Goal: Task Accomplishment & Management: Use online tool/utility

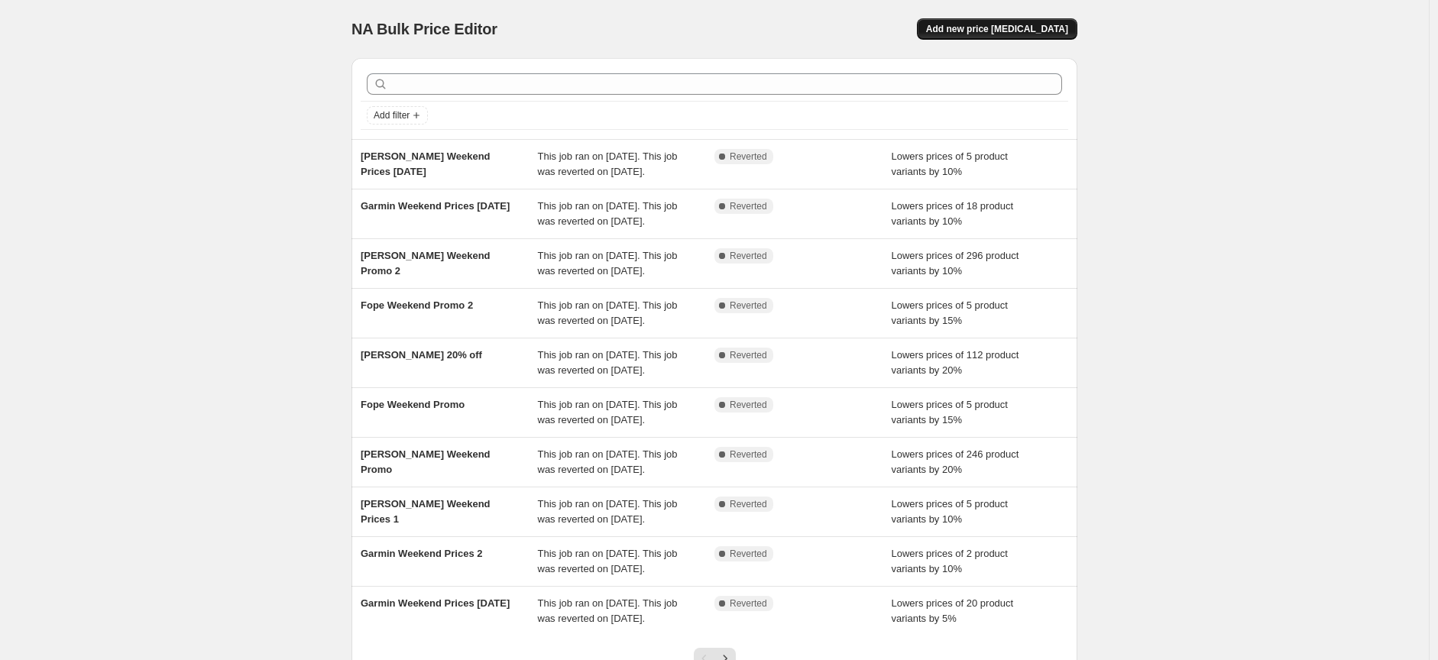
click at [1015, 29] on span "Add new price [MEDICAL_DATA]" at bounding box center [997, 29] width 142 height 12
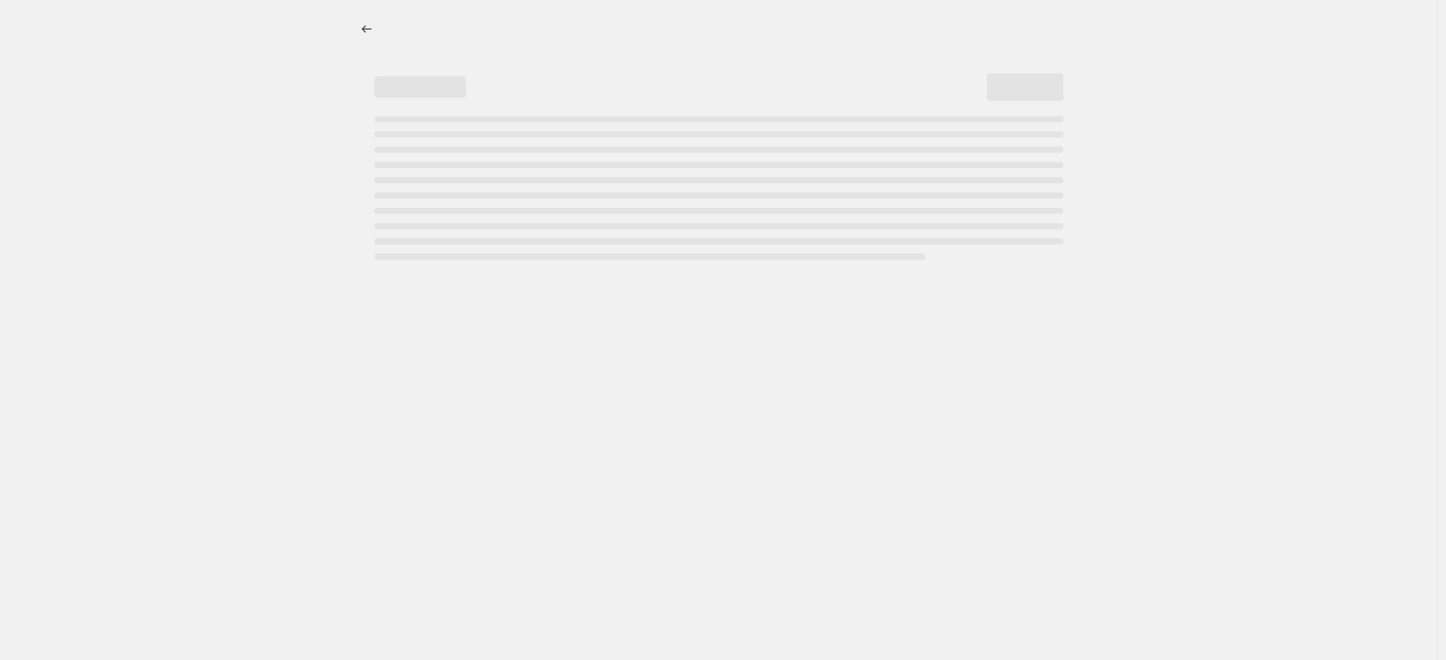
select select "percentage"
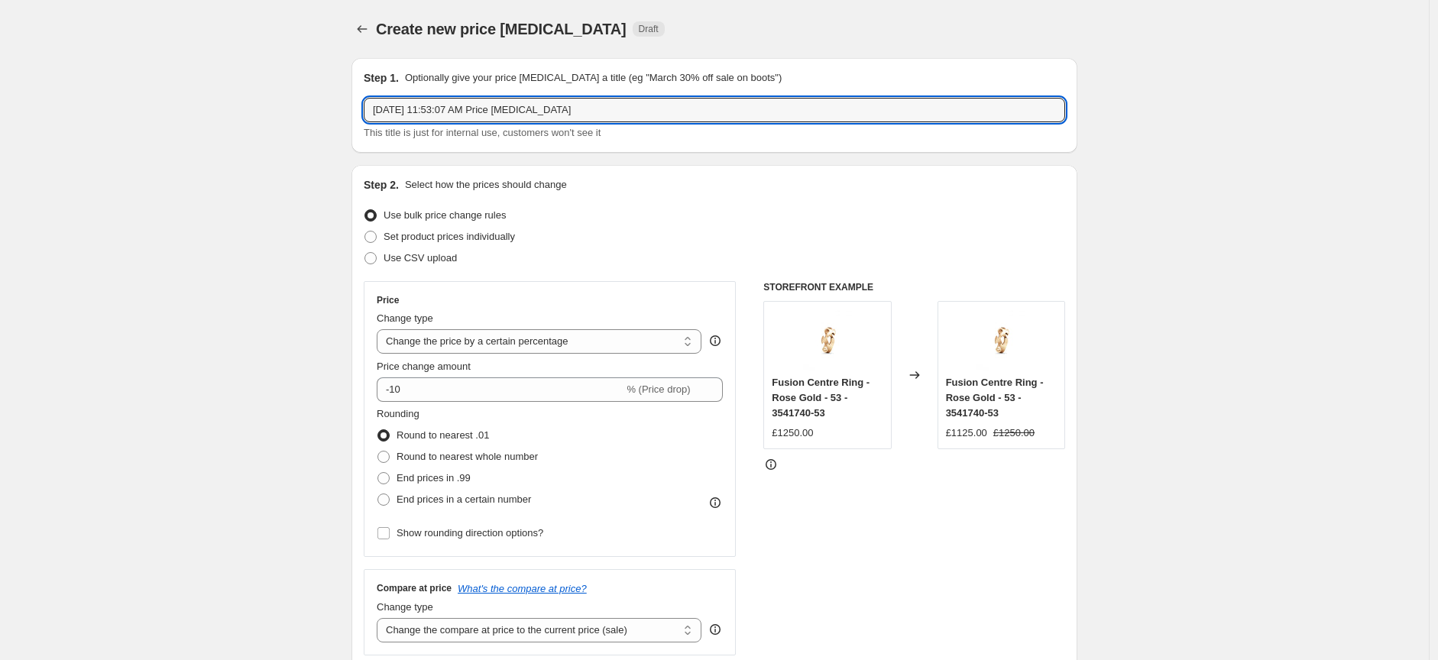
drag, startPoint x: 594, startPoint y: 108, endPoint x: 365, endPoint y: 121, distance: 229.6
click at [367, 121] on input "[DATE] 11:53:07 AM Price [MEDICAL_DATA]" at bounding box center [714, 110] width 701 height 24
type input "[PERSON_NAME] Sale (Further Reductions)"
click at [376, 238] on span at bounding box center [370, 237] width 12 height 12
click at [365, 231] on input "Set product prices individually" at bounding box center [364, 231] width 1 height 1
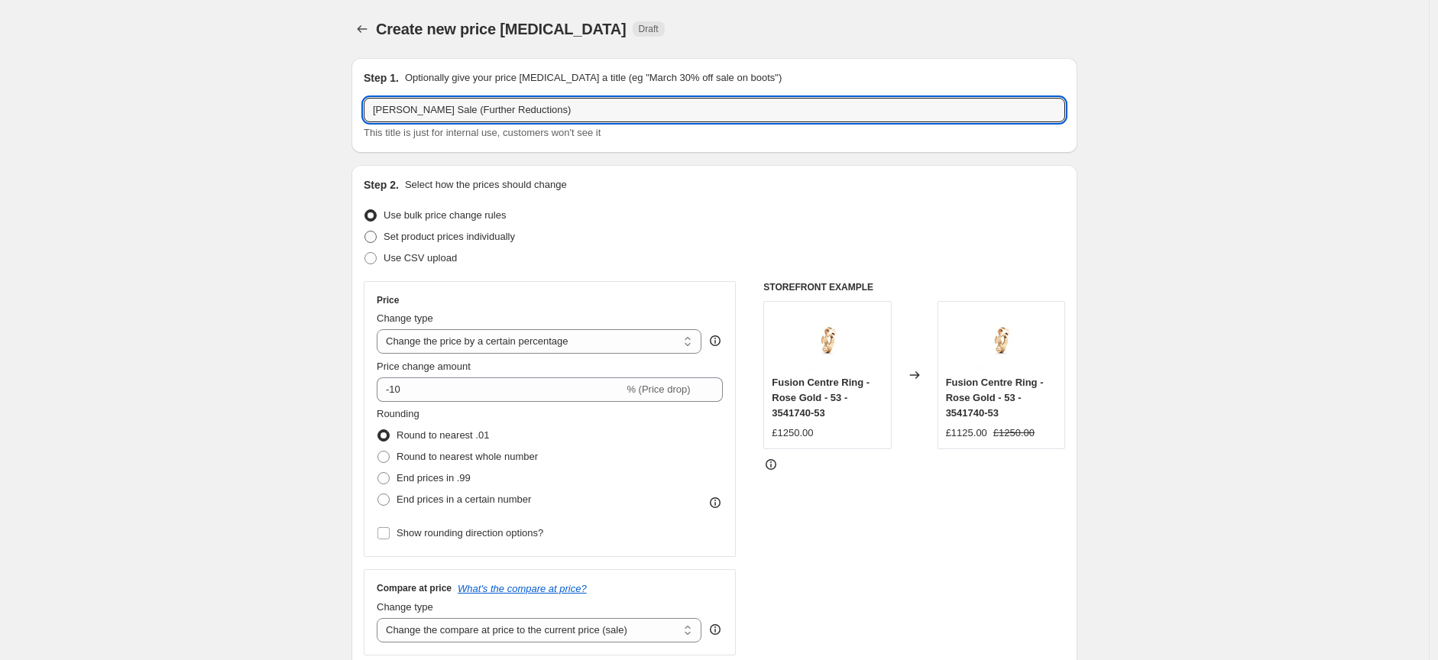
radio input "true"
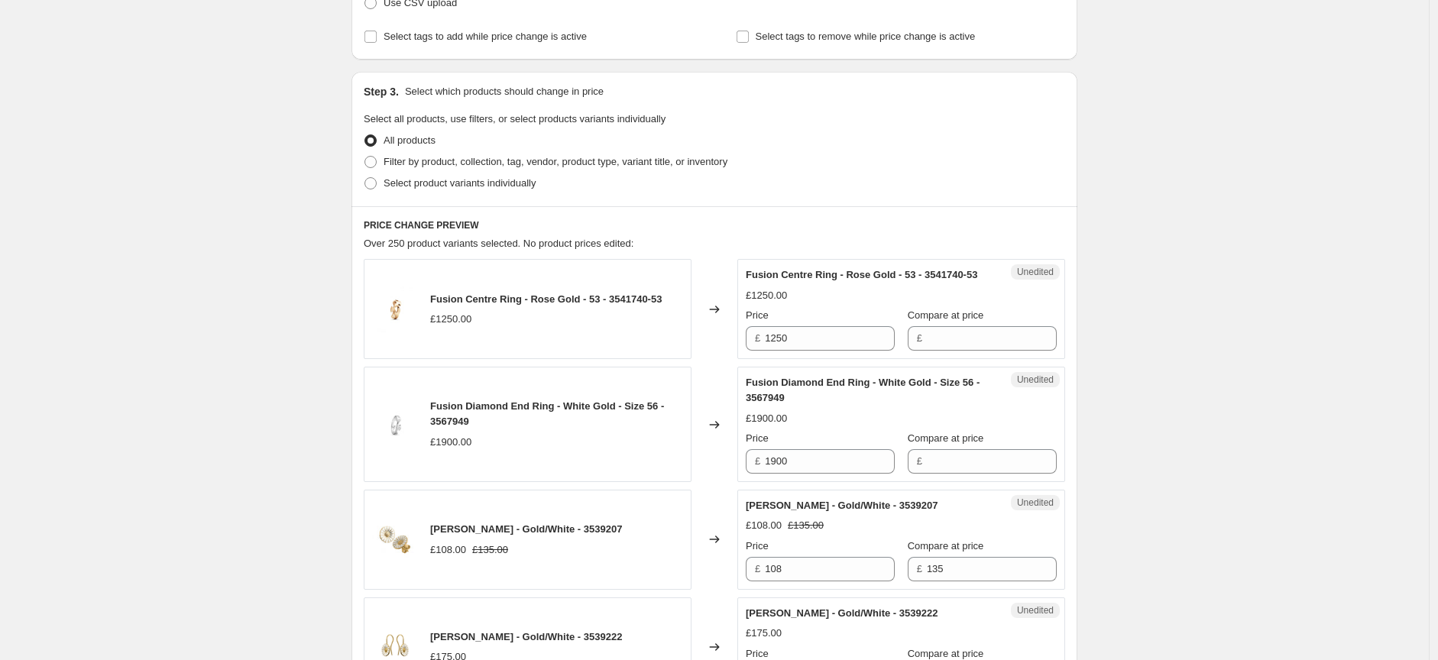
scroll to position [339, 0]
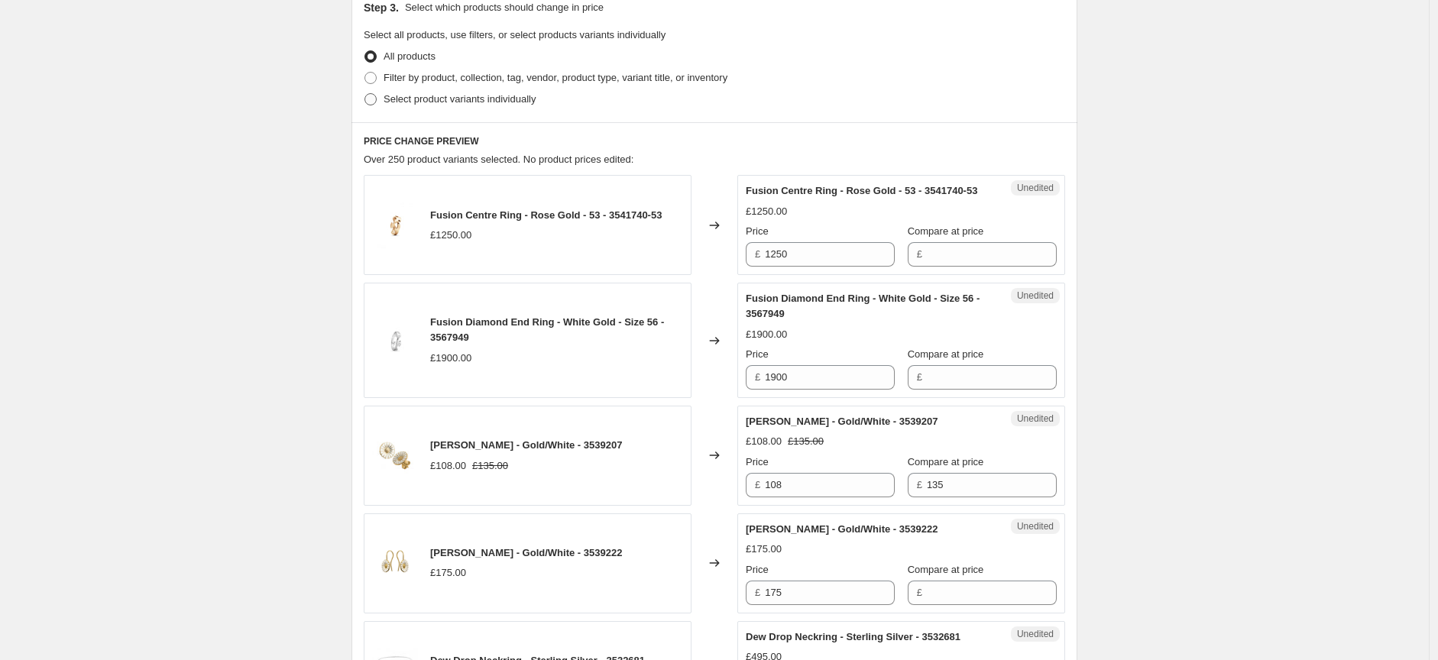
click at [372, 100] on span at bounding box center [370, 99] width 12 height 12
click at [365, 94] on input "Select product variants individually" at bounding box center [364, 93] width 1 height 1
radio input "true"
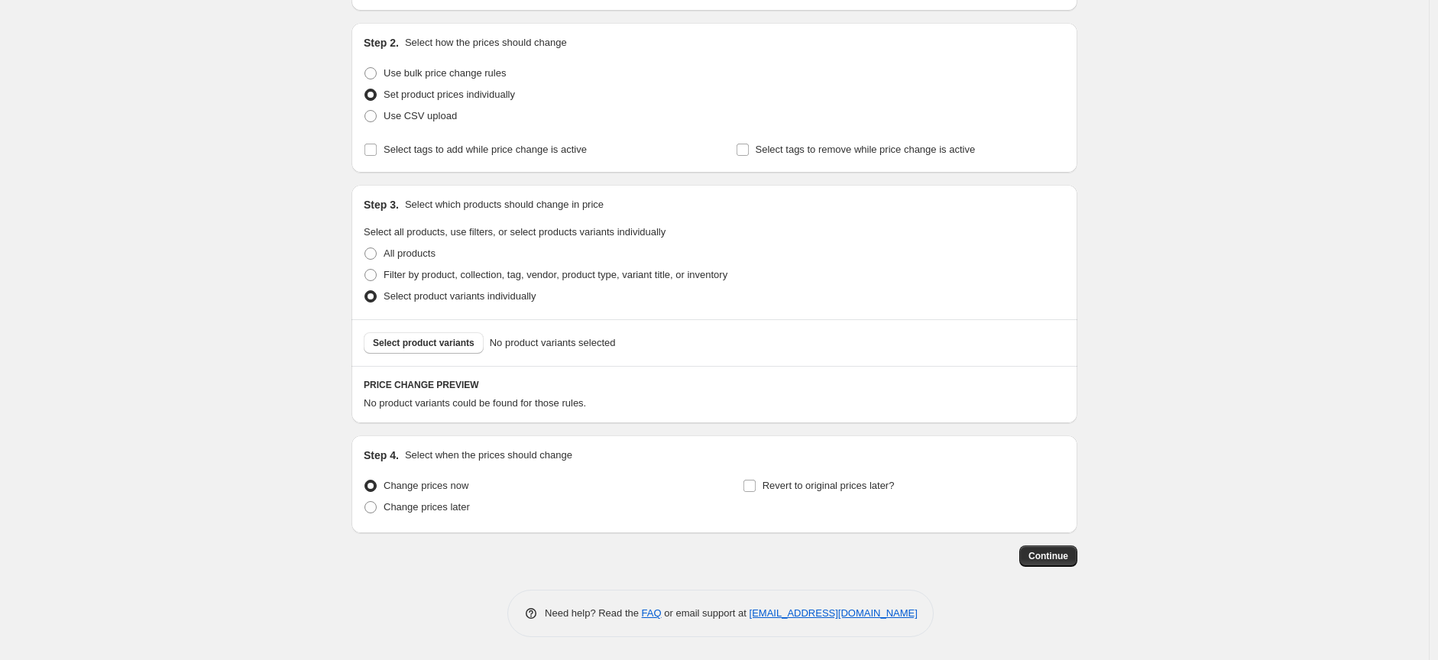
scroll to position [141, 0]
click at [420, 344] on span "Select product variants" at bounding box center [424, 344] width 102 height 12
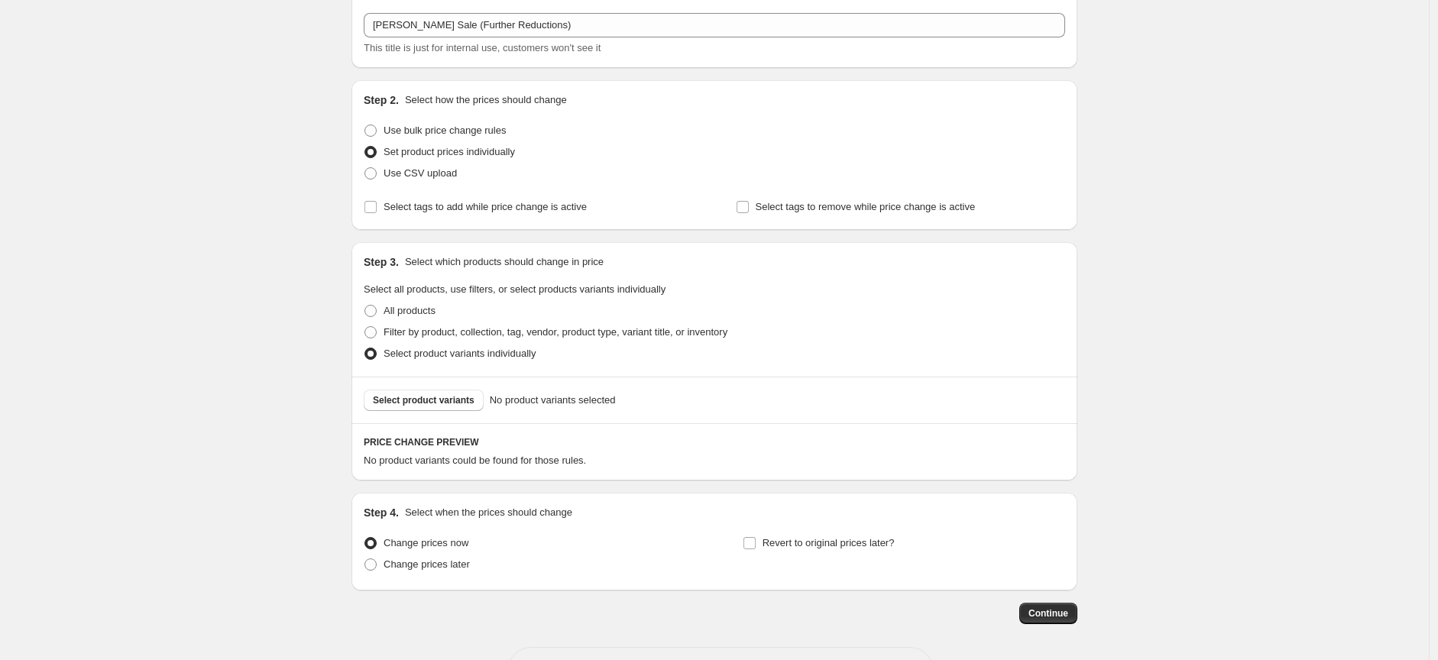
scroll to position [57, 0]
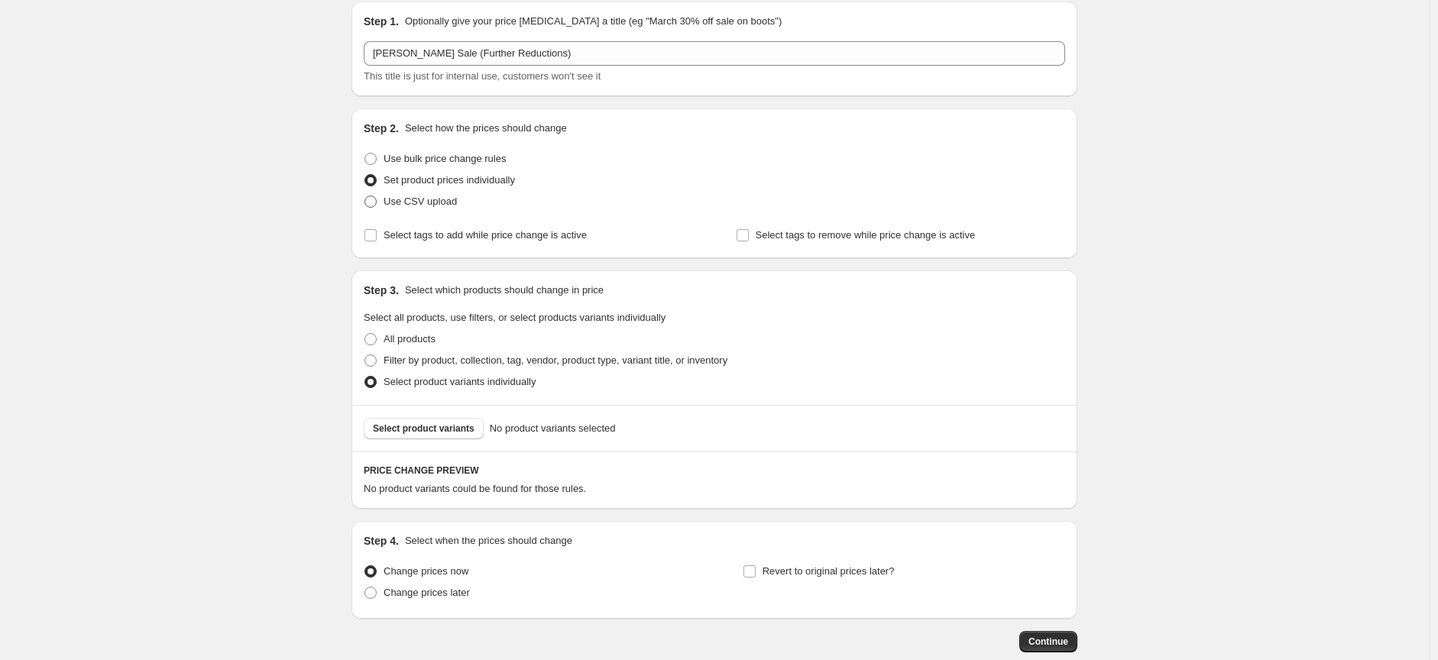
drag, startPoint x: 374, startPoint y: 157, endPoint x: 434, endPoint y: 208, distance: 78.6
click at [374, 157] on span at bounding box center [370, 159] width 12 height 12
click at [365, 154] on input "Use bulk price change rules" at bounding box center [364, 153] width 1 height 1
radio input "true"
select select "percentage"
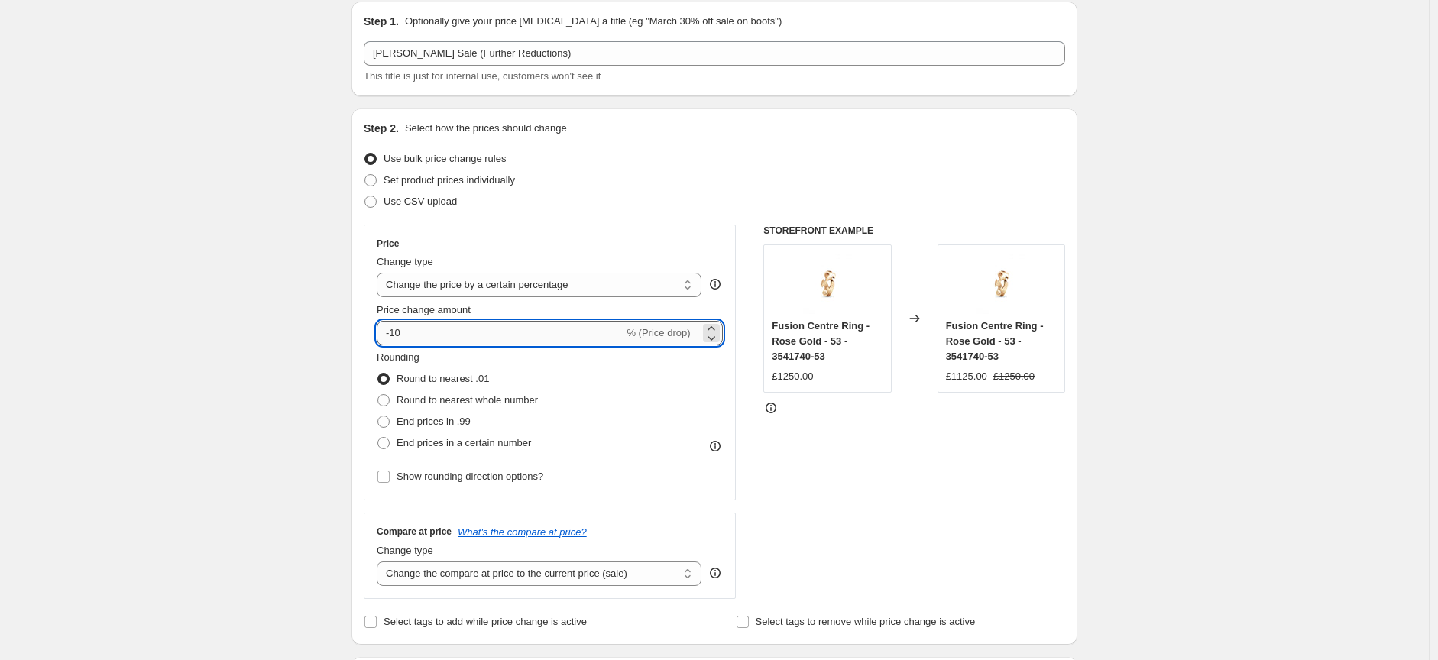
click at [445, 322] on input "-10" at bounding box center [500, 333] width 247 height 24
type input "-1"
type input "-25"
drag, startPoint x: 471, startPoint y: 341, endPoint x: 325, endPoint y: 336, distance: 146.0
click at [329, 337] on div "Create new price [MEDICAL_DATA]. This page is ready Create new price [MEDICAL_D…" at bounding box center [714, 537] width 1429 height 1189
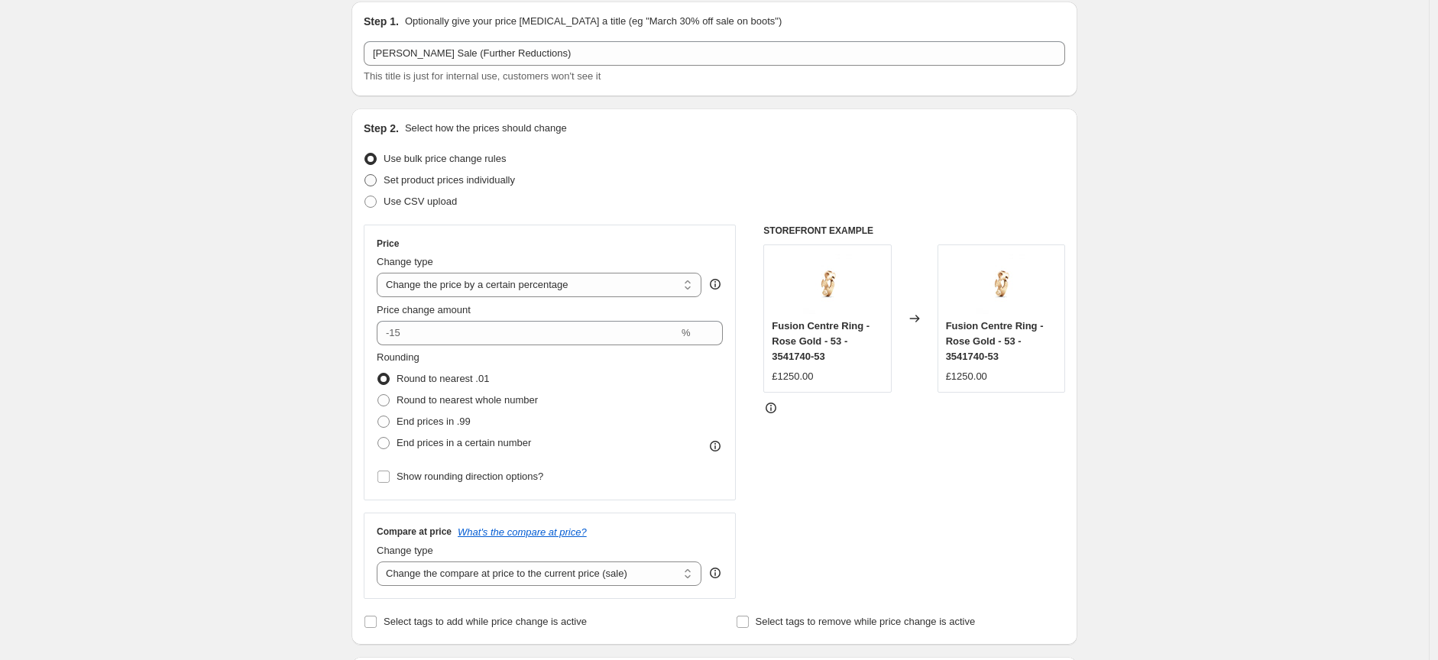
type input "0"
click at [376, 180] on span at bounding box center [370, 180] width 12 height 12
click at [365, 175] on input "Set product prices individually" at bounding box center [364, 174] width 1 height 1
radio input "true"
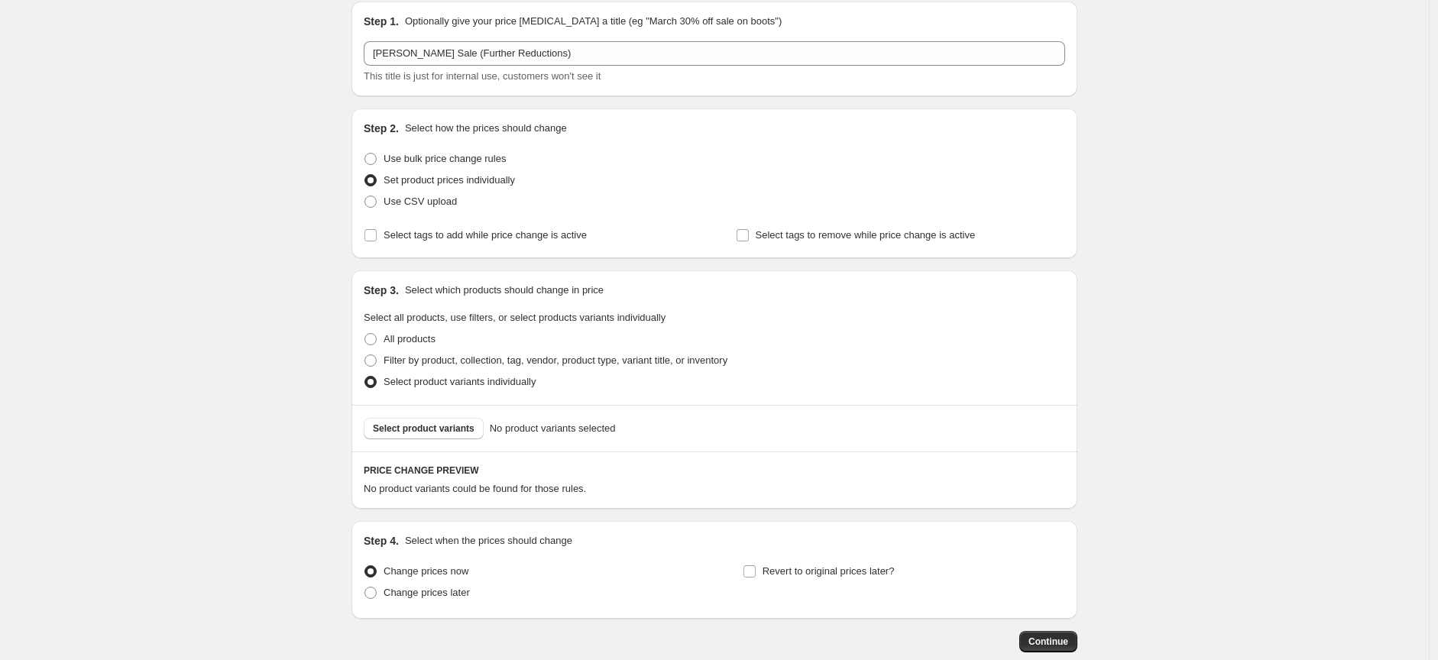
scroll to position [141, 0]
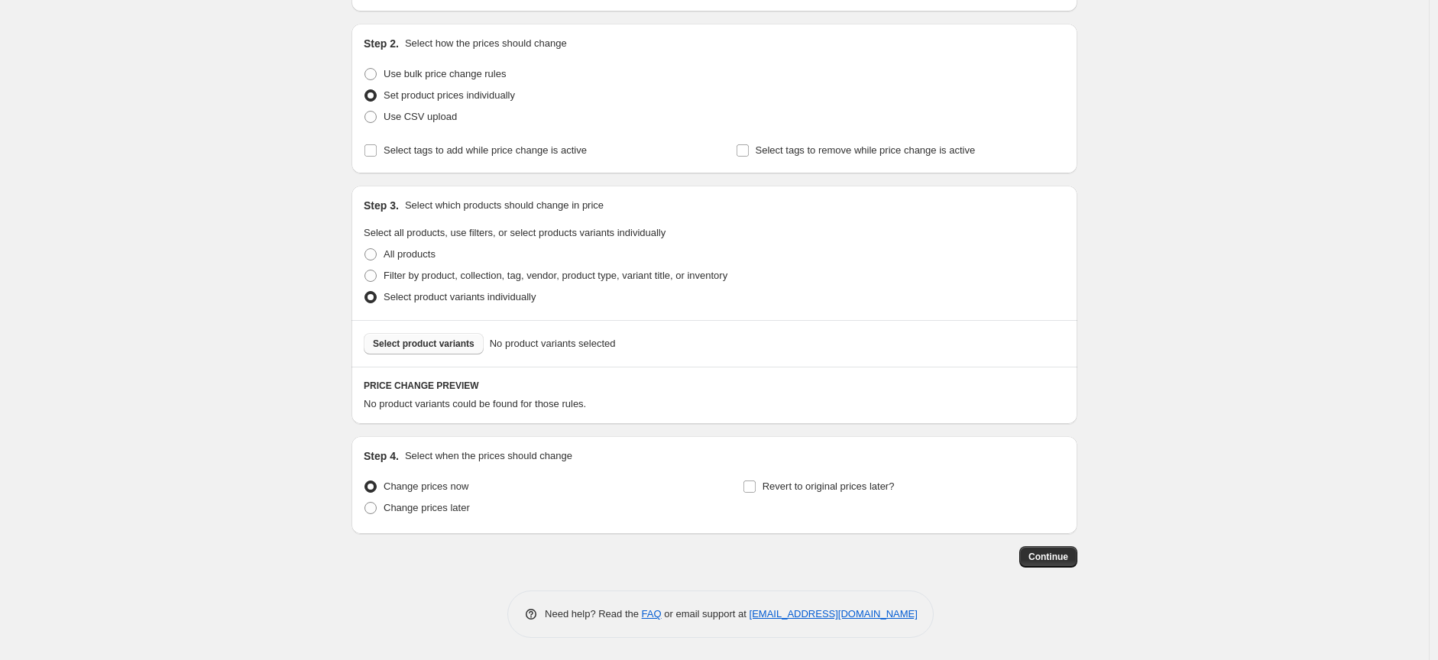
click at [401, 343] on span "Select product variants" at bounding box center [424, 344] width 102 height 12
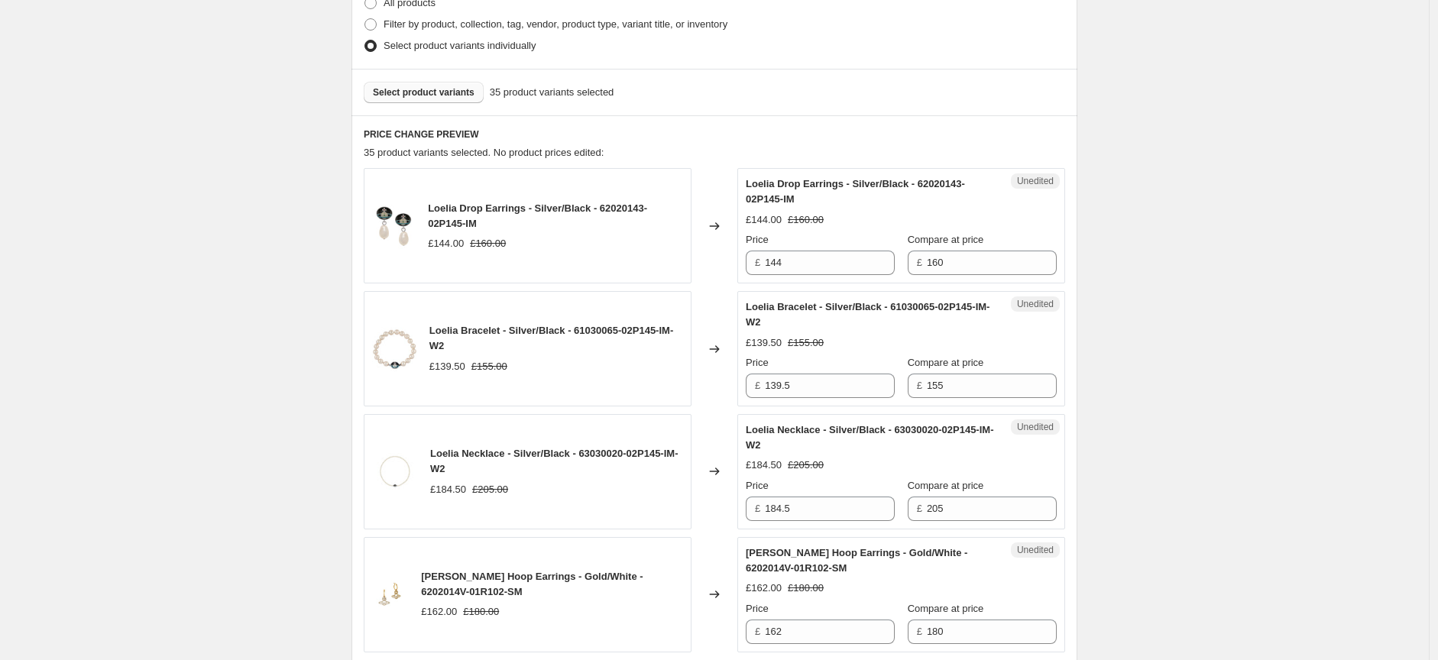
scroll to position [396, 0]
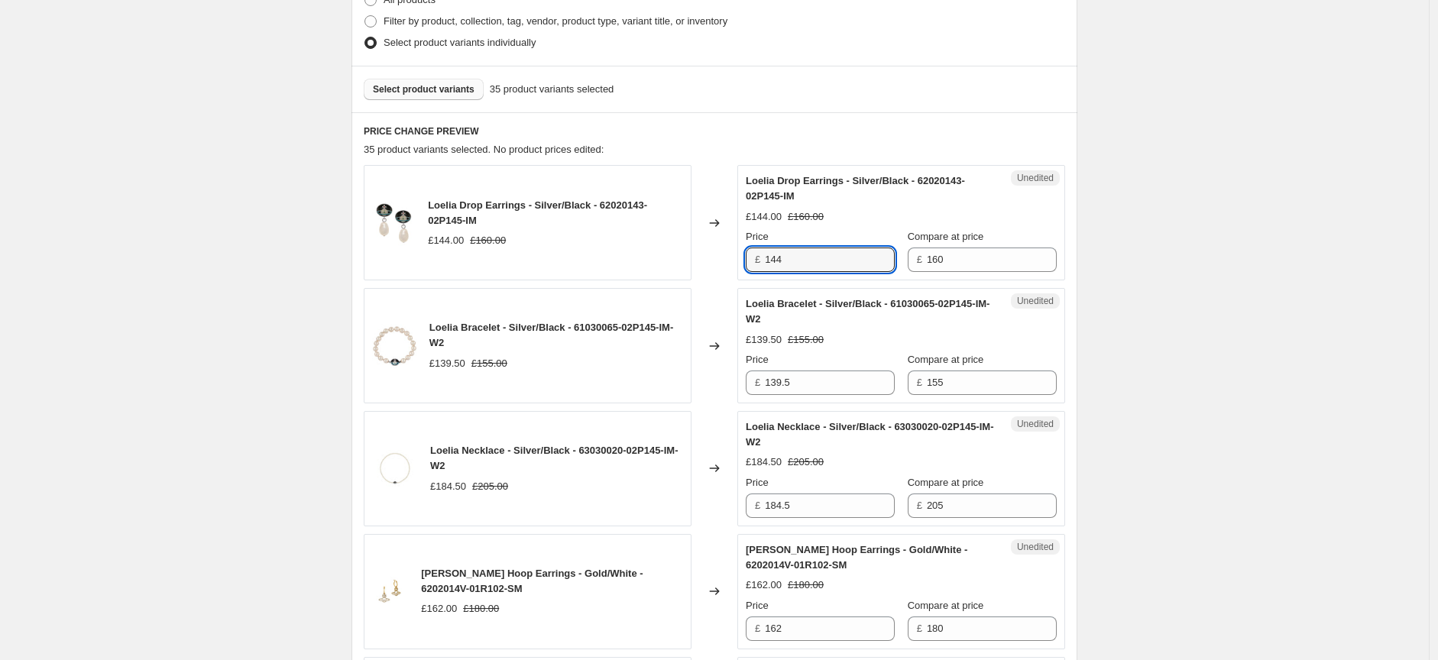
drag, startPoint x: 782, startPoint y: 261, endPoint x: 768, endPoint y: 261, distance: 13.8
click at [768, 261] on div "£ 144" at bounding box center [820, 260] width 149 height 24
type input "120"
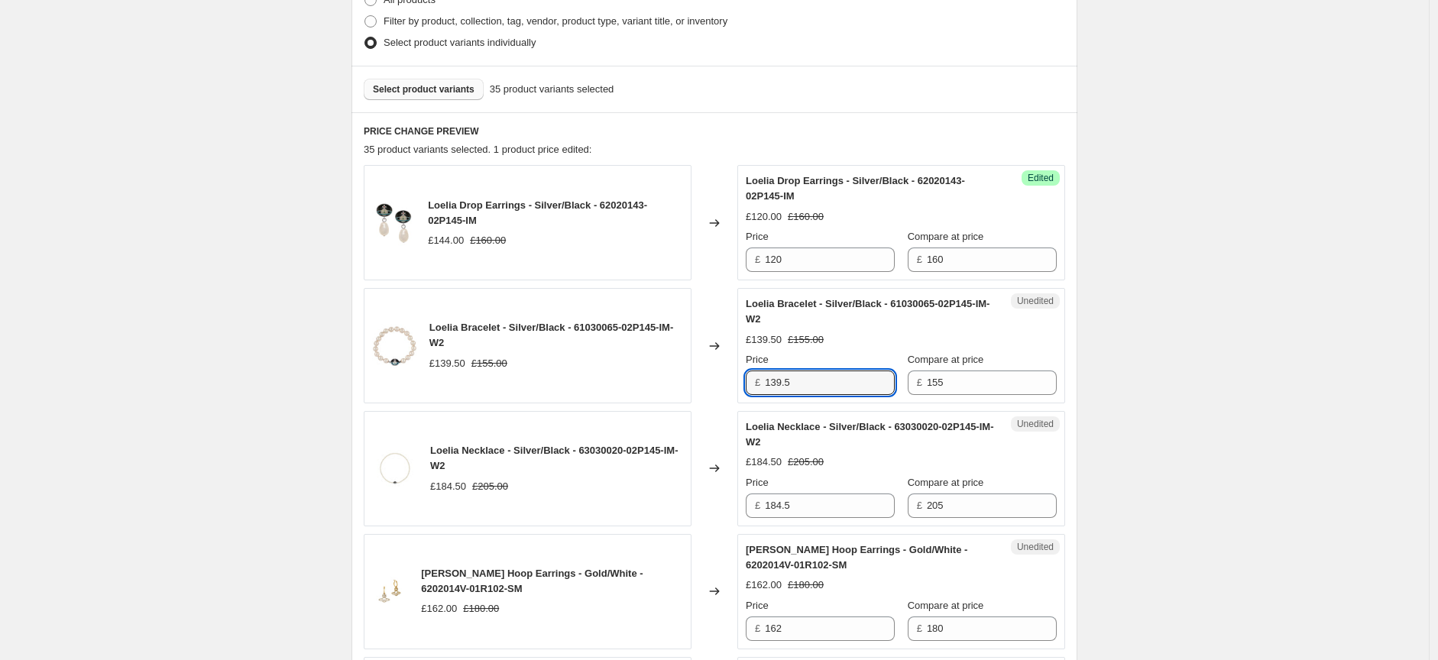
drag, startPoint x: 810, startPoint y: 383, endPoint x: 769, endPoint y: 384, distance: 41.3
click at [769, 384] on div "£ 139.5" at bounding box center [820, 383] width 149 height 24
type input "116.25"
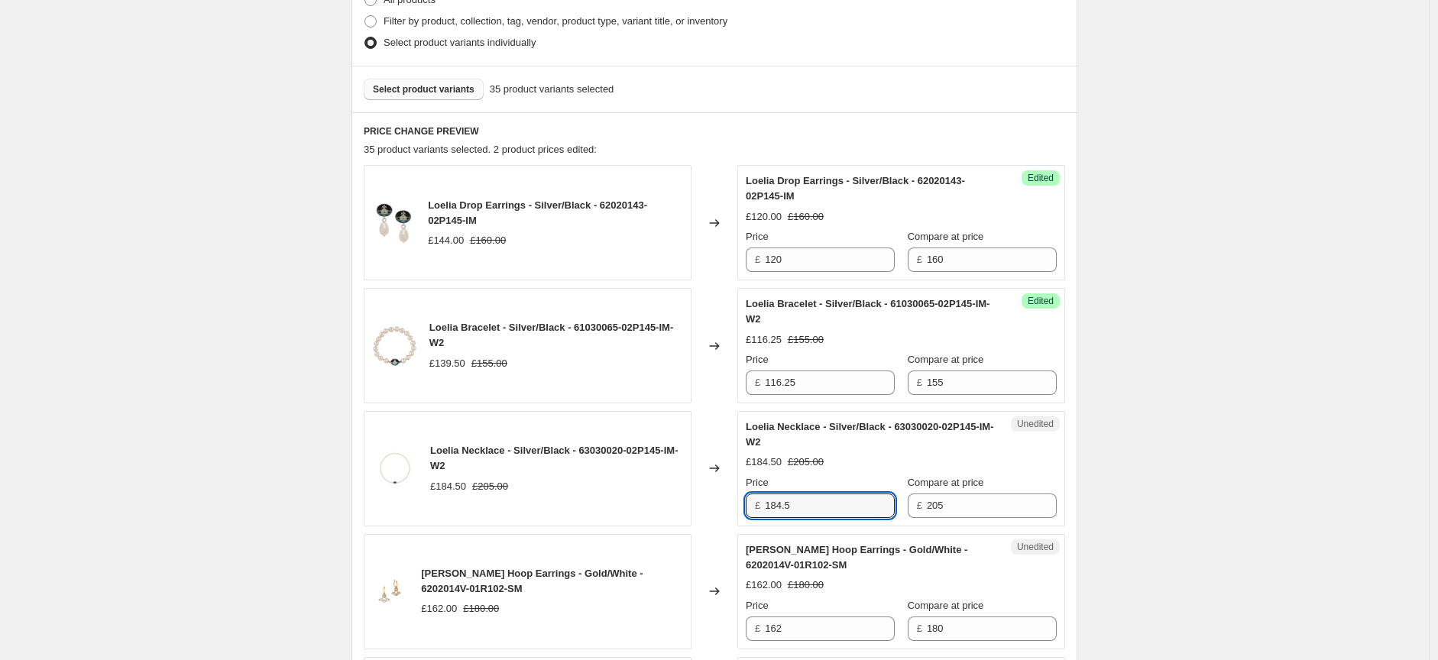
drag, startPoint x: 815, startPoint y: 505, endPoint x: 760, endPoint y: 510, distance: 55.2
click at [760, 510] on div "£ 184.5" at bounding box center [820, 506] width 149 height 24
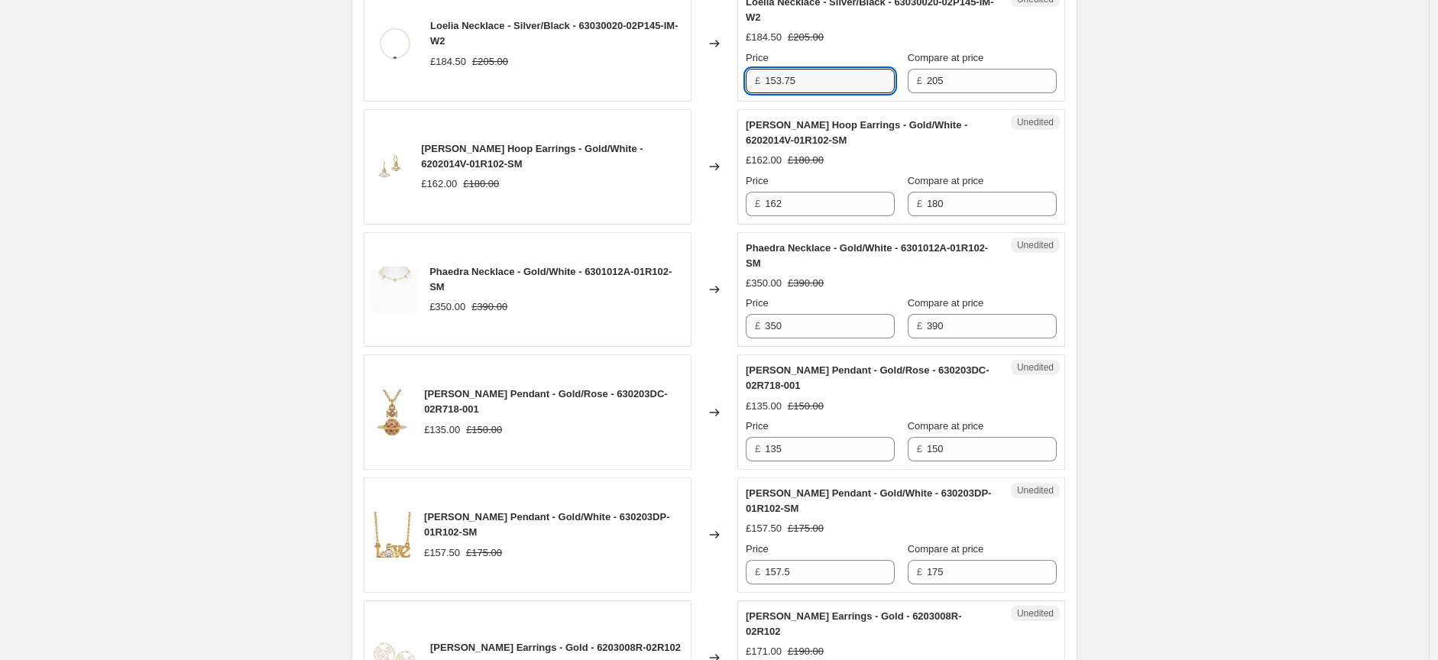
scroll to position [905, 0]
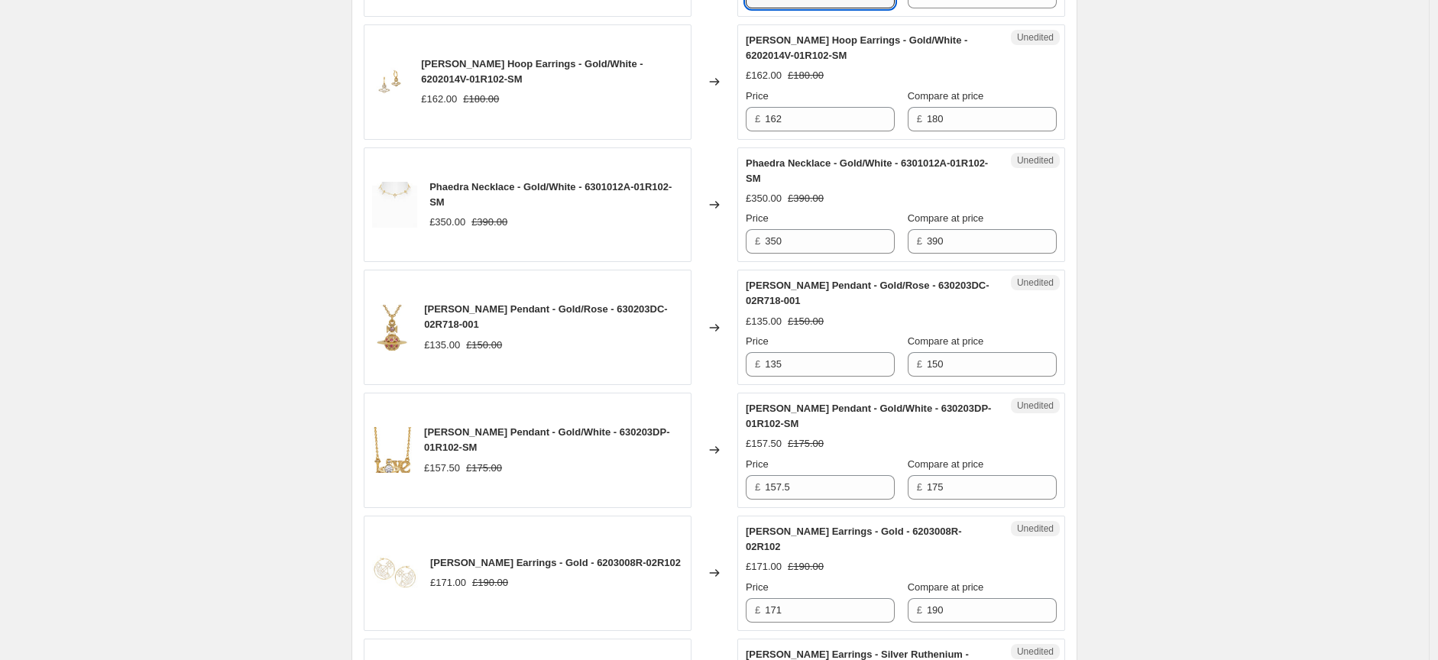
type input "153.75"
drag, startPoint x: 806, startPoint y: 118, endPoint x: 768, endPoint y: 118, distance: 38.2
click at [768, 118] on div "£ 162" at bounding box center [820, 119] width 149 height 24
type input "135"
drag, startPoint x: 788, startPoint y: 241, endPoint x: 756, endPoint y: 241, distance: 32.1
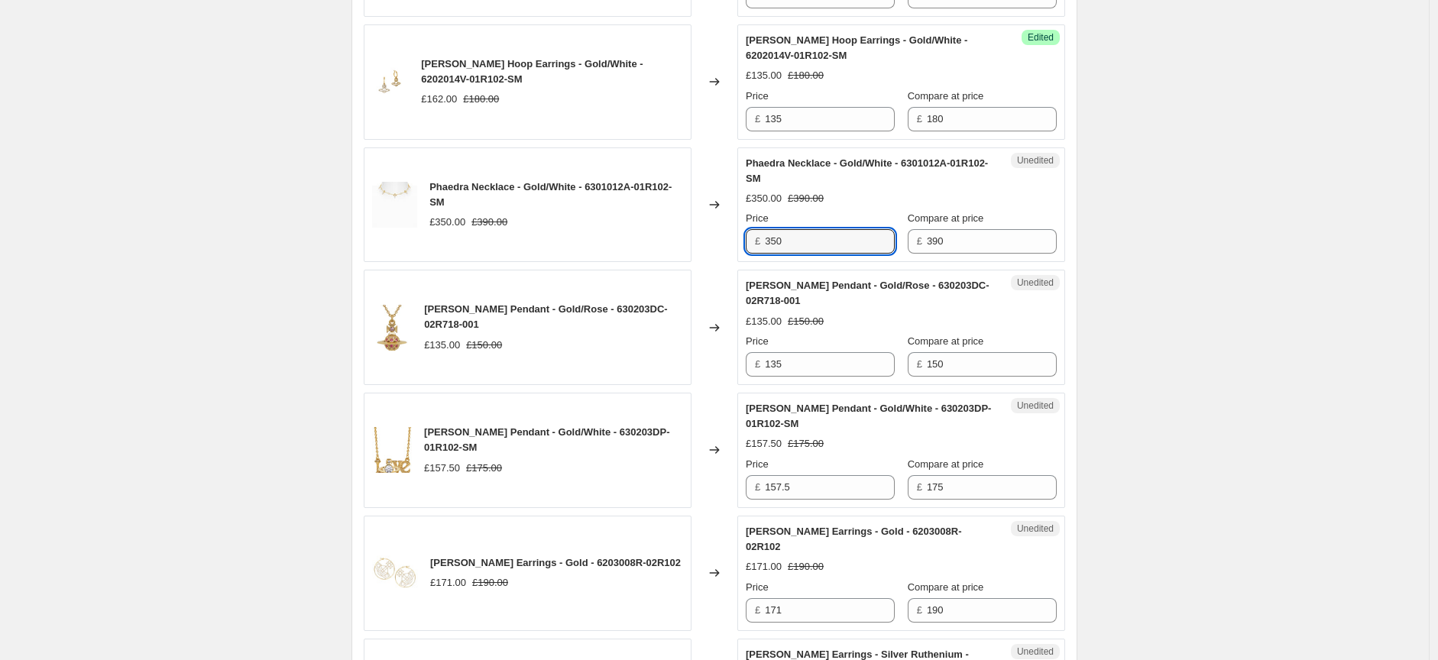
click at [756, 241] on div "£ 350" at bounding box center [820, 241] width 149 height 24
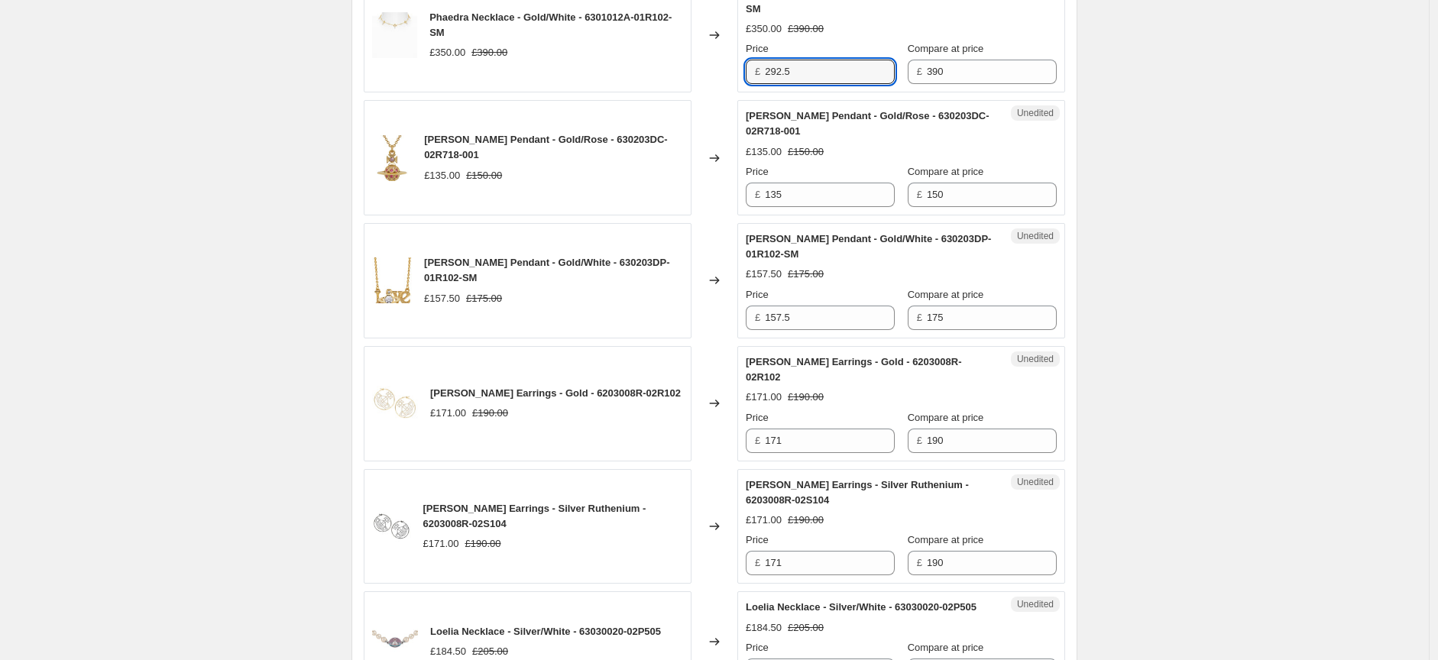
scroll to position [1160, 0]
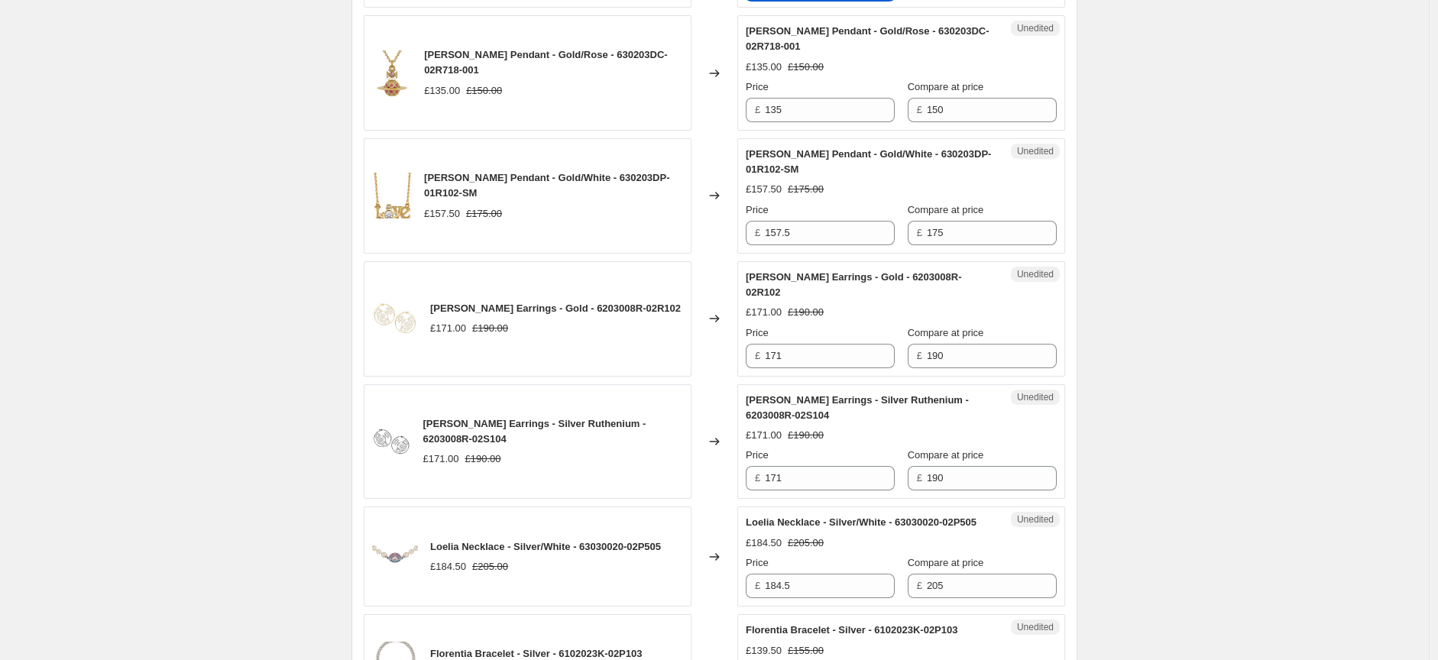
type input "292.5"
drag, startPoint x: 810, startPoint y: 112, endPoint x: 762, endPoint y: 116, distance: 47.6
click at [762, 116] on div "£ 135" at bounding box center [820, 110] width 149 height 24
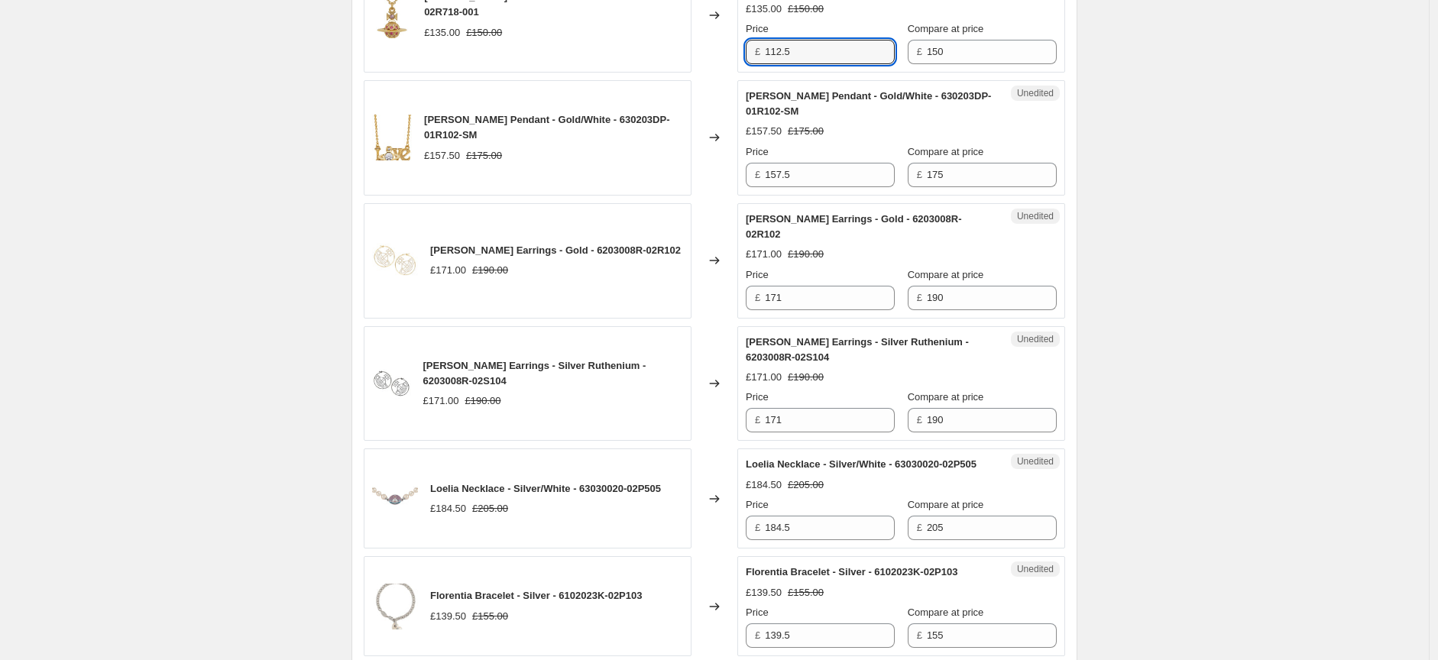
scroll to position [1245, 0]
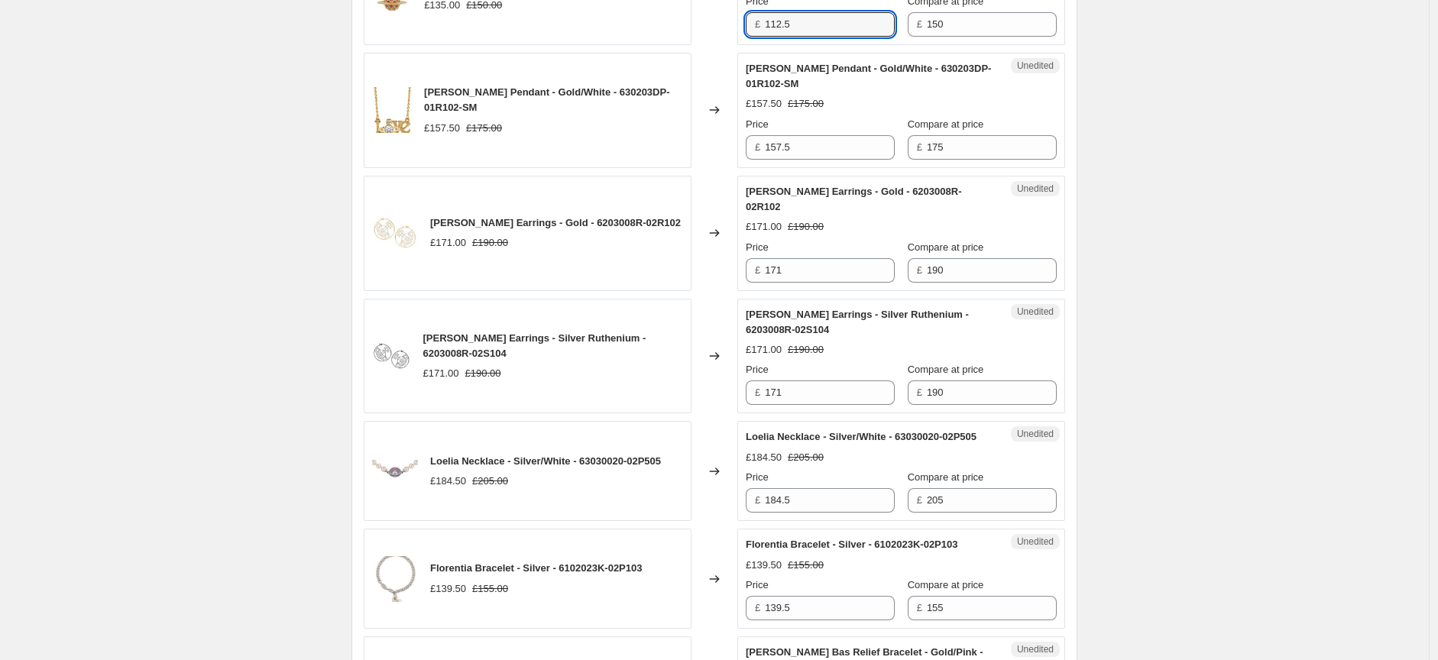
type input "112.5"
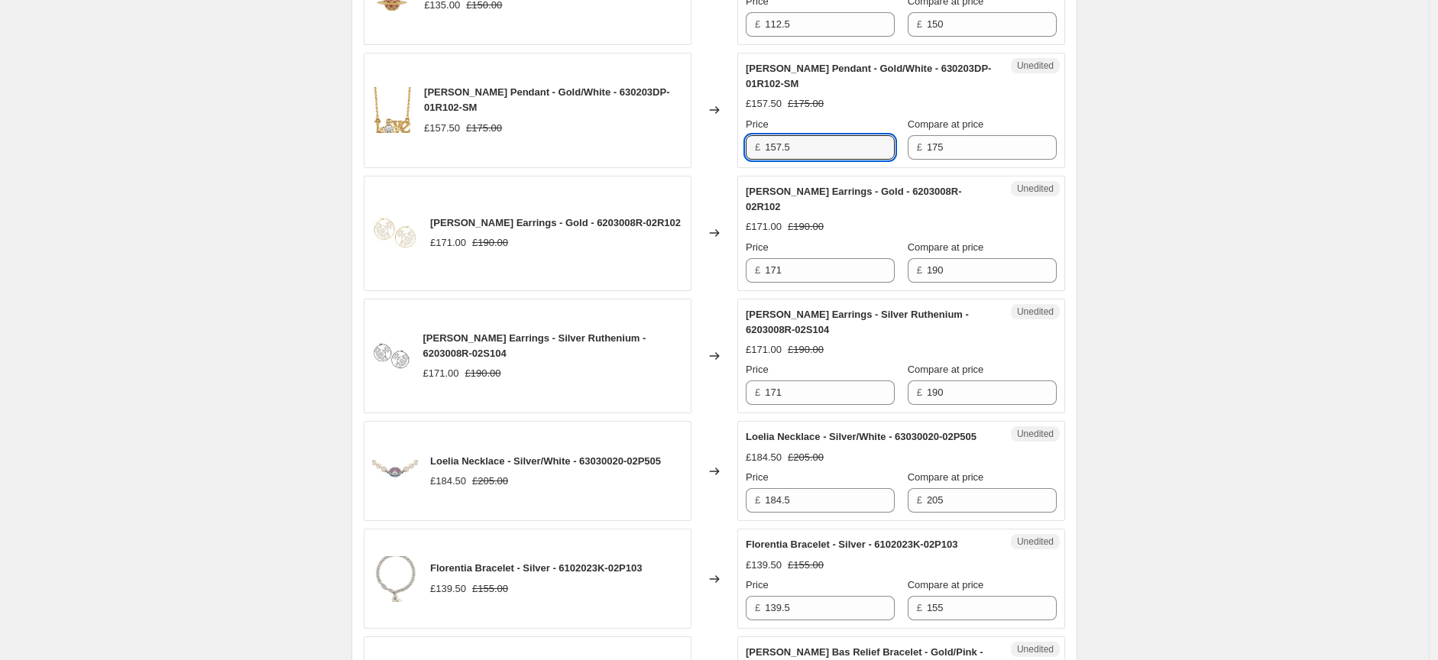
click at [766, 154] on div "£ 157.5" at bounding box center [820, 147] width 149 height 24
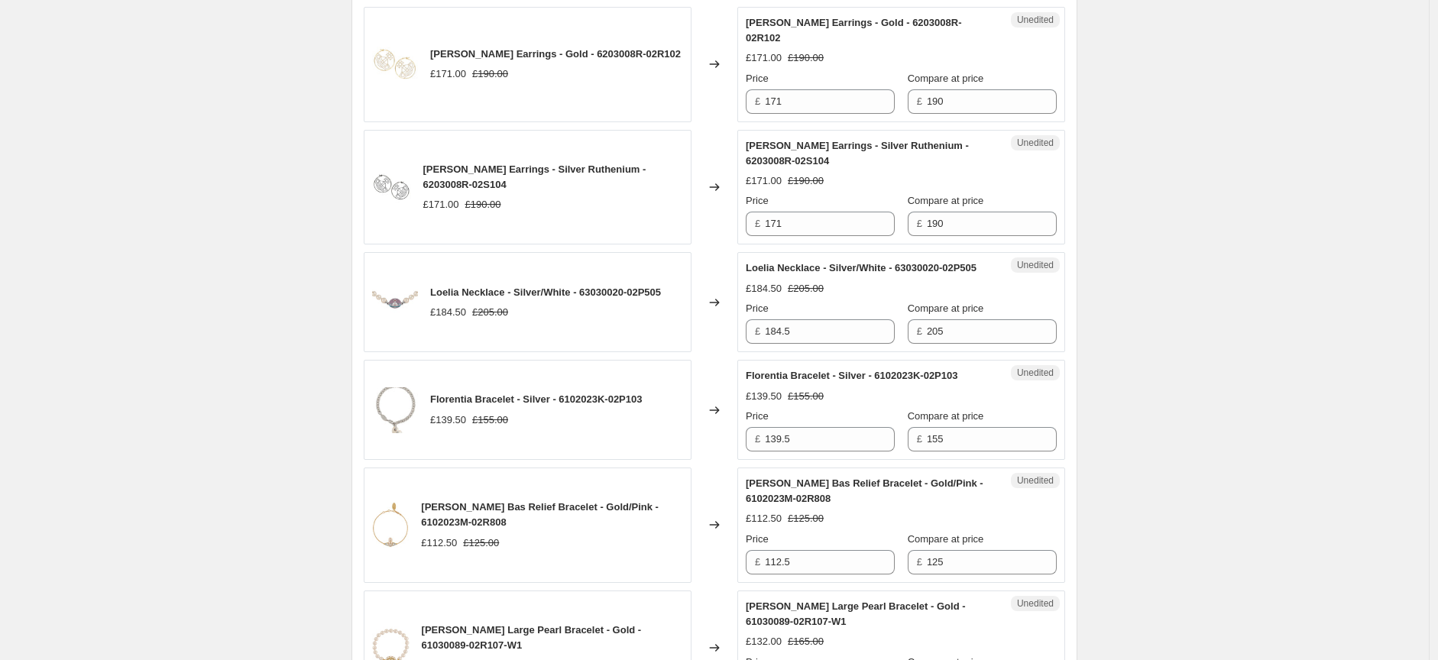
scroll to position [1415, 0]
type input "131.25"
drag, startPoint x: 816, startPoint y: 86, endPoint x: 762, endPoint y: 90, distance: 53.7
click at [762, 90] on div "£ 171" at bounding box center [820, 101] width 149 height 24
type input "142.5"
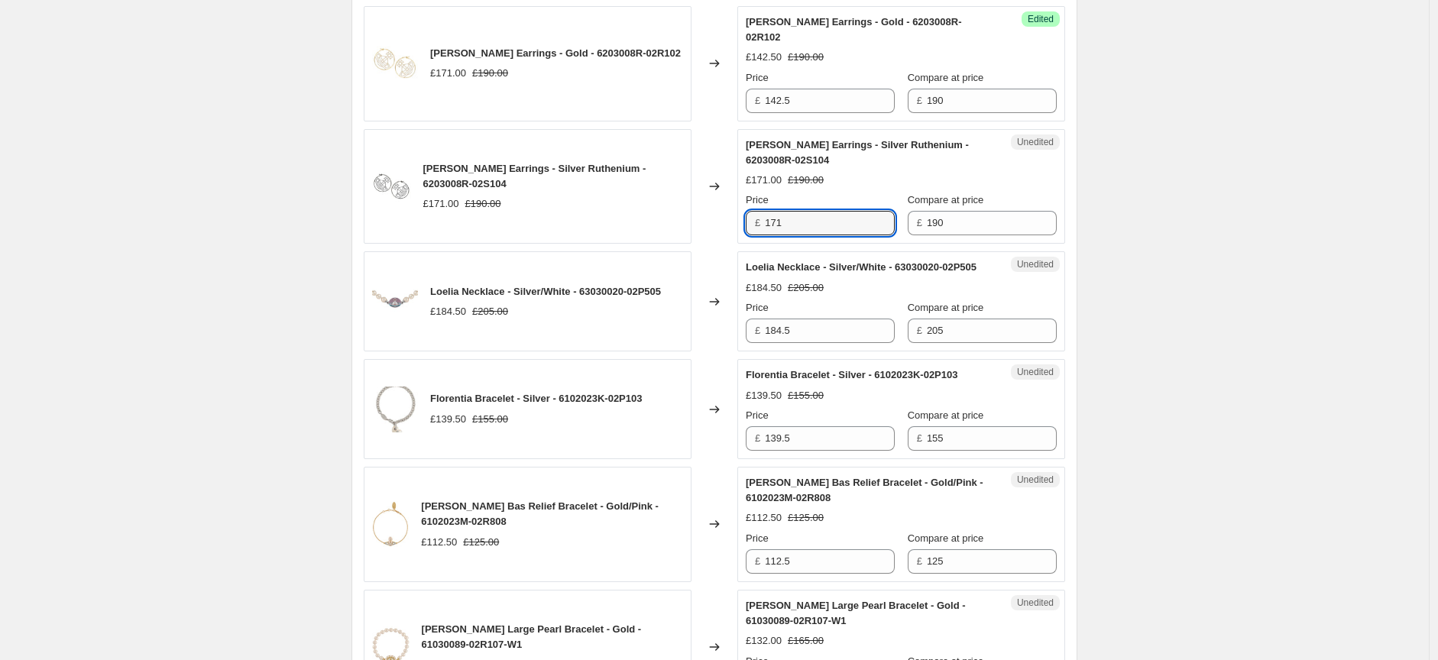
drag, startPoint x: 814, startPoint y: 212, endPoint x: 758, endPoint y: 214, distance: 55.8
click at [758, 214] on div "£ 171" at bounding box center [820, 223] width 149 height 24
type input "142.5"
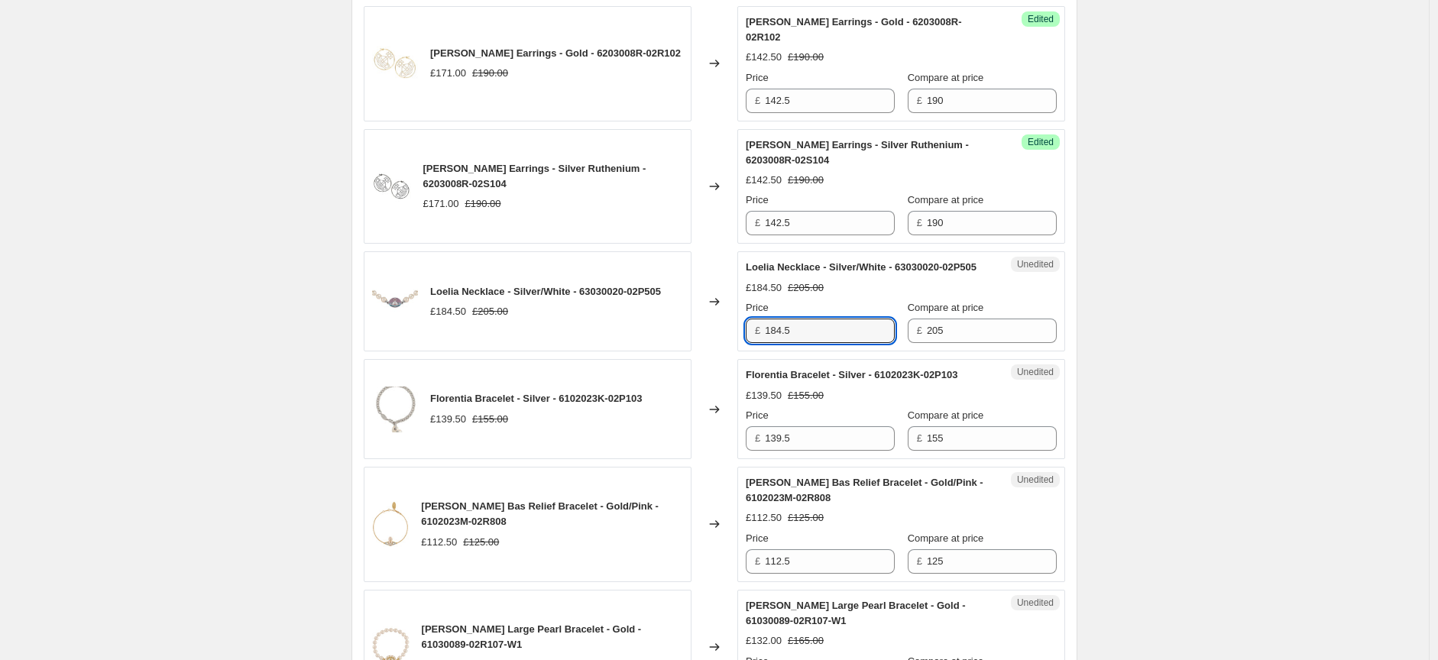
drag, startPoint x: 813, startPoint y: 332, endPoint x: 762, endPoint y: 336, distance: 50.6
click at [762, 336] on div "£ 184.5" at bounding box center [820, 331] width 149 height 24
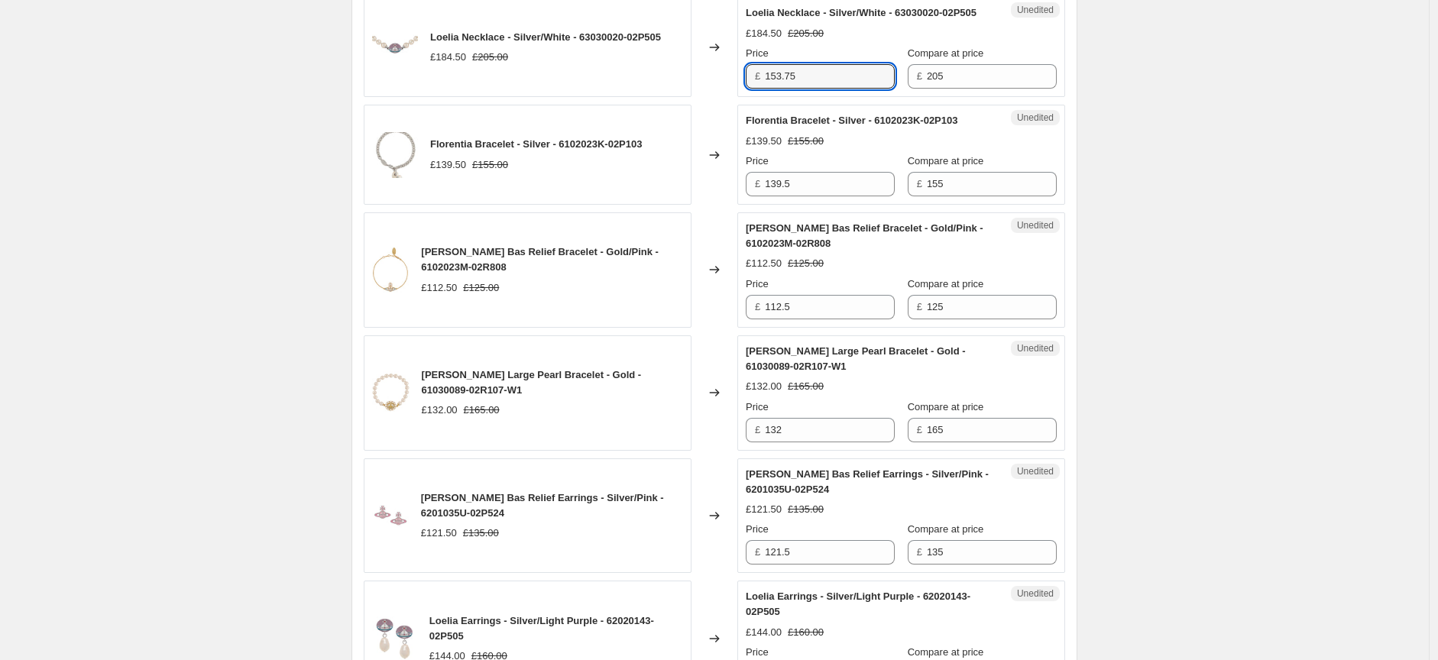
scroll to position [1754, 0]
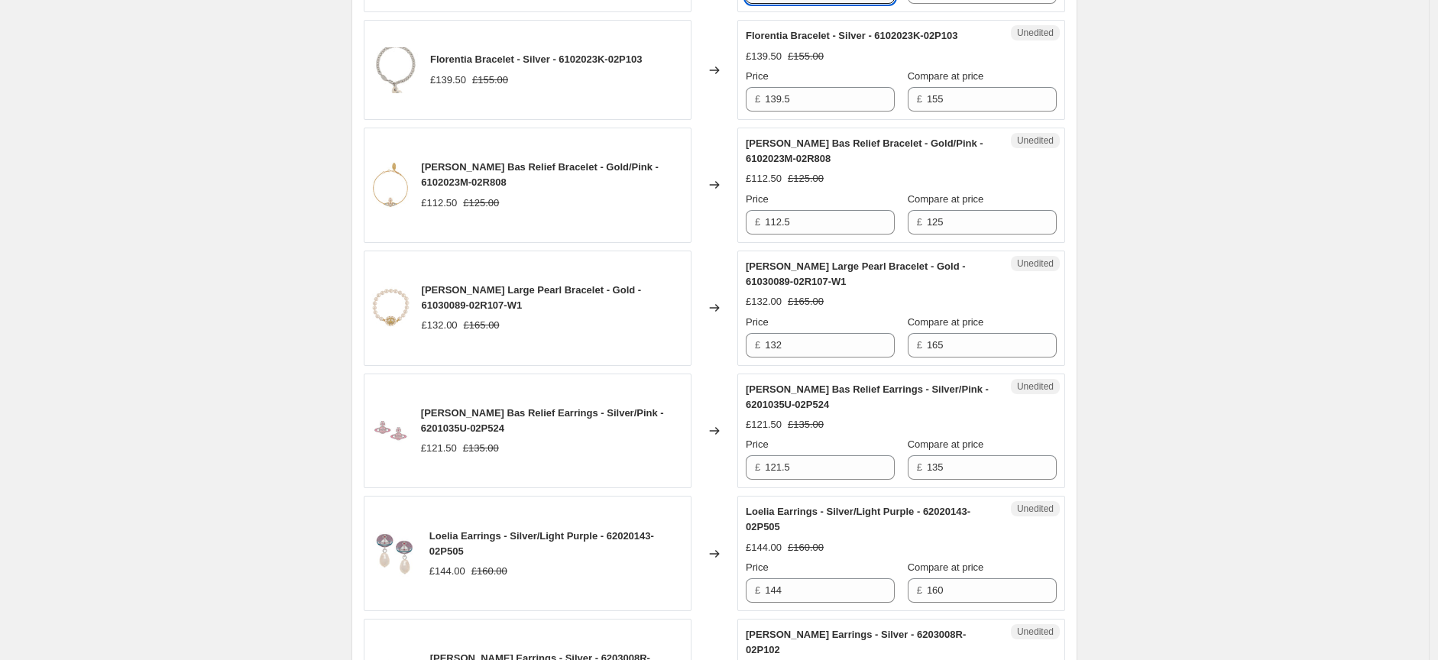
type input "153.75"
drag, startPoint x: 826, startPoint y: 95, endPoint x: 764, endPoint y: 101, distance: 62.2
click at [764, 102] on div "£ 139.5" at bounding box center [820, 99] width 149 height 24
type input "116.25"
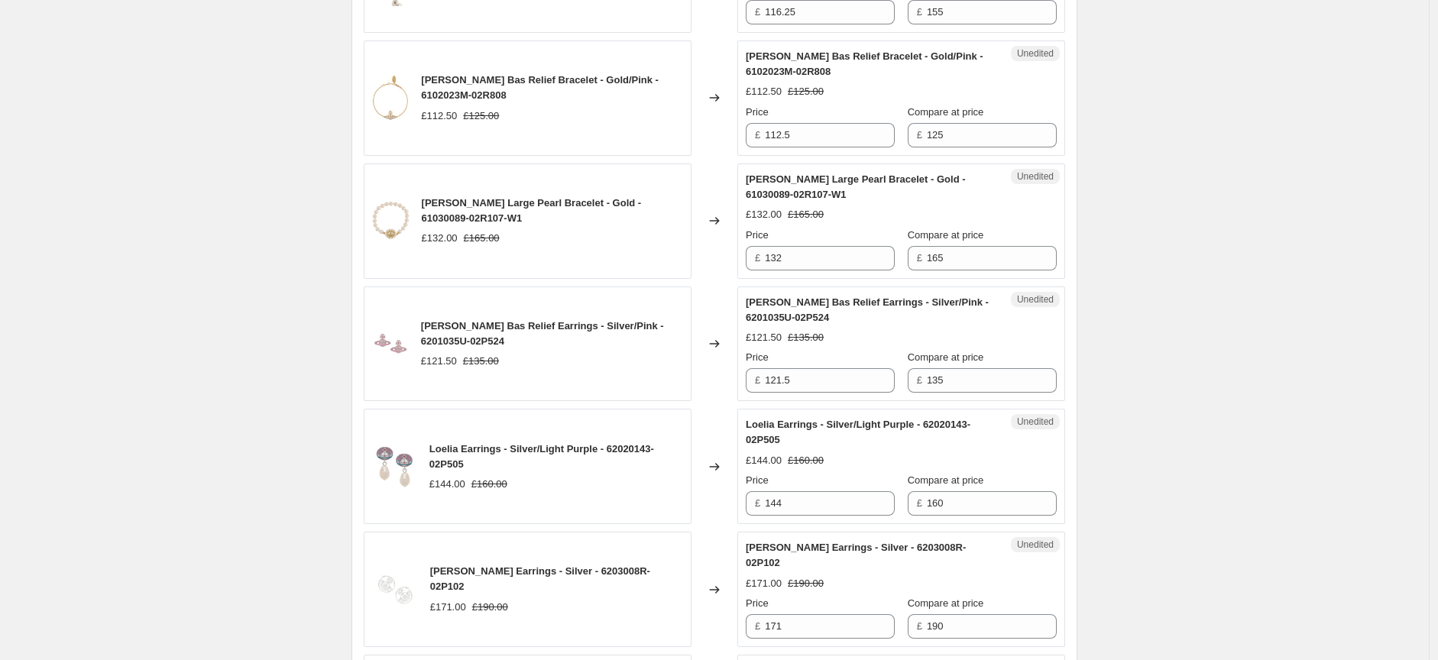
scroll to position [1839, 0]
drag, startPoint x: 827, startPoint y: 141, endPoint x: 746, endPoint y: 144, distance: 81.8
click at [746, 144] on div "Unedited [PERSON_NAME] Bas Relief Bracelet - Gold/Pink - 6102023M-02R808 £112.5…" at bounding box center [901, 100] width 328 height 115
type input "93.75"
drag, startPoint x: 811, startPoint y: 264, endPoint x: 750, endPoint y: 267, distance: 62.0
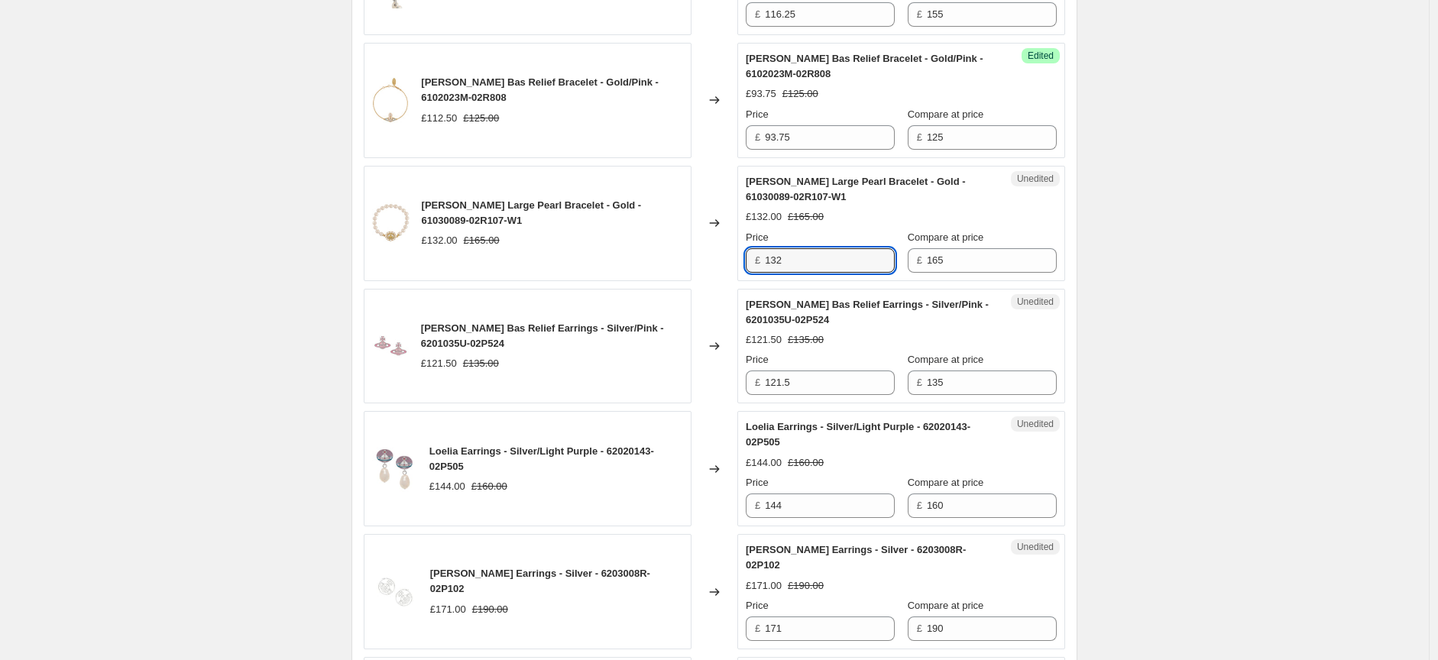
click at [750, 268] on div "£ 132" at bounding box center [820, 260] width 149 height 24
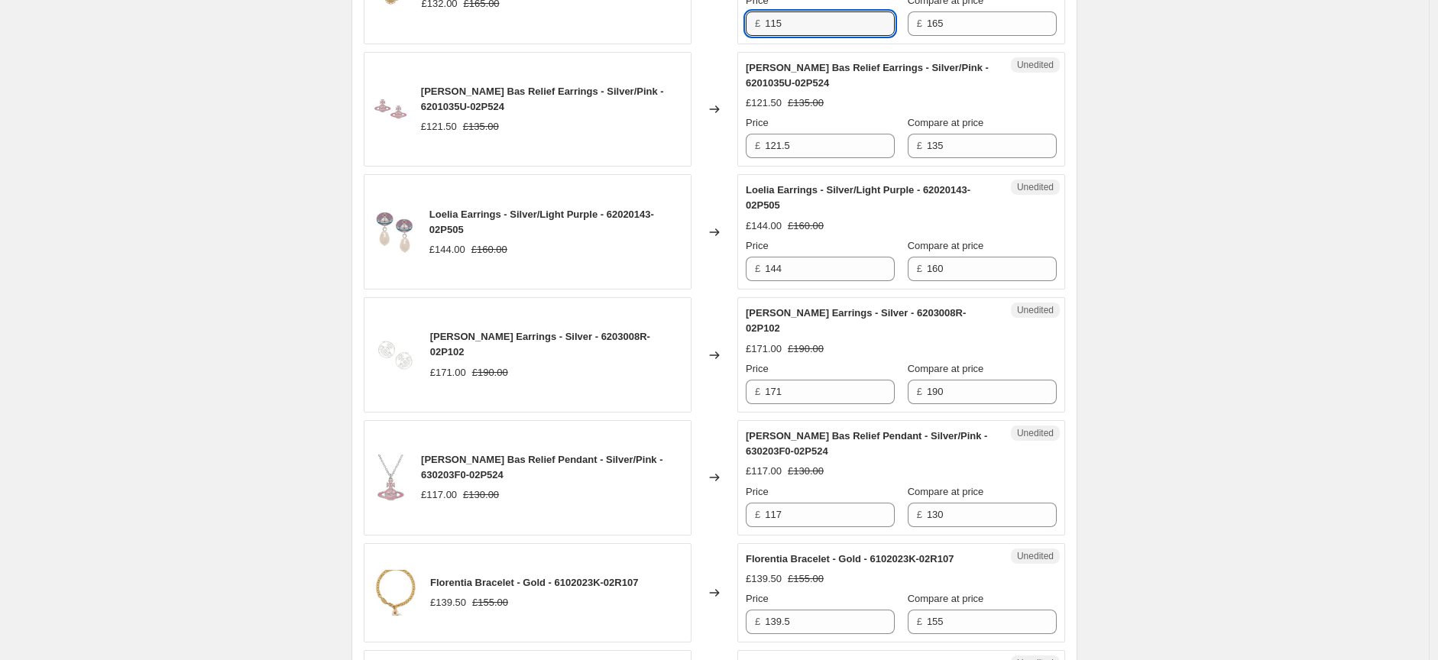
scroll to position [2094, 0]
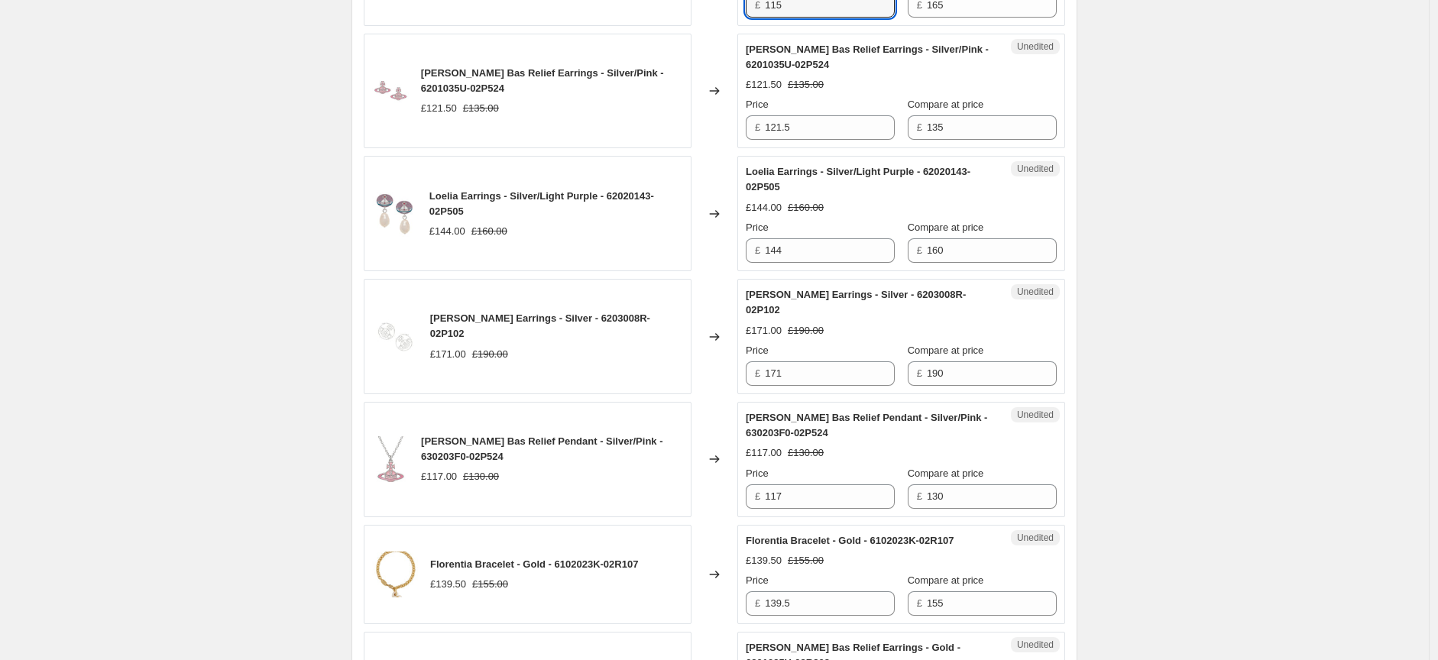
type input "115"
drag, startPoint x: 817, startPoint y: 129, endPoint x: 759, endPoint y: 129, distance: 58.8
click at [759, 130] on div "£ 121.5" at bounding box center [820, 127] width 149 height 24
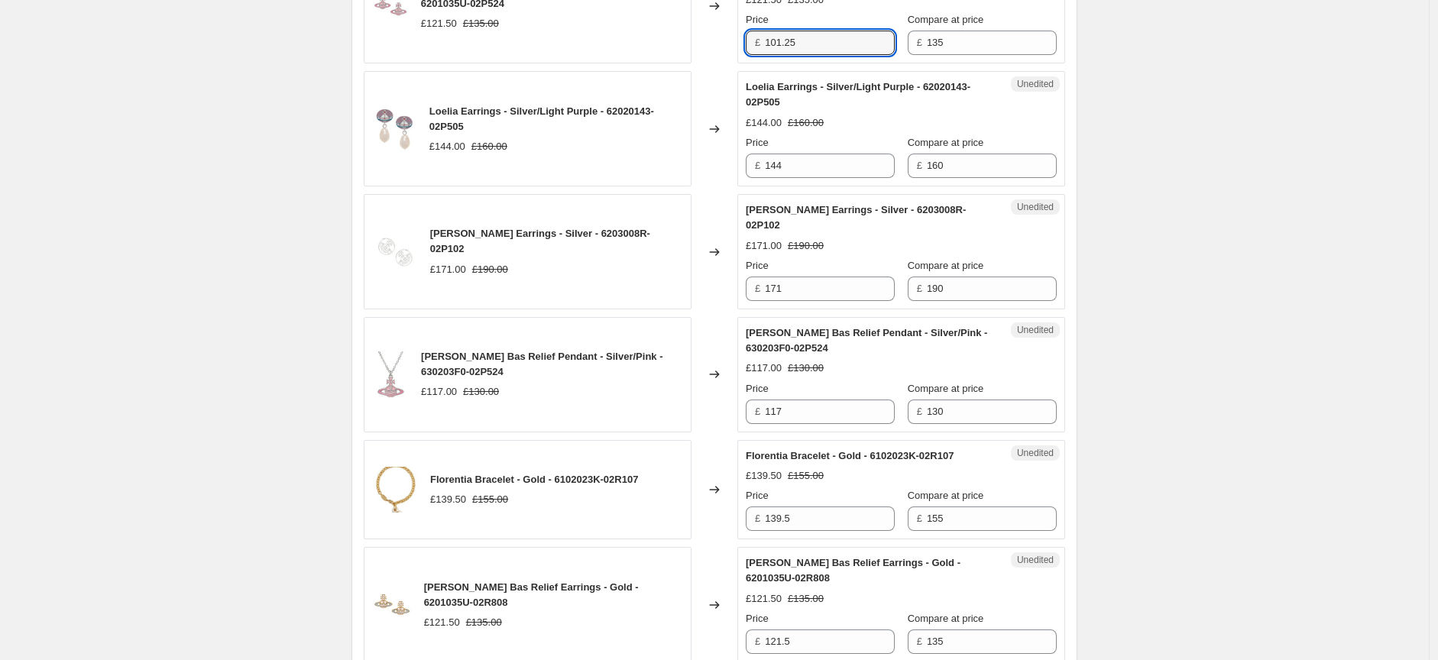
scroll to position [2264, 0]
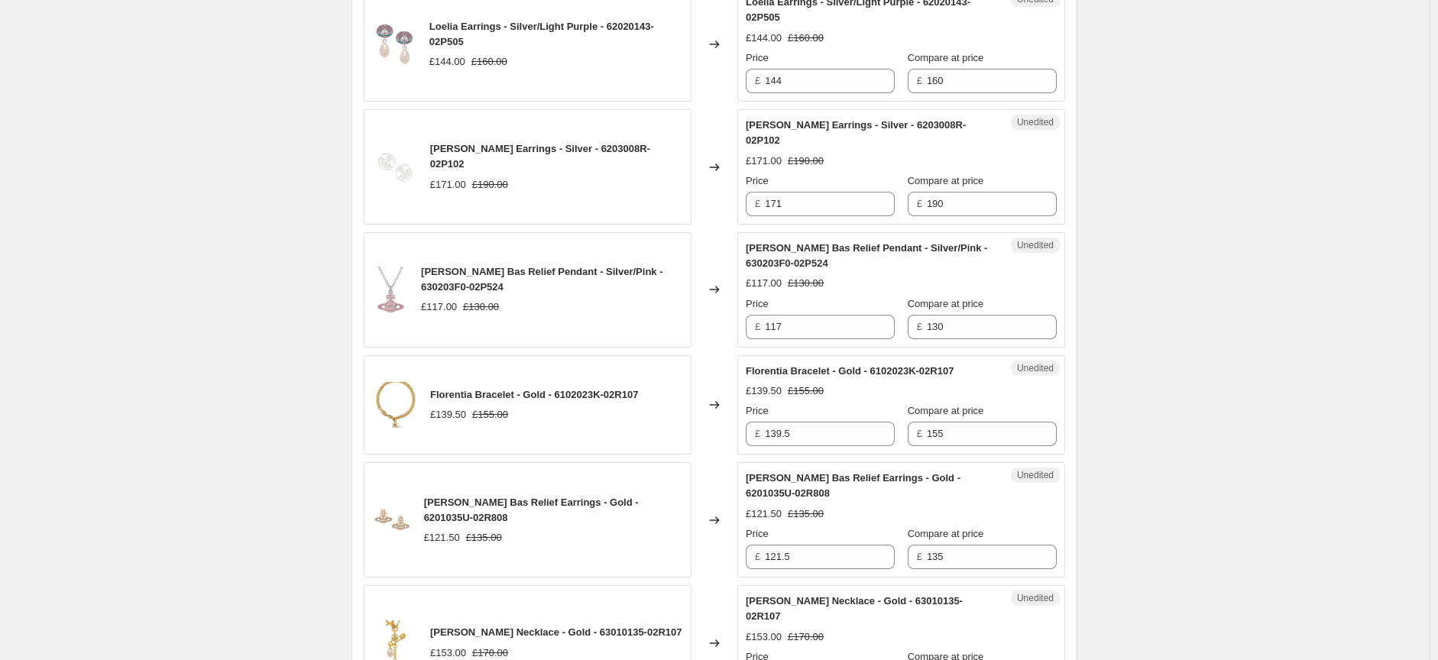
type input "101.25"
drag, startPoint x: 807, startPoint y: 85, endPoint x: 760, endPoint y: 88, distance: 46.7
click at [760, 88] on div "£ 144" at bounding box center [820, 81] width 149 height 24
type input "120"
drag, startPoint x: 789, startPoint y: 193, endPoint x: 766, endPoint y: 192, distance: 23.7
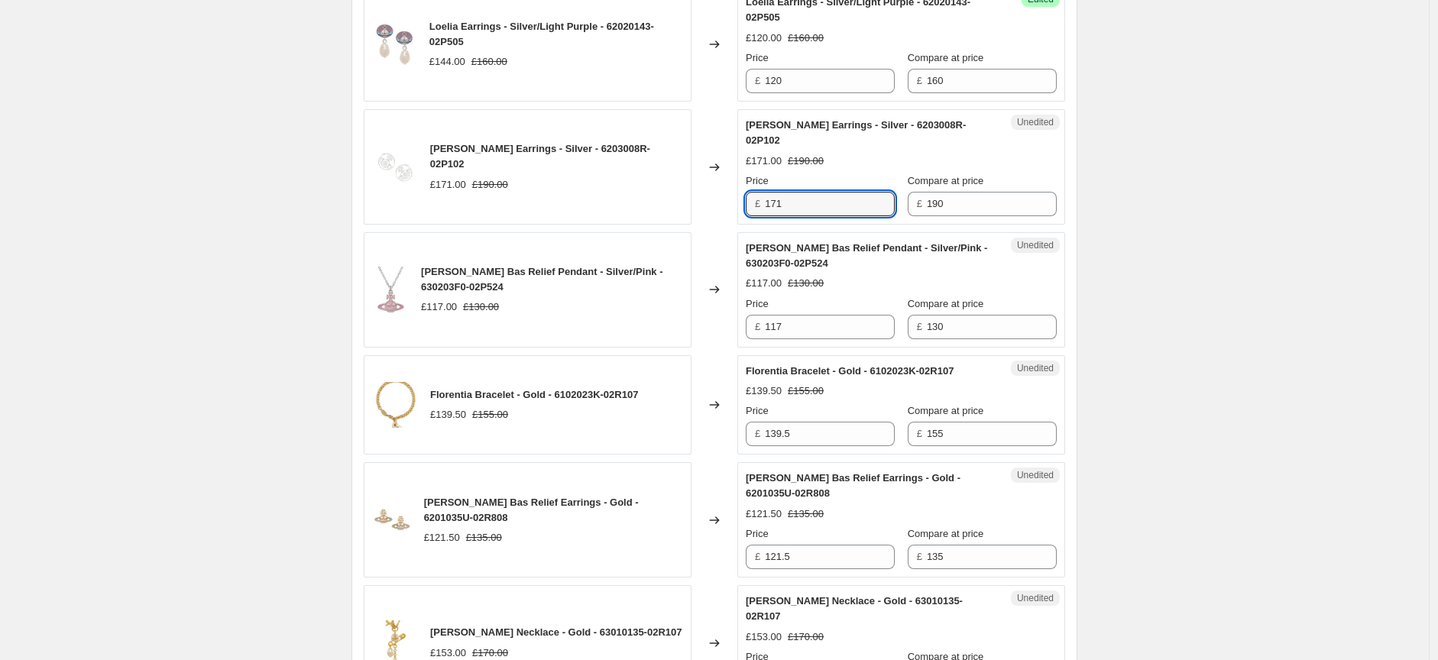
click at [766, 192] on div "£ 171" at bounding box center [820, 204] width 149 height 24
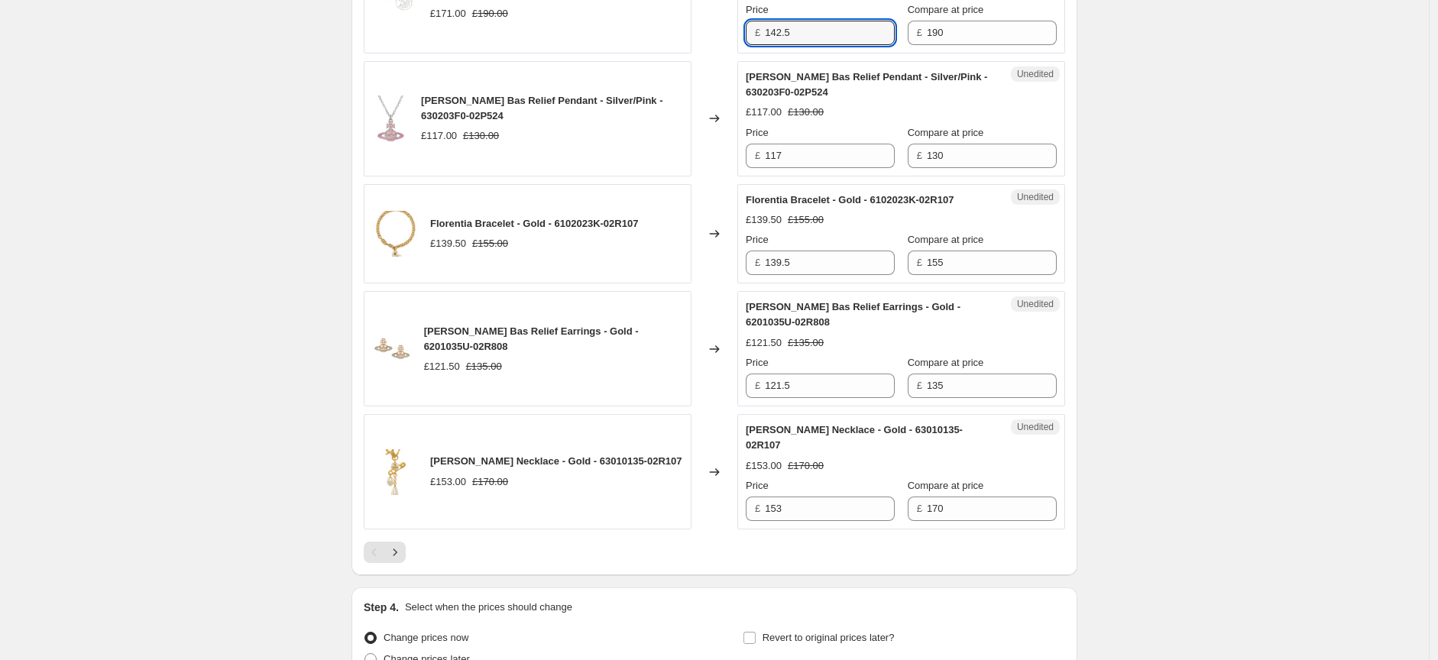
scroll to position [2518, 0]
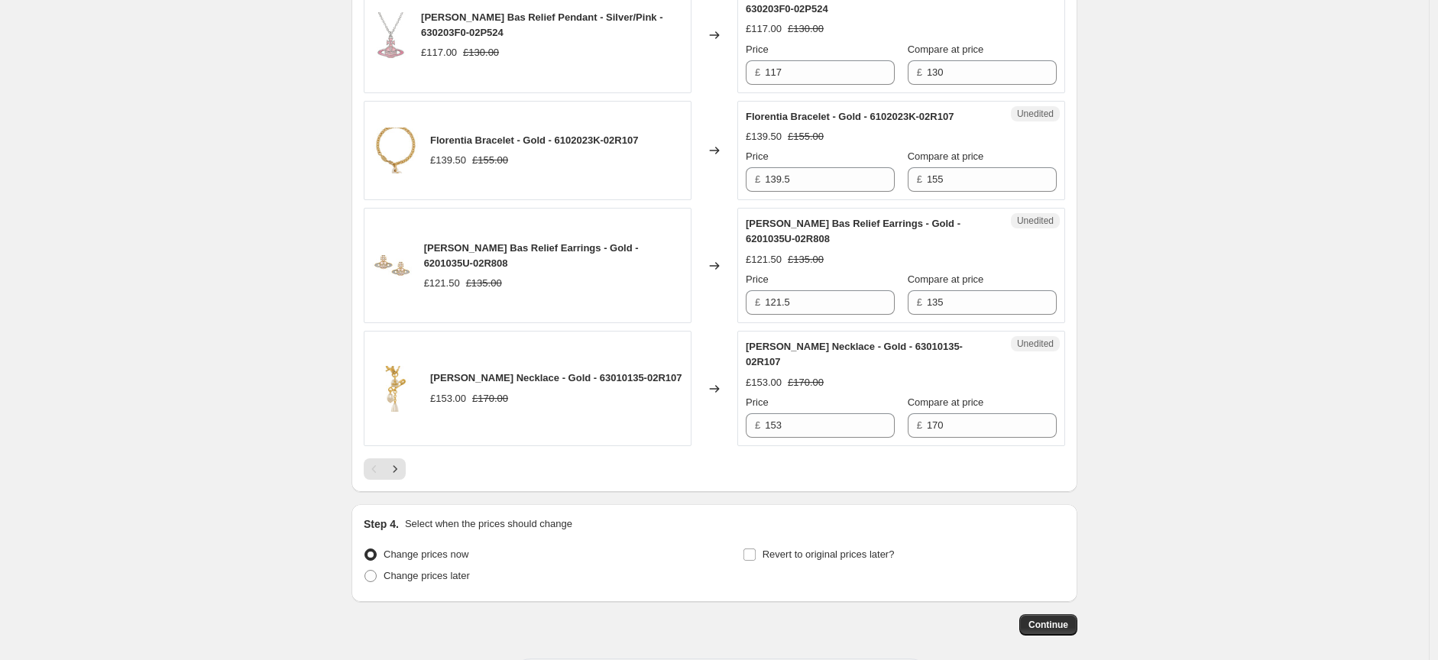
type input "142.5"
drag, startPoint x: 791, startPoint y: 57, endPoint x: 765, endPoint y: 57, distance: 26.0
click at [765, 60] on div "£ 117" at bounding box center [820, 72] width 149 height 24
type input "97.5"
drag, startPoint x: 822, startPoint y: 163, endPoint x: 759, endPoint y: 171, distance: 63.9
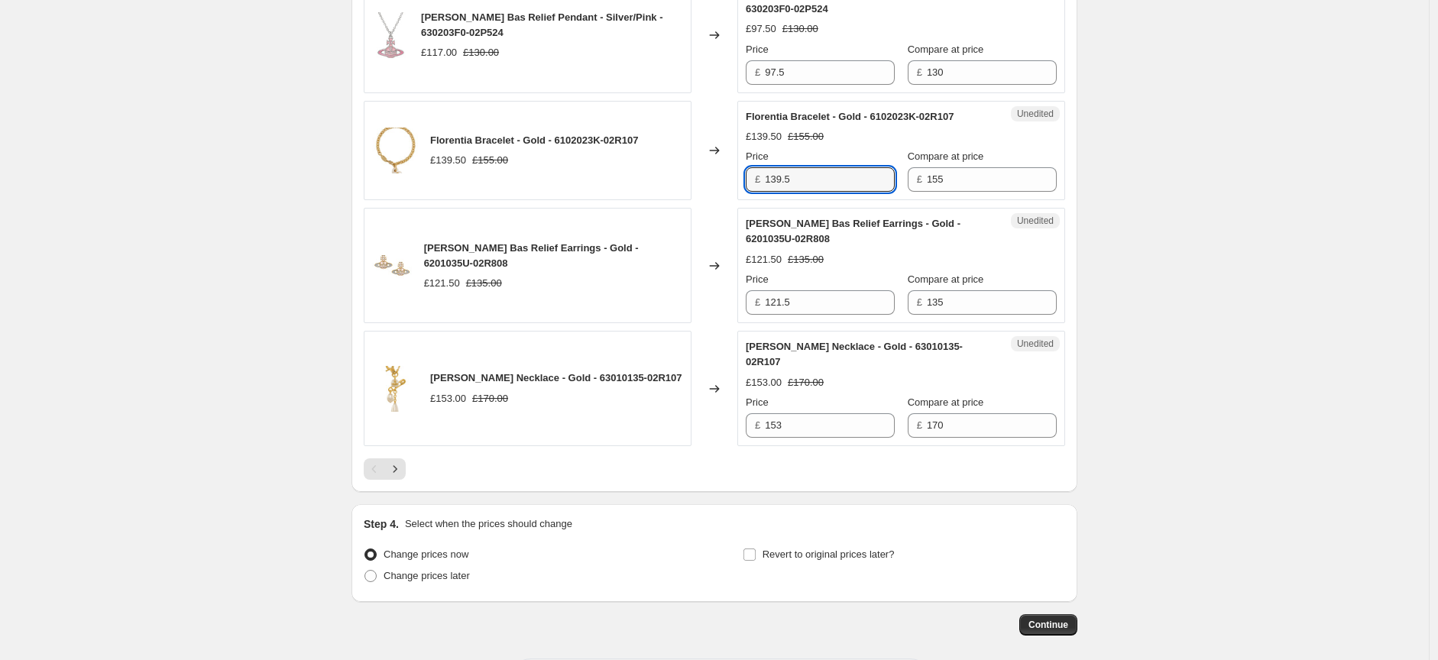
click at [759, 171] on div "£ 139.5" at bounding box center [820, 179] width 149 height 24
type input "116.25"
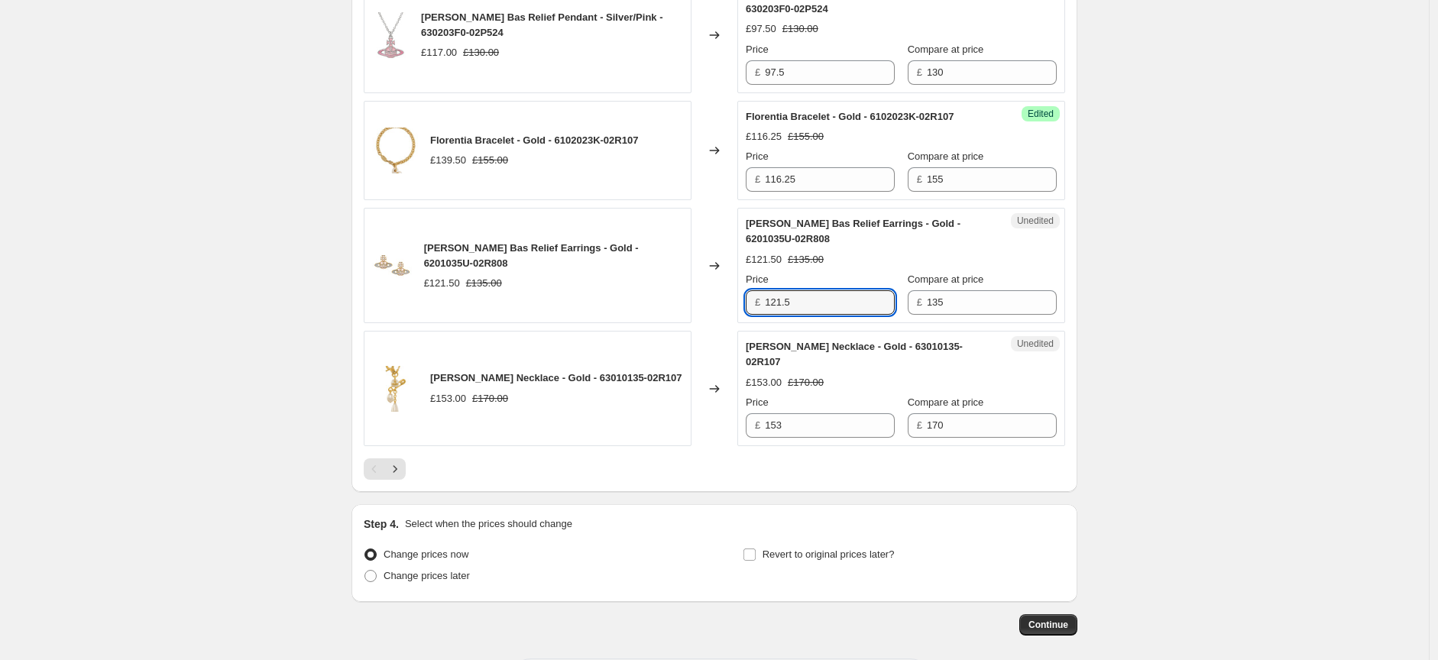
drag, startPoint x: 813, startPoint y: 290, endPoint x: 766, endPoint y: 288, distance: 46.7
click at [767, 290] on div "£ 121.5" at bounding box center [820, 302] width 149 height 24
type input "101.25"
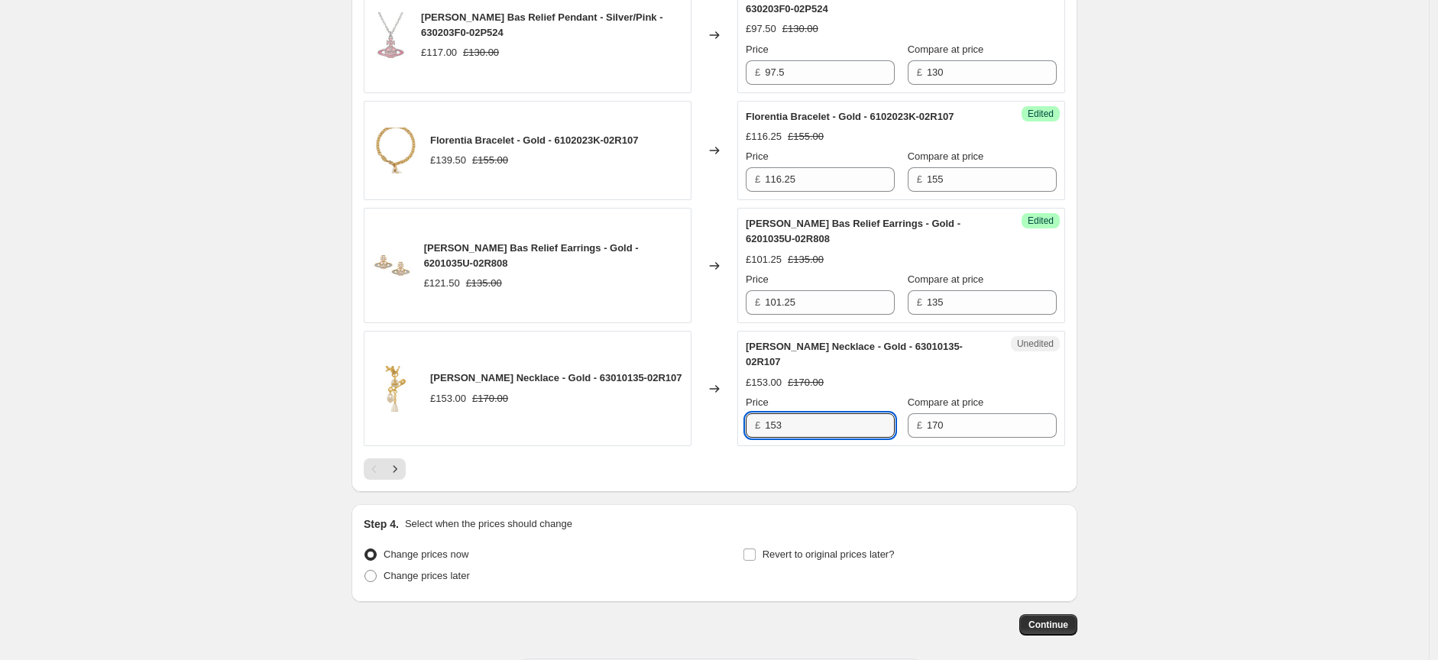
click at [749, 399] on div "Unedited [PERSON_NAME] Necklace - Gold - 63010135-02R107 £153.00 £170.00 Price …" at bounding box center [901, 388] width 328 height 115
type input "127.5"
click at [402, 461] on icon "Next" at bounding box center [394, 468] width 15 height 15
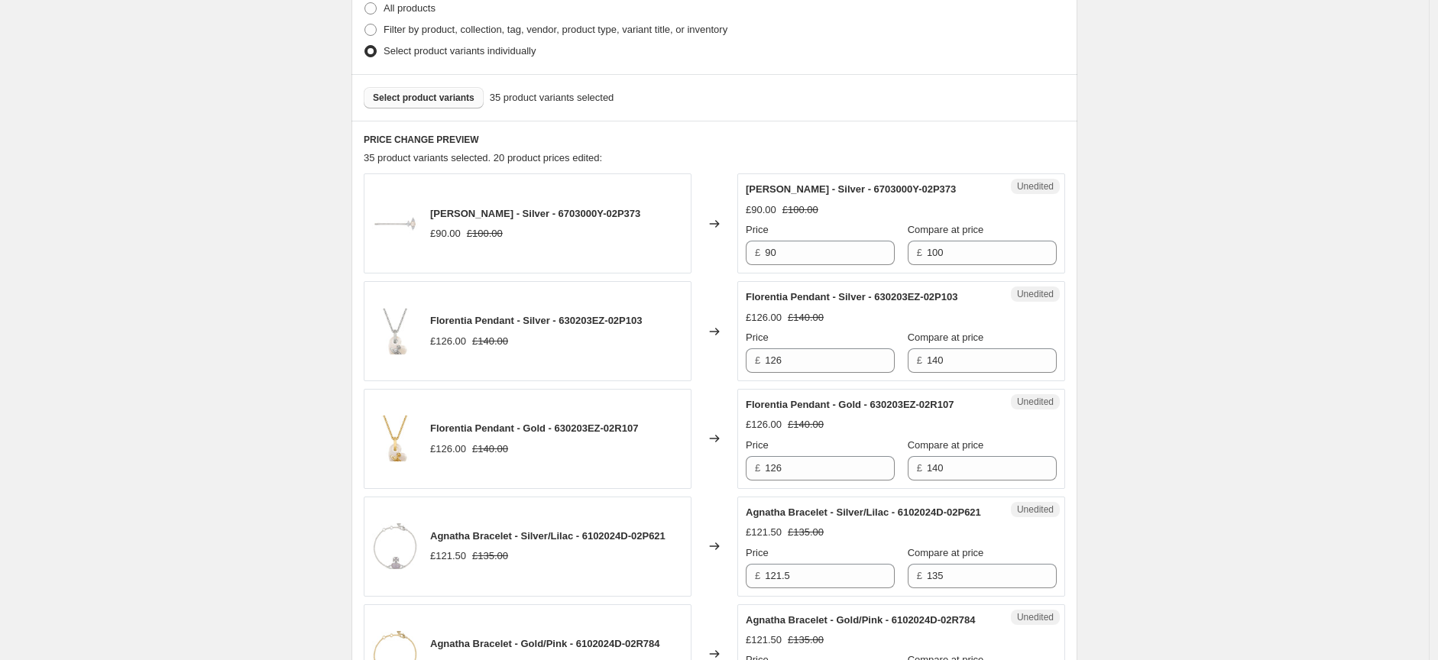
scroll to position [385, 0]
drag, startPoint x: 798, startPoint y: 254, endPoint x: 760, endPoint y: 255, distance: 38.2
click at [761, 255] on div "£ 90" at bounding box center [820, 255] width 149 height 24
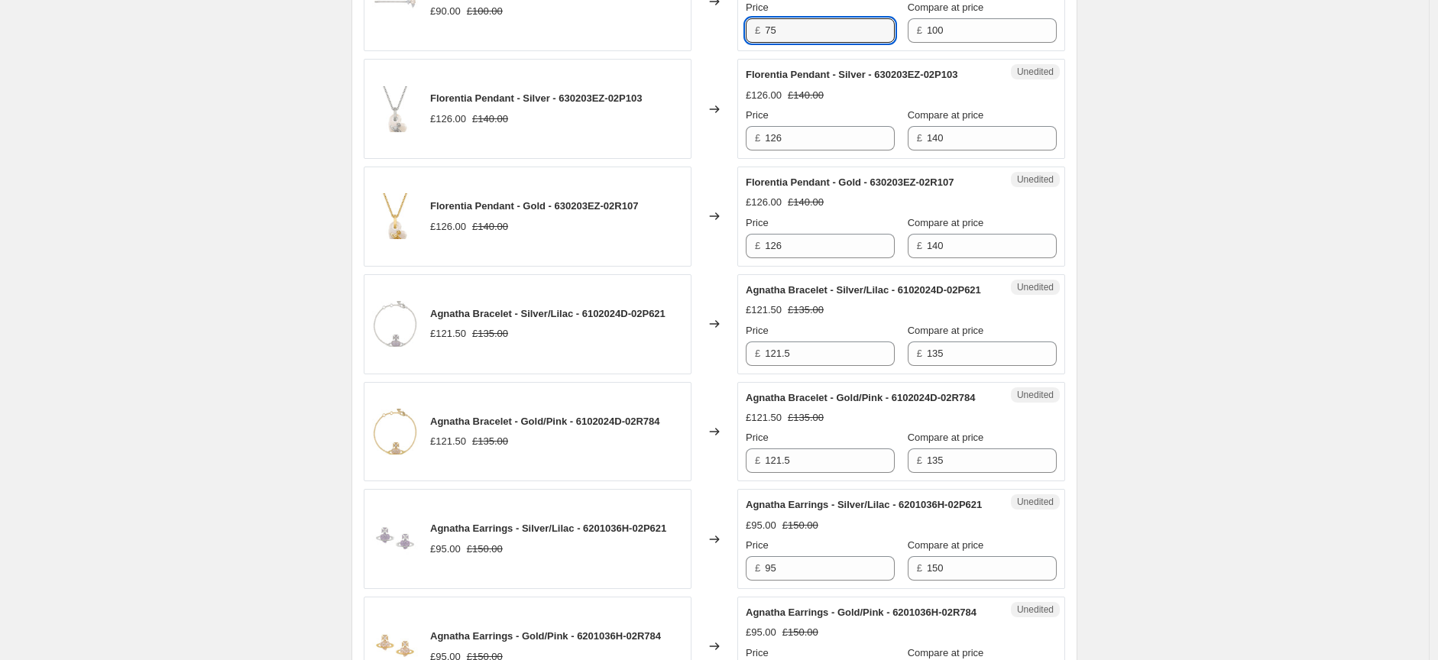
scroll to position [639, 0]
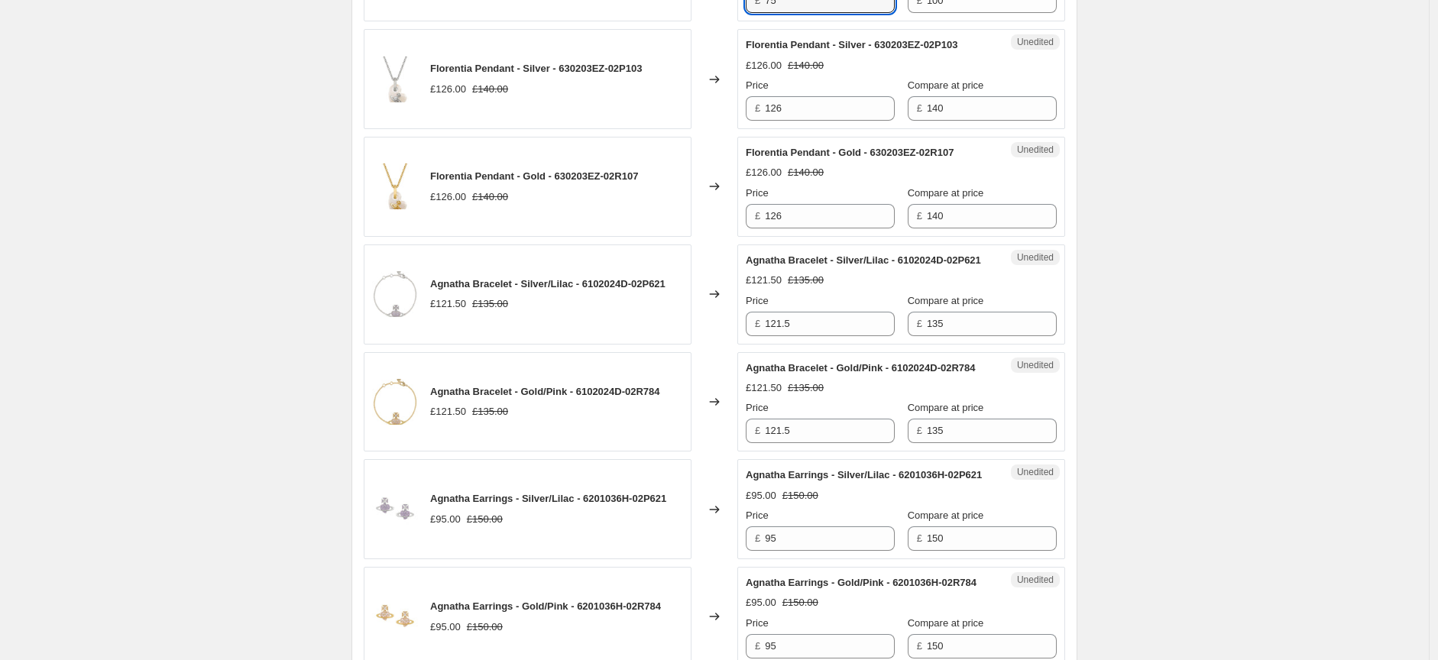
type input "75"
drag, startPoint x: 765, startPoint y: 111, endPoint x: 746, endPoint y: 105, distance: 19.8
click at [746, 105] on div "Unedited Florentia Pendant - Silver - 630203EZ-02P103 £126.00 £140.00 Price £ 1…" at bounding box center [901, 79] width 328 height 100
type input "105"
drag, startPoint x: 783, startPoint y: 216, endPoint x: 767, endPoint y: 209, distance: 17.5
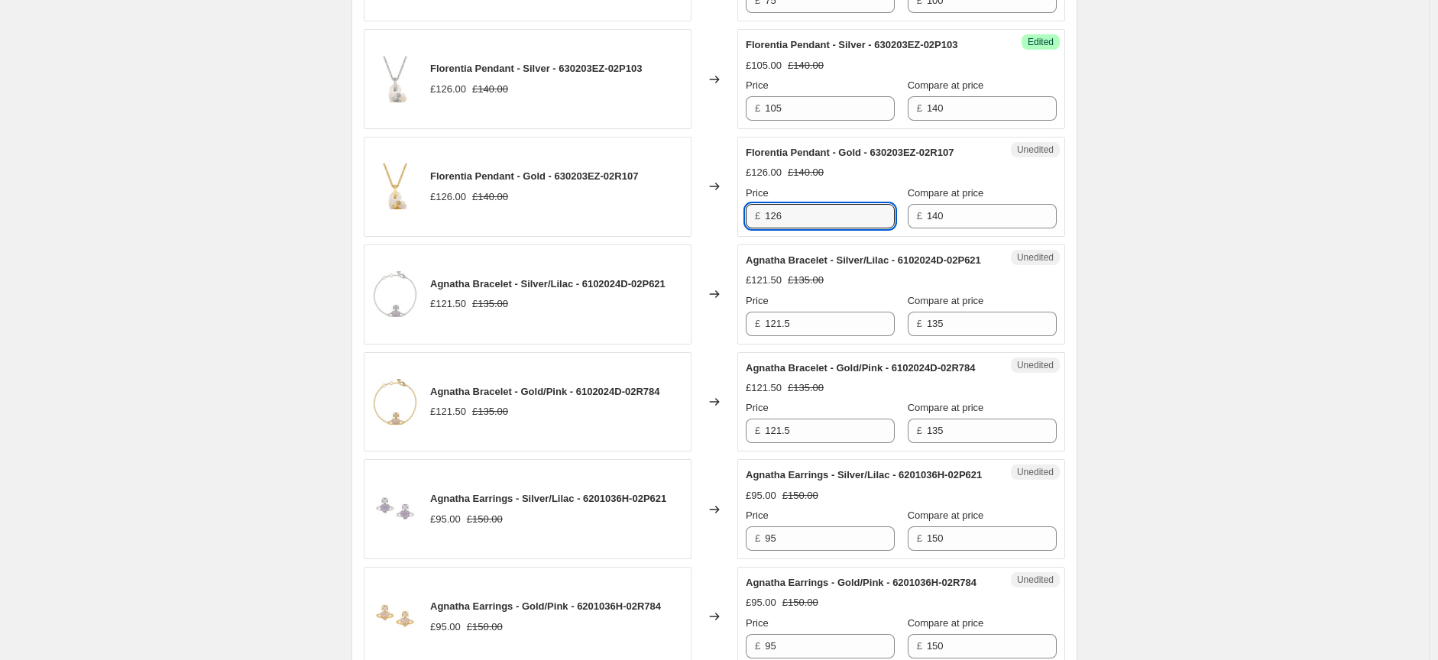
click at [767, 209] on div "£ 126" at bounding box center [820, 216] width 149 height 24
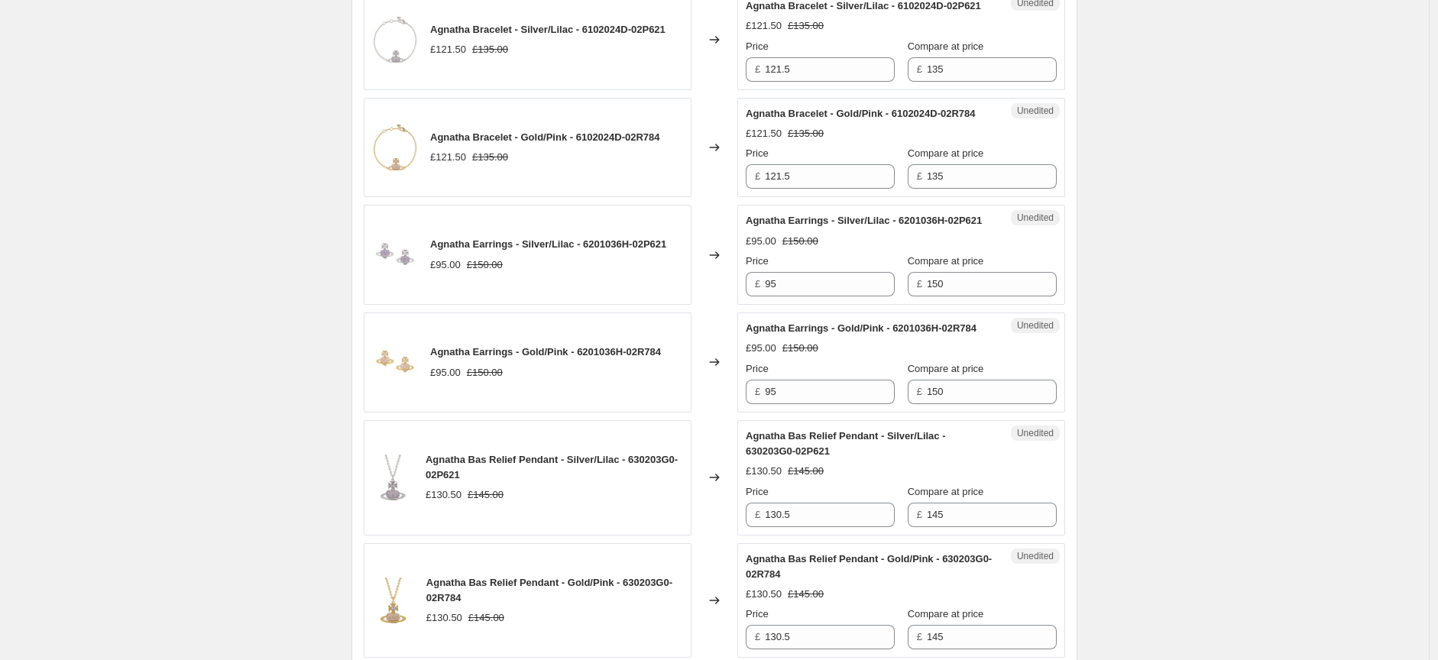
scroll to position [895, 0]
type input "105"
drag, startPoint x: 807, startPoint y: 79, endPoint x: 768, endPoint y: 85, distance: 39.3
click at [768, 81] on div "£ 121.5" at bounding box center [820, 69] width 149 height 24
type input "101.25"
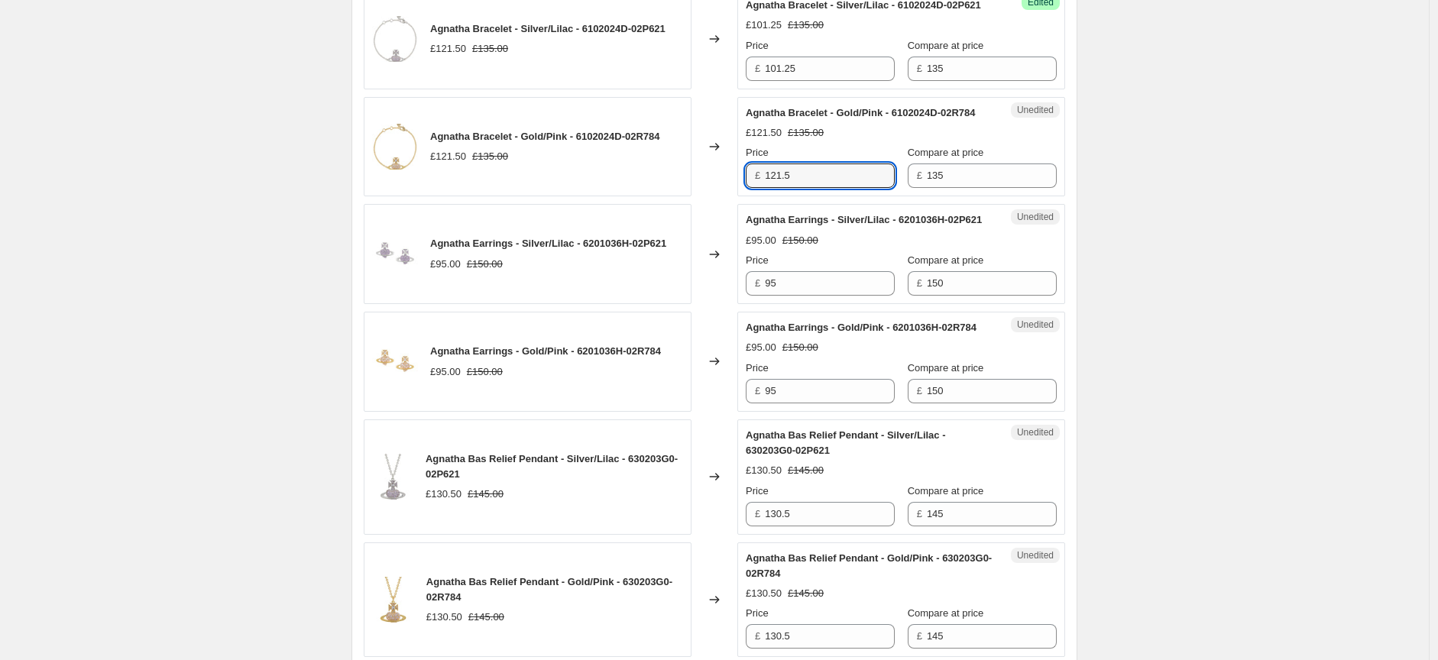
drag, startPoint x: 805, startPoint y: 192, endPoint x: 757, endPoint y: 192, distance: 47.4
click at [757, 188] on div "£ 121.5" at bounding box center [820, 175] width 149 height 24
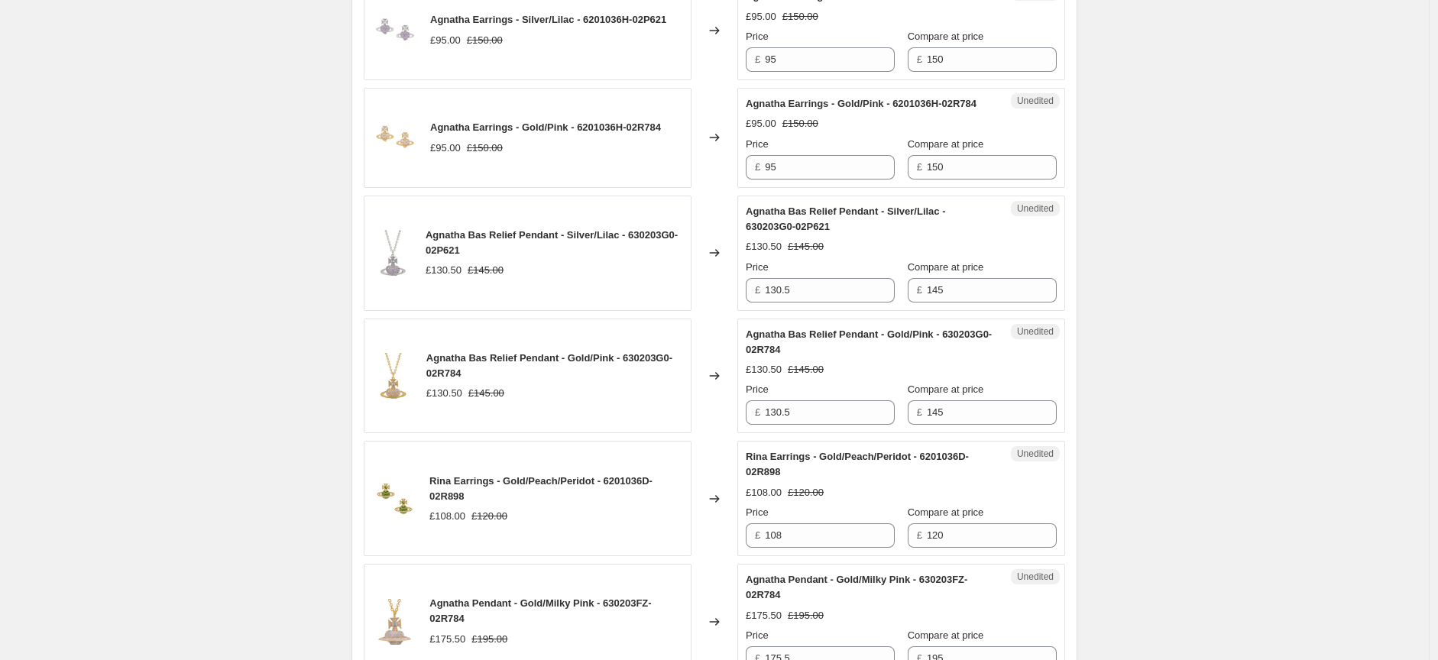
scroll to position [1149, 0]
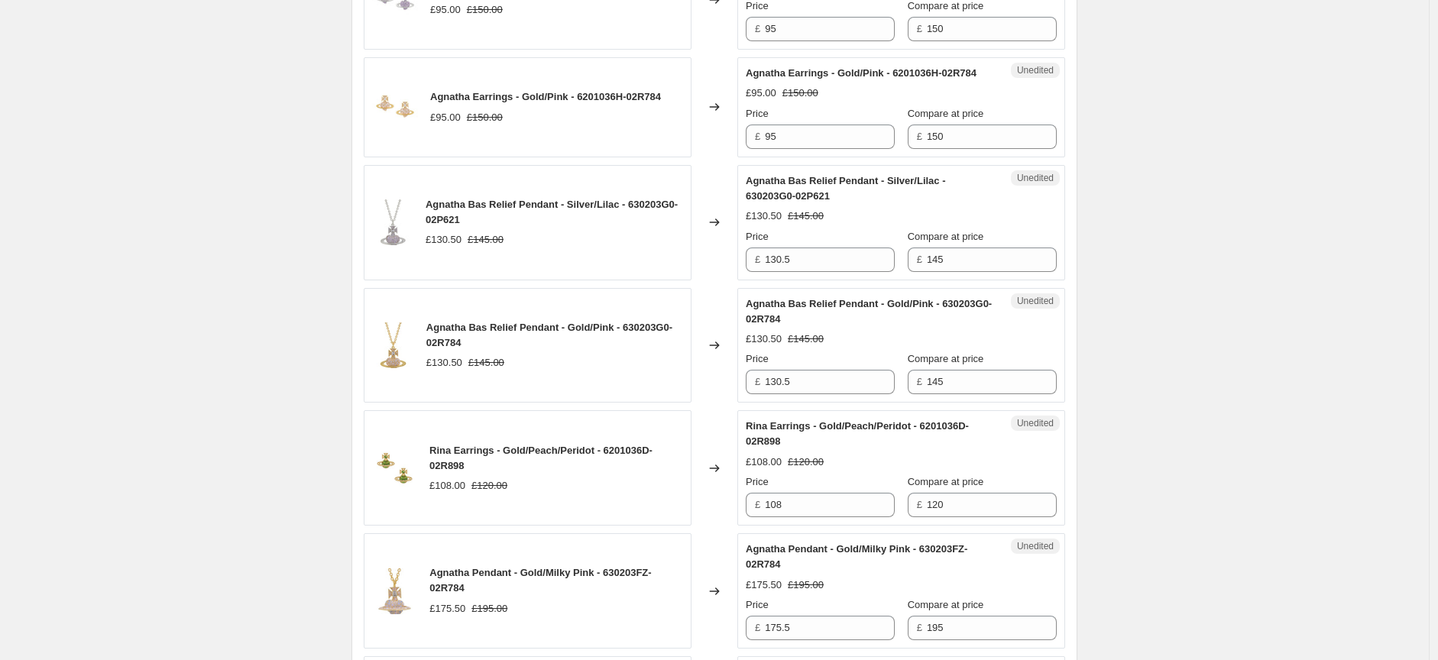
type input "101.25"
click at [765, 41] on div "£ 95" at bounding box center [820, 29] width 149 height 24
type input "90"
drag, startPoint x: 804, startPoint y: 170, endPoint x: 759, endPoint y: 168, distance: 44.3
click at [759, 149] on div "£ 95" at bounding box center [820, 137] width 149 height 24
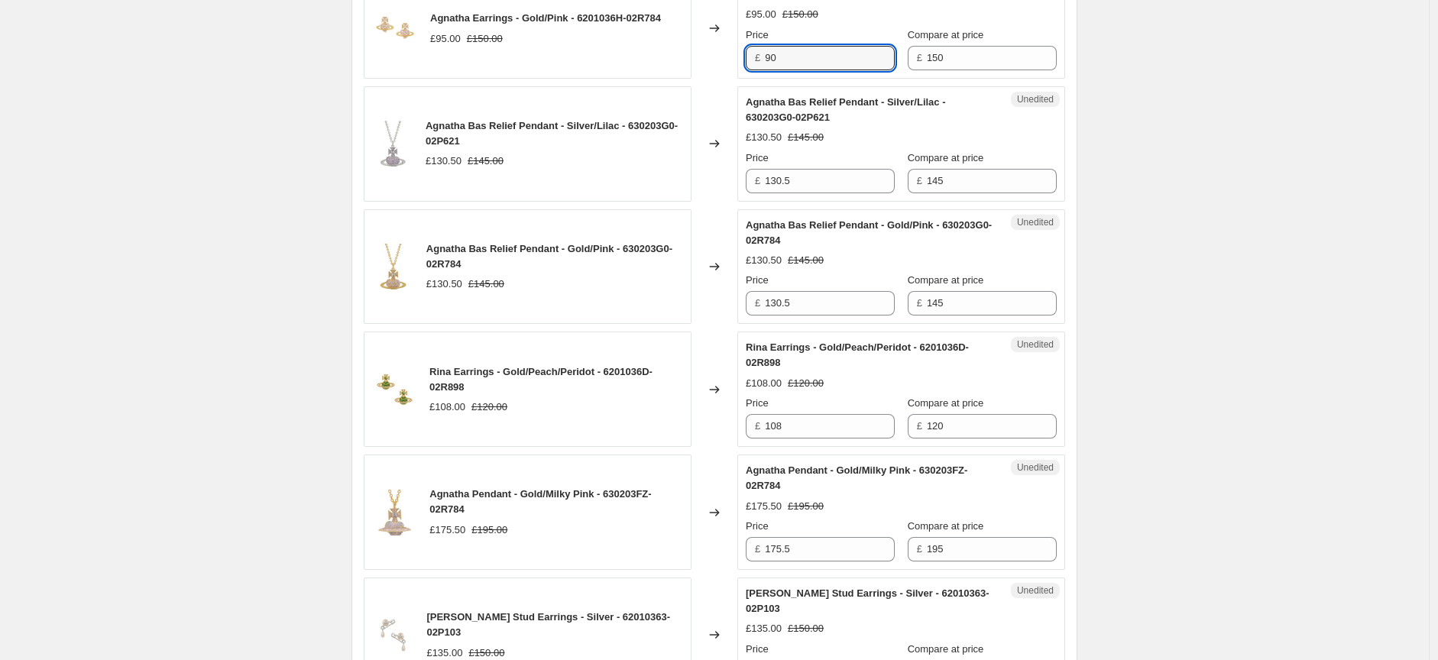
scroll to position [1319, 0]
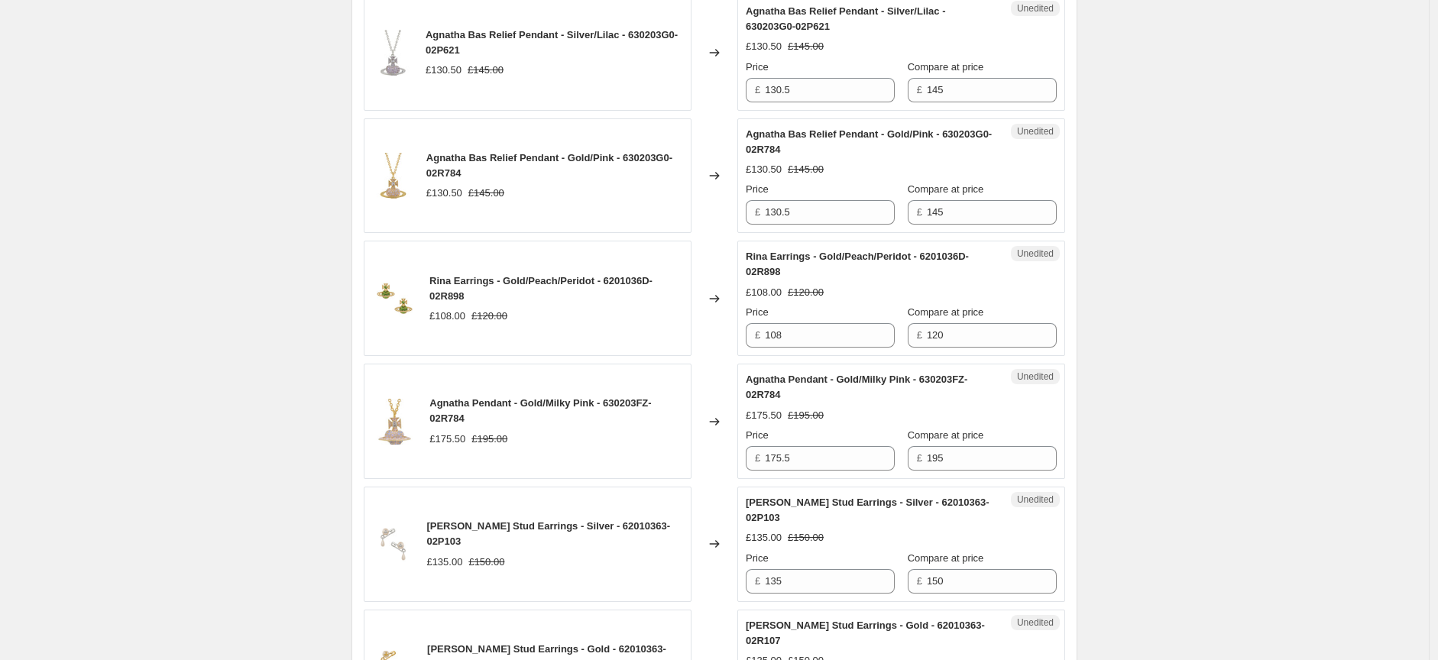
type input "90"
drag, startPoint x: 817, startPoint y: 127, endPoint x: 764, endPoint y: 124, distance: 53.6
click at [764, 102] on div "£ 130.5" at bounding box center [820, 90] width 149 height 24
type input "108.75"
drag, startPoint x: 799, startPoint y: 245, endPoint x: 767, endPoint y: 244, distance: 32.1
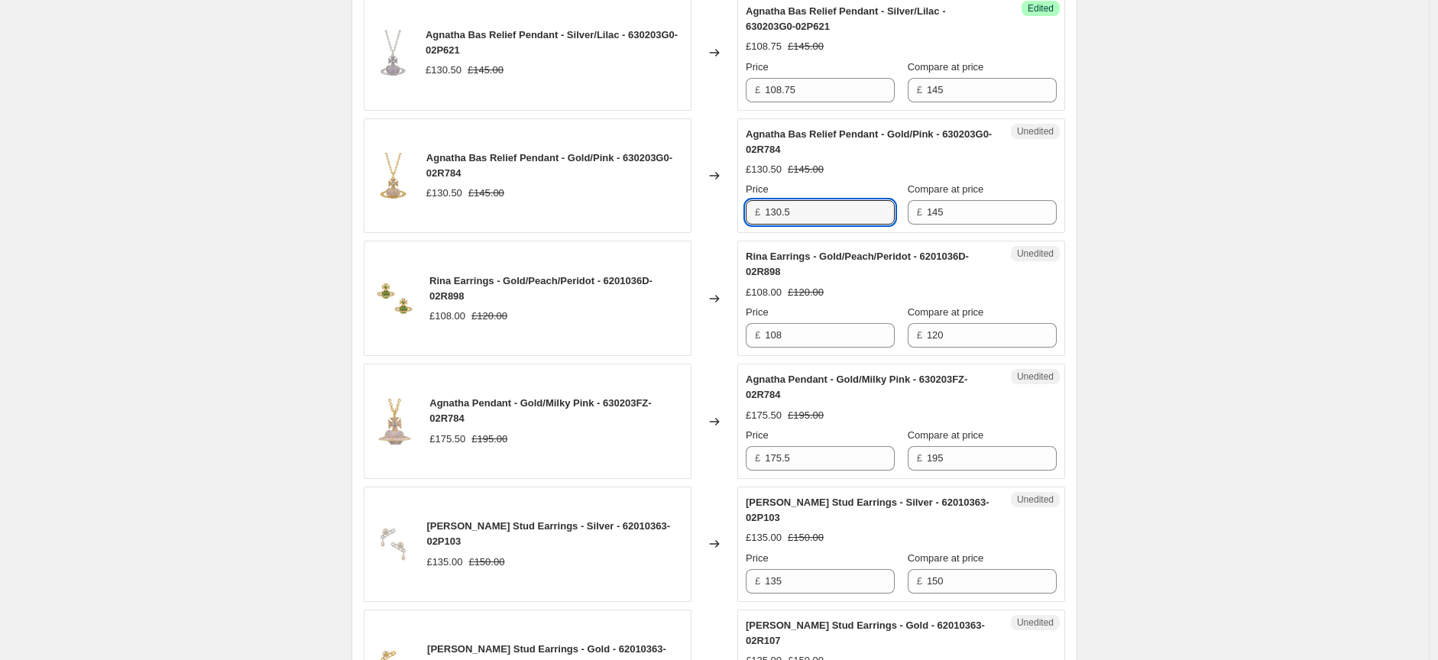
click at [767, 225] on div "£ 130.5" at bounding box center [820, 212] width 149 height 24
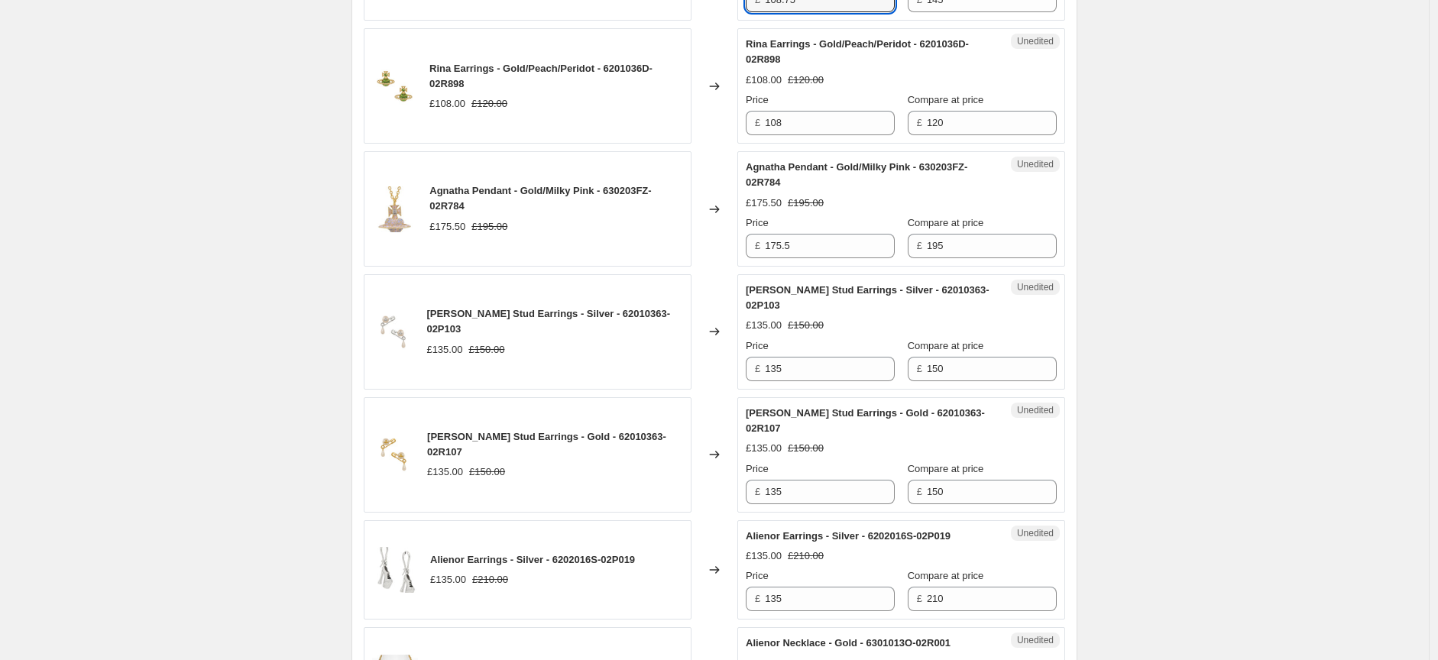
scroll to position [1574, 0]
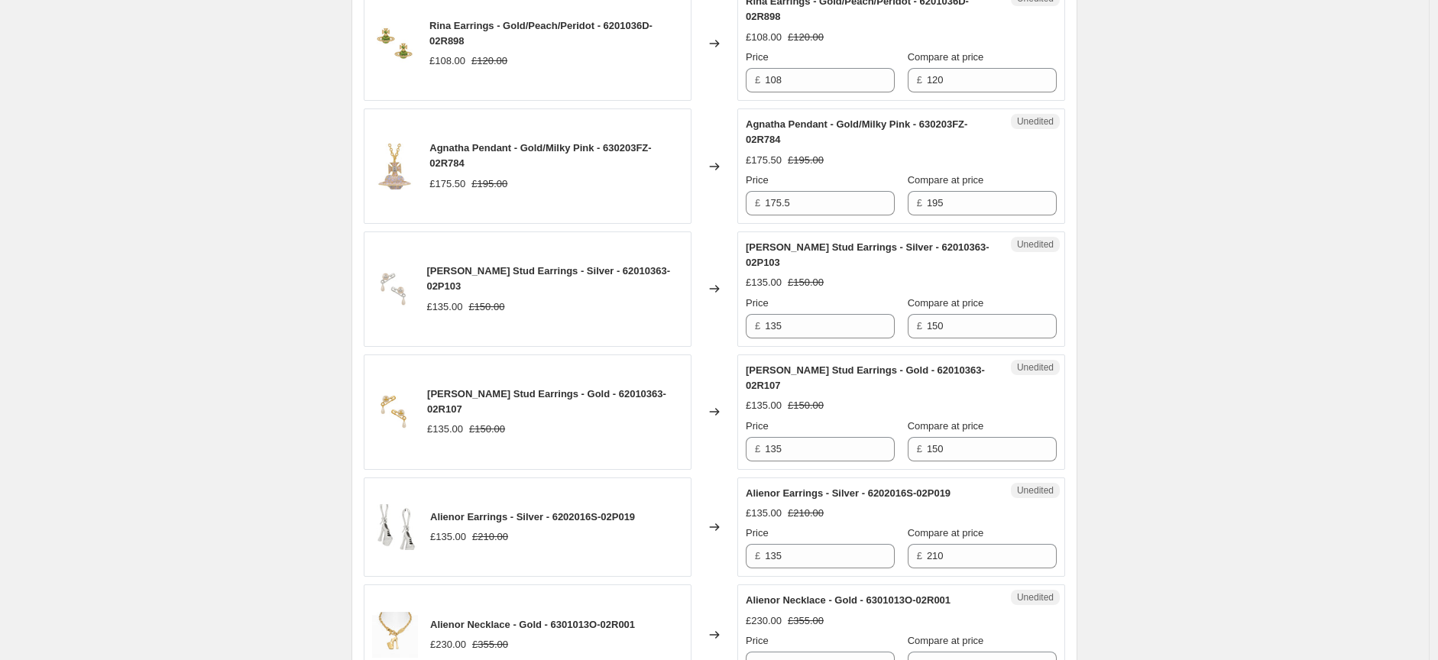
type input "108.75"
drag, startPoint x: 798, startPoint y: 112, endPoint x: 758, endPoint y: 112, distance: 40.5
click at [758, 92] on div "£ 108" at bounding box center [820, 80] width 149 height 24
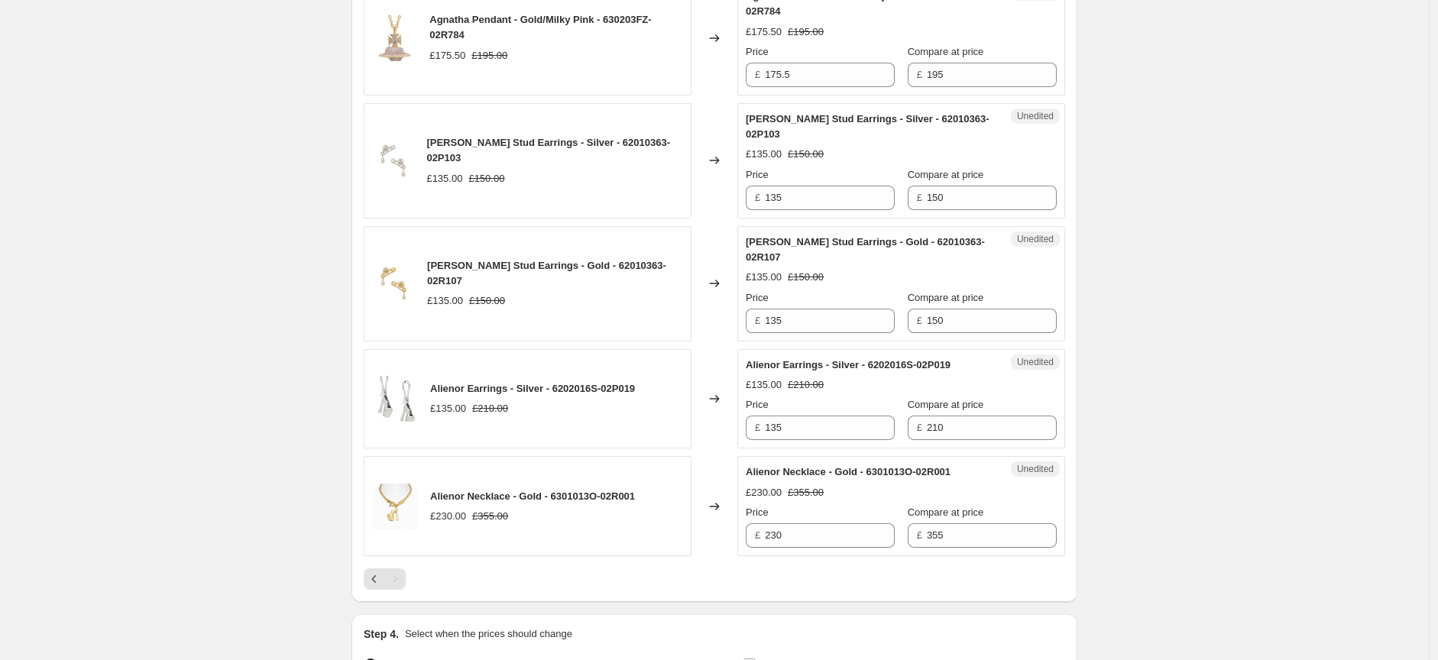
scroll to position [1743, 0]
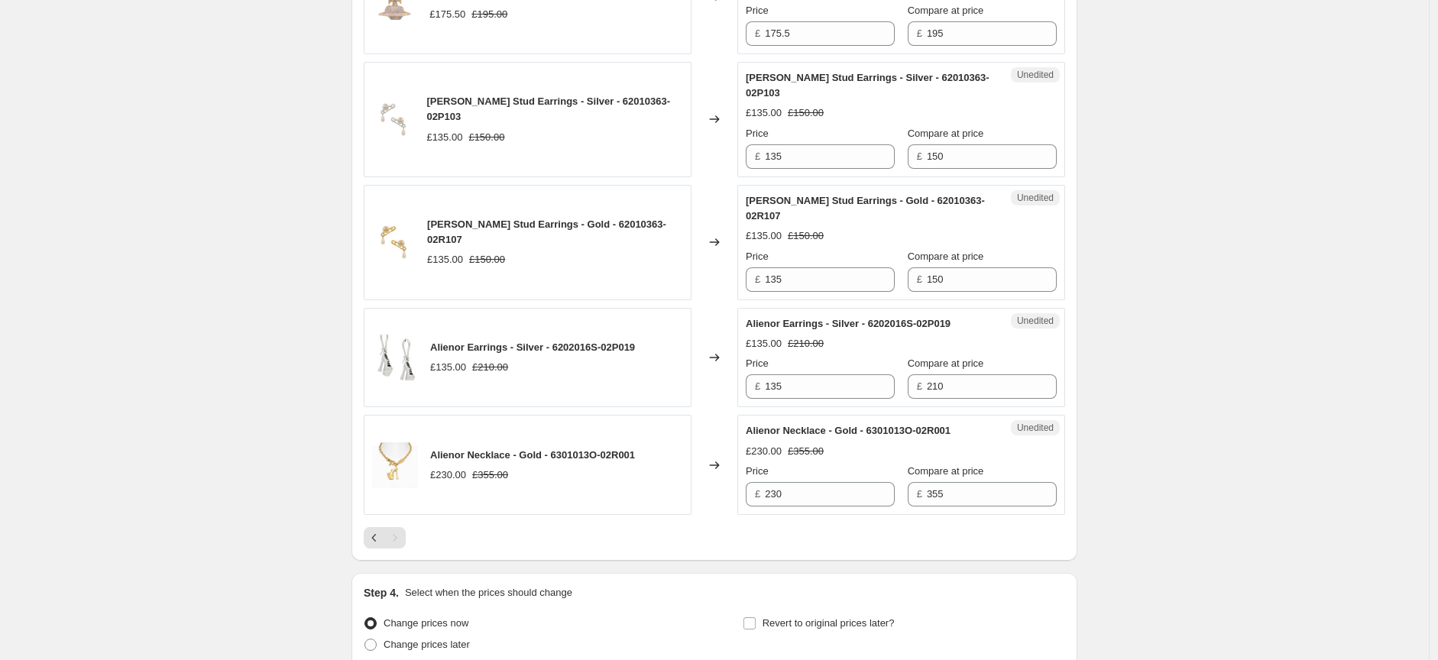
type input "90"
drag, startPoint x: 779, startPoint y: 66, endPoint x: 759, endPoint y: 69, distance: 20.1
click at [759, 46] on div "£ 175.5" at bounding box center [820, 33] width 149 height 24
type input "146.25"
drag, startPoint x: 769, startPoint y: 193, endPoint x: 749, endPoint y: 192, distance: 20.6
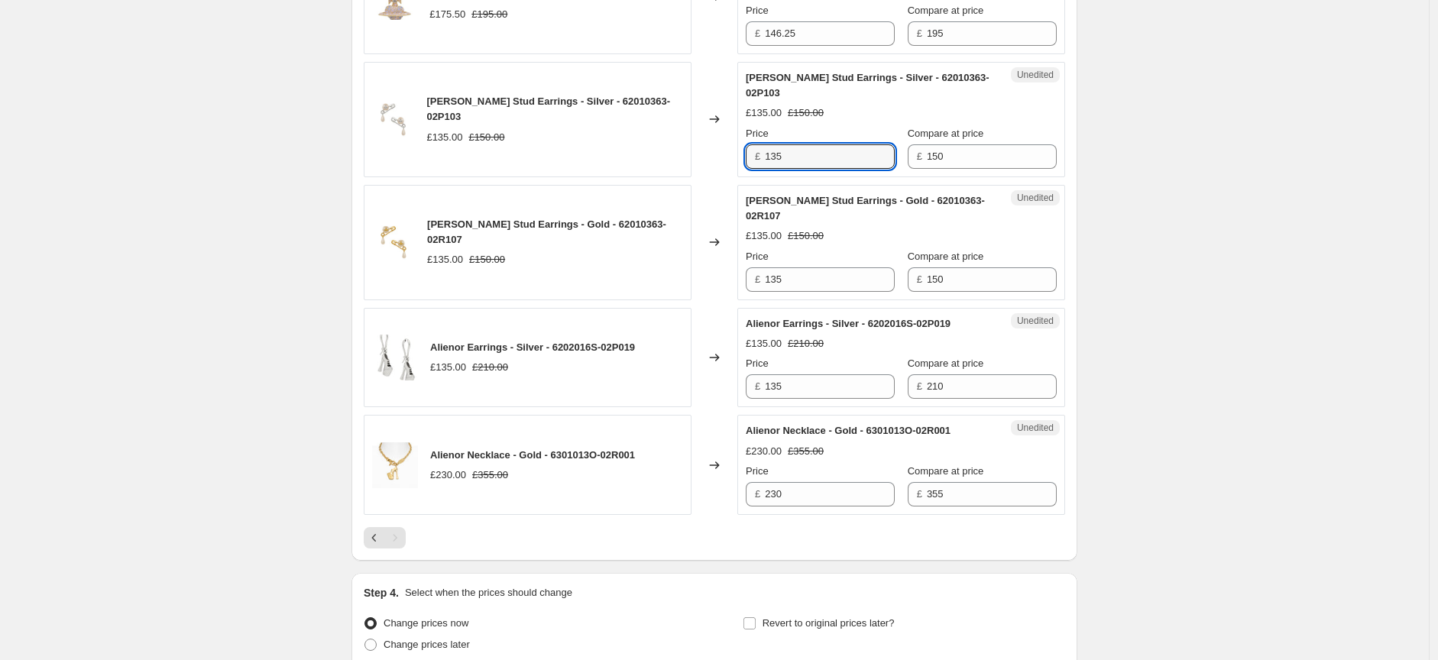
click at [750, 169] on div "£ 135" at bounding box center [820, 156] width 149 height 24
type input "112.5"
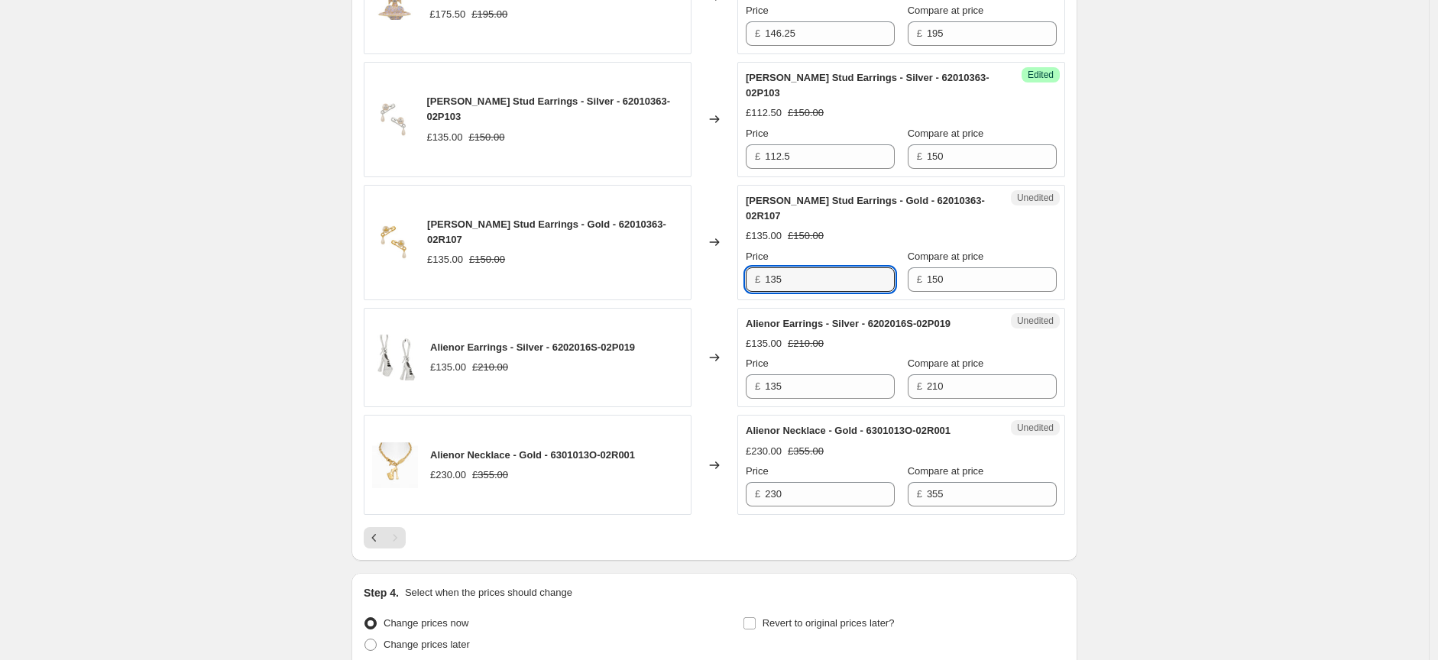
drag, startPoint x: 805, startPoint y: 306, endPoint x: 753, endPoint y: 314, distance: 51.8
click at [753, 292] on div "£ 135" at bounding box center [820, 279] width 149 height 24
type input "112.5"
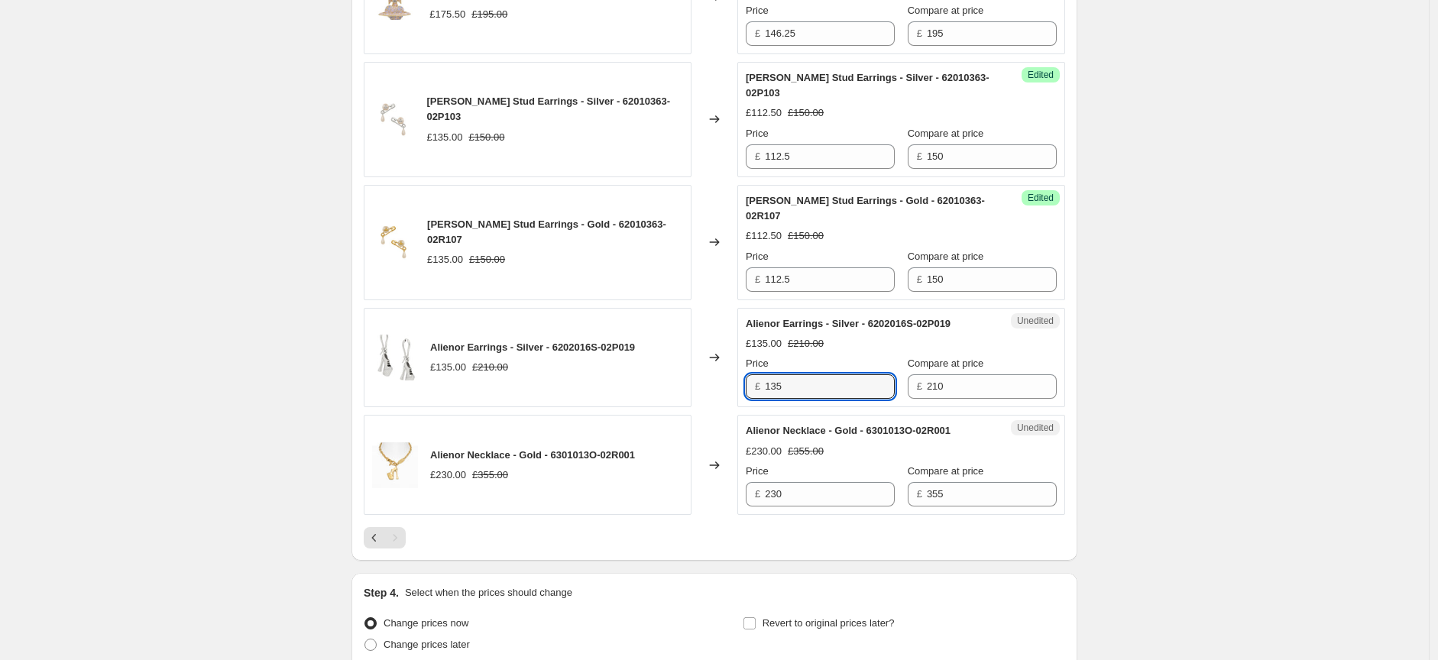
drag, startPoint x: 773, startPoint y: 419, endPoint x: 757, endPoint y: 416, distance: 16.5
click at [757, 399] on div "£ 135" at bounding box center [820, 386] width 149 height 24
type input "105"
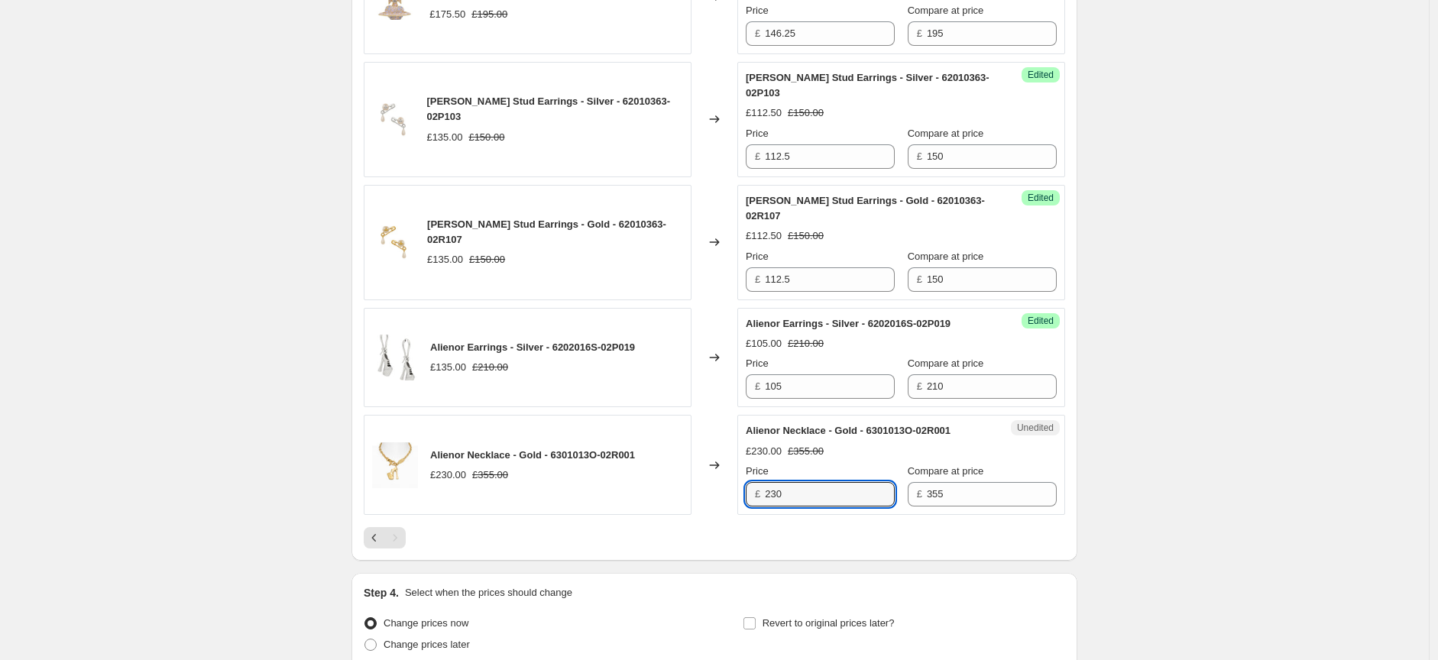
drag, startPoint x: 789, startPoint y: 518, endPoint x: 754, endPoint y: 523, distance: 35.4
click at [754, 507] on div "£ 230" at bounding box center [820, 494] width 149 height 24
type input "178"
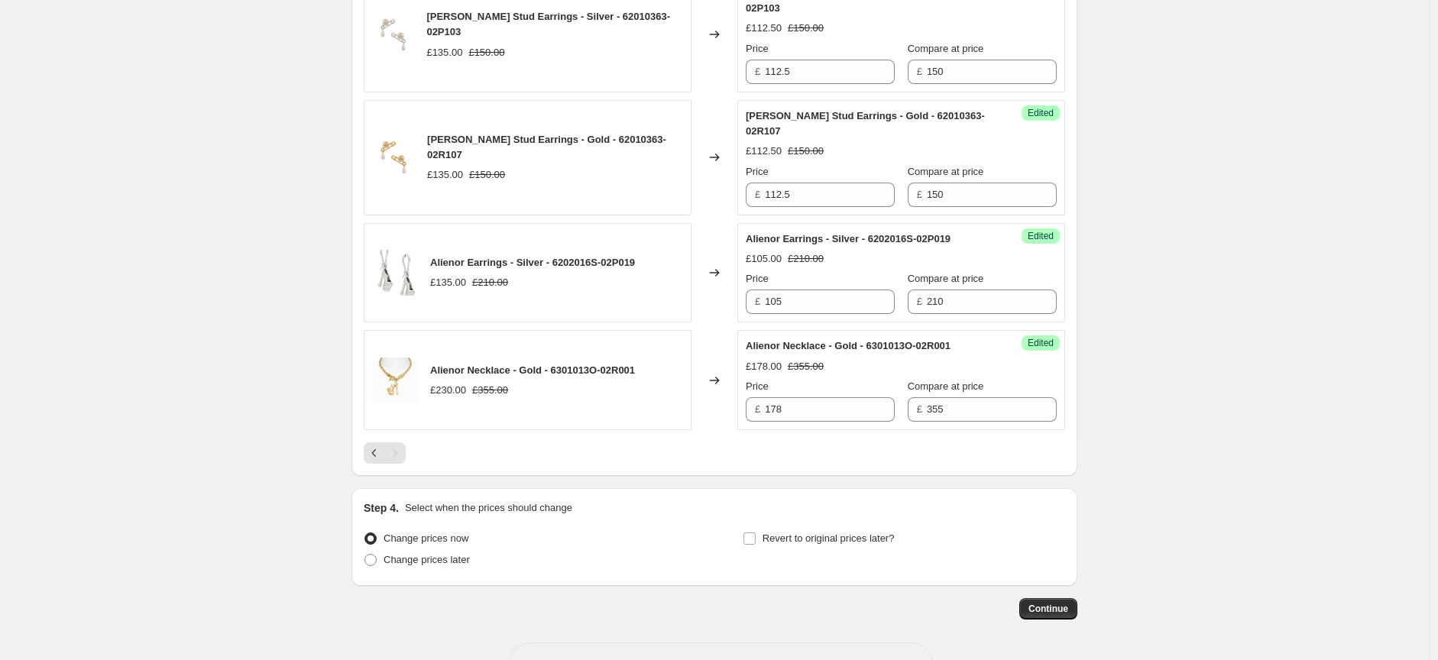
scroll to position [1913, 0]
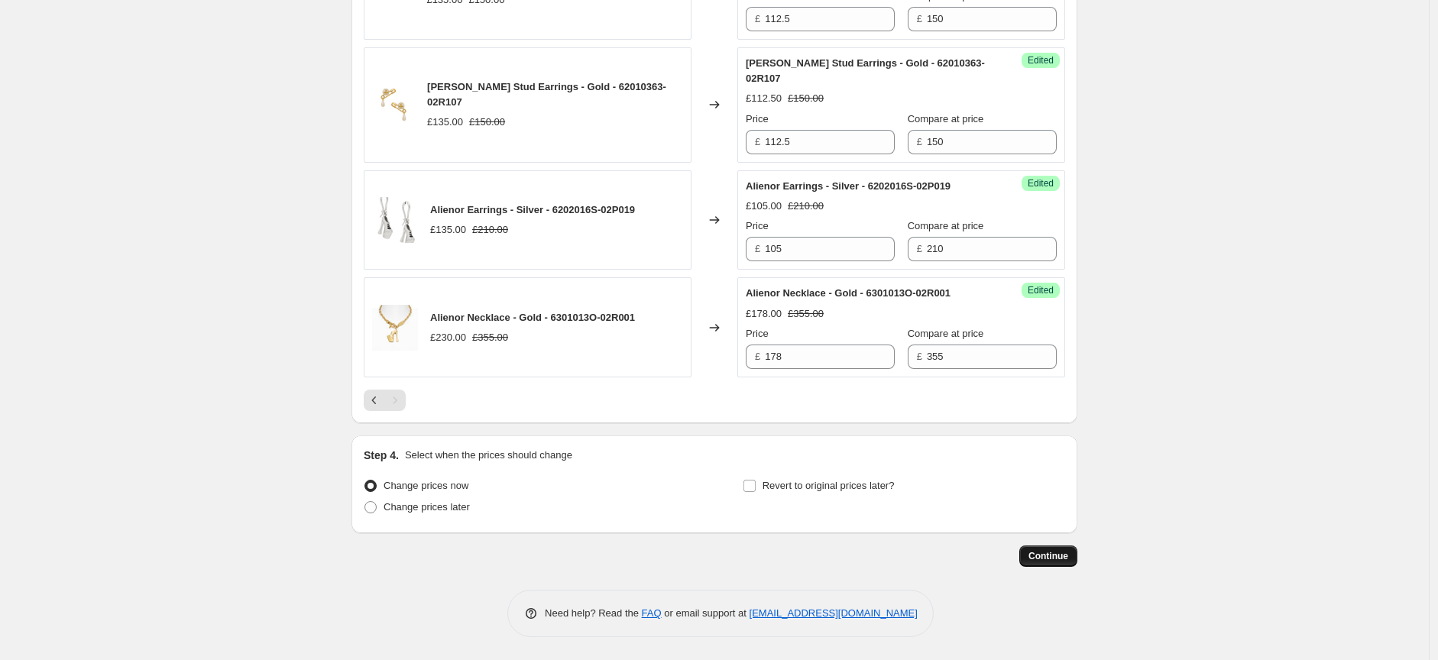
click at [1039, 557] on span "Continue" at bounding box center [1048, 556] width 40 height 12
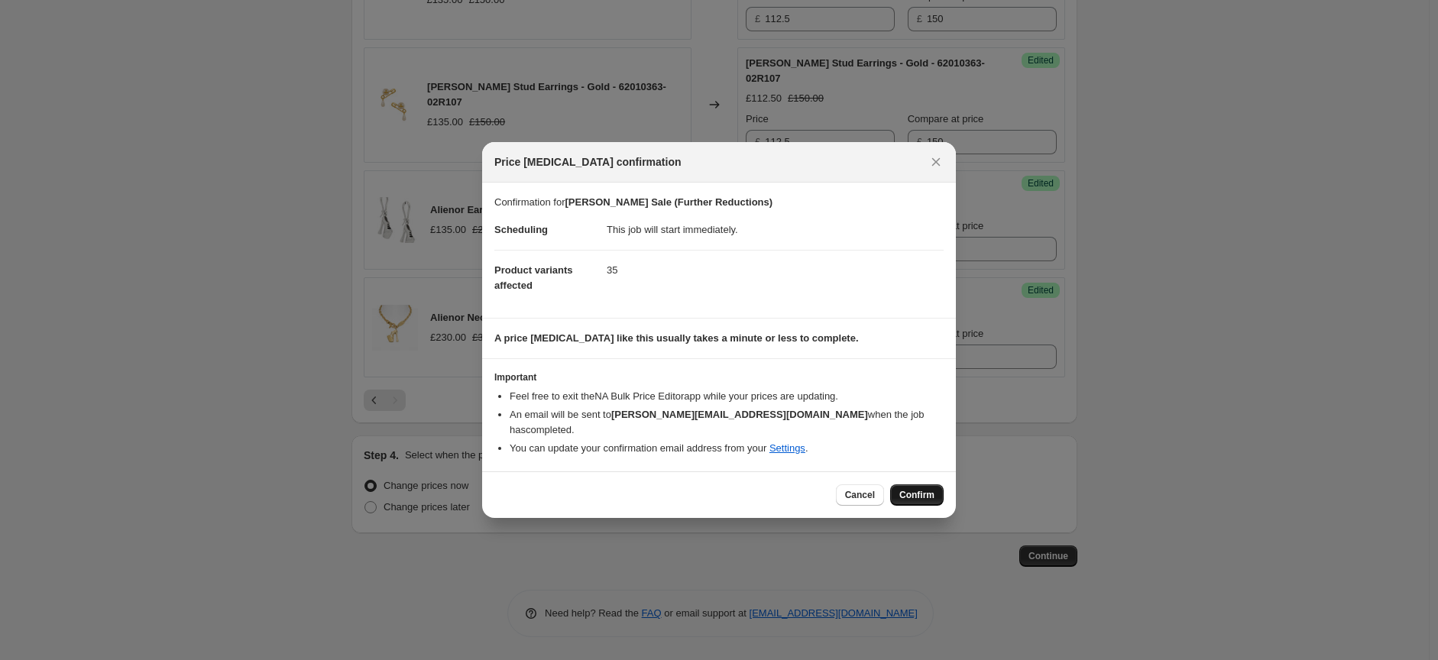
click at [906, 489] on span "Confirm" at bounding box center [916, 495] width 35 height 12
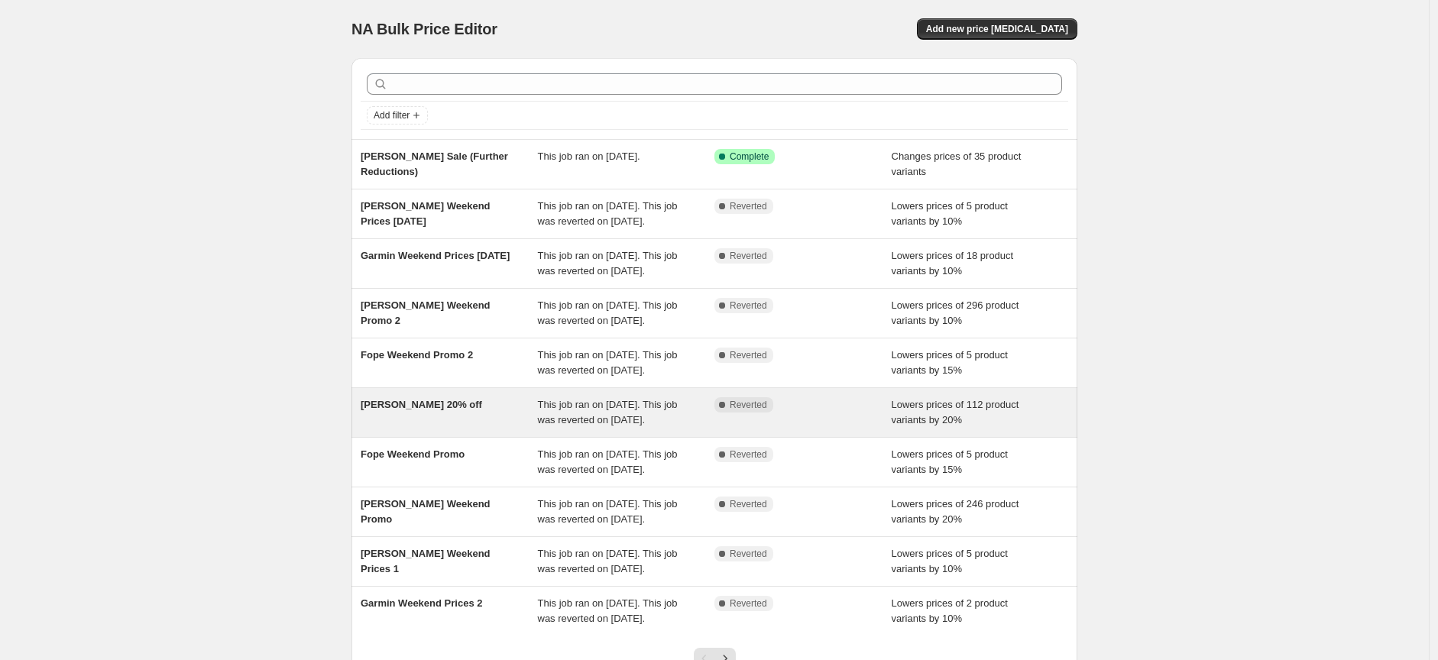
click at [406, 410] on span "[PERSON_NAME] 20% off" at bounding box center [421, 404] width 121 height 11
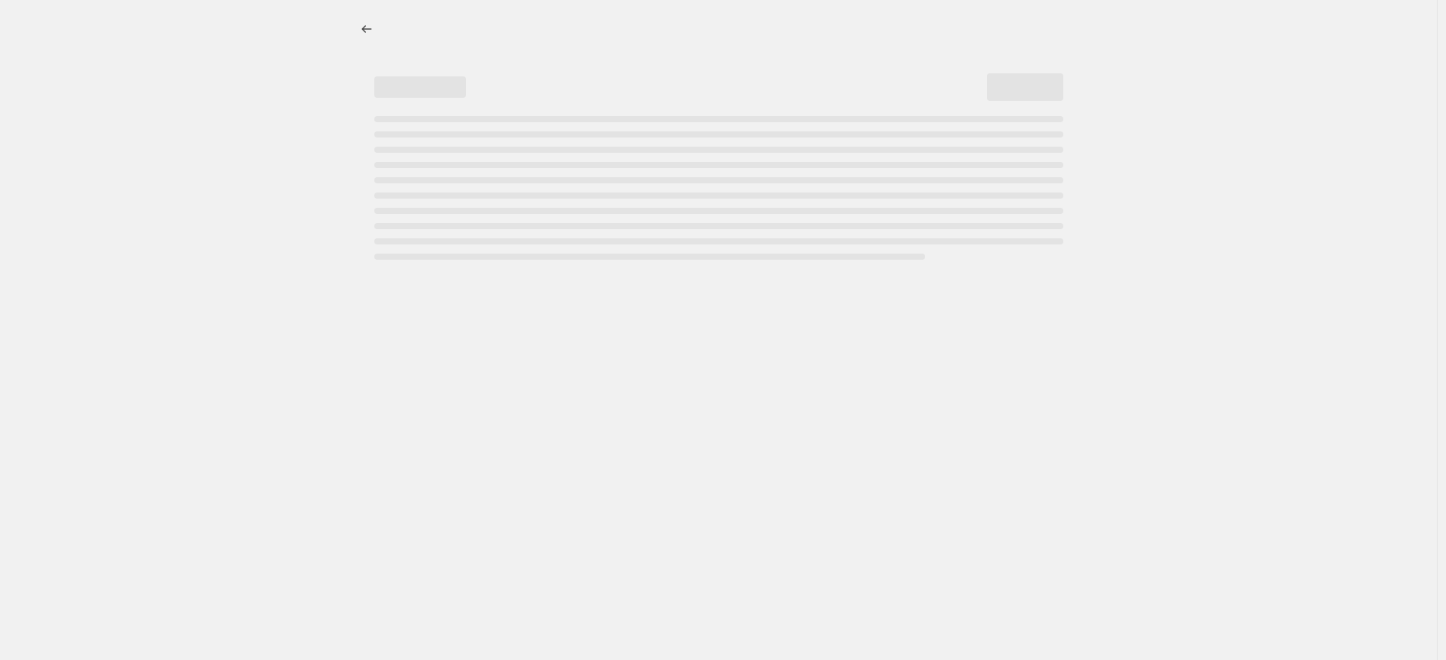
select select "percentage"
select select "collection"
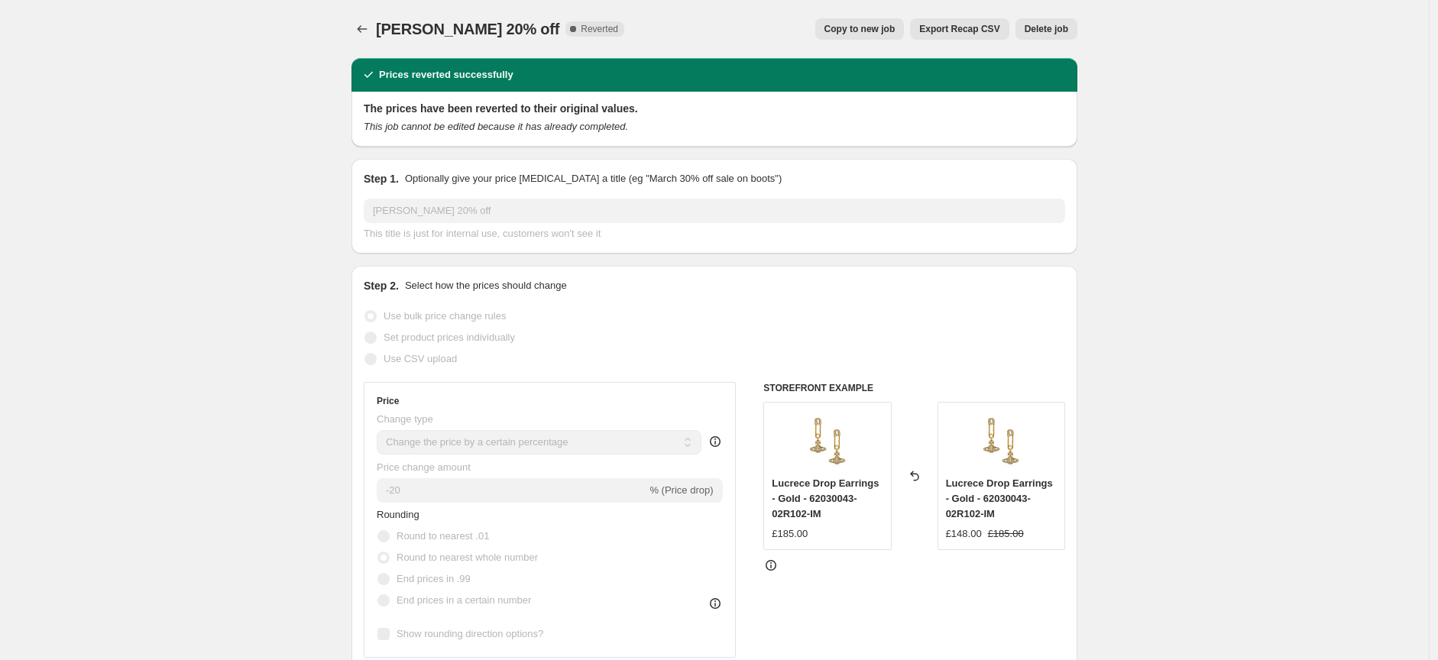
click at [866, 29] on span "Copy to new job" at bounding box center [859, 29] width 71 height 12
select select "percentage"
select select "collection"
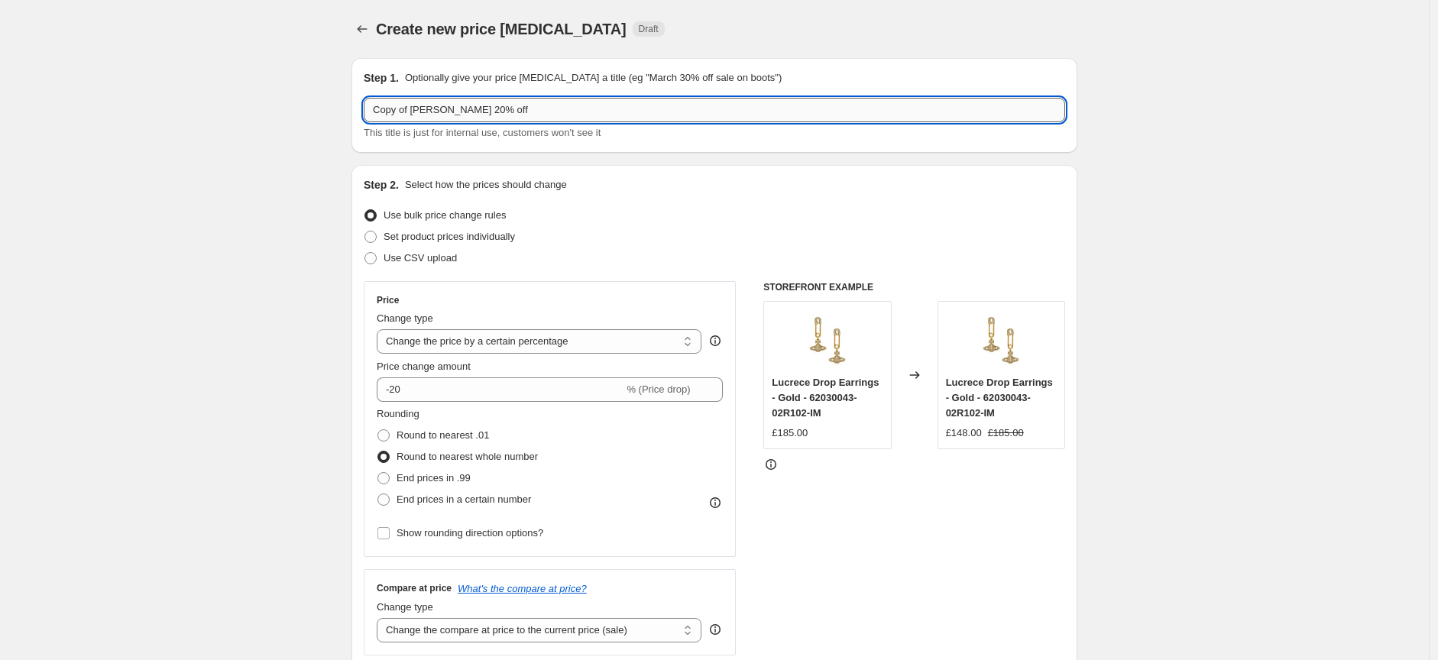
drag, startPoint x: 415, startPoint y: 112, endPoint x: 396, endPoint y: 111, distance: 19.1
click at [396, 111] on input "Copy of Vivienne Westwood 20% off" at bounding box center [714, 110] width 701 height 24
click at [420, 108] on input "Copy of Vivienne Westwood 20% off" at bounding box center [714, 110] width 701 height 24
drag, startPoint x: 420, startPoint y: 108, endPoint x: 365, endPoint y: 108, distance: 55.0
click at [365, 108] on div "Step 1. Optionally give your price change job a title (eg "March 30% off sale o…" at bounding box center [714, 105] width 726 height 95
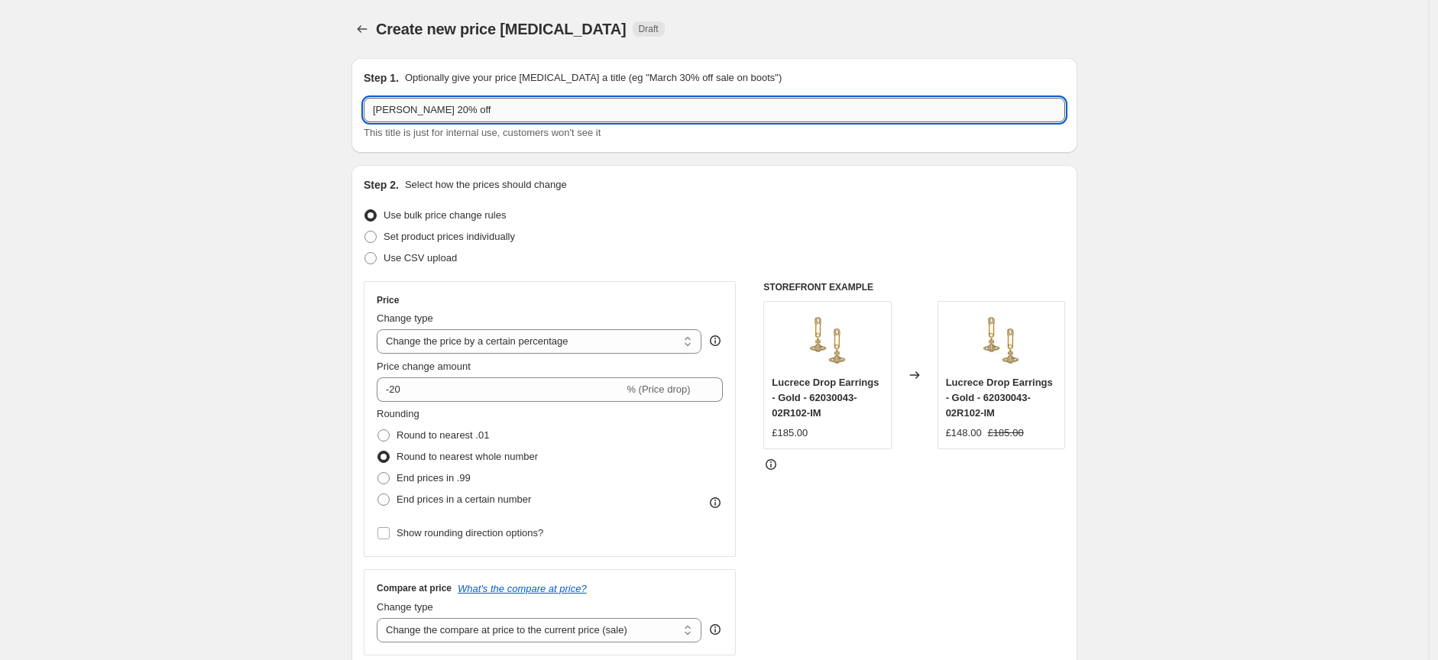
click at [540, 105] on input "[PERSON_NAME] 20% off" at bounding box center [714, 110] width 701 height 24
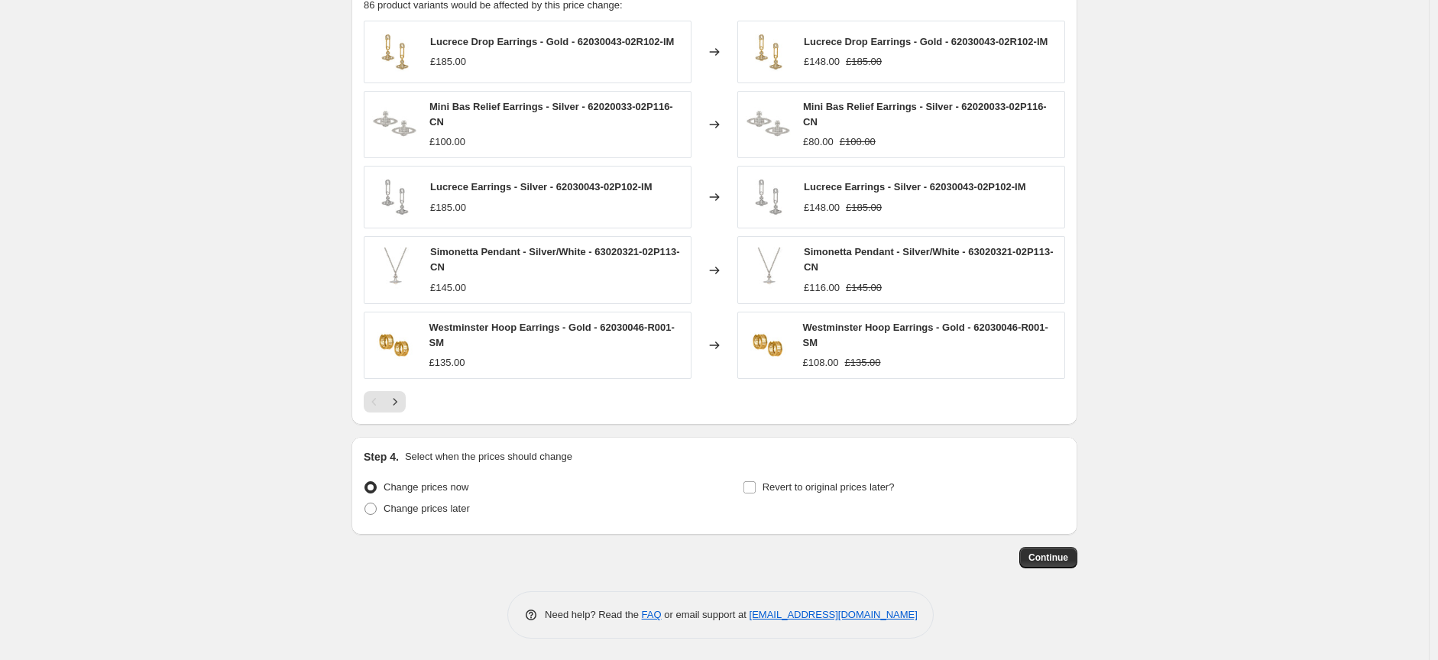
scroll to position [1163, 0]
type input "[PERSON_NAME] 20% off 260925"
click at [373, 509] on span at bounding box center [370, 507] width 12 height 12
click at [365, 502] on input "Change prices later" at bounding box center [364, 501] width 1 height 1
radio input "true"
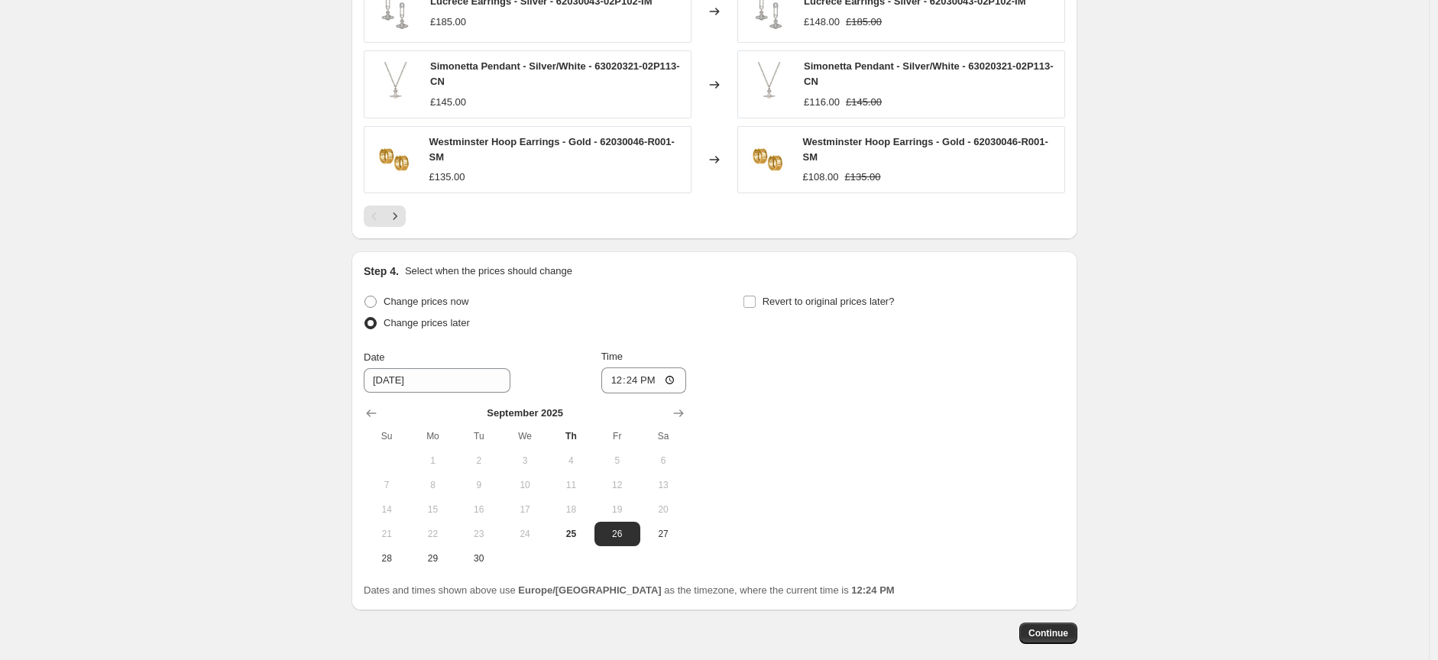
scroll to position [1424, 0]
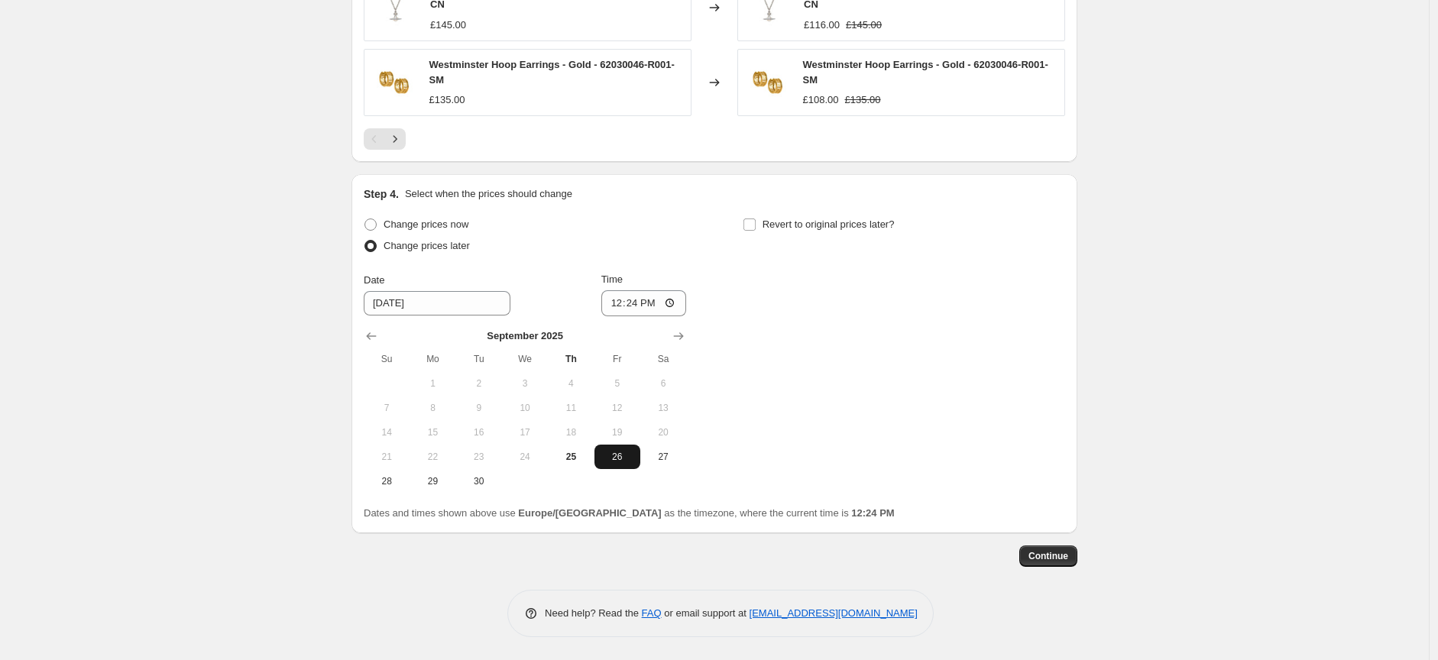
click at [622, 457] on span "26" at bounding box center [618, 457] width 34 height 12
click at [663, 303] on input "12:24" at bounding box center [644, 303] width 86 height 26
click at [677, 303] on input "12:24" at bounding box center [644, 303] width 86 height 26
type input "17:30"
click at [753, 225] on input "Revert to original prices later?" at bounding box center [749, 225] width 12 height 12
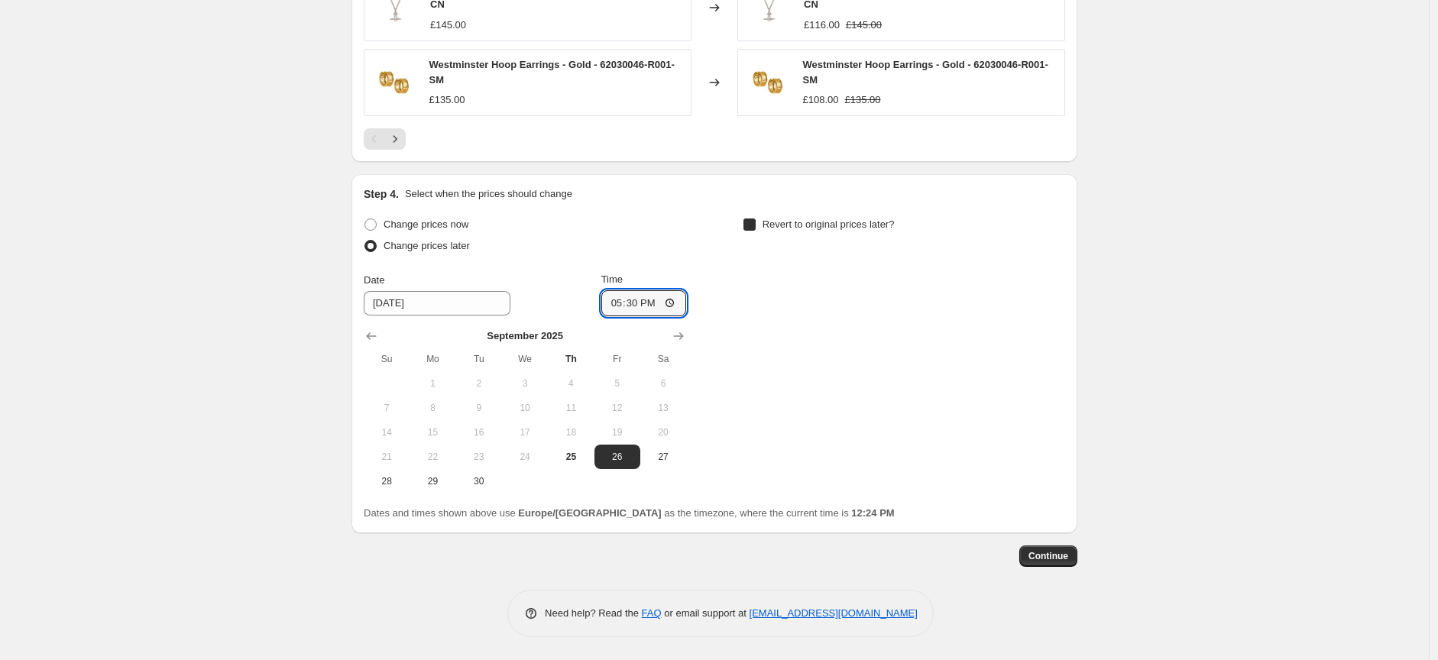
checkbox input "true"
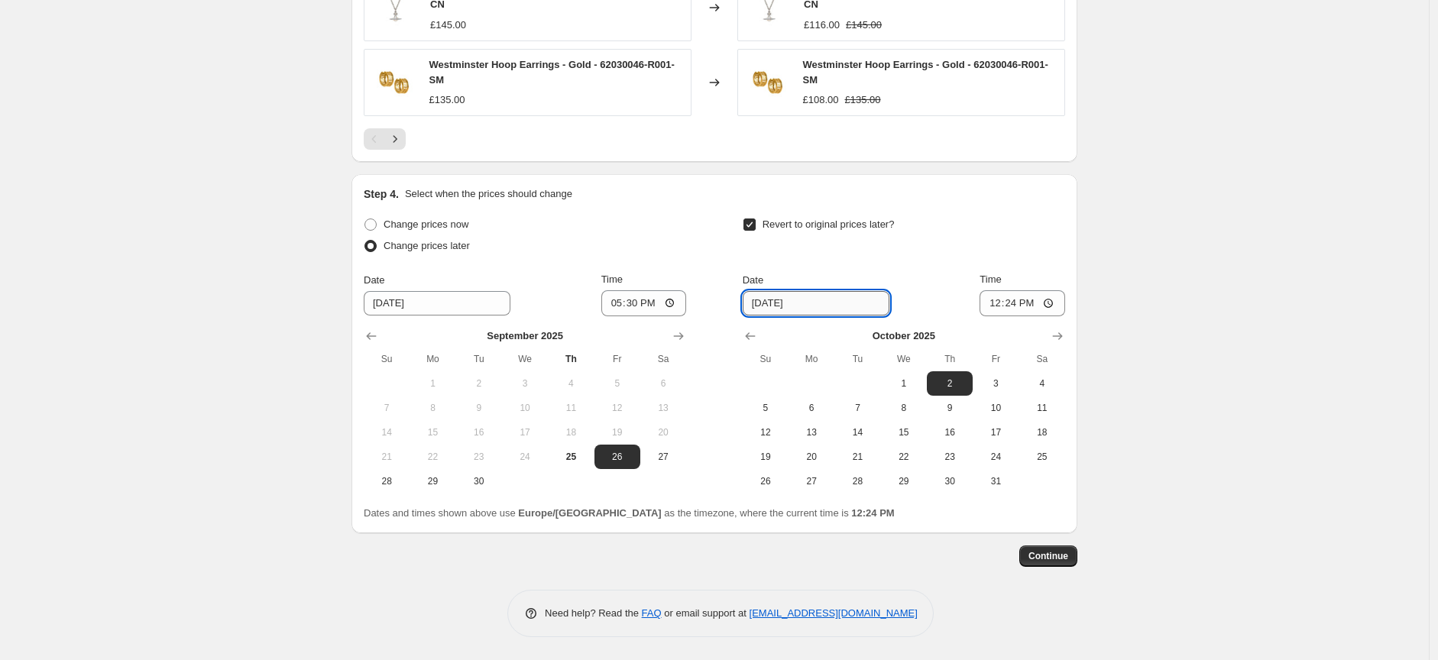
click at [830, 303] on input "10/2/2025" at bounding box center [816, 303] width 147 height 24
click at [789, 301] on input "10/2/2025" at bounding box center [816, 303] width 147 height 24
click at [888, 306] on input "10/2/2025" at bounding box center [816, 303] width 147 height 24
click at [879, 305] on input "10/2/2025" at bounding box center [816, 303] width 147 height 24
click at [752, 336] on icon "Show previous month, September 2025" at bounding box center [750, 336] width 10 height 8
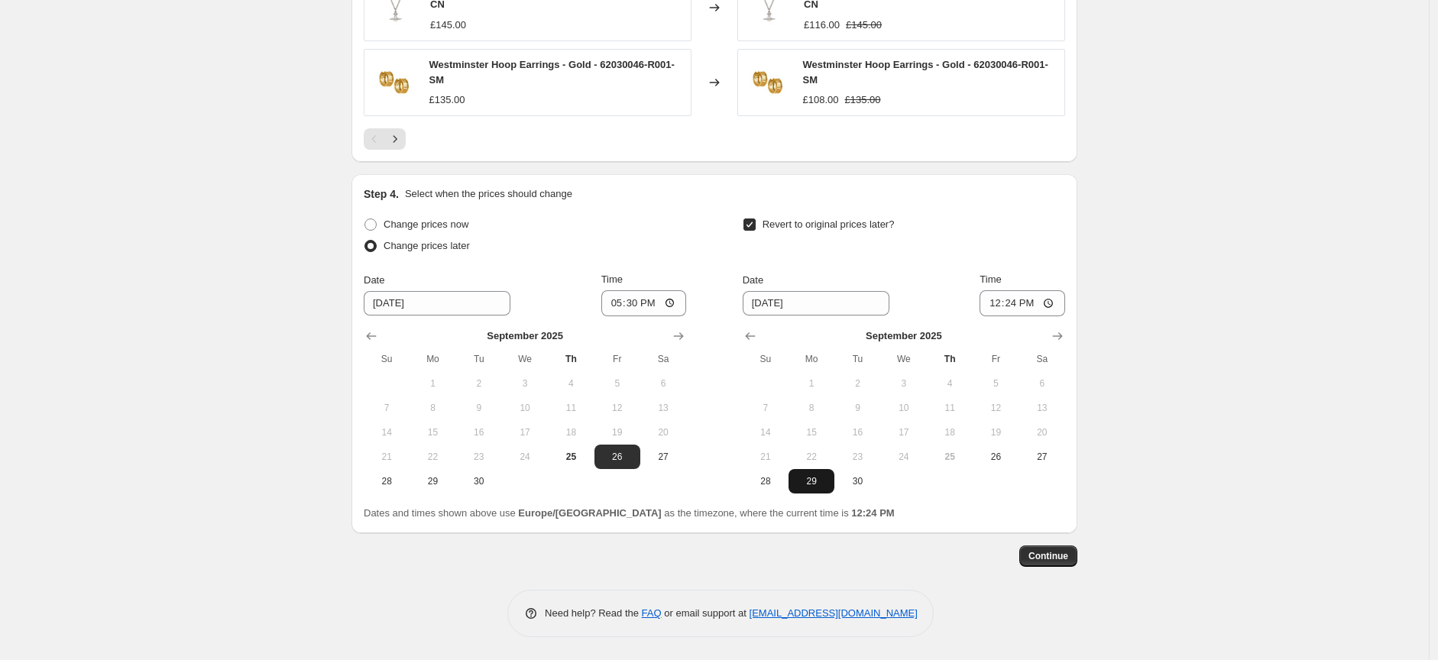
click at [811, 477] on span "29" at bounding box center [812, 481] width 34 height 12
type input "9/29/2025"
click at [1049, 296] on input "12:24" at bounding box center [1022, 303] width 86 height 26
type input "09:01"
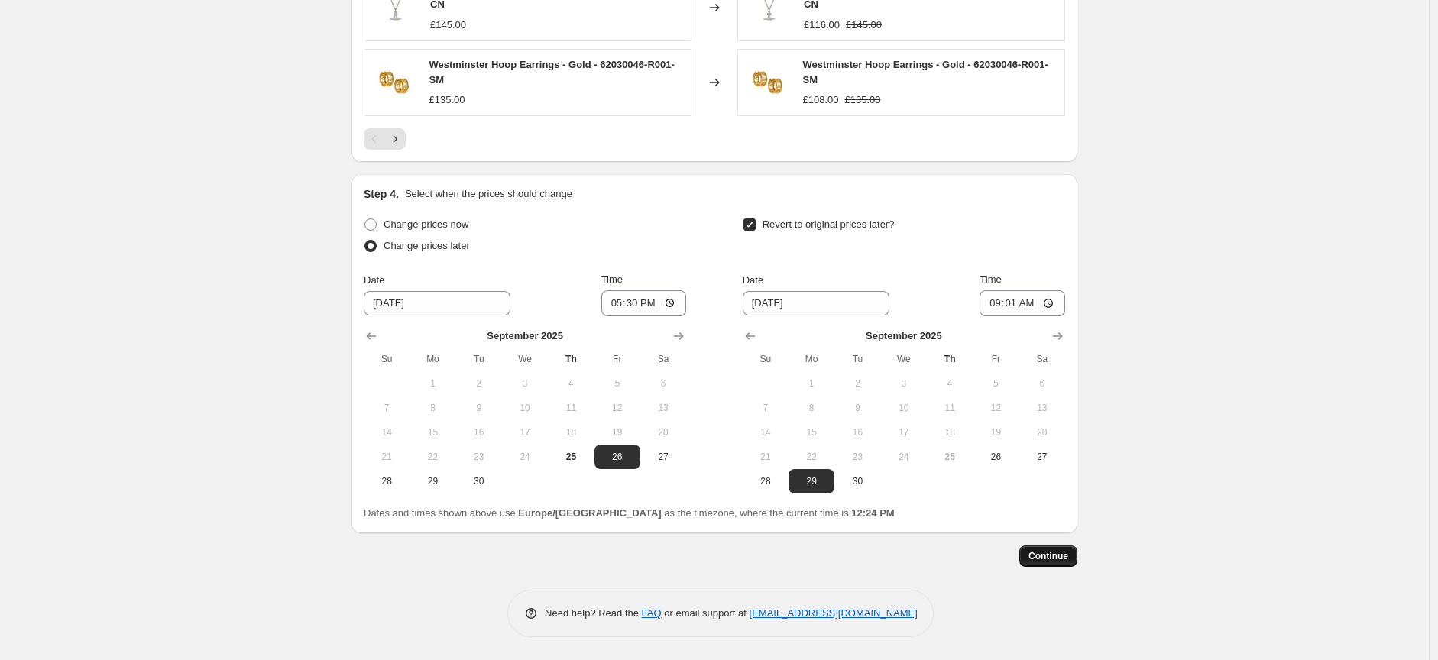
click at [1055, 555] on span "Continue" at bounding box center [1048, 556] width 40 height 12
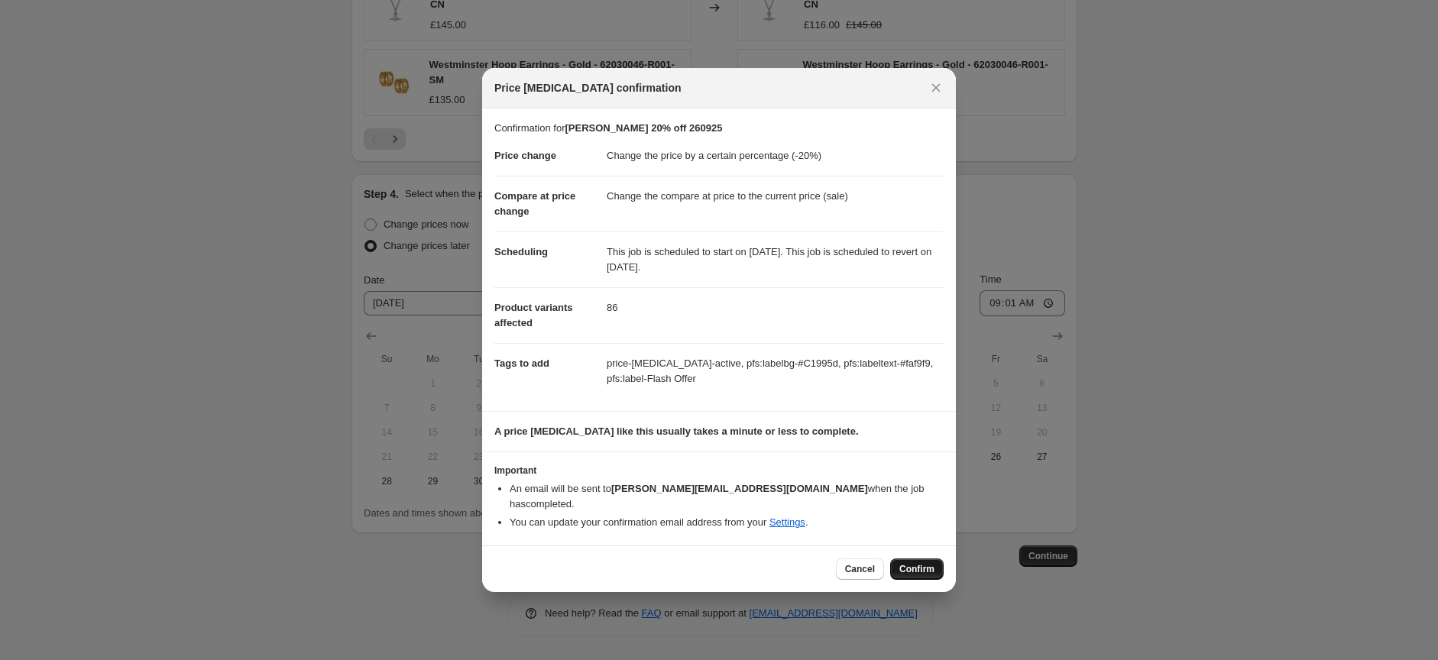
click at [910, 565] on span "Confirm" at bounding box center [916, 569] width 35 height 12
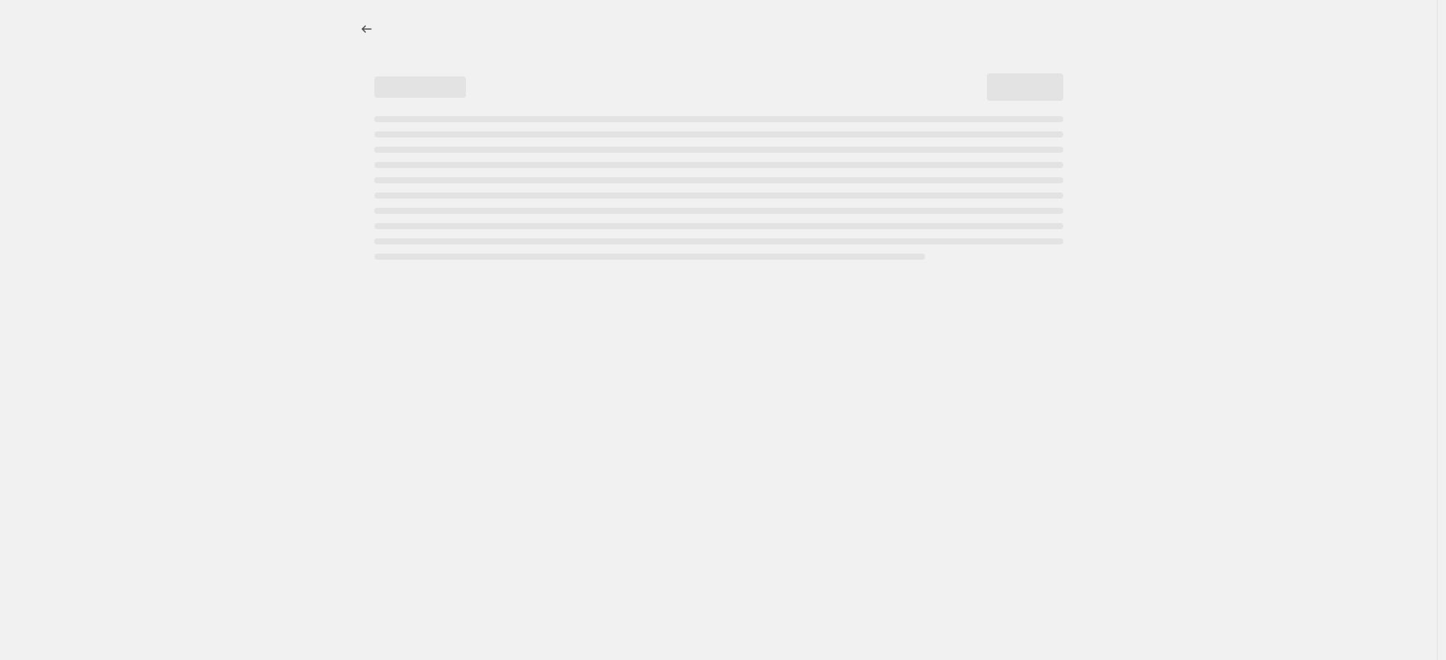
select select "percentage"
select select "collection"
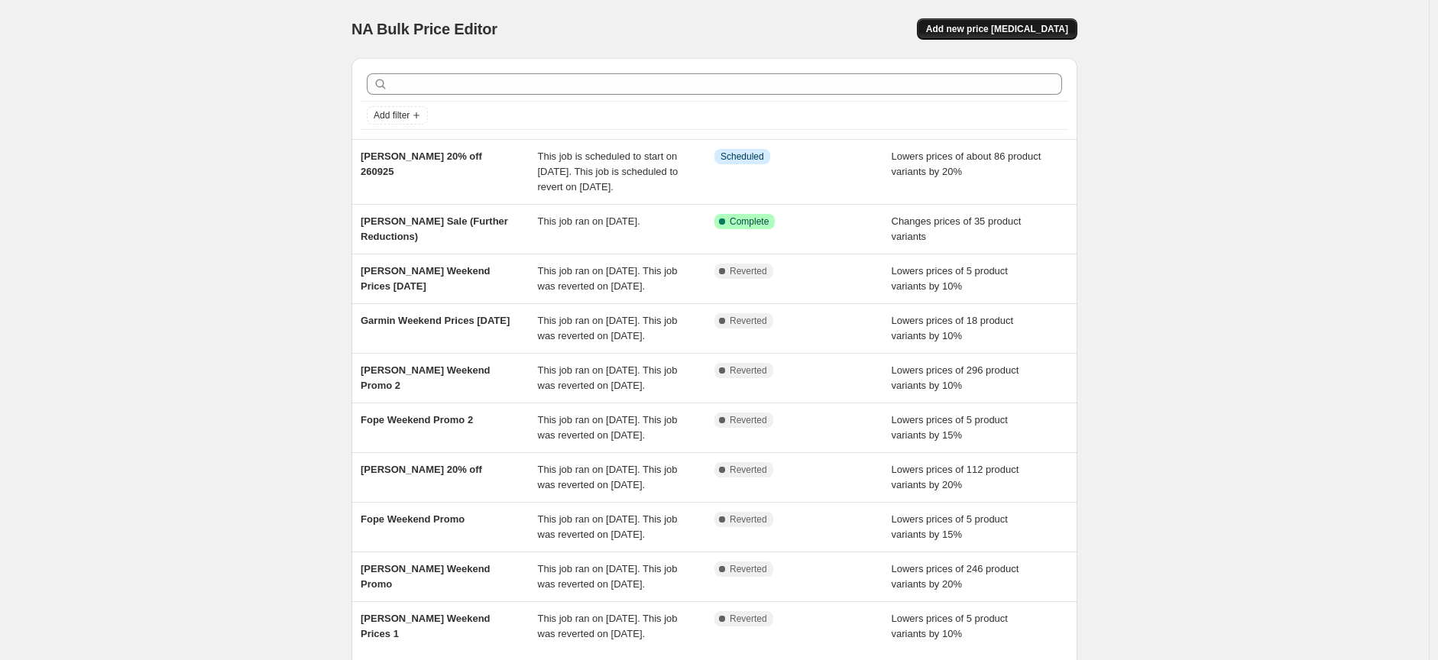
click at [1043, 22] on button "Add new price [MEDICAL_DATA]" at bounding box center [997, 28] width 160 height 21
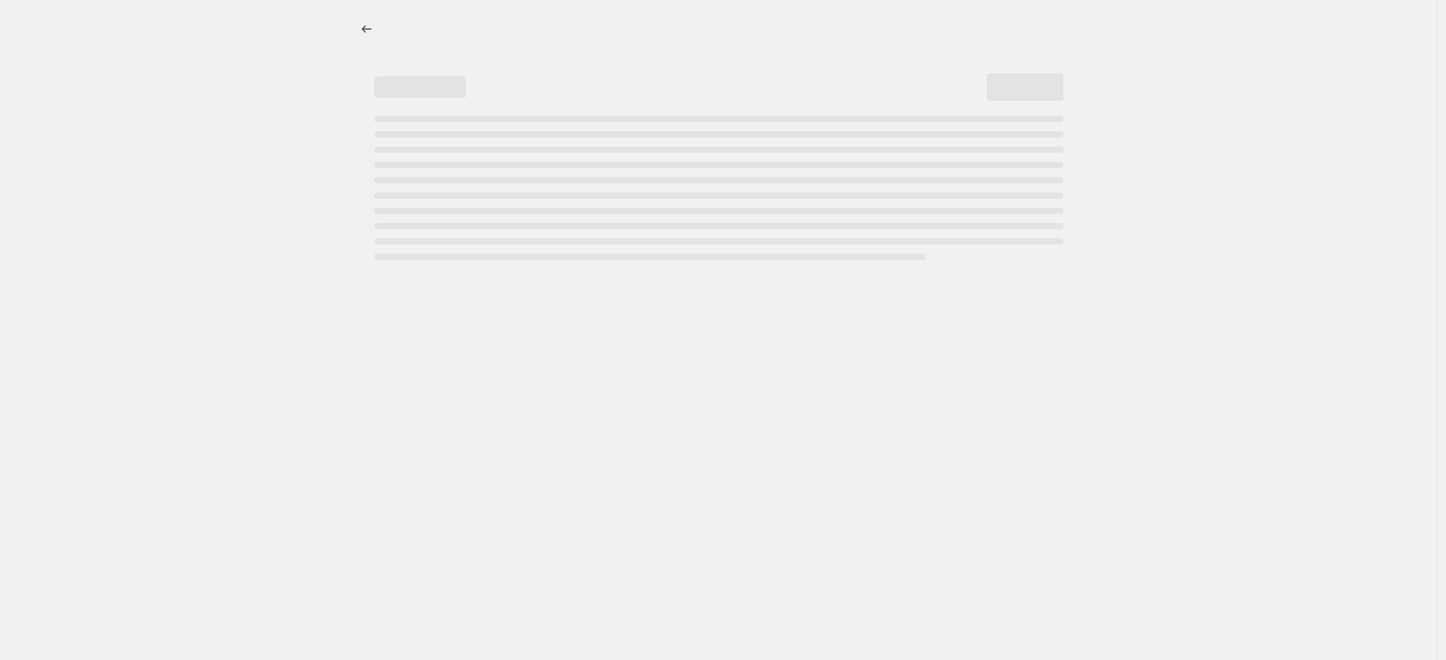
select select "percentage"
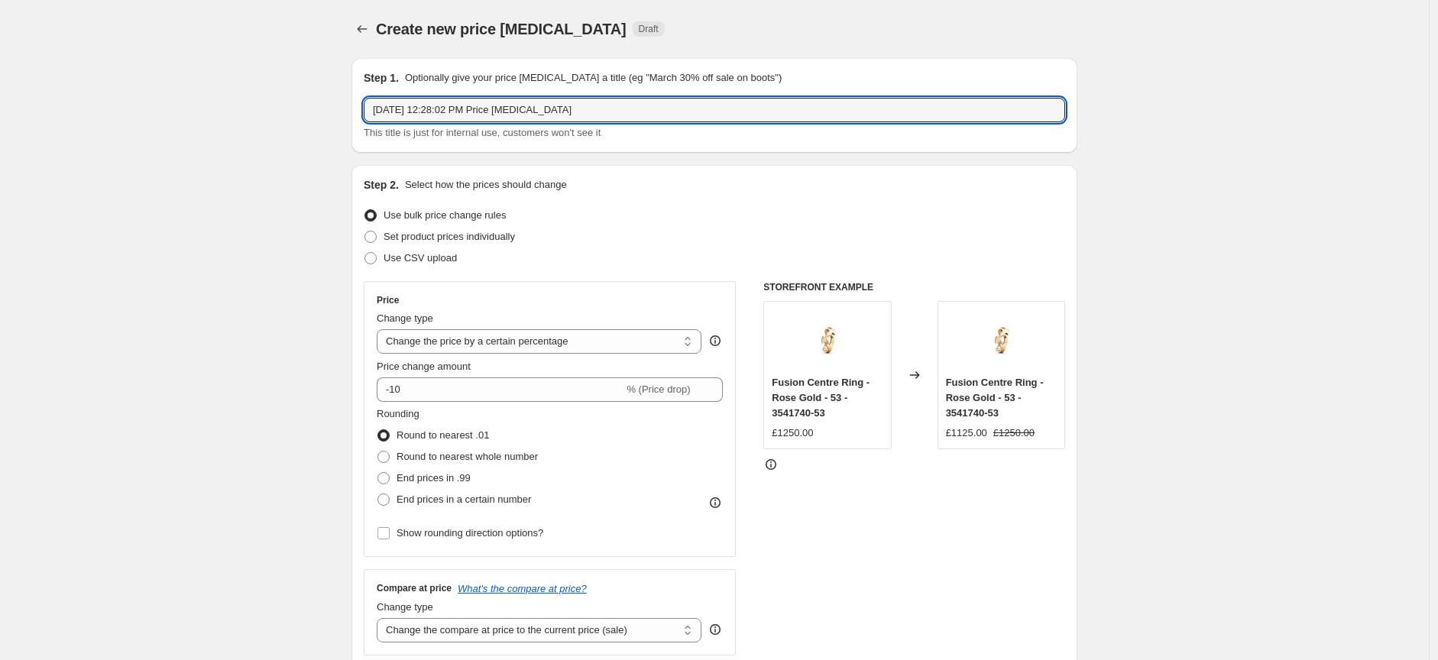
drag, startPoint x: 601, startPoint y: 110, endPoint x: 350, endPoint y: 111, distance: 250.6
type input "[PERSON_NAME] [PERSON_NAME] Increases"
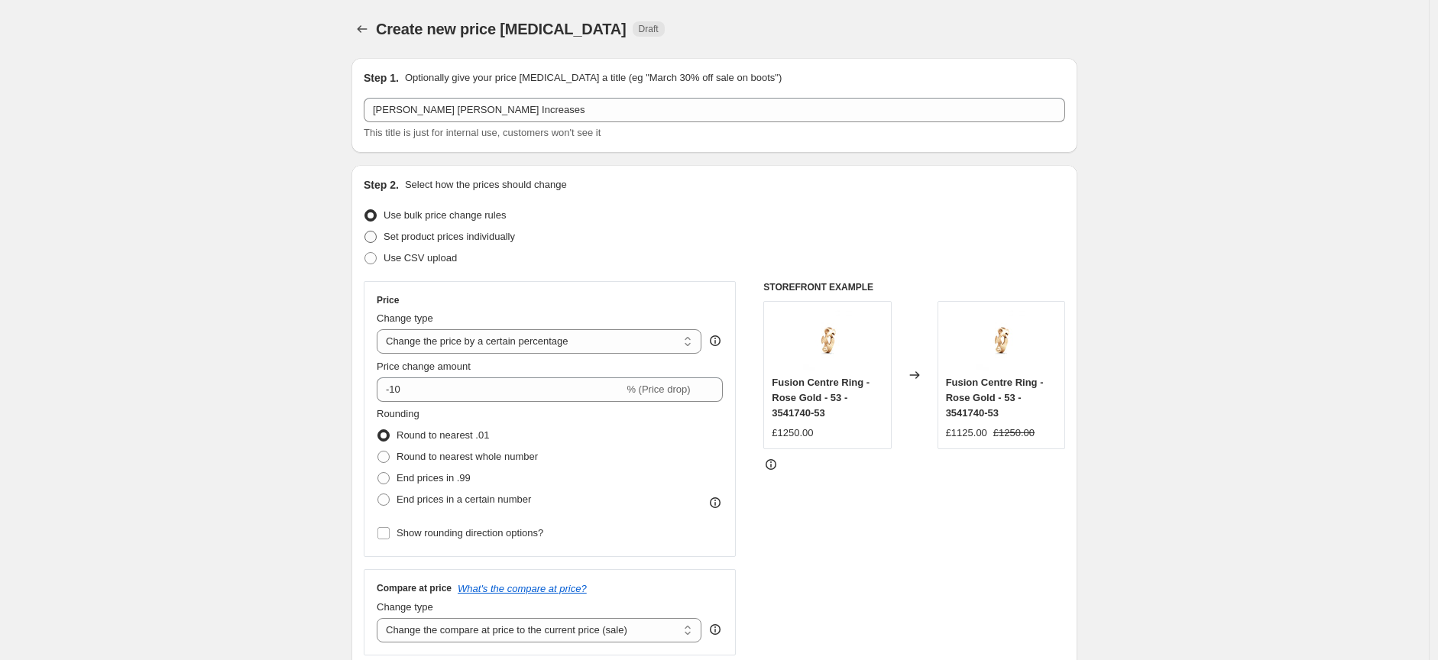
click at [417, 241] on span "Set product prices individually" at bounding box center [449, 236] width 131 height 11
click at [365, 231] on input "Set product prices individually" at bounding box center [364, 231] width 1 height 1
radio input "true"
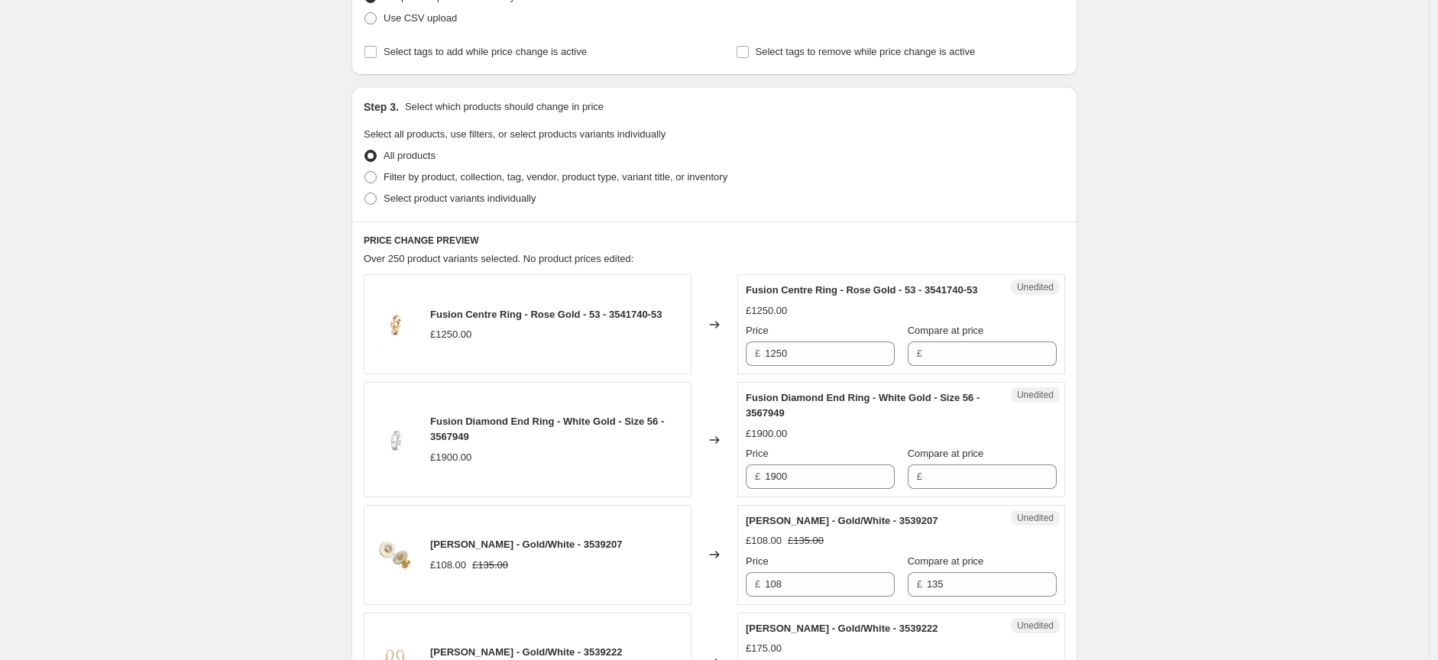
scroll to position [254, 0]
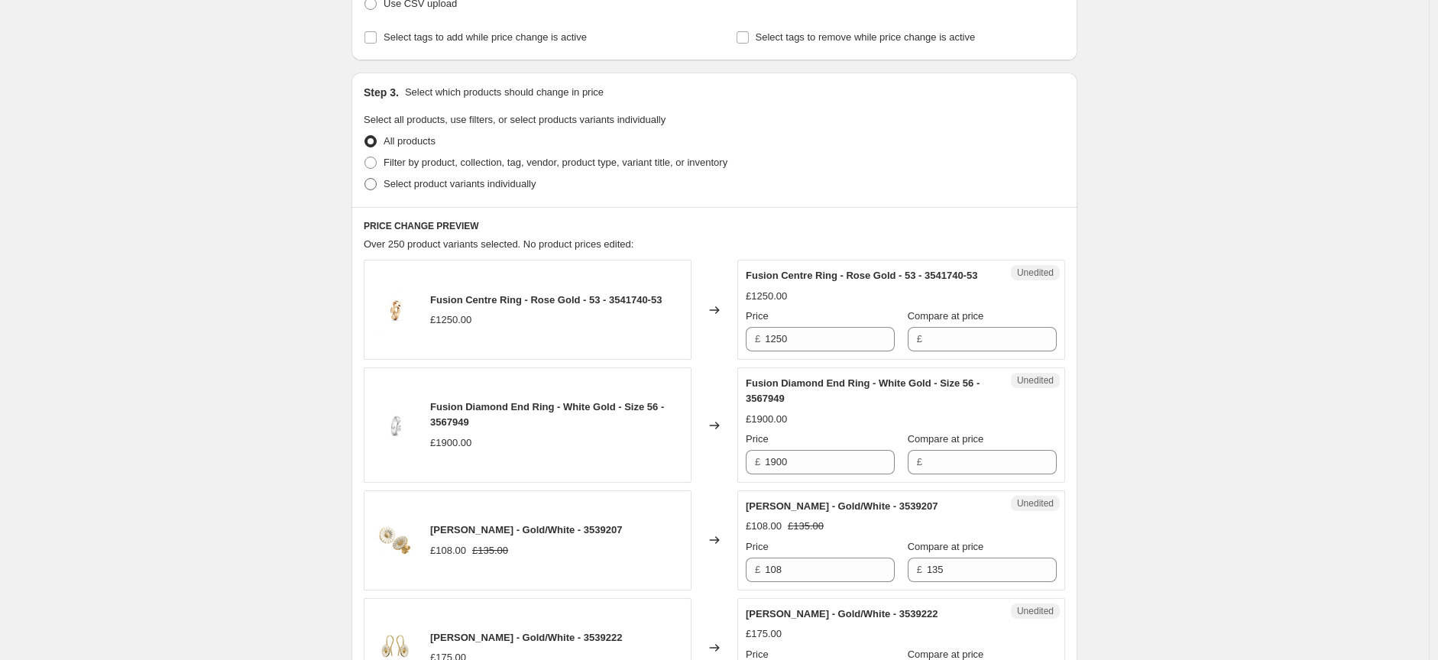
click at [375, 183] on span at bounding box center [370, 184] width 12 height 12
click at [365, 179] on input "Select product variants individually" at bounding box center [364, 178] width 1 height 1
radio input "true"
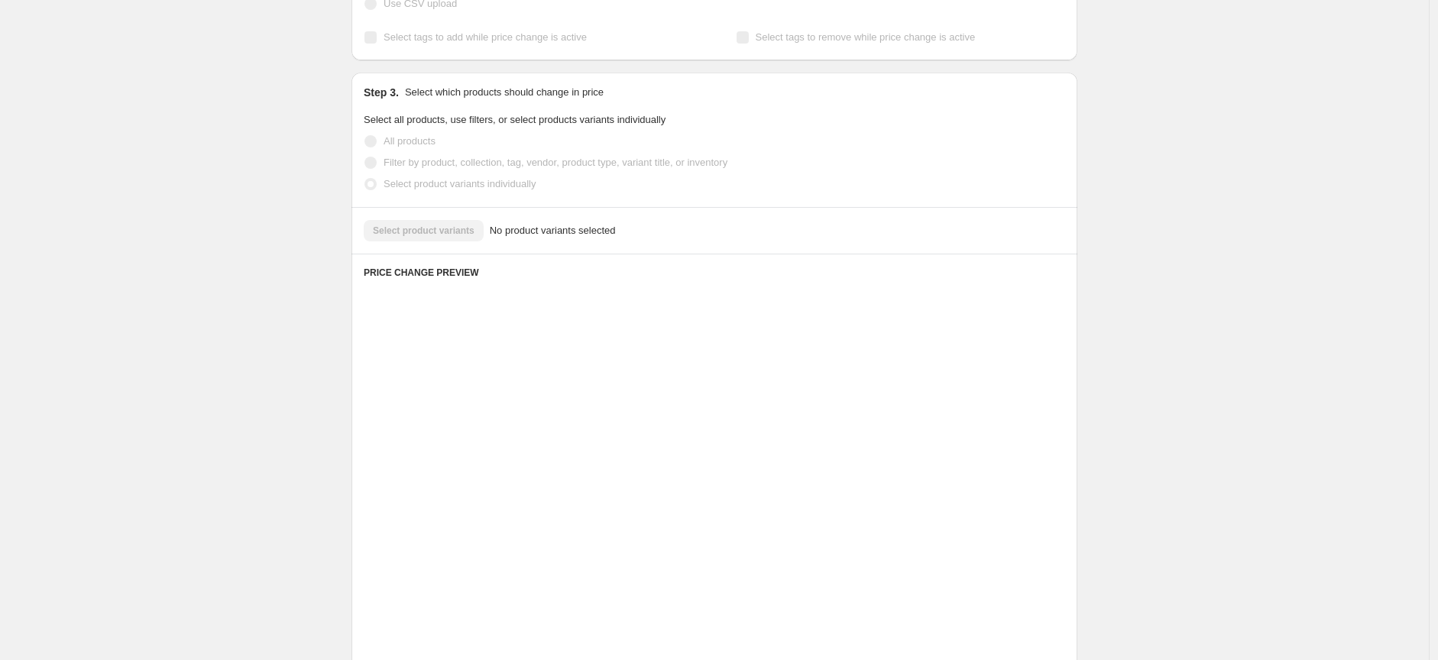
scroll to position [141, 0]
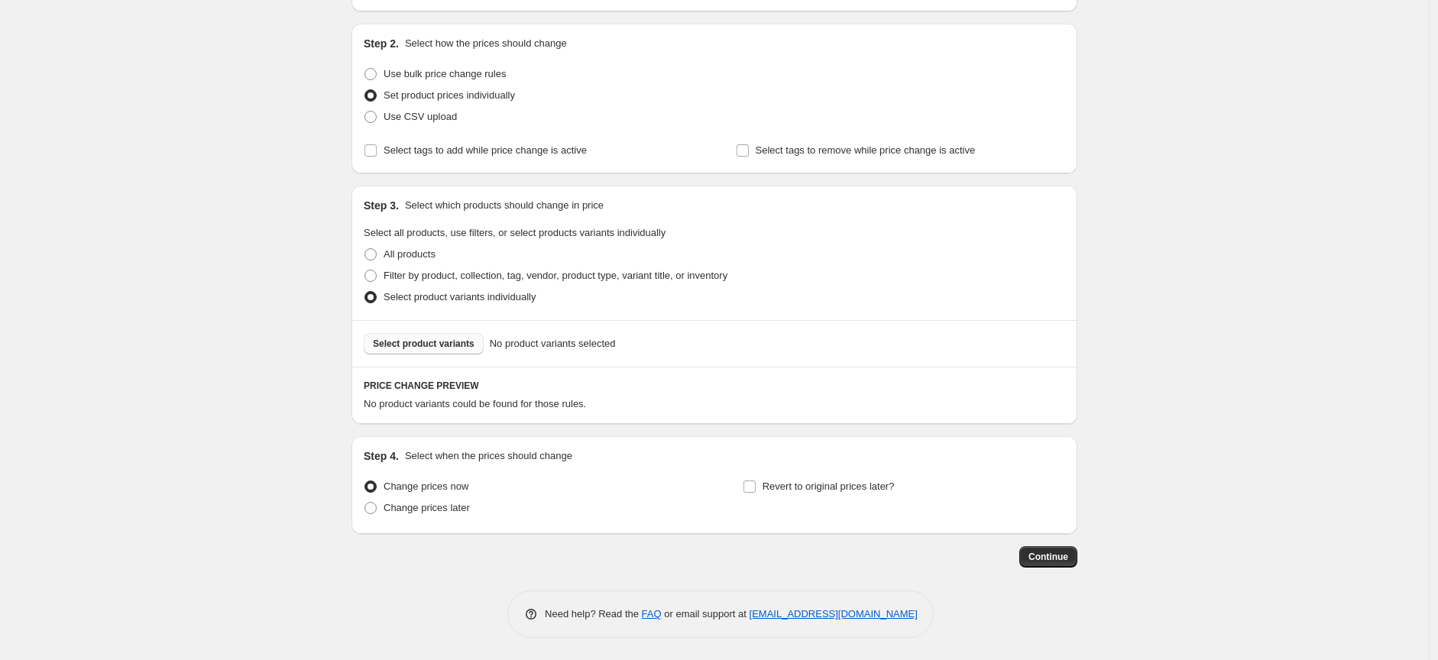
click at [440, 338] on span "Select product variants" at bounding box center [424, 344] width 102 height 12
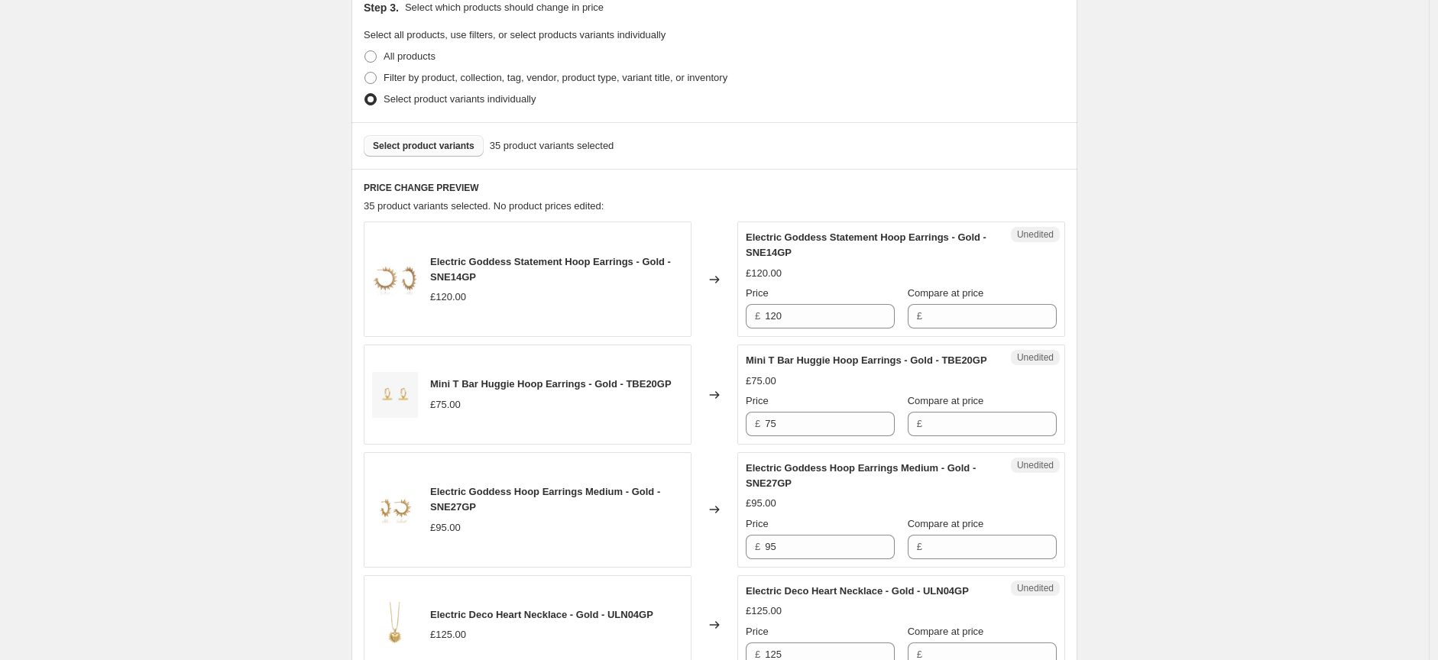
scroll to position [424, 0]
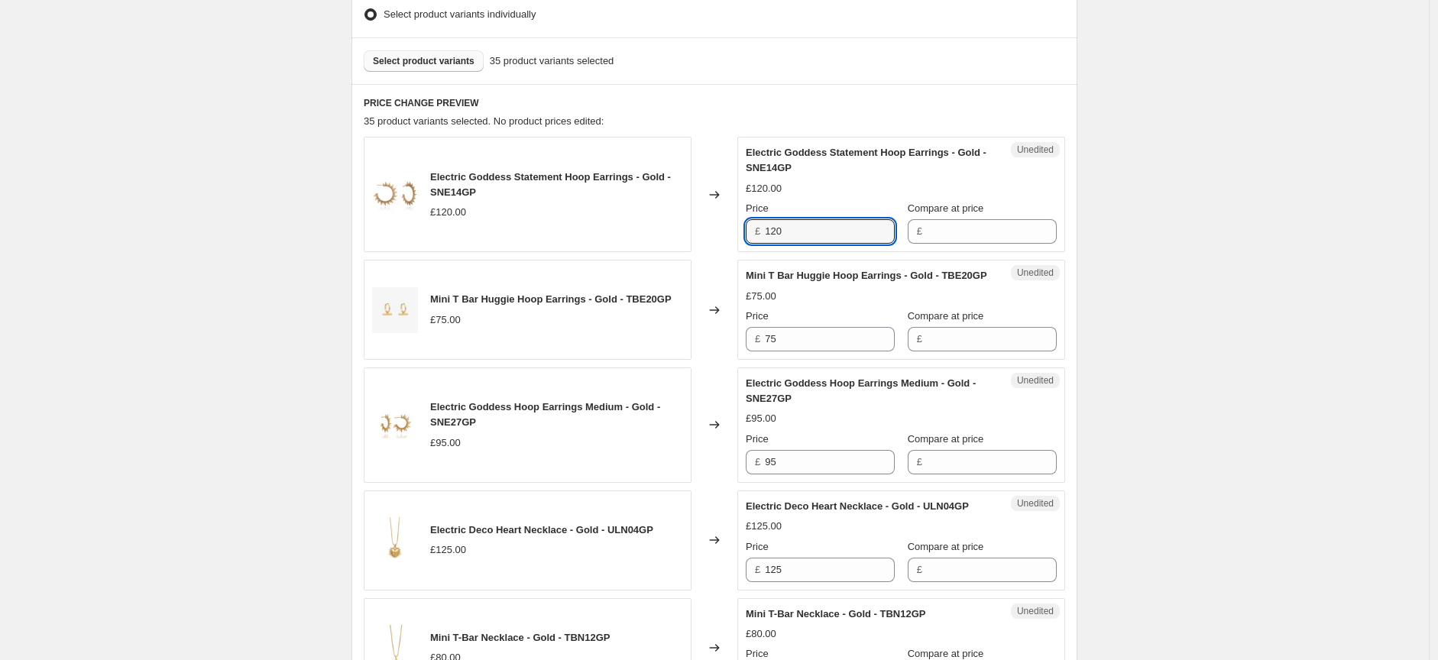
drag, startPoint x: 807, startPoint y: 232, endPoint x: 759, endPoint y: 231, distance: 47.4
click at [759, 231] on div "£ 120" at bounding box center [820, 231] width 149 height 24
type input "145"
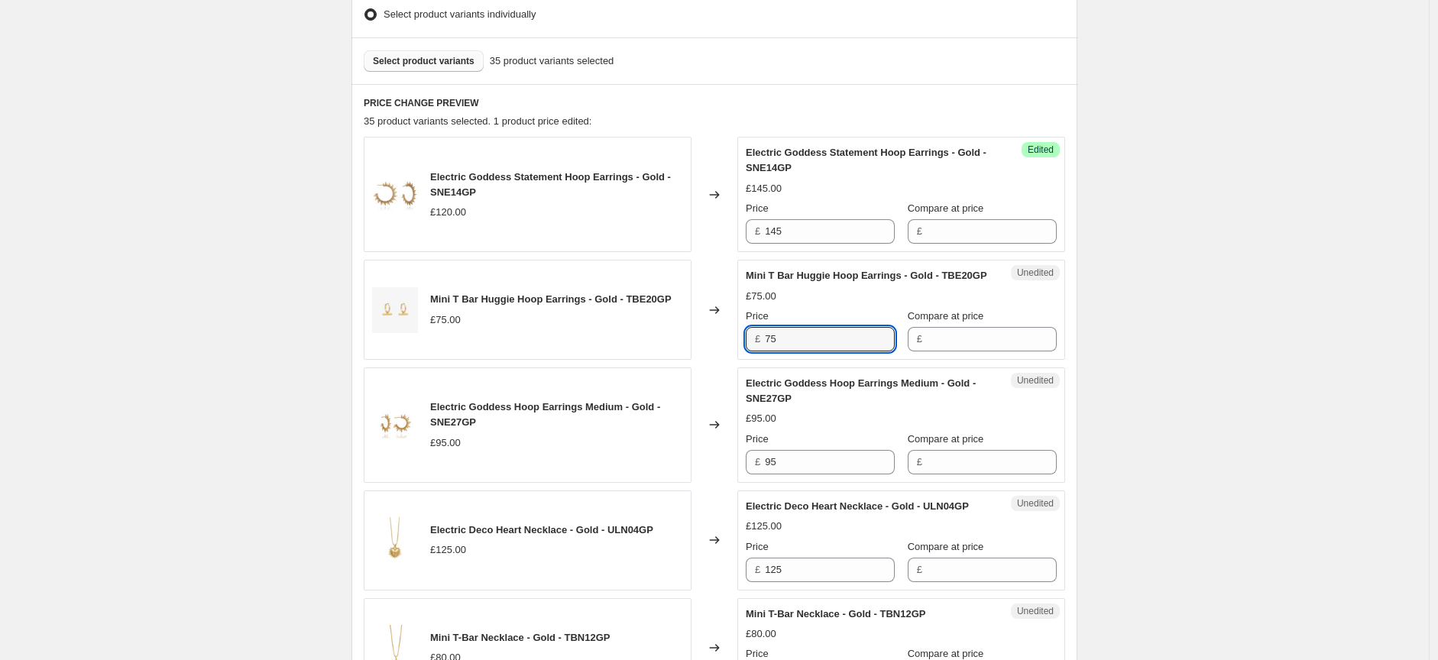
drag, startPoint x: 807, startPoint y: 339, endPoint x: 760, endPoint y: 347, distance: 47.2
click at [760, 347] on div "£ 75" at bounding box center [820, 339] width 149 height 24
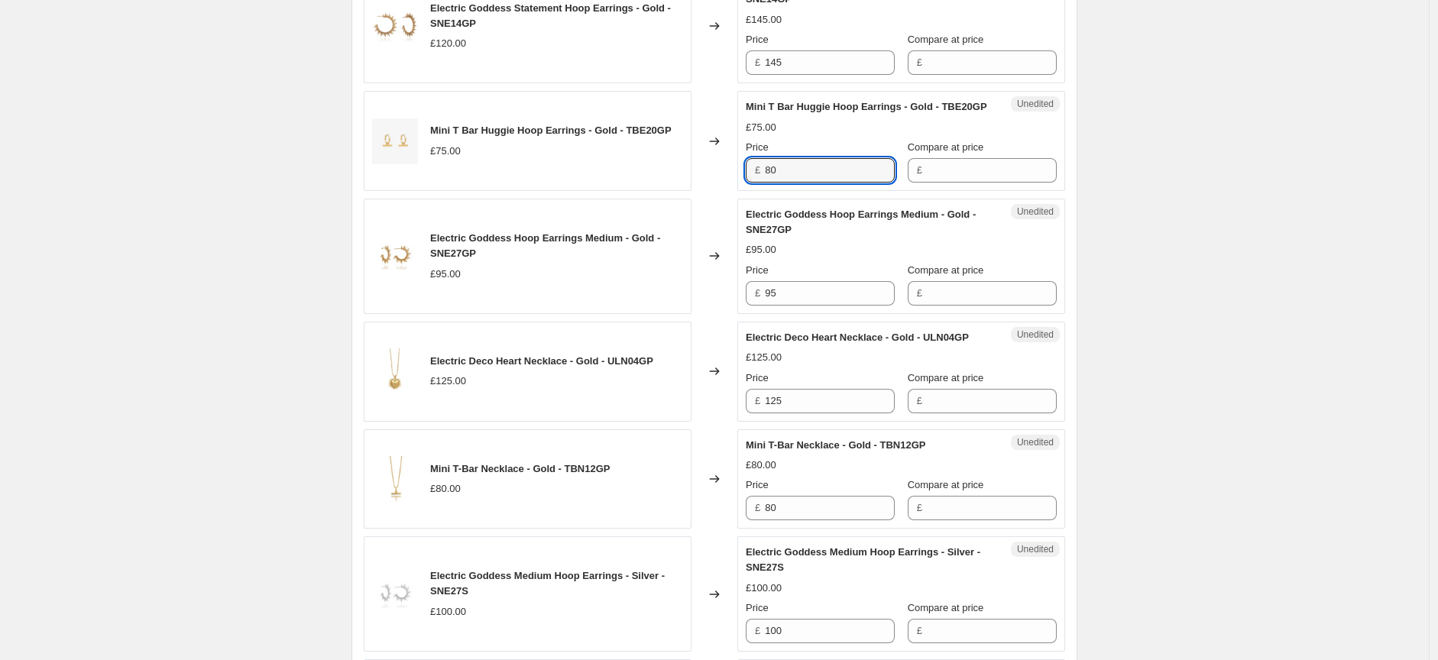
scroll to position [594, 0]
type input "80"
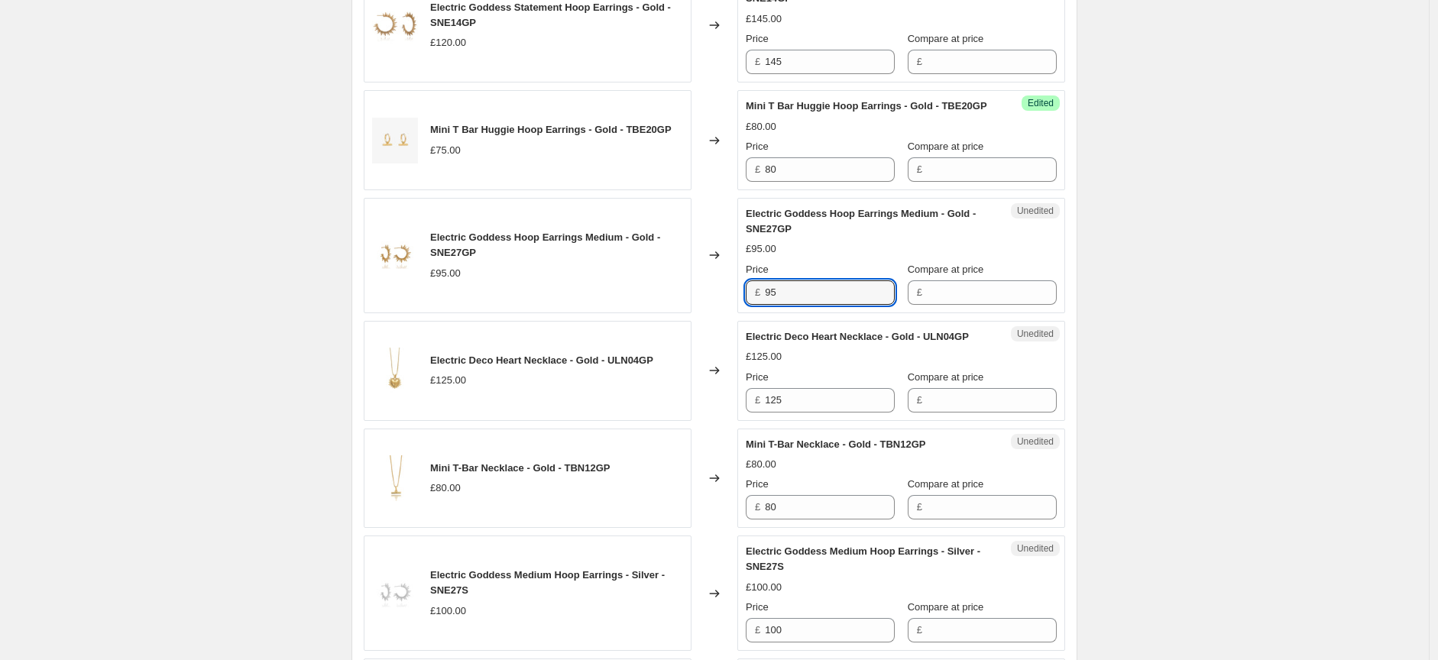
drag, startPoint x: 805, startPoint y: 296, endPoint x: 743, endPoint y: 293, distance: 61.9
click at [743, 293] on div "Unedited Electric Goddess Hoop Earrings Medium - Gold - SNE27GP £95.00 Price £ …" at bounding box center [901, 255] width 328 height 115
type input "110"
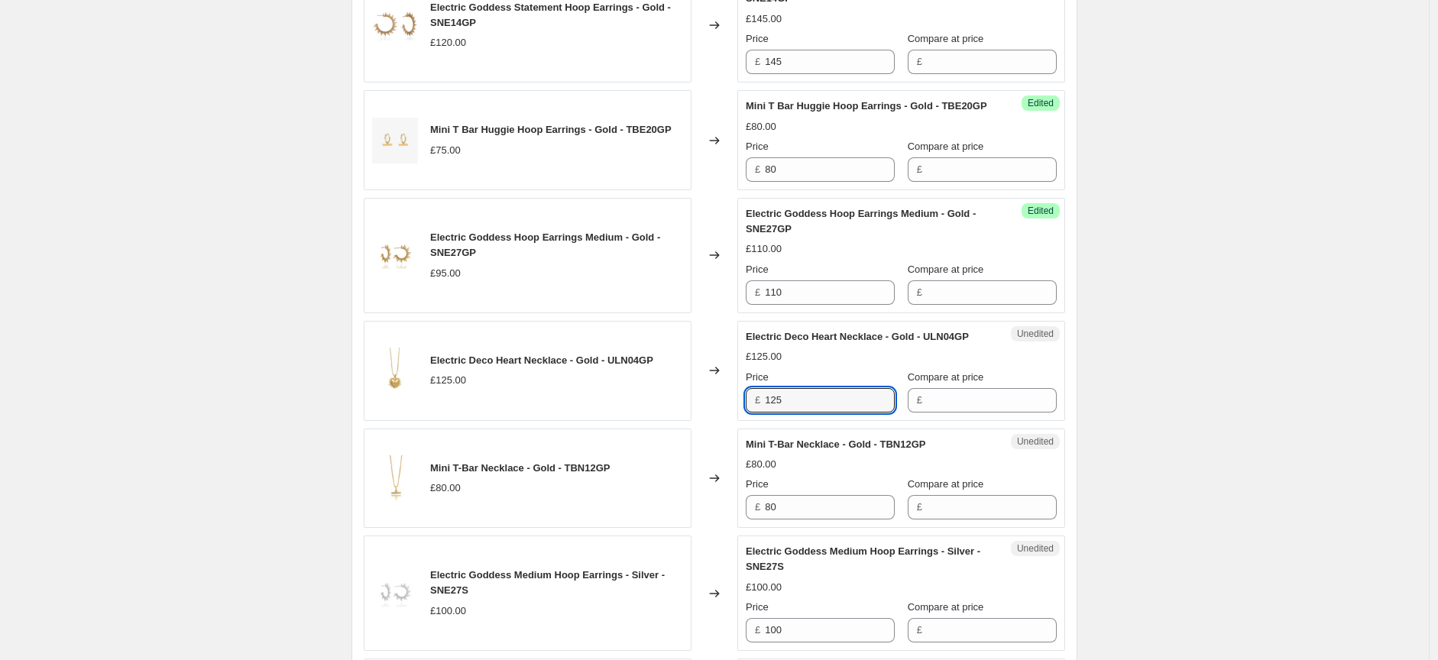
drag, startPoint x: 810, startPoint y: 405, endPoint x: 759, endPoint y: 407, distance: 50.5
click at [759, 407] on div "£ 125" at bounding box center [820, 400] width 149 height 24
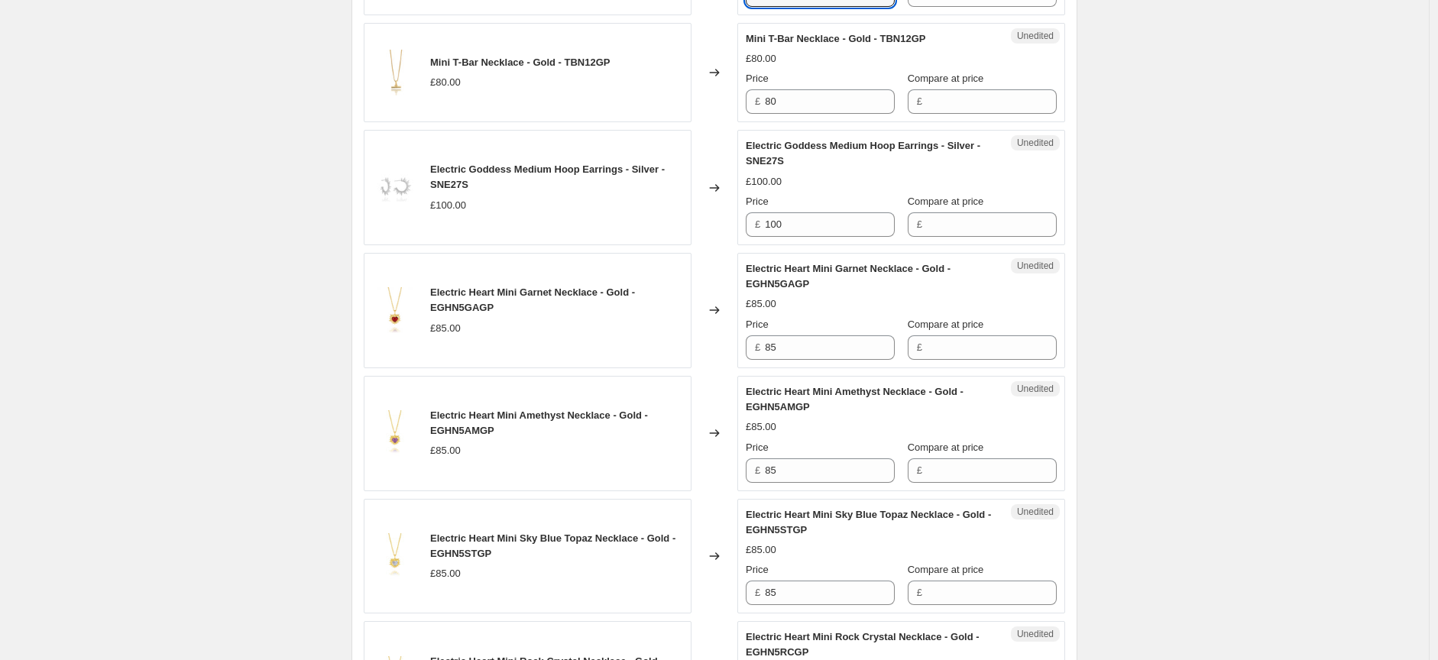
scroll to position [1018, 0]
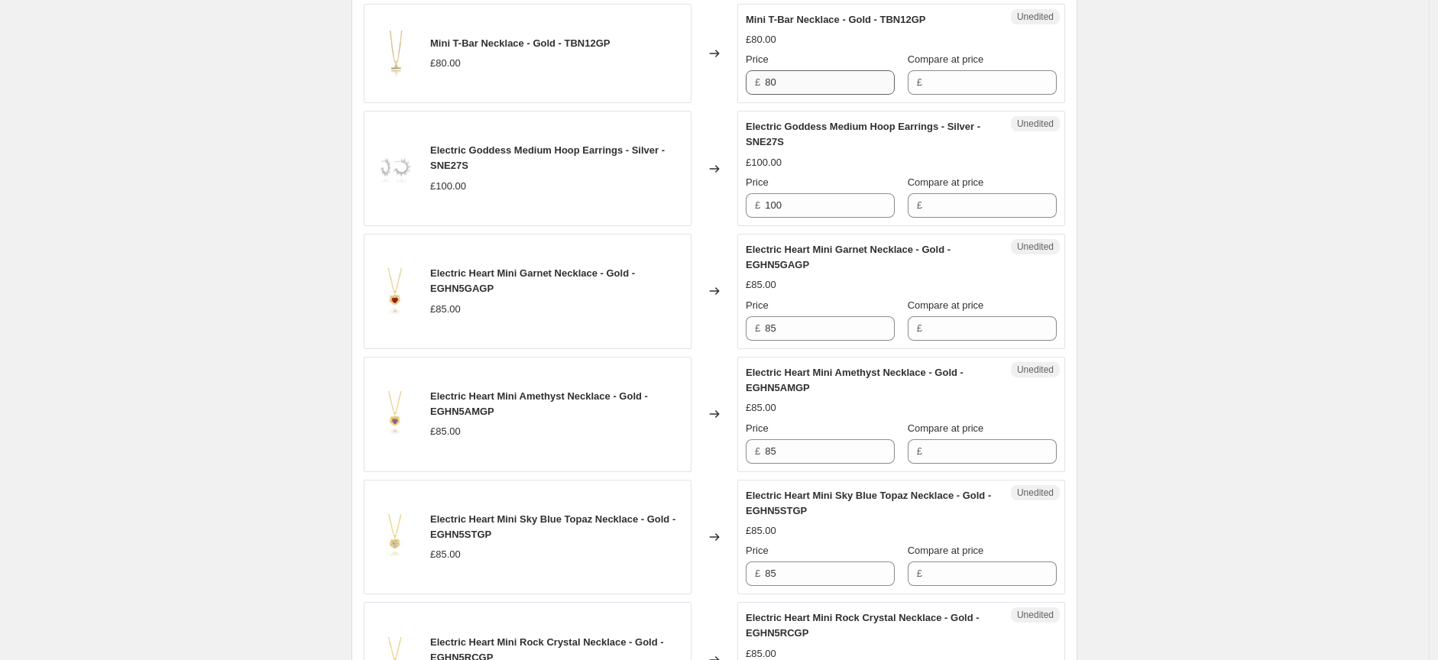
type input "135"
drag, startPoint x: 805, startPoint y: 83, endPoint x: 746, endPoint y: 89, distance: 58.5
click at [753, 88] on div "£ 80" at bounding box center [820, 82] width 149 height 24
type input "90"
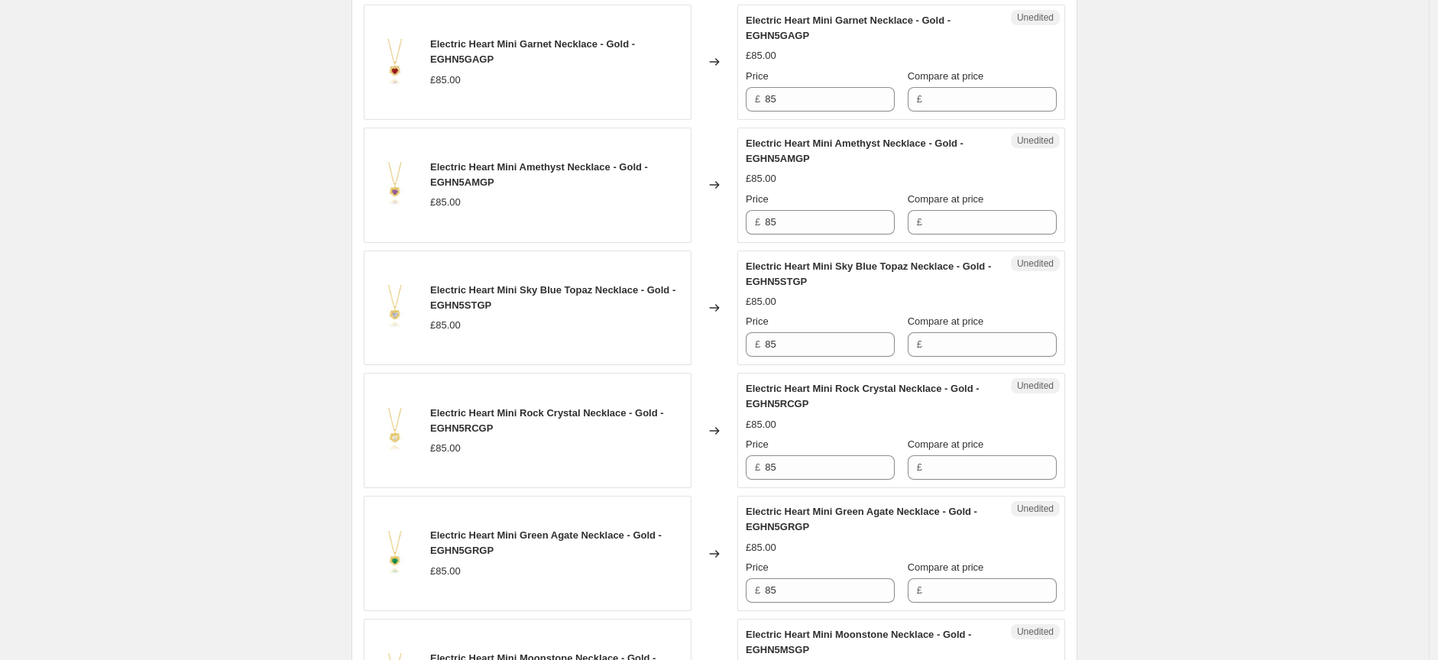
scroll to position [1273, 0]
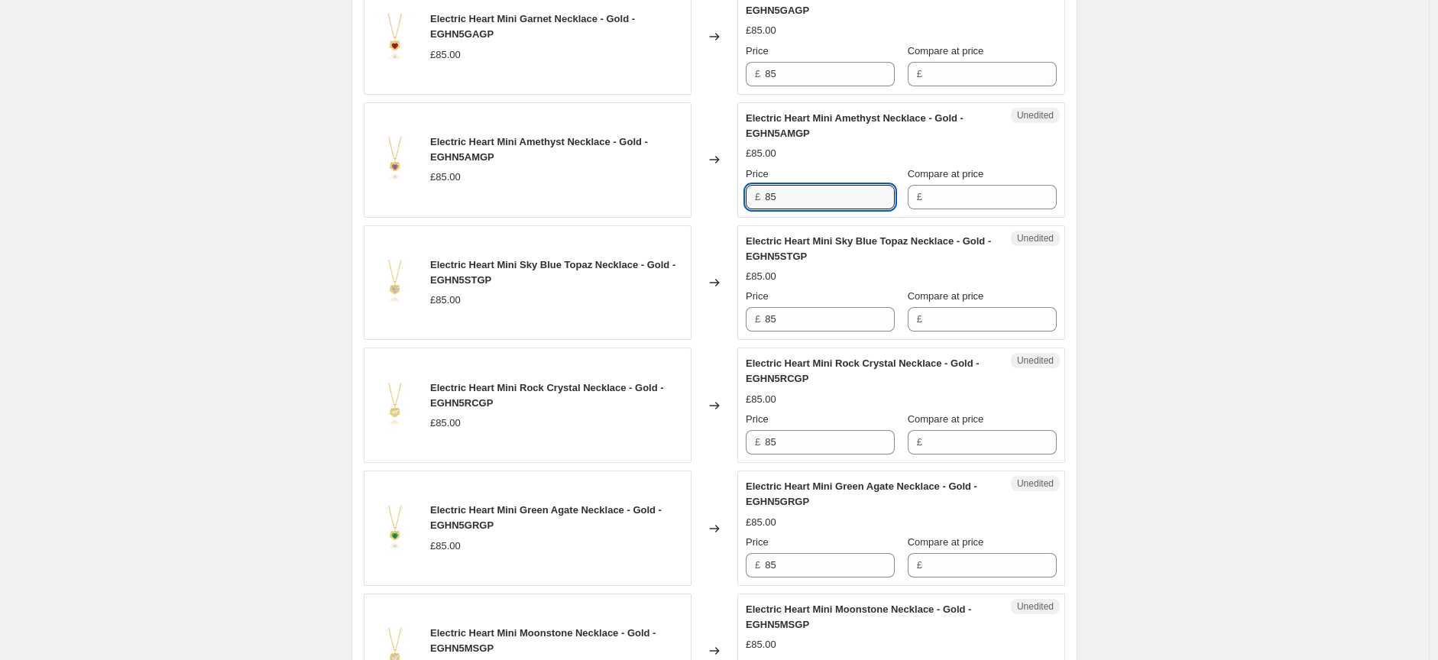
drag, startPoint x: 817, startPoint y: 194, endPoint x: 762, endPoint y: 196, distance: 55.8
click at [762, 196] on div "£ 85" at bounding box center [820, 197] width 149 height 24
type input "90"
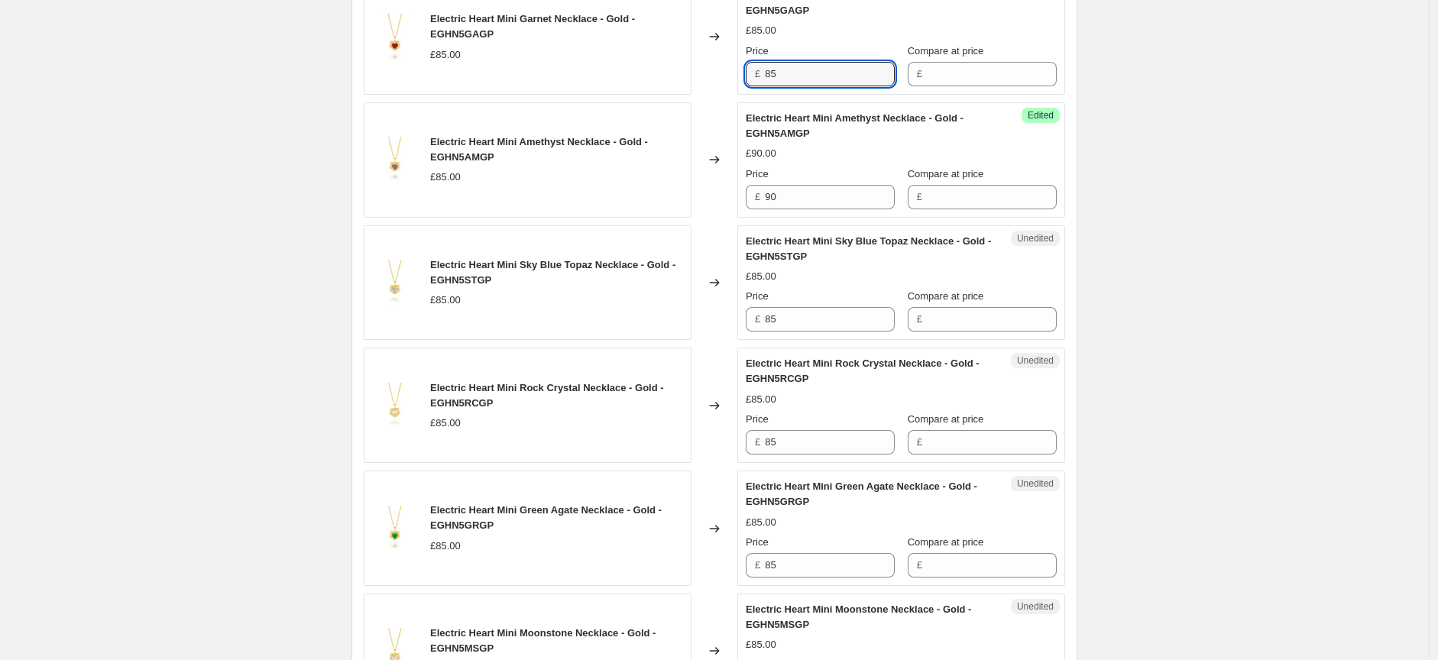
drag, startPoint x: 776, startPoint y: 72, endPoint x: 750, endPoint y: 73, distance: 26.8
click at [750, 73] on div "£ 85" at bounding box center [820, 74] width 149 height 24
type input "90"
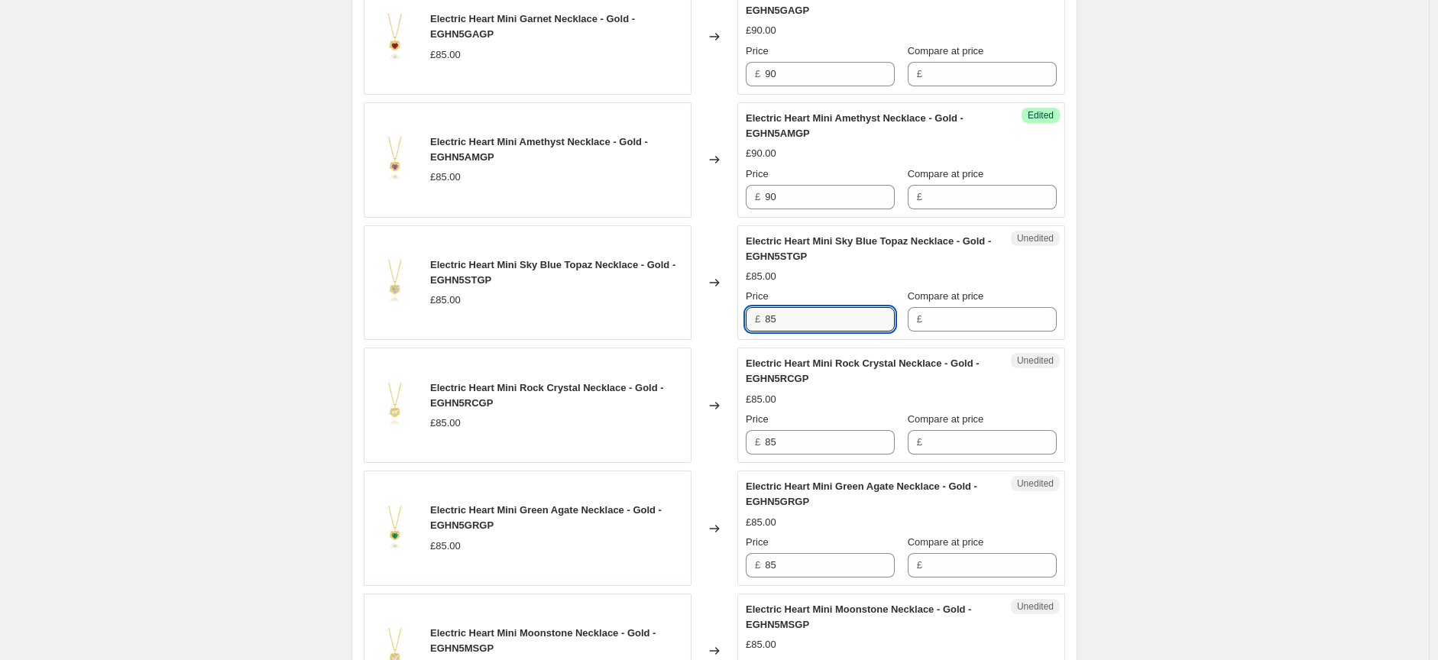
drag, startPoint x: 775, startPoint y: 314, endPoint x: 759, endPoint y: 314, distance: 15.3
click at [759, 315] on div "£ 85" at bounding box center [820, 319] width 149 height 24
type input "90"
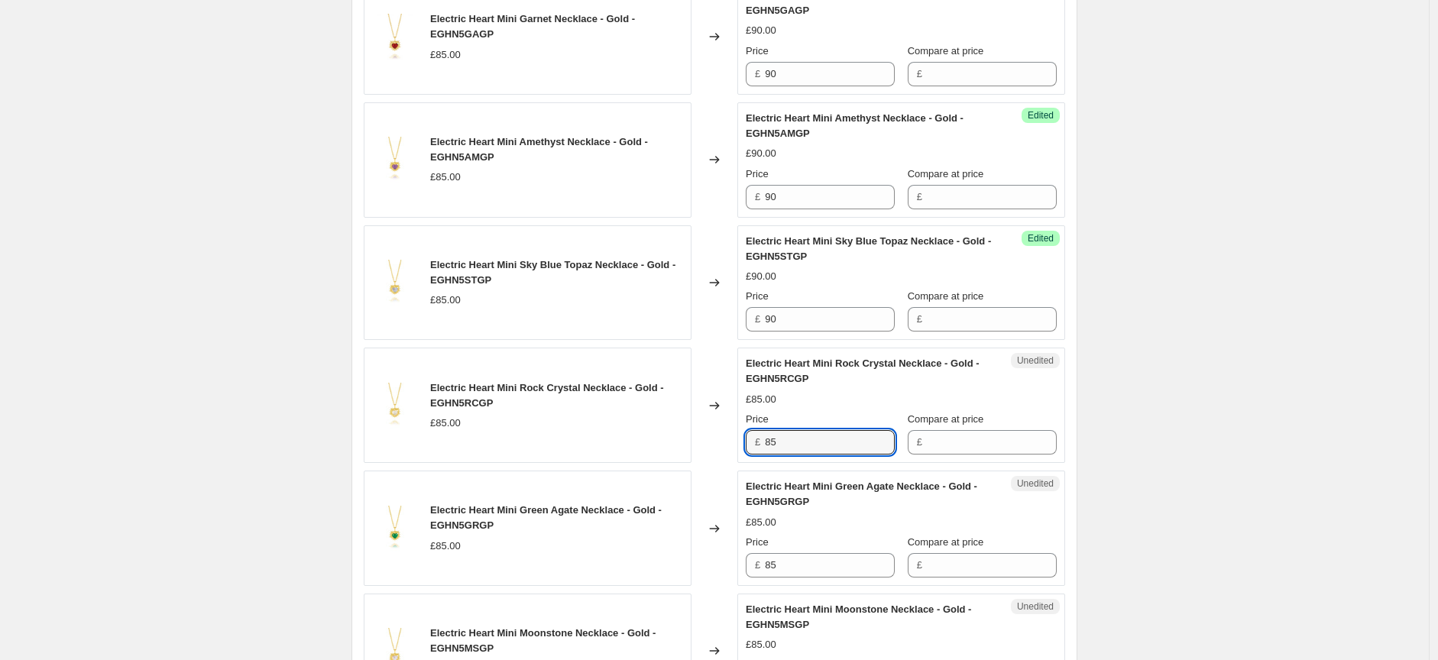
drag, startPoint x: 783, startPoint y: 441, endPoint x: 752, endPoint y: 439, distance: 31.4
click at [752, 439] on div "£ 85" at bounding box center [820, 442] width 149 height 24
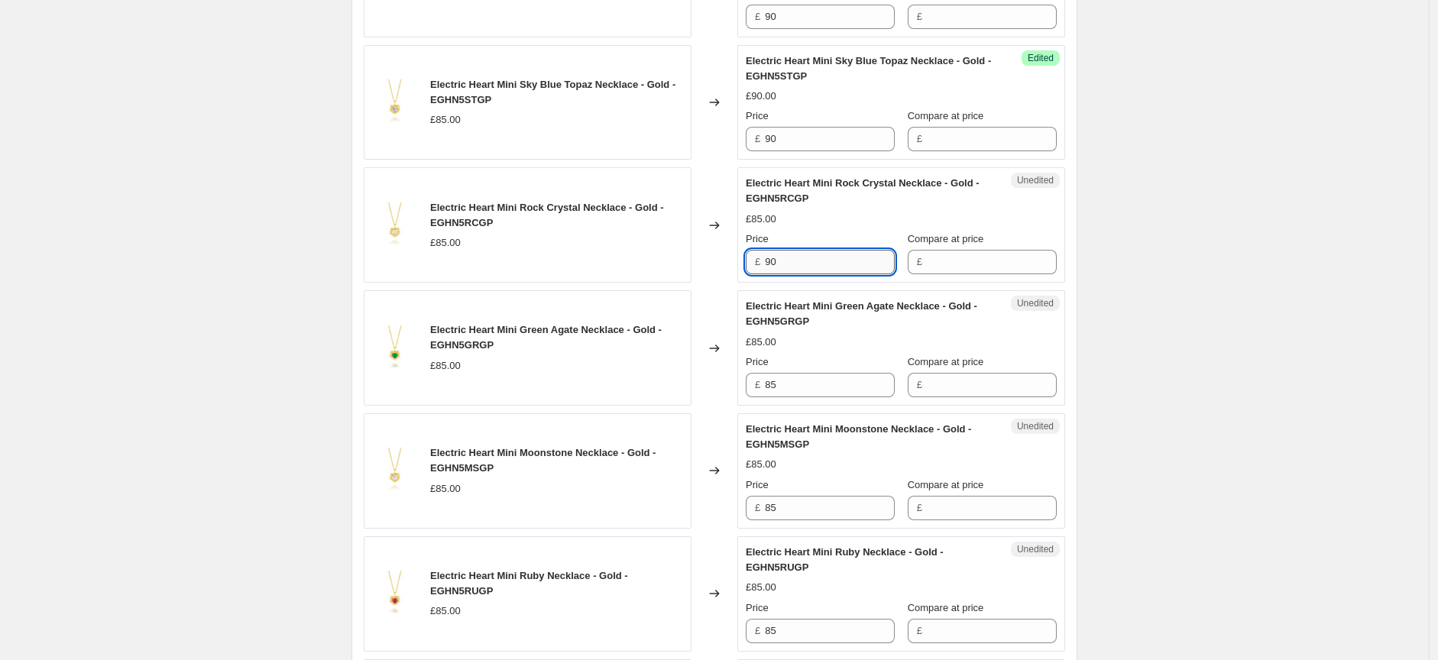
scroll to position [1528, 0]
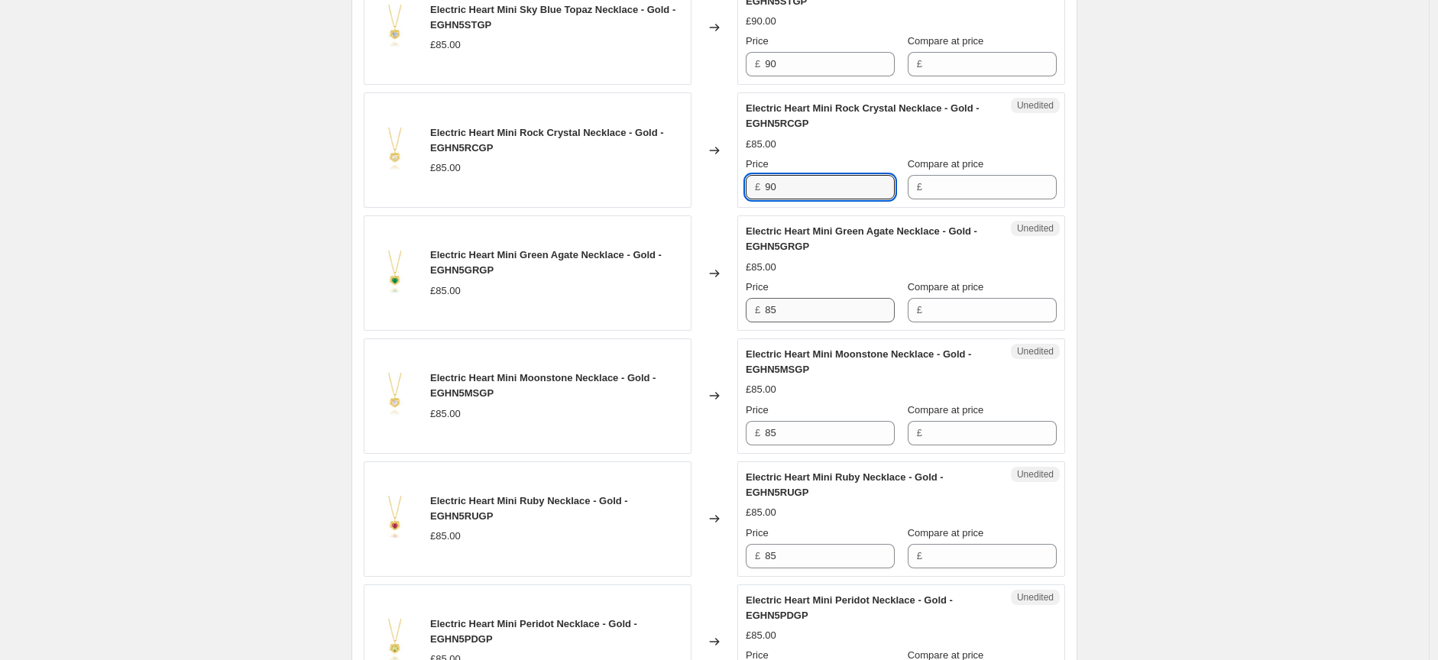
type input "90"
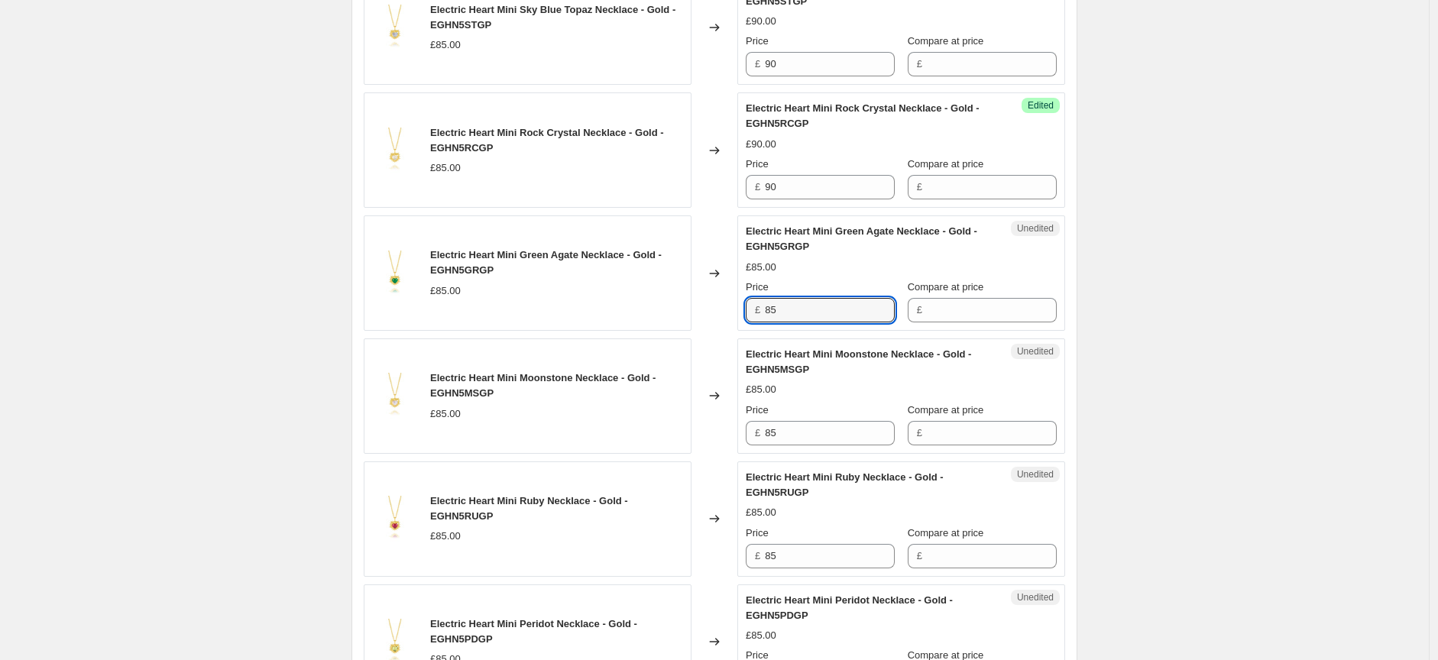
drag, startPoint x: 780, startPoint y: 312, endPoint x: 761, endPoint y: 312, distance: 19.1
click at [761, 312] on div "£ 85" at bounding box center [820, 310] width 149 height 24
type input "90"
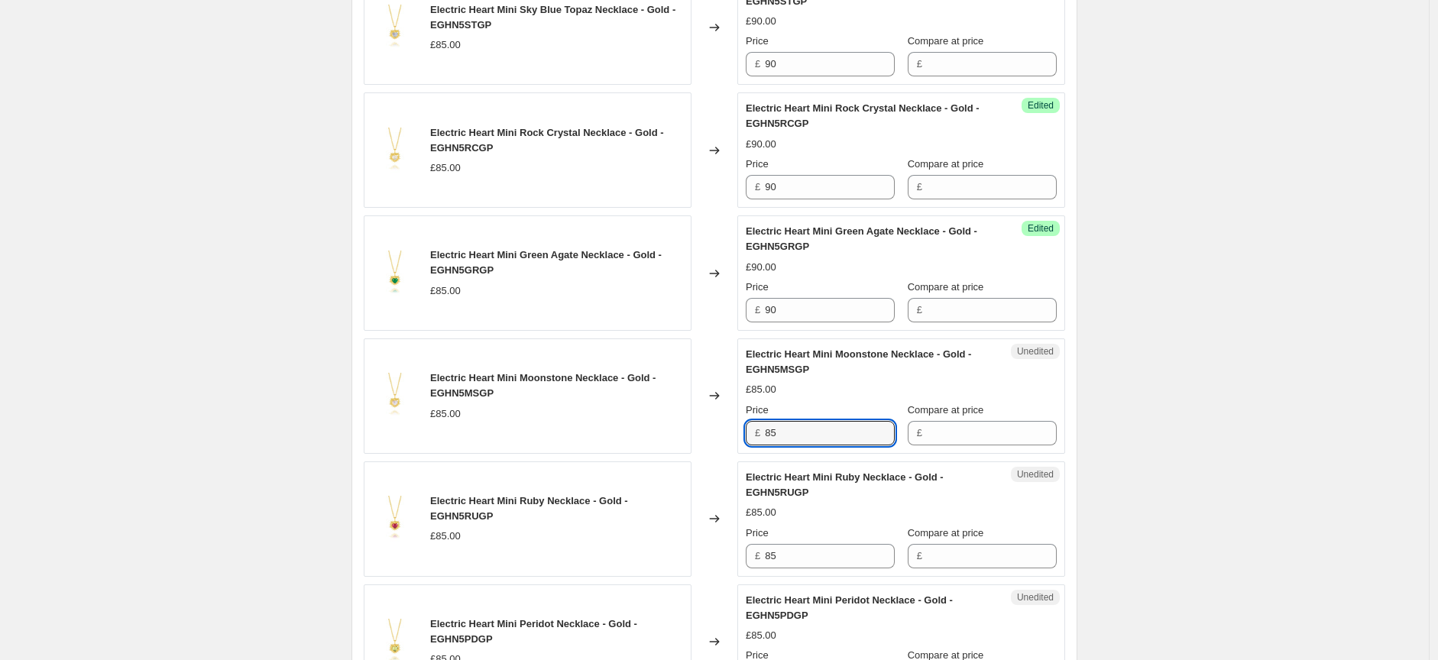
drag, startPoint x: 814, startPoint y: 445, endPoint x: 746, endPoint y: 434, distance: 68.1
click at [746, 434] on div "Unedited Electric Heart Mini Moonstone Necklace - Gold - EGHN5MSGP £85.00 Price…" at bounding box center [901, 395] width 328 height 115
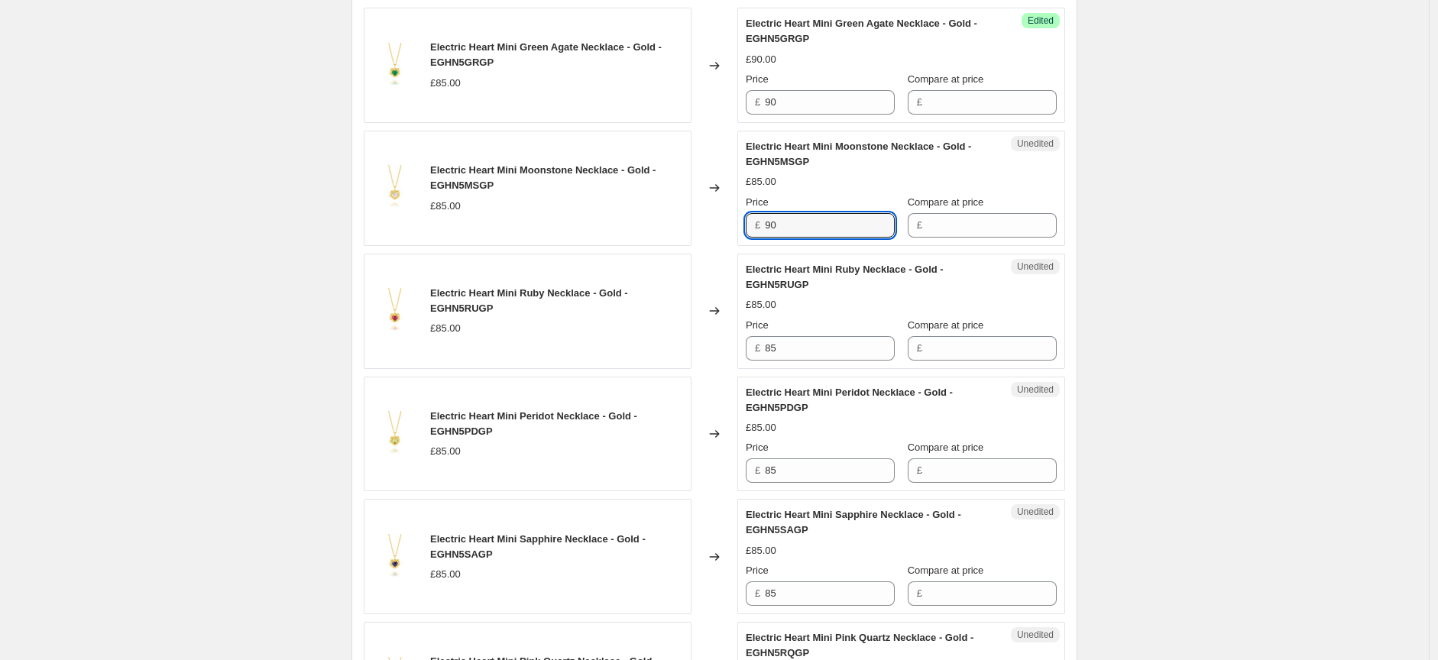
scroll to position [1782, 0]
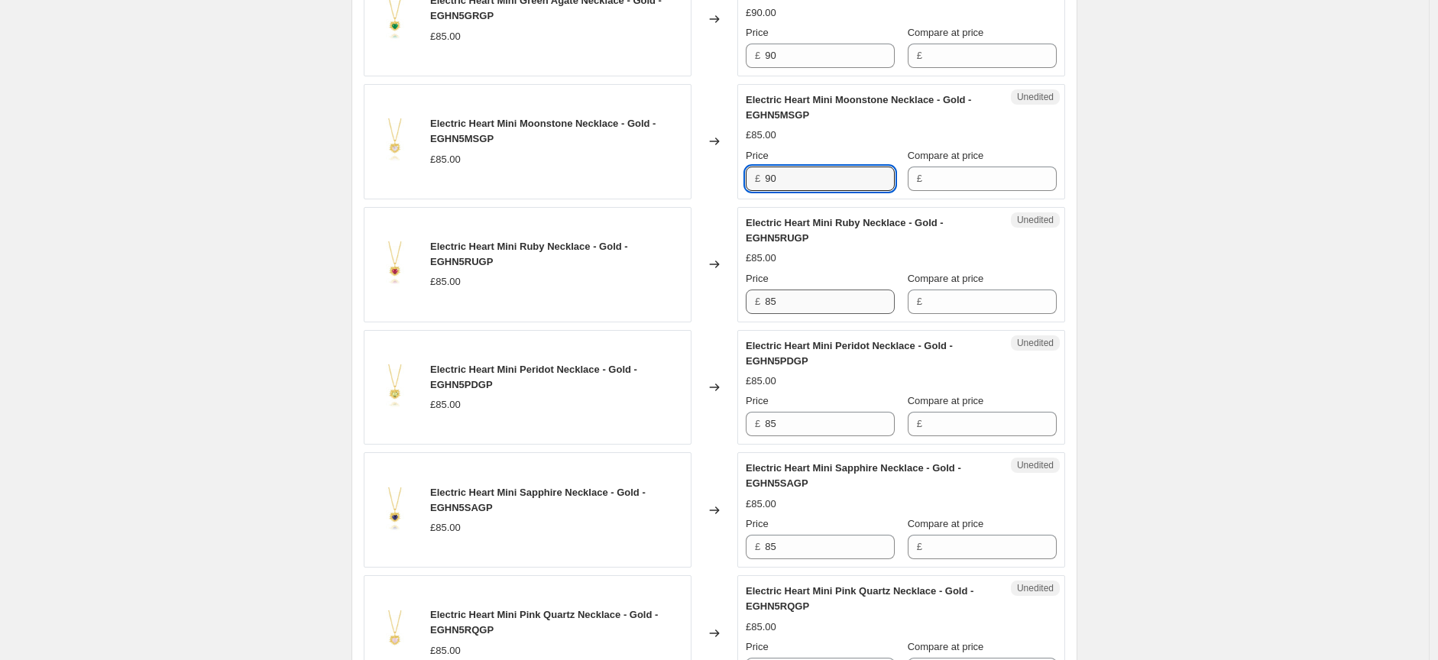
type input "90"
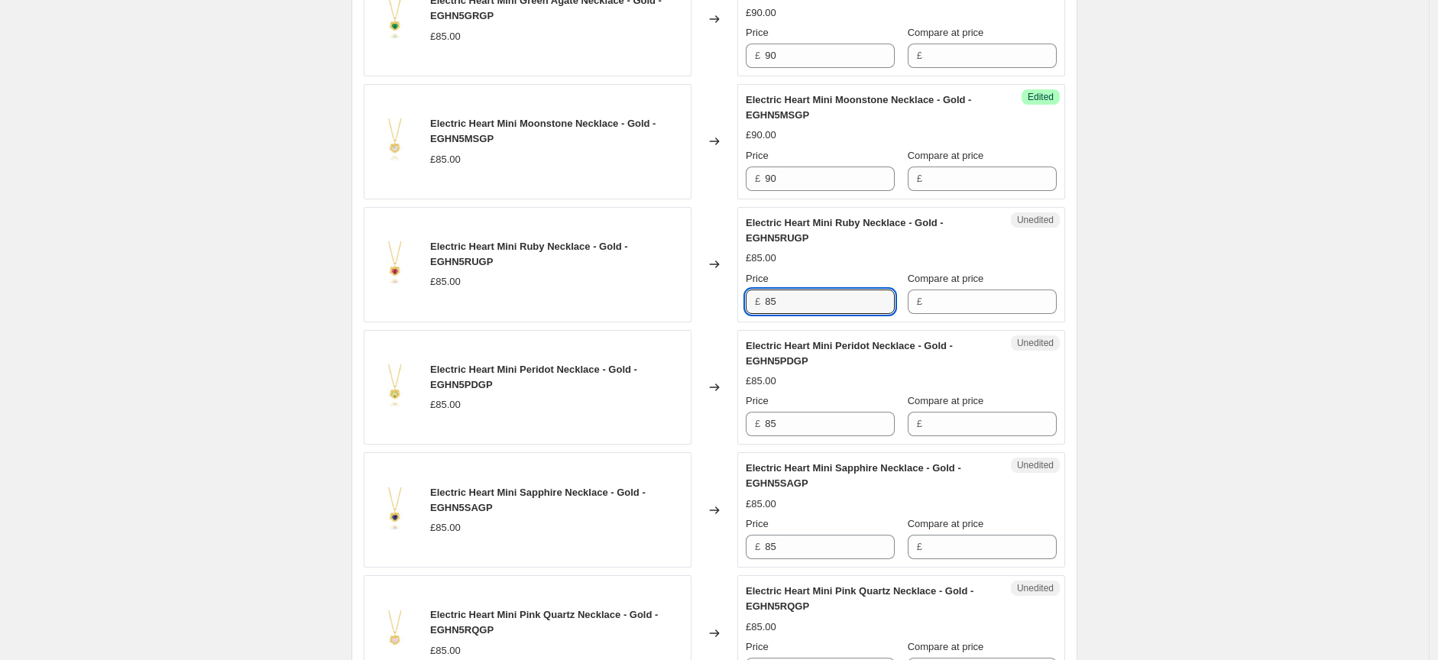
drag, startPoint x: 801, startPoint y: 303, endPoint x: 762, endPoint y: 304, distance: 39.0
click at [762, 304] on div "£ 85" at bounding box center [820, 302] width 149 height 24
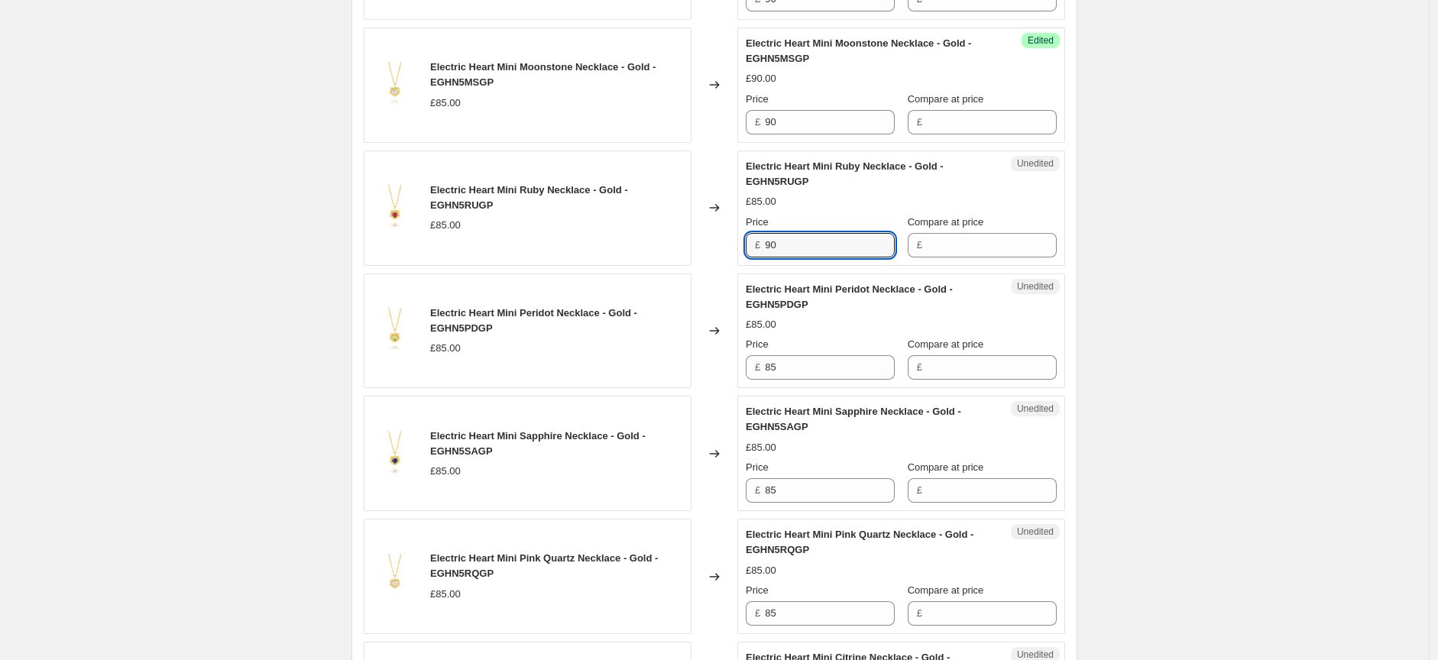
scroll to position [1867, 0]
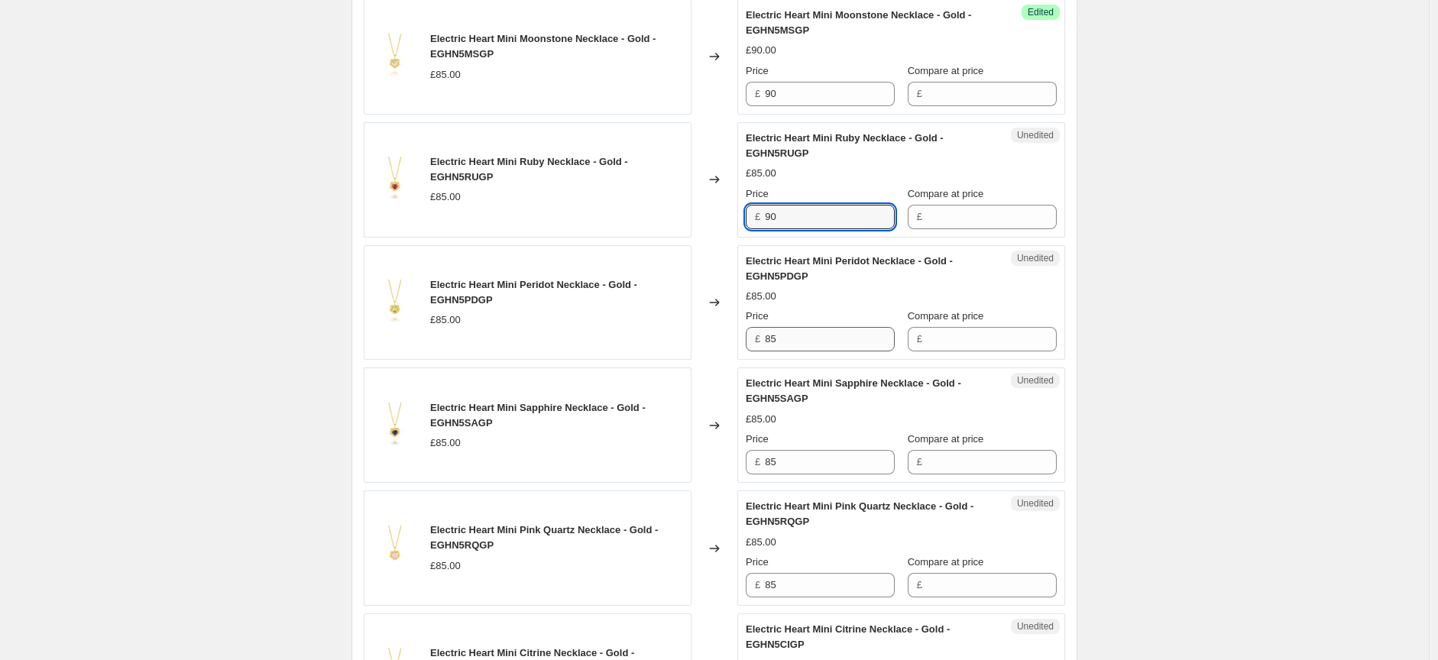
type input "90"
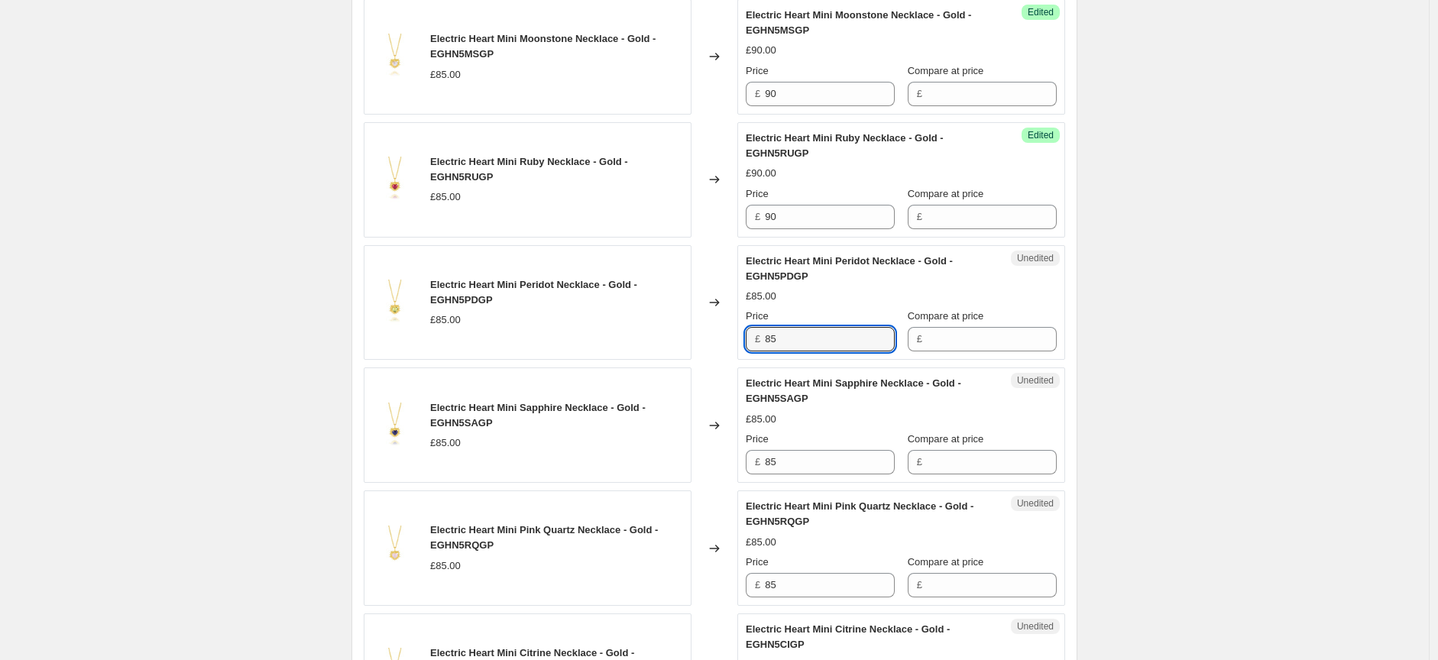
drag, startPoint x: 776, startPoint y: 339, endPoint x: 757, endPoint y: 339, distance: 19.1
click at [757, 339] on div "£ 85" at bounding box center [820, 339] width 149 height 24
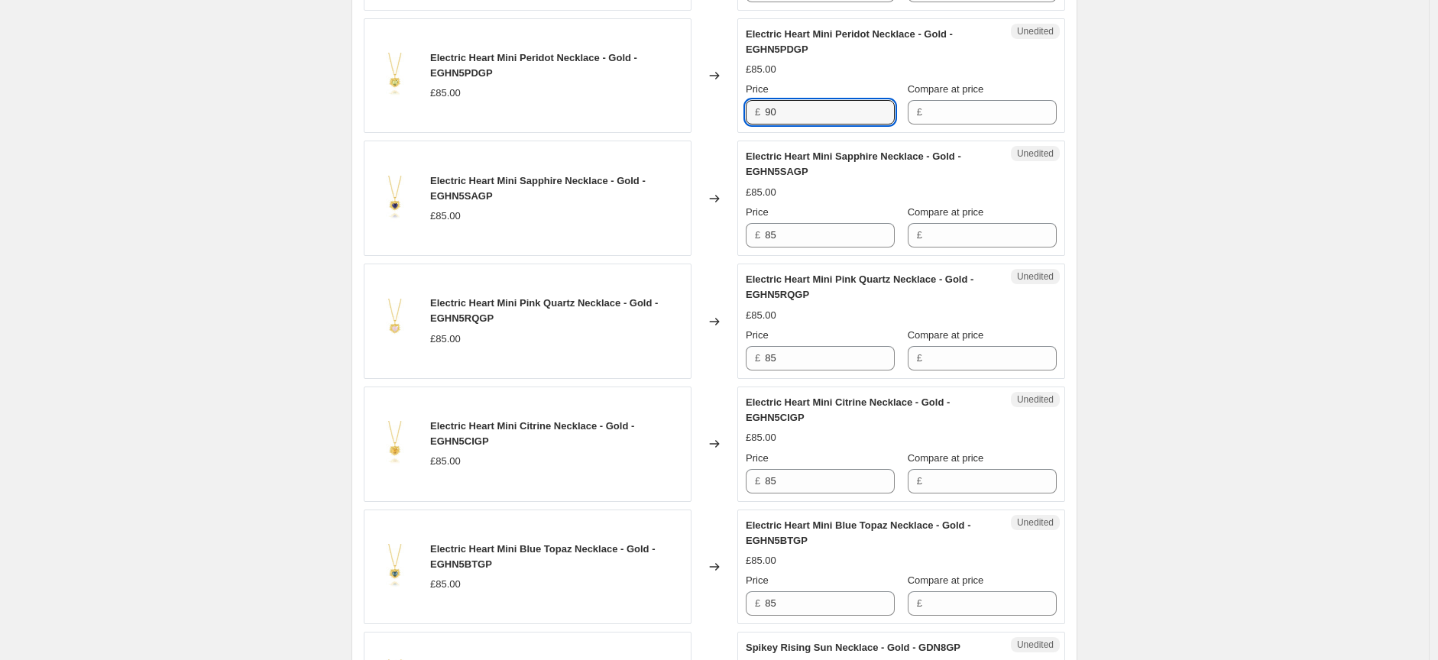
scroll to position [2122, 0]
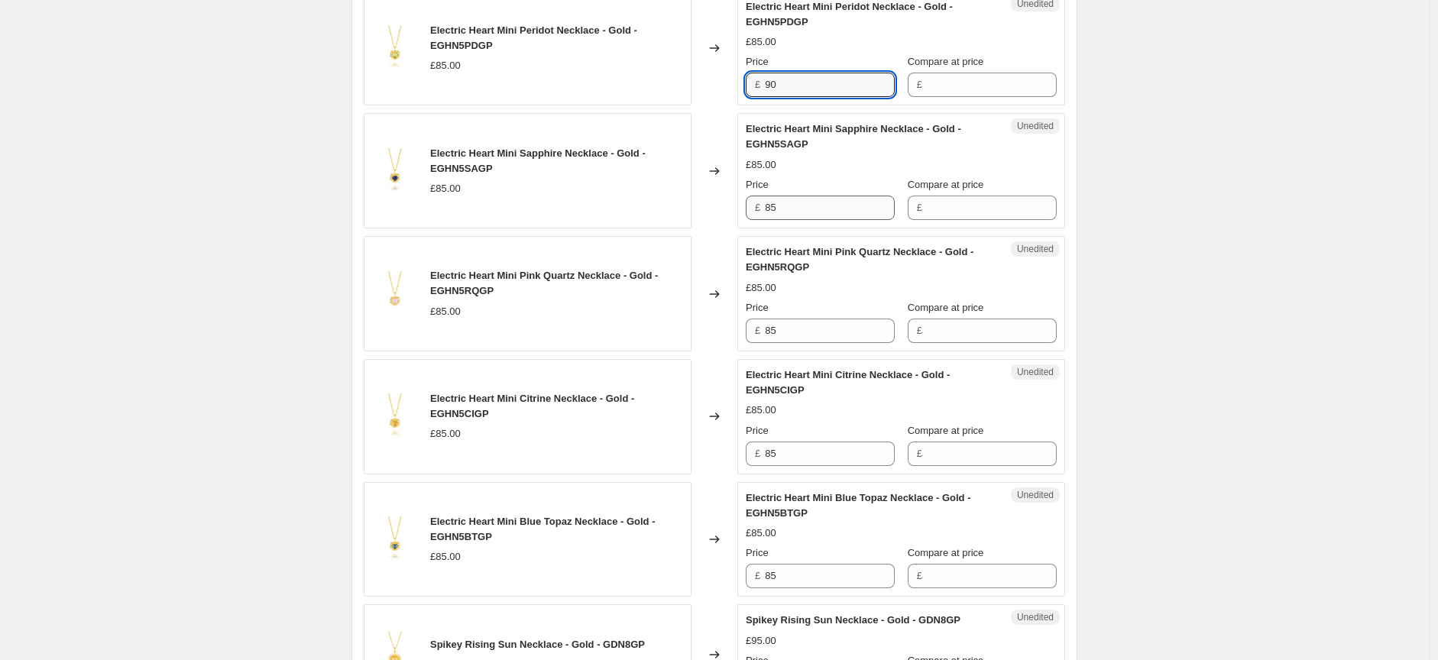
type input "90"
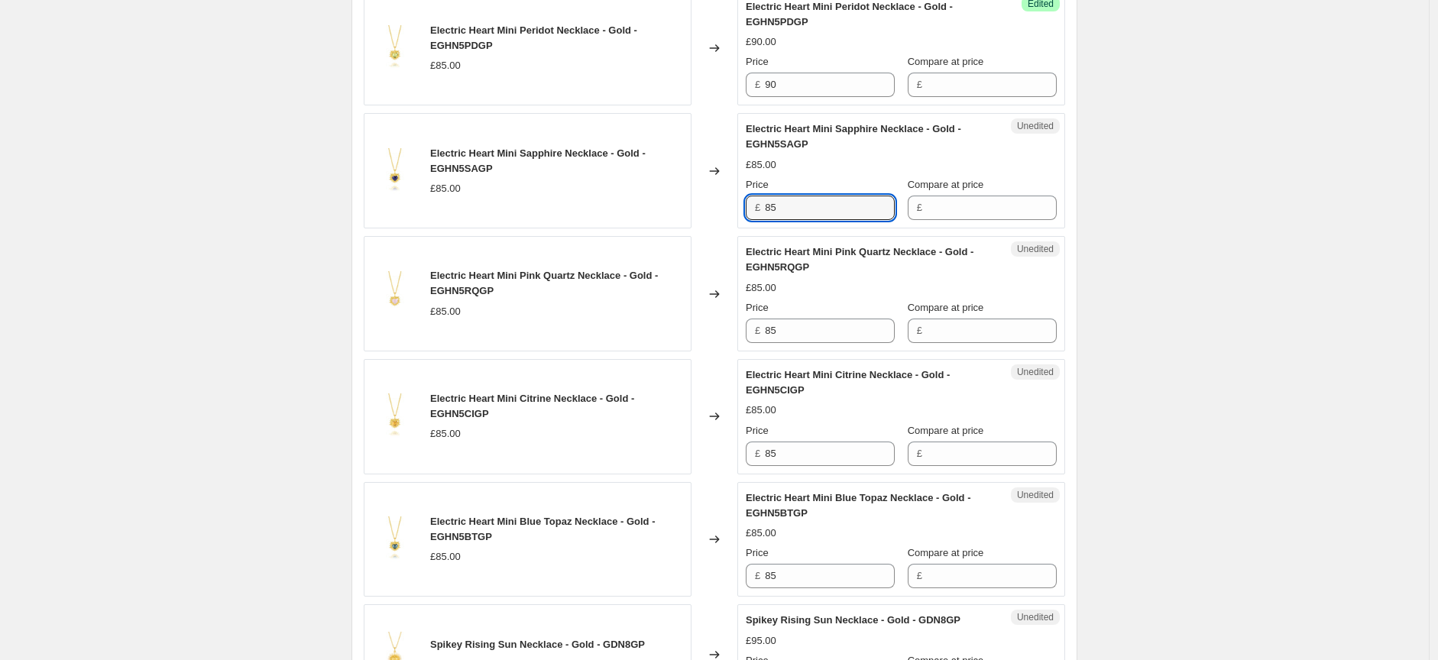
drag, startPoint x: 785, startPoint y: 209, endPoint x: 755, endPoint y: 209, distance: 29.8
click at [757, 209] on div "£ 85" at bounding box center [820, 208] width 149 height 24
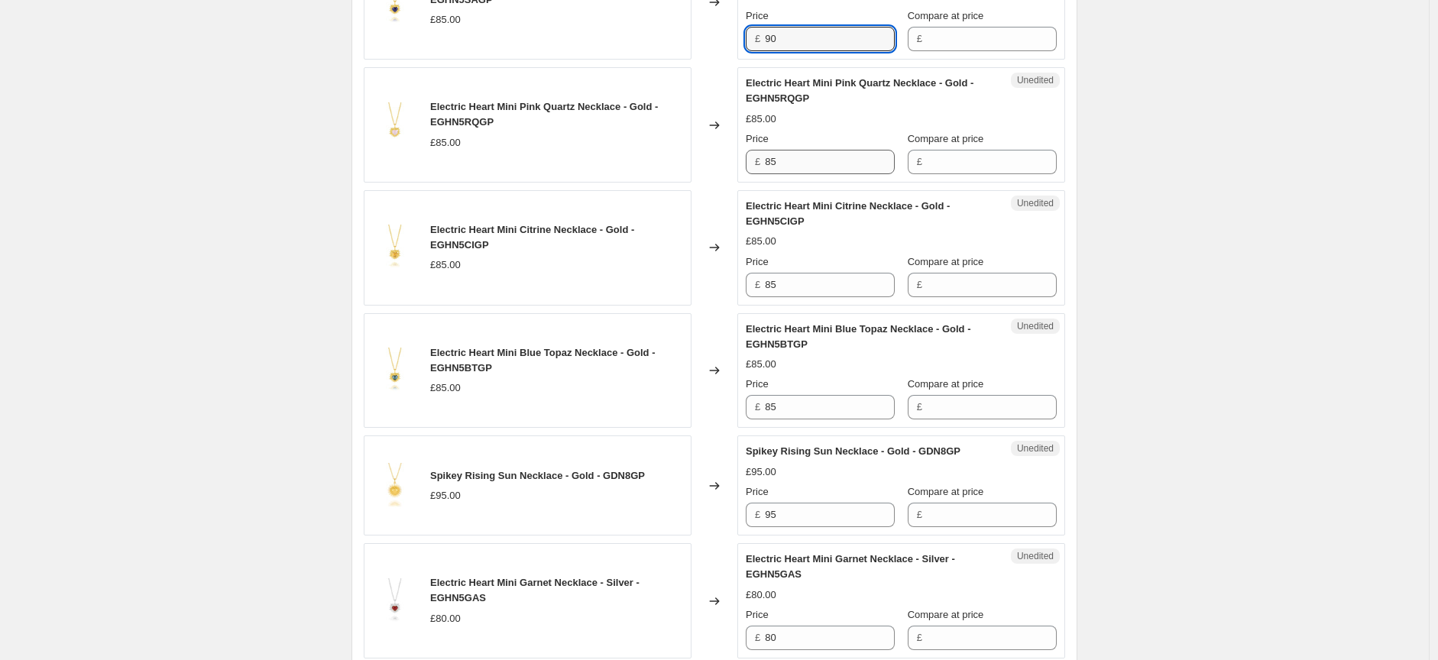
scroll to position [2292, 0]
type input "90"
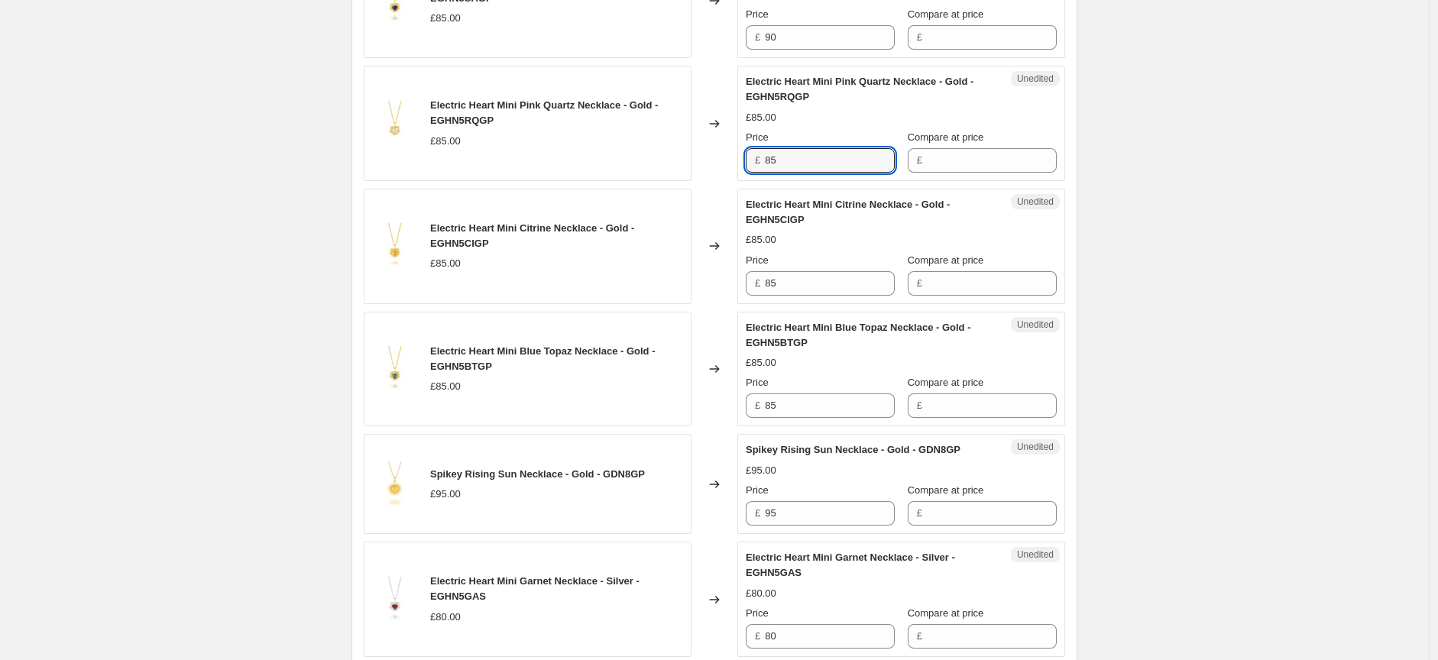
drag, startPoint x: 798, startPoint y: 167, endPoint x: 745, endPoint y: 163, distance: 52.8
click at [747, 163] on div "Unedited Electric Heart Mini Pink Quartz Necklace - Gold - EGHN5RQGP £85.00 Pri…" at bounding box center [901, 123] width 328 height 115
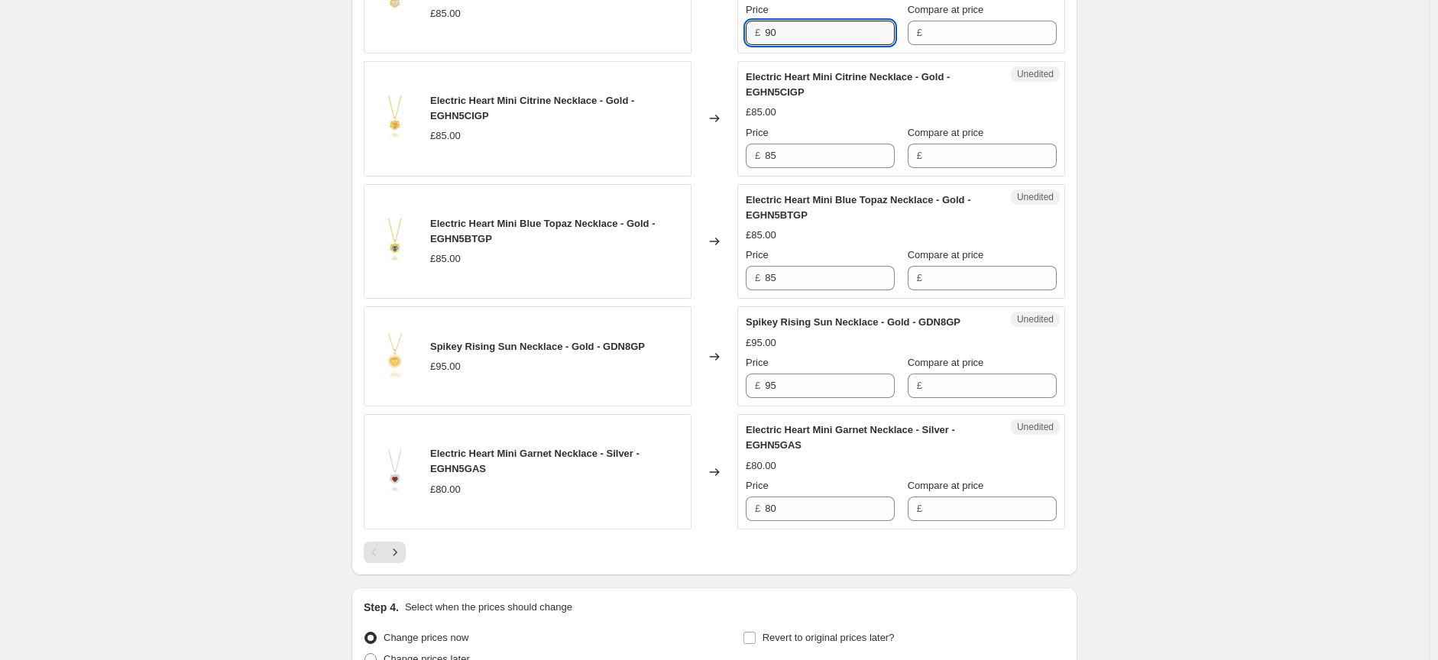
scroll to position [2462, 0]
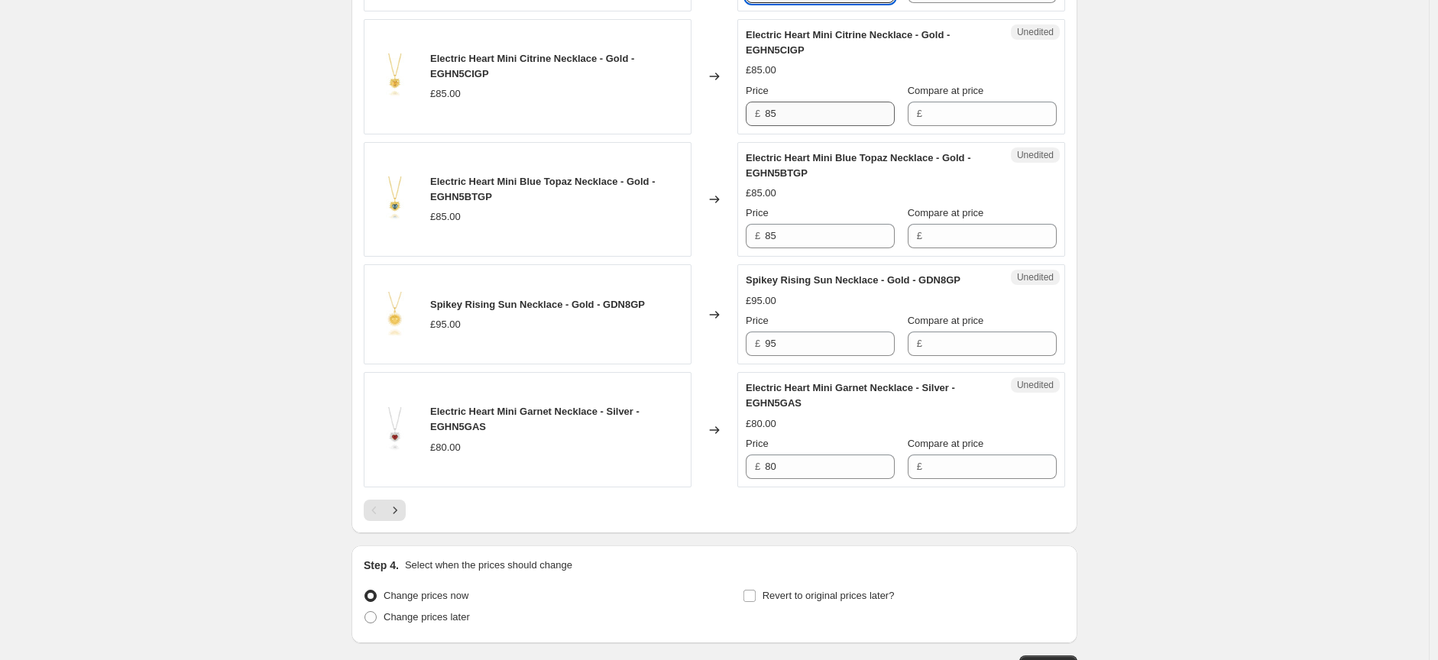
type input "90"
drag, startPoint x: 775, startPoint y: 116, endPoint x: 736, endPoint y: 115, distance: 39.7
click at [743, 116] on div "Unedited Electric Heart Mini Citrine Necklace - Gold - EGHN5CIGP £85.00 Price £…" at bounding box center [901, 76] width 328 height 115
type input "90"
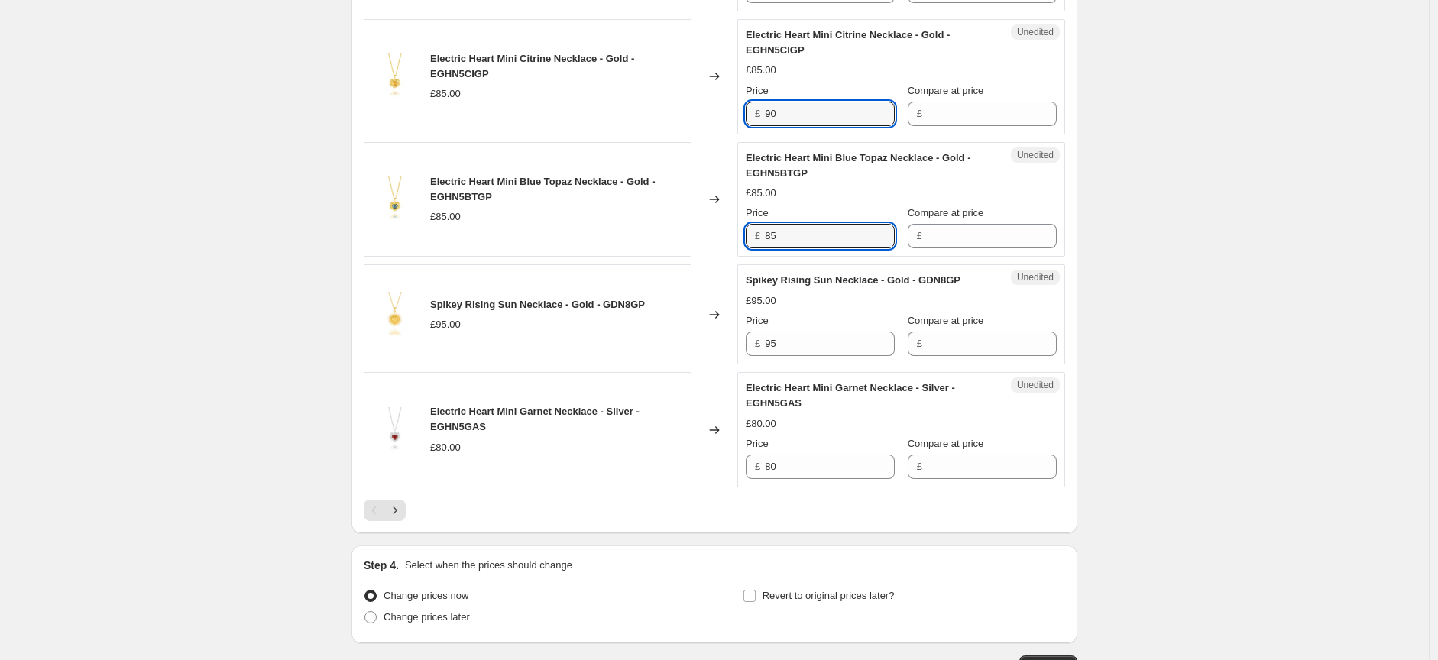
drag, startPoint x: 795, startPoint y: 237, endPoint x: 759, endPoint y: 237, distance: 36.7
click at [759, 237] on div "£ 85" at bounding box center [820, 236] width 149 height 24
type input "90"
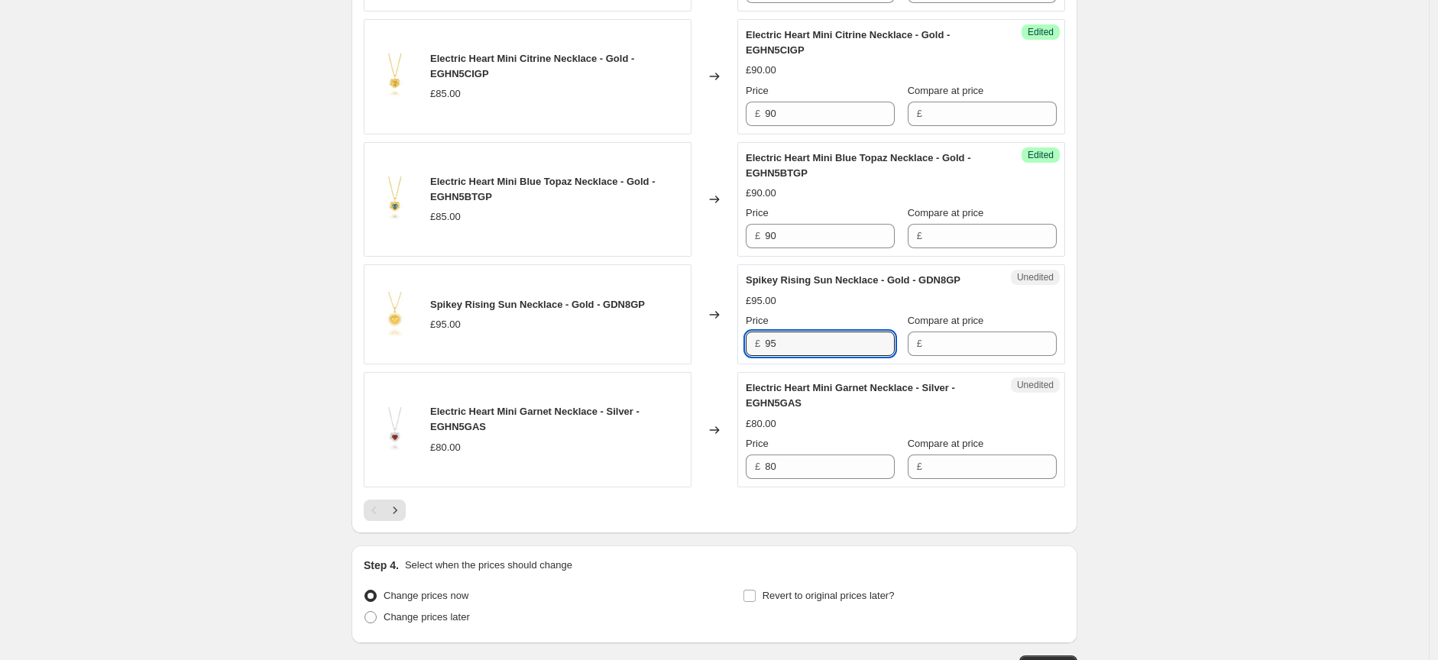
drag, startPoint x: 778, startPoint y: 348, endPoint x: 759, endPoint y: 349, distance: 18.4
click at [759, 349] on div "£ 95" at bounding box center [820, 344] width 149 height 24
type input "110"
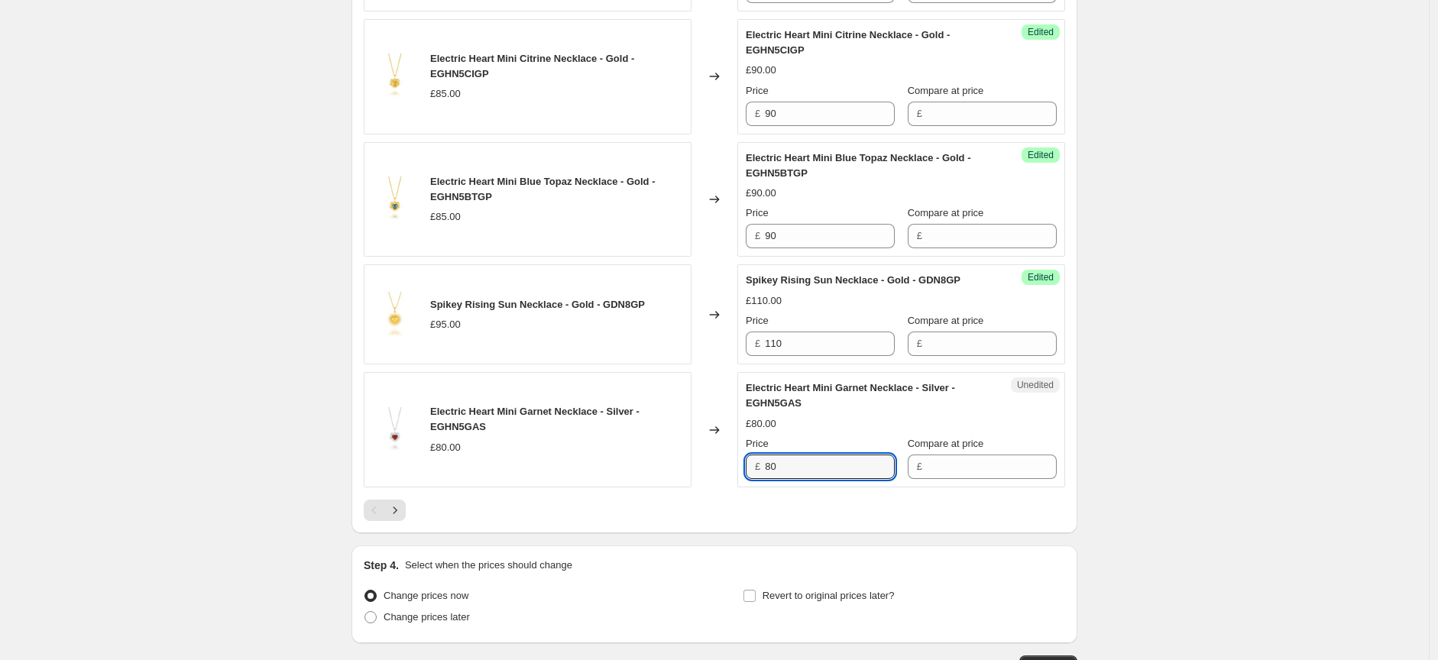
drag, startPoint x: 798, startPoint y: 461, endPoint x: 751, endPoint y: 464, distance: 47.4
click at [755, 461] on div "£ 80" at bounding box center [820, 467] width 149 height 24
type input "85"
click at [400, 516] on icon "Next" at bounding box center [394, 510] width 15 height 15
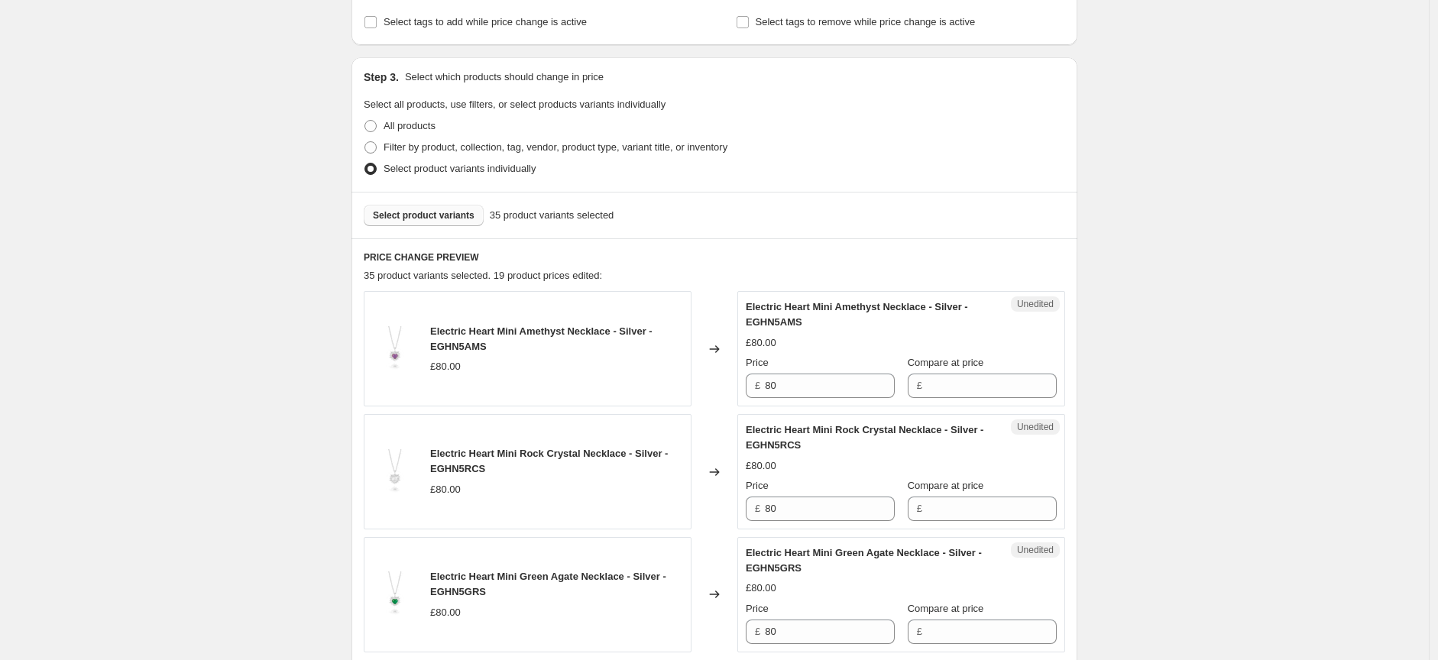
scroll to position [361, 0]
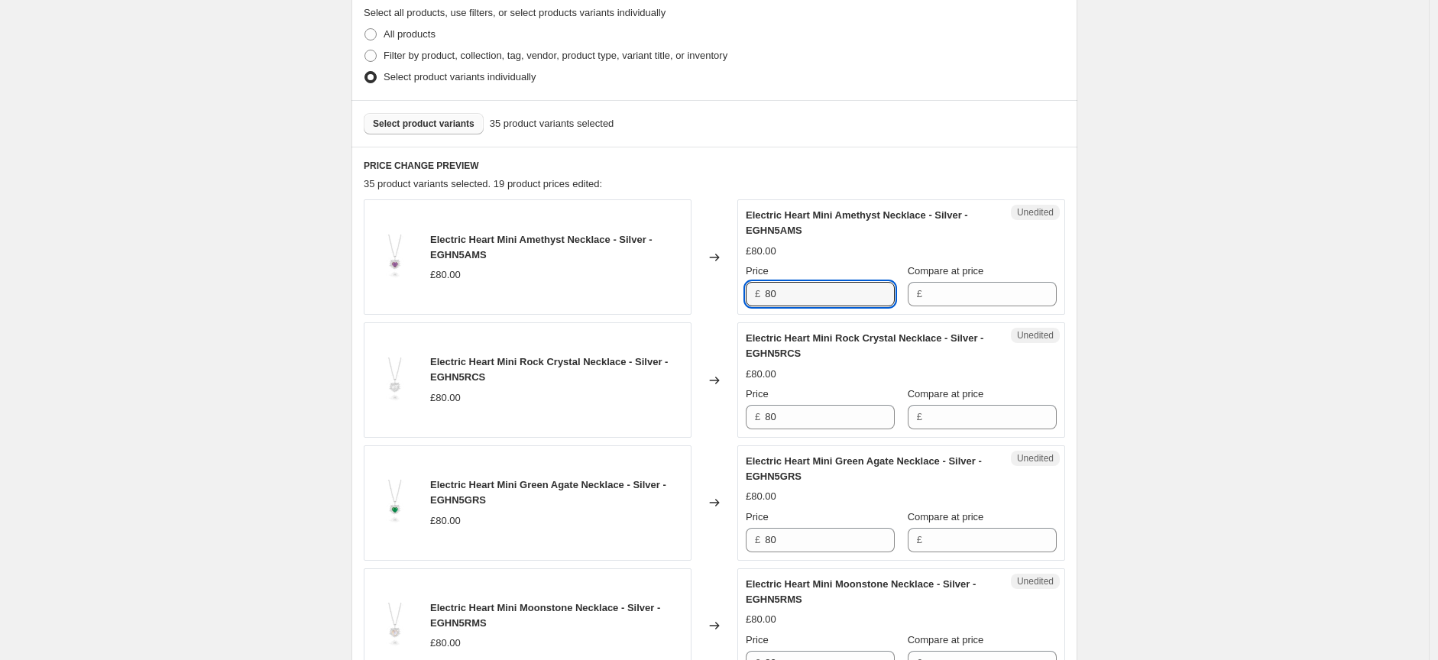
drag, startPoint x: 814, startPoint y: 297, endPoint x: 751, endPoint y: 291, distance: 62.9
click at [753, 292] on div "£ 80" at bounding box center [820, 294] width 149 height 24
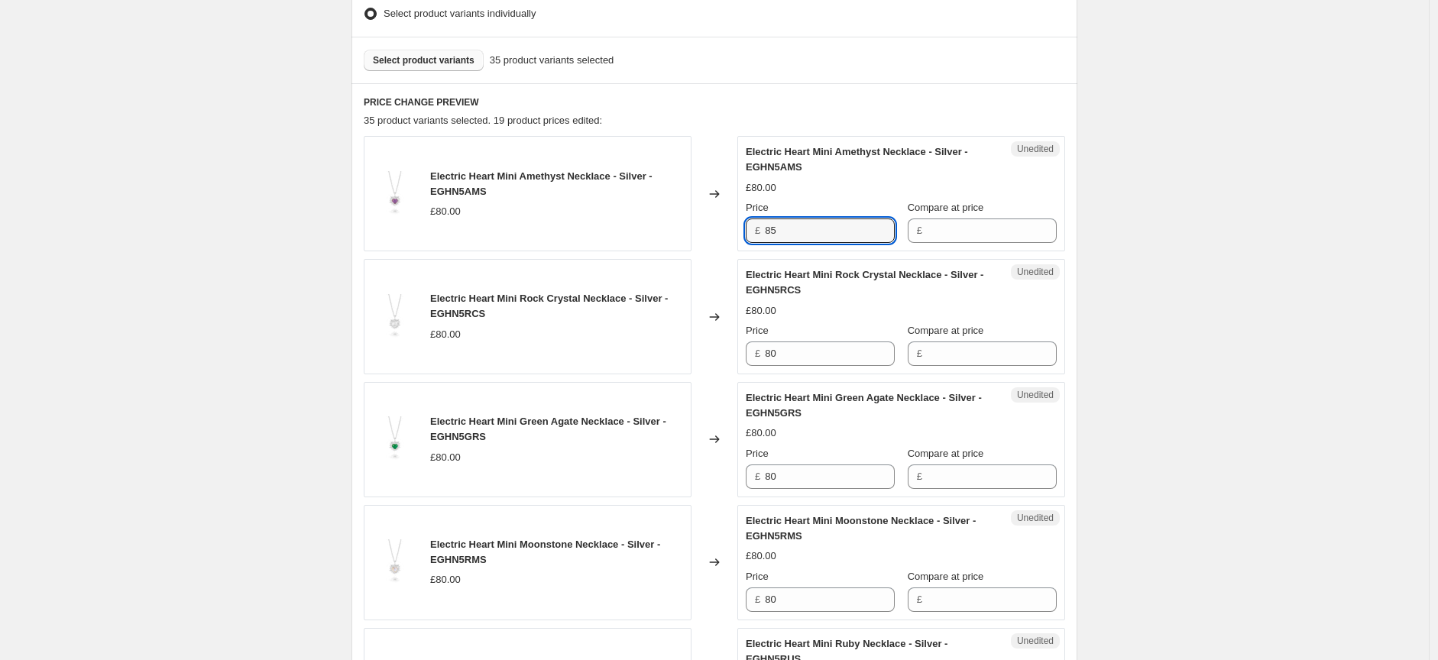
scroll to position [531, 0]
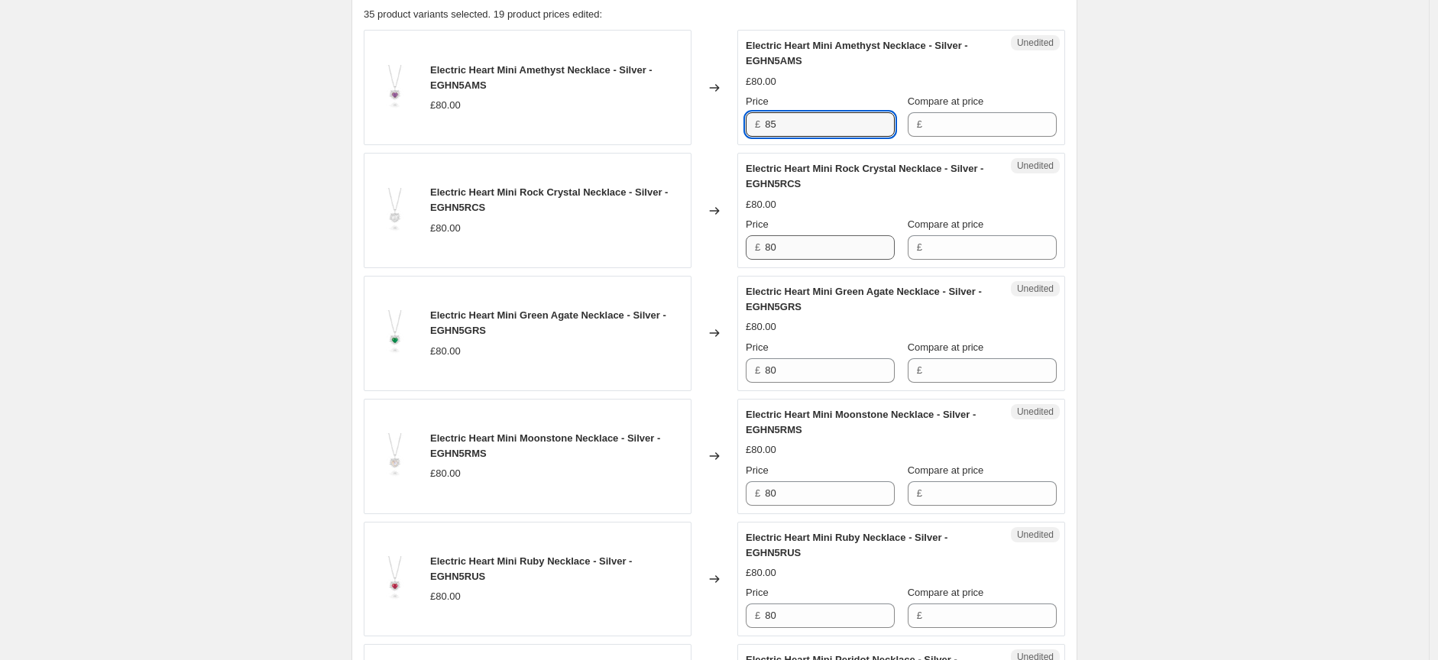
type input "85"
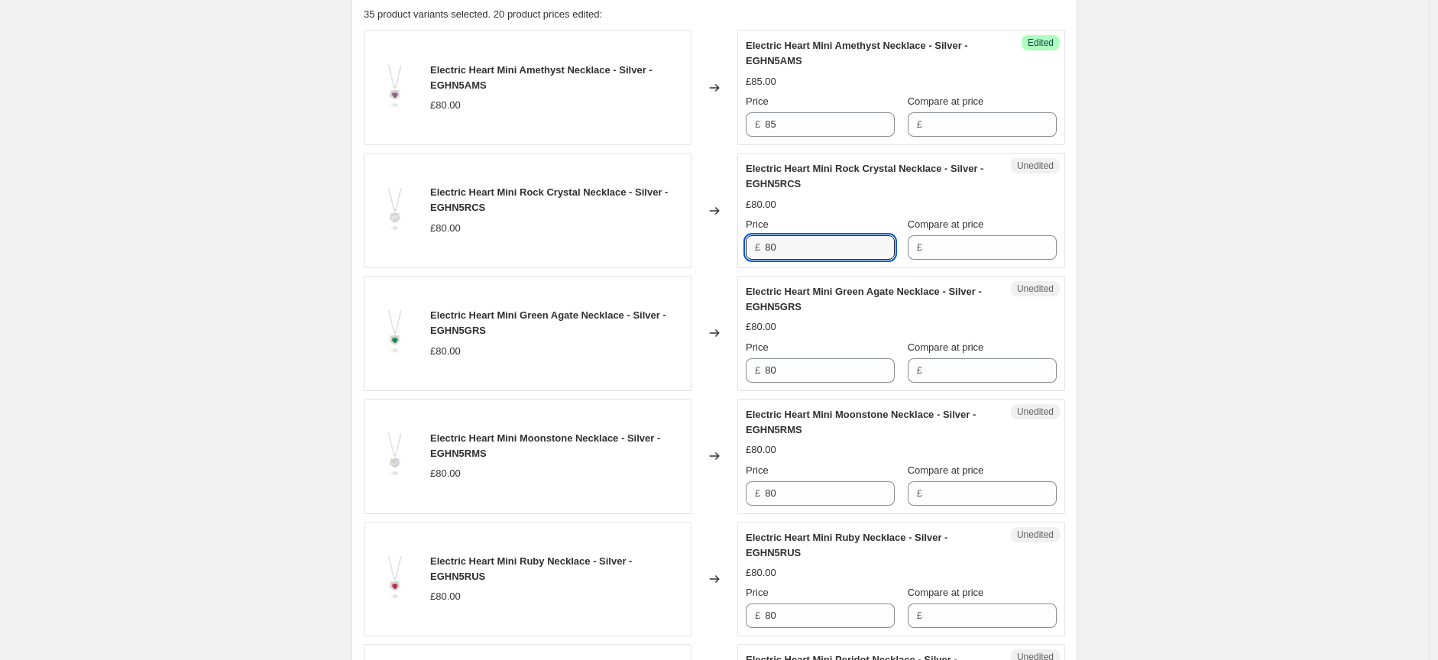
drag, startPoint x: 797, startPoint y: 244, endPoint x: 740, endPoint y: 251, distance: 57.6
click at [746, 250] on div "Unedited Electric Heart Mini Rock Crystal Necklace - Silver - EGHN5RCS £80.00 P…" at bounding box center [901, 210] width 328 height 115
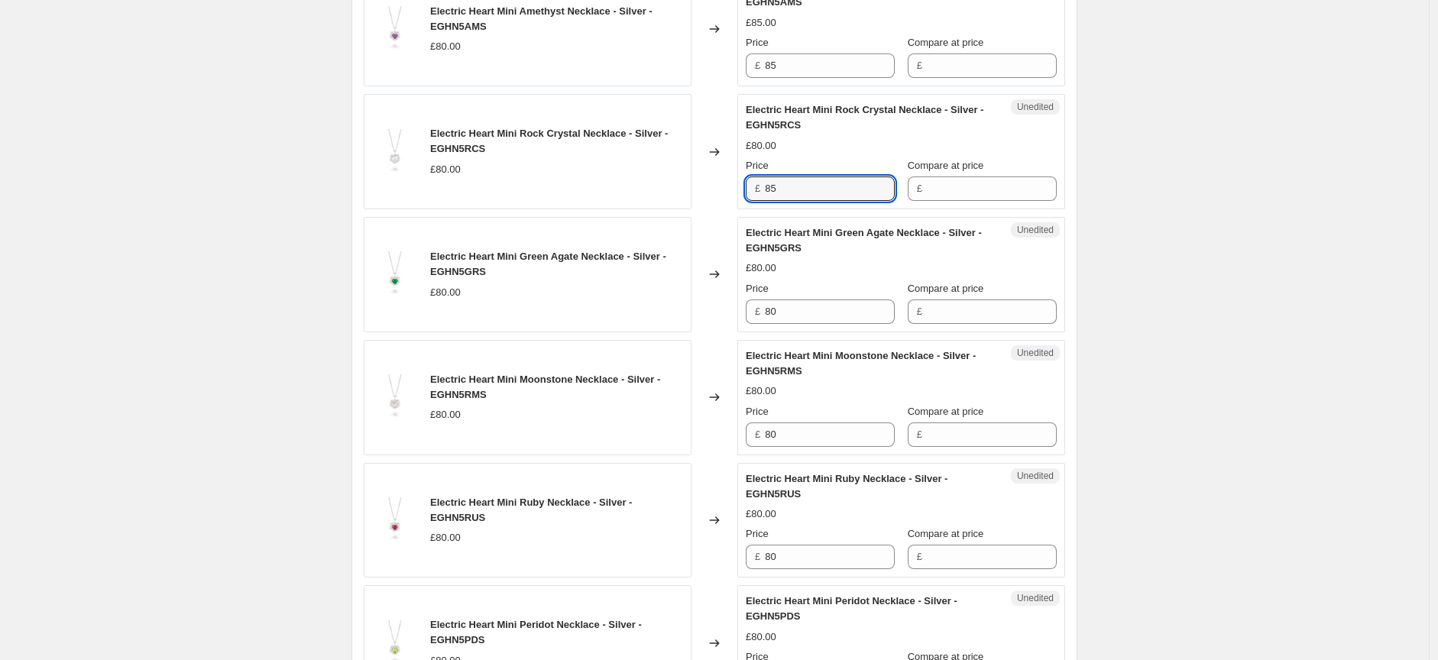
scroll to position [785, 0]
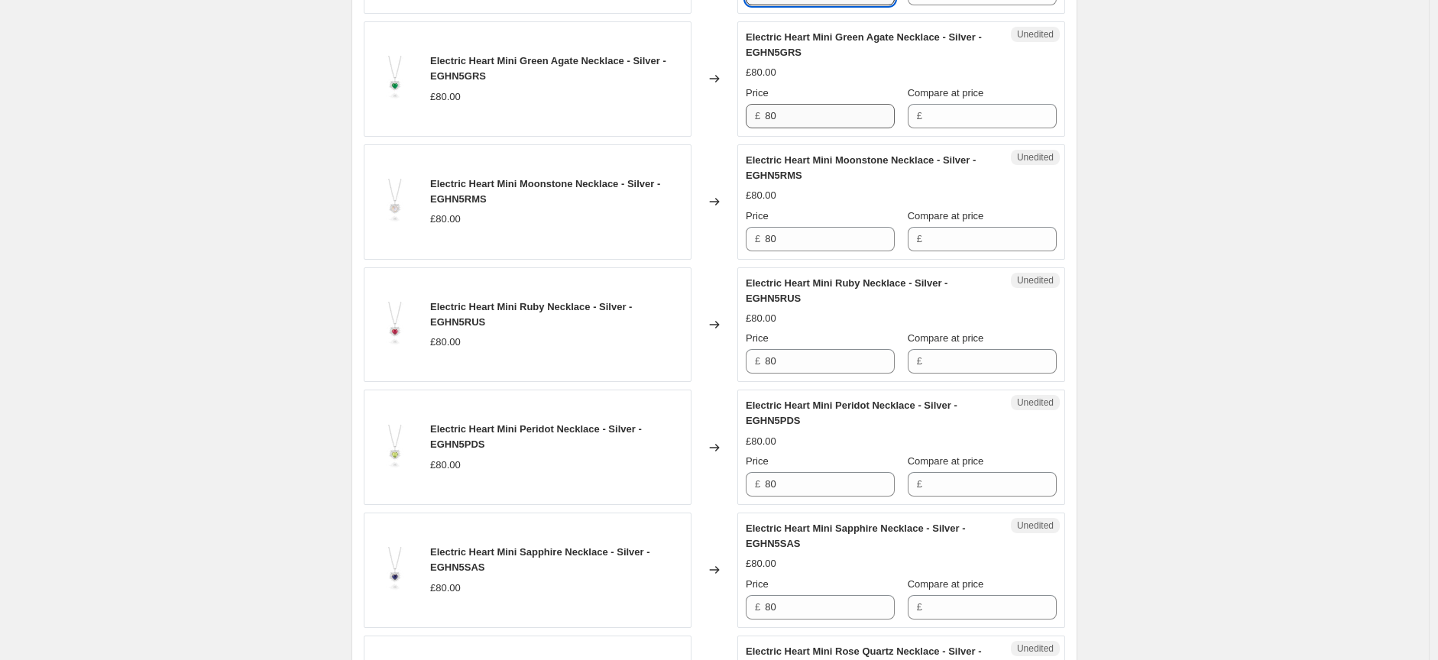
type input "85"
drag, startPoint x: 792, startPoint y: 112, endPoint x: 753, endPoint y: 112, distance: 39.0
click at [753, 112] on div "£ 80" at bounding box center [820, 116] width 149 height 24
type input "85"
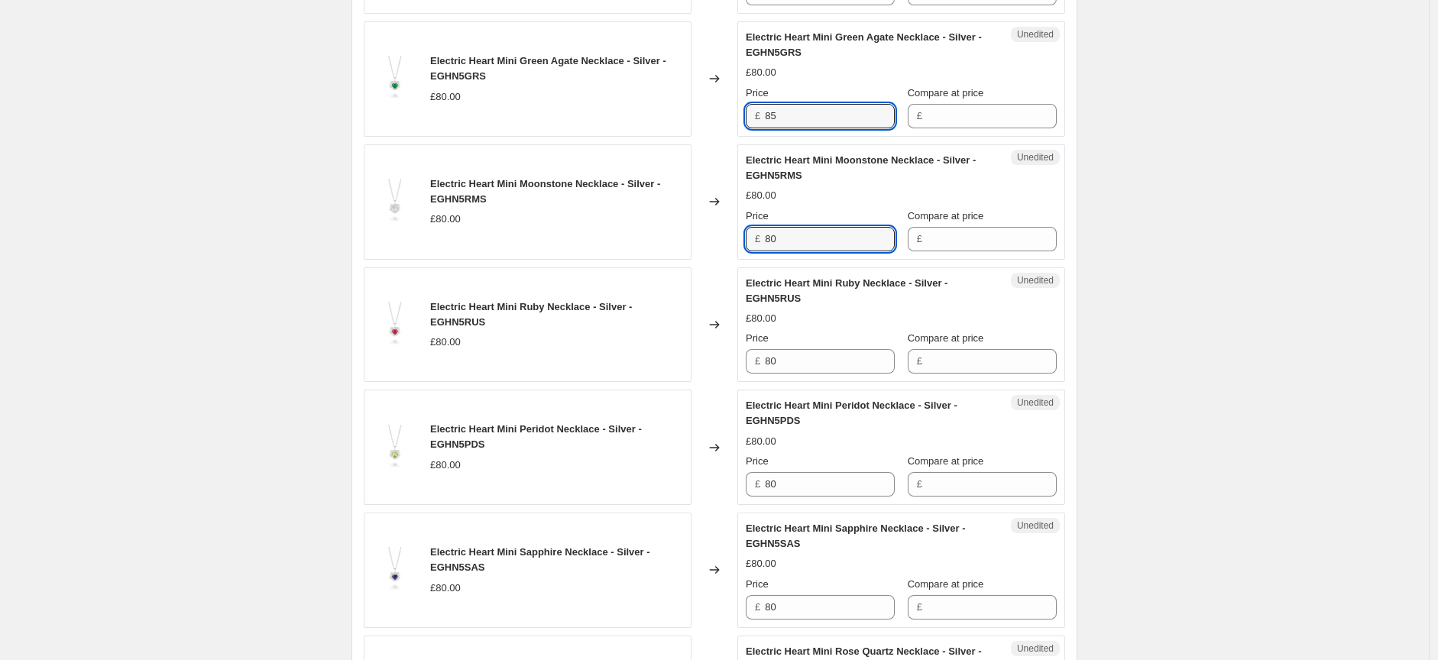
drag, startPoint x: 762, startPoint y: 239, endPoint x: 750, endPoint y: 239, distance: 11.5
click at [750, 239] on div "£ 80" at bounding box center [820, 239] width 149 height 24
type input "85"
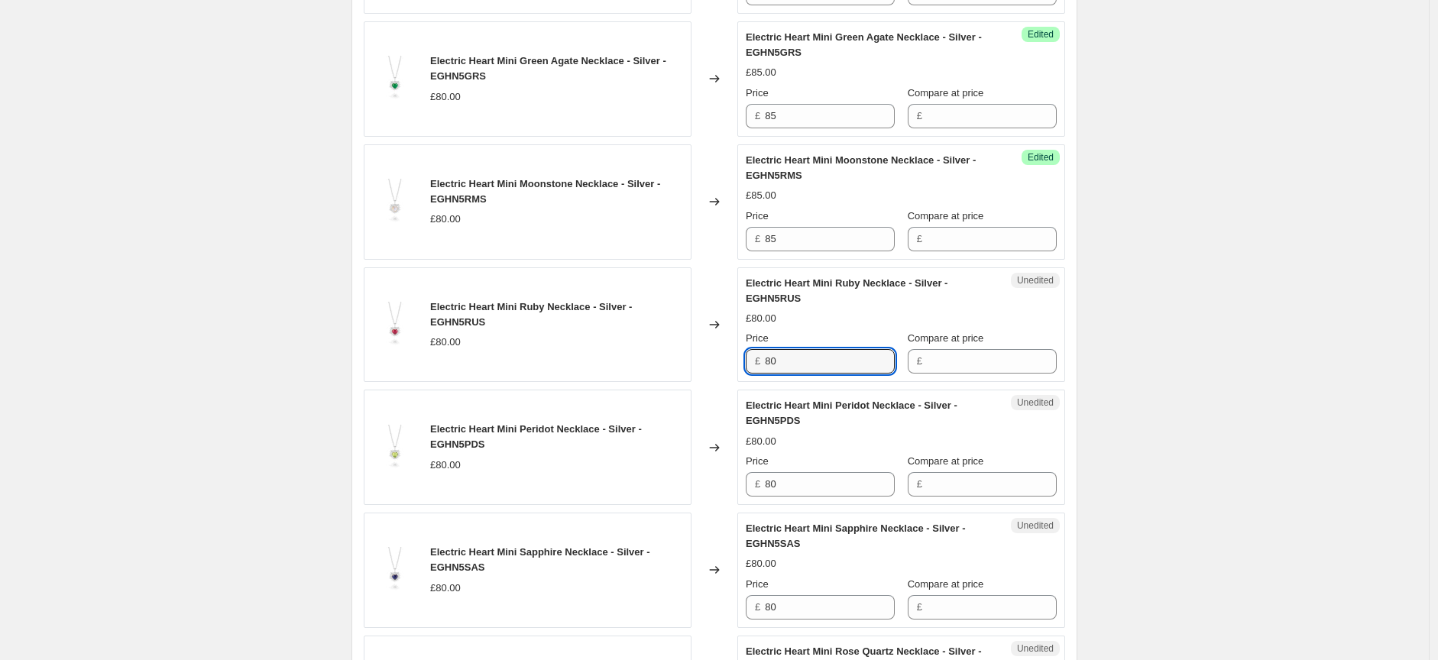
drag, startPoint x: 772, startPoint y: 362, endPoint x: 759, endPoint y: 363, distance: 13.8
click at [759, 363] on div "£ 80" at bounding box center [820, 361] width 149 height 24
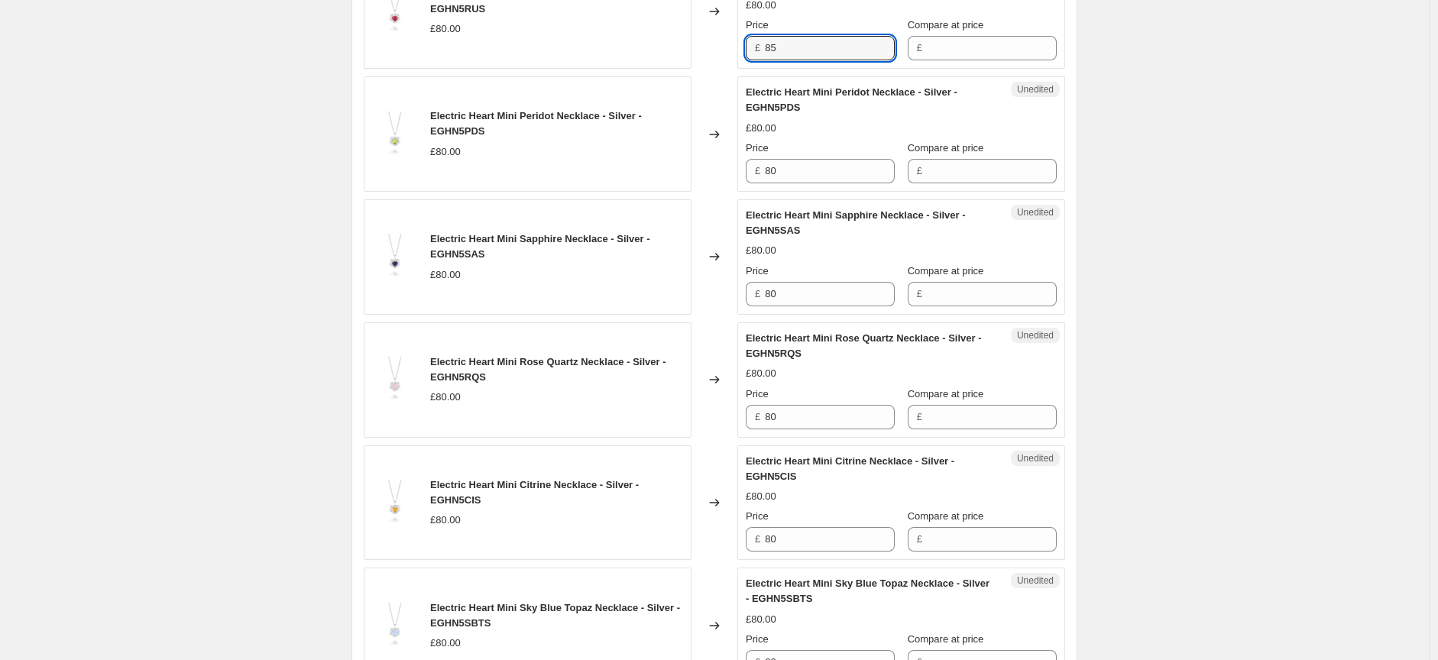
scroll to position [1125, 0]
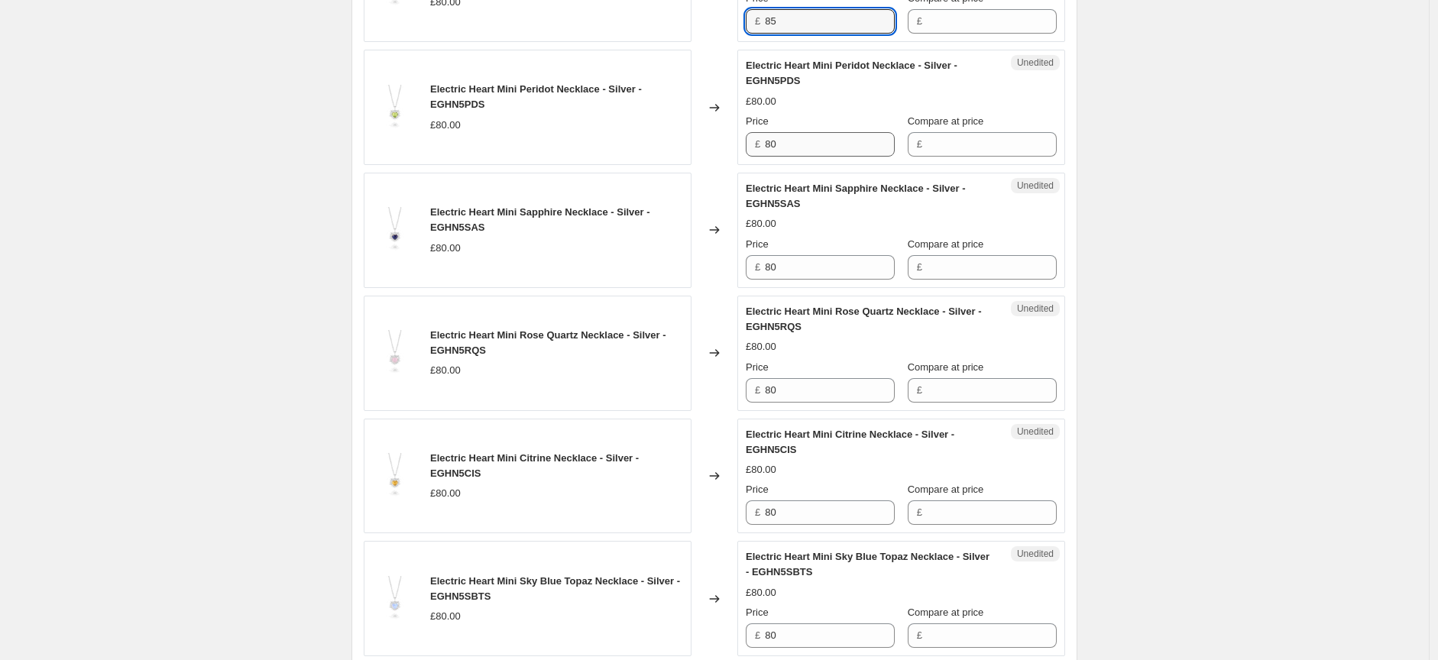
type input "85"
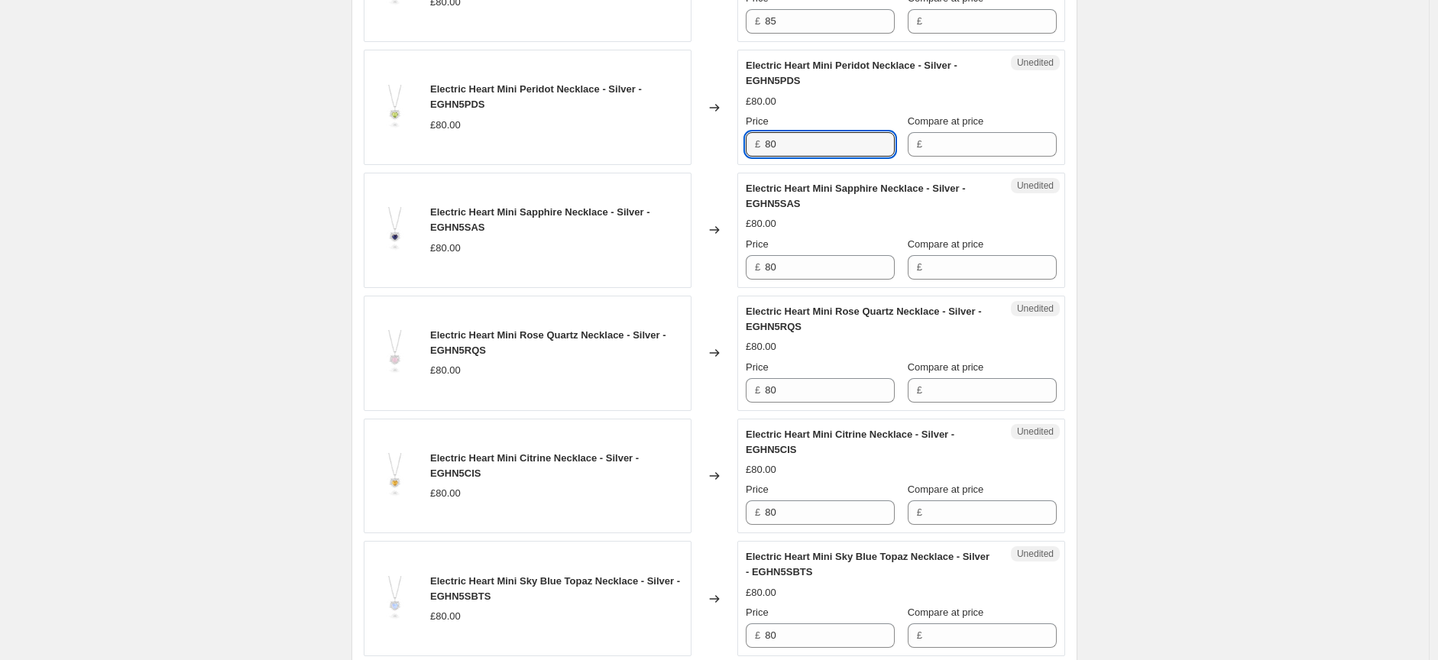
drag, startPoint x: 778, startPoint y: 147, endPoint x: 767, endPoint y: 146, distance: 10.7
click at [767, 147] on div "£ 80" at bounding box center [820, 144] width 149 height 24
type input "85"
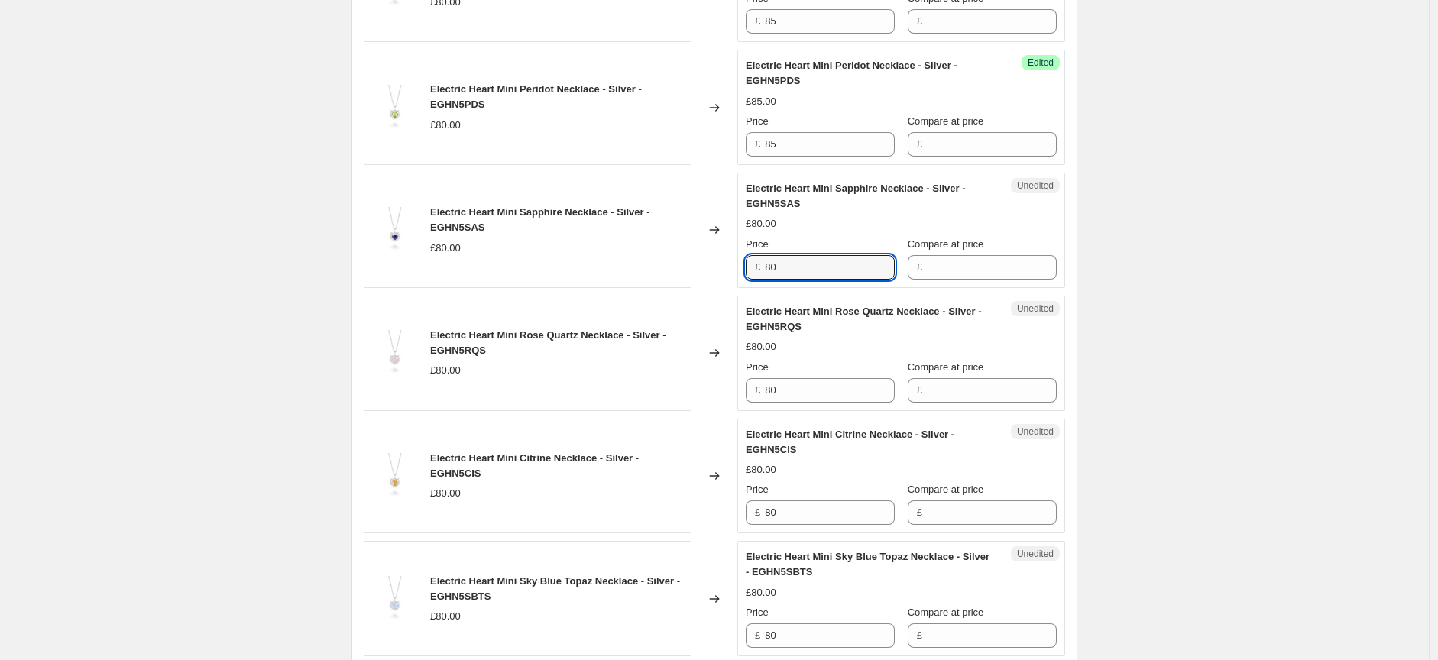
drag, startPoint x: 769, startPoint y: 270, endPoint x: 747, endPoint y: 270, distance: 21.4
click at [751, 271] on div "£ 80" at bounding box center [820, 267] width 149 height 24
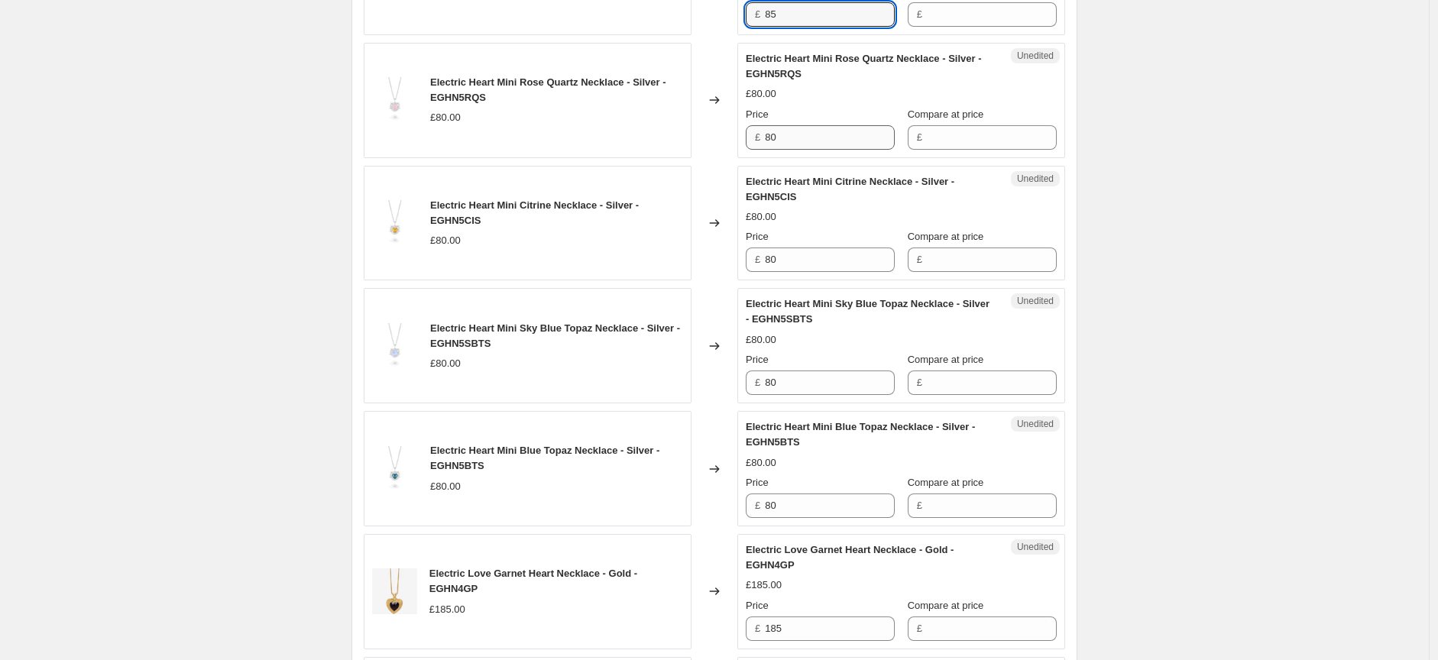
scroll to position [1380, 0]
type input "85"
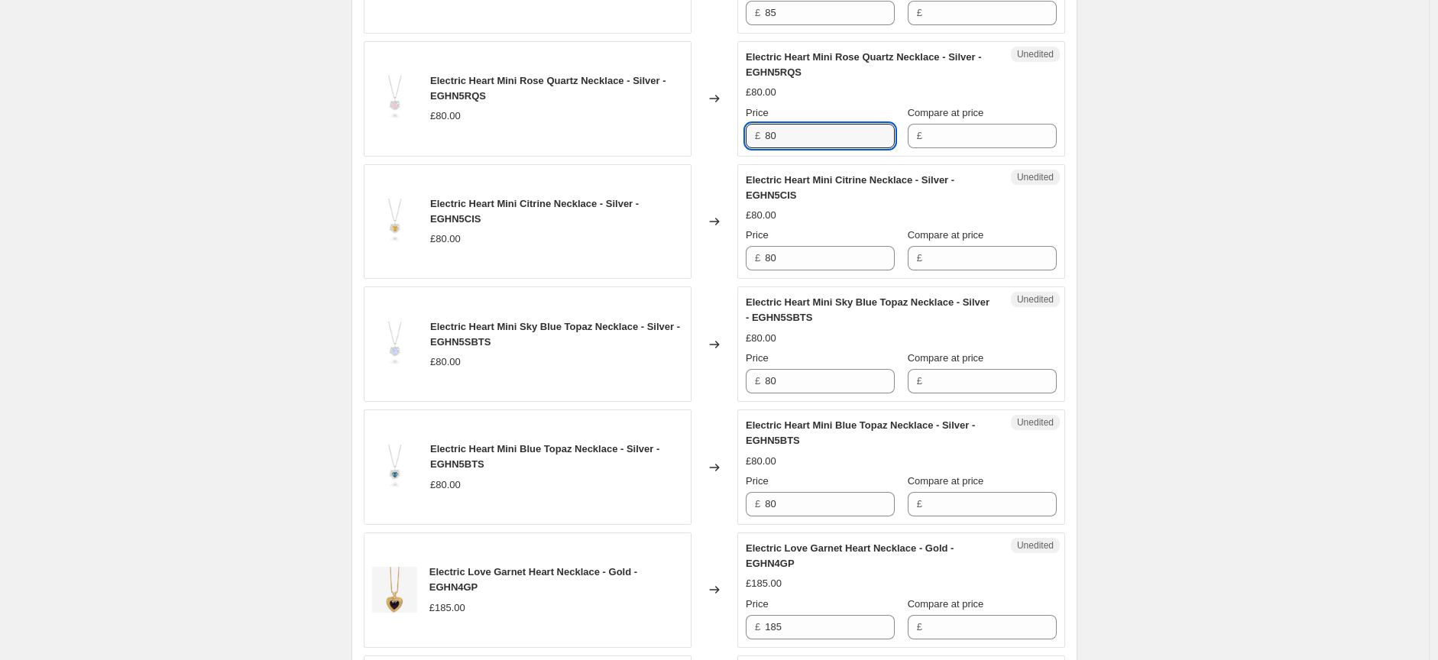
drag, startPoint x: 782, startPoint y: 140, endPoint x: 750, endPoint y: 139, distance: 32.9
click at [751, 140] on div "£ 80" at bounding box center [820, 136] width 149 height 24
type input "85"
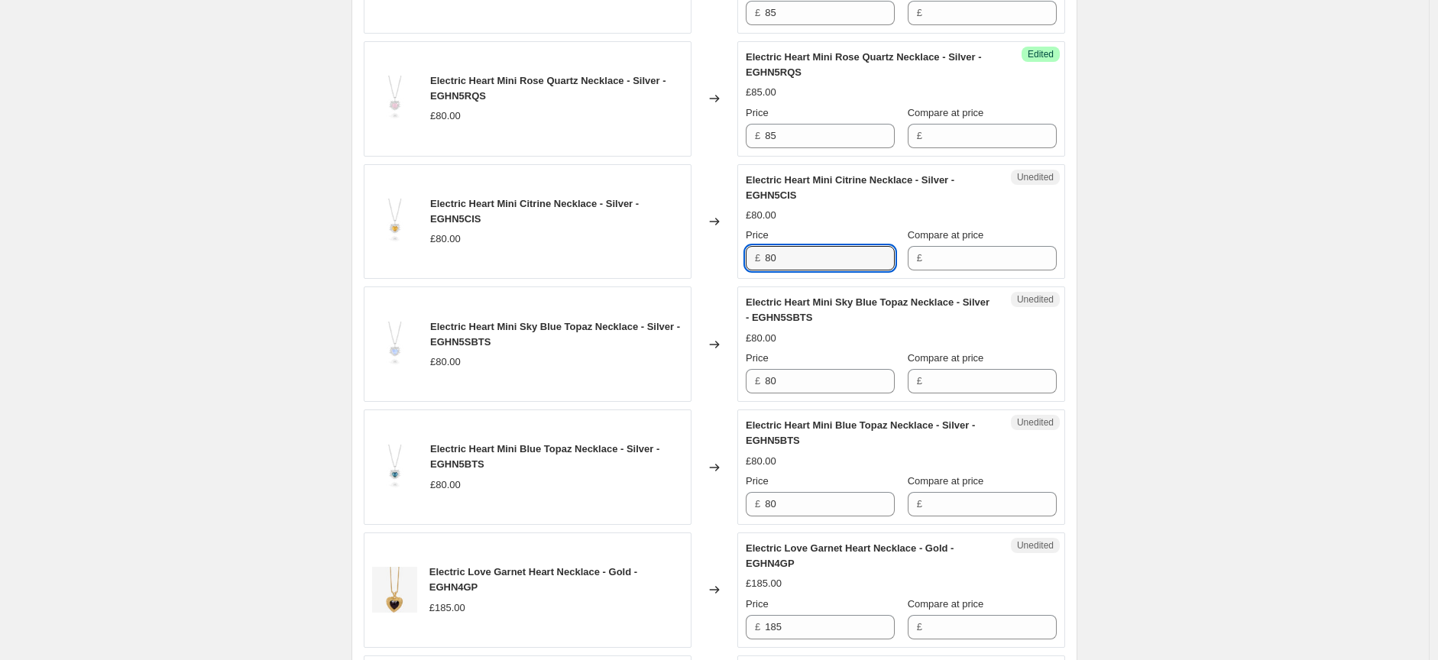
drag, startPoint x: 769, startPoint y: 257, endPoint x: 739, endPoint y: 257, distance: 29.8
click at [742, 257] on div "Unedited Electric Heart Mini Citrine Necklace - Silver - EGHN5CIS £80.00 Price …" at bounding box center [901, 221] width 328 height 115
type input "85"
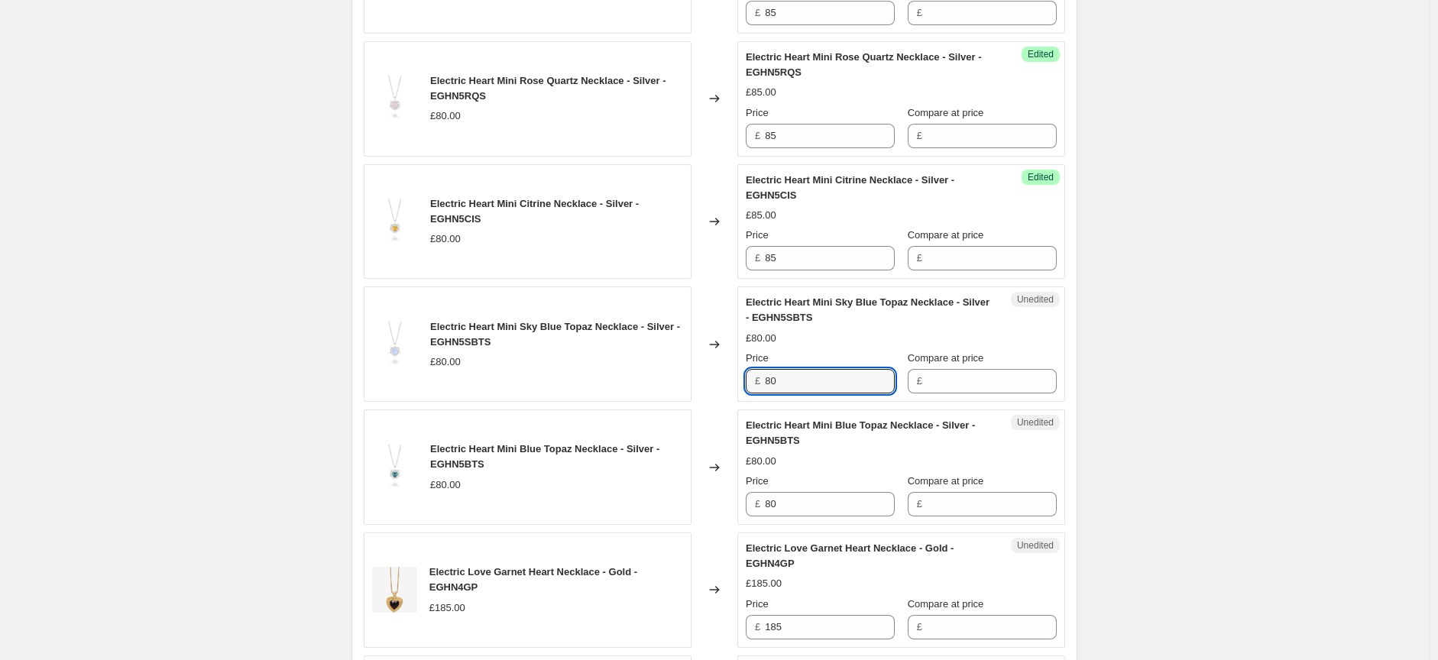
drag, startPoint x: 776, startPoint y: 387, endPoint x: 756, endPoint y: 390, distance: 20.1
click at [757, 390] on div "£ 80" at bounding box center [820, 381] width 149 height 24
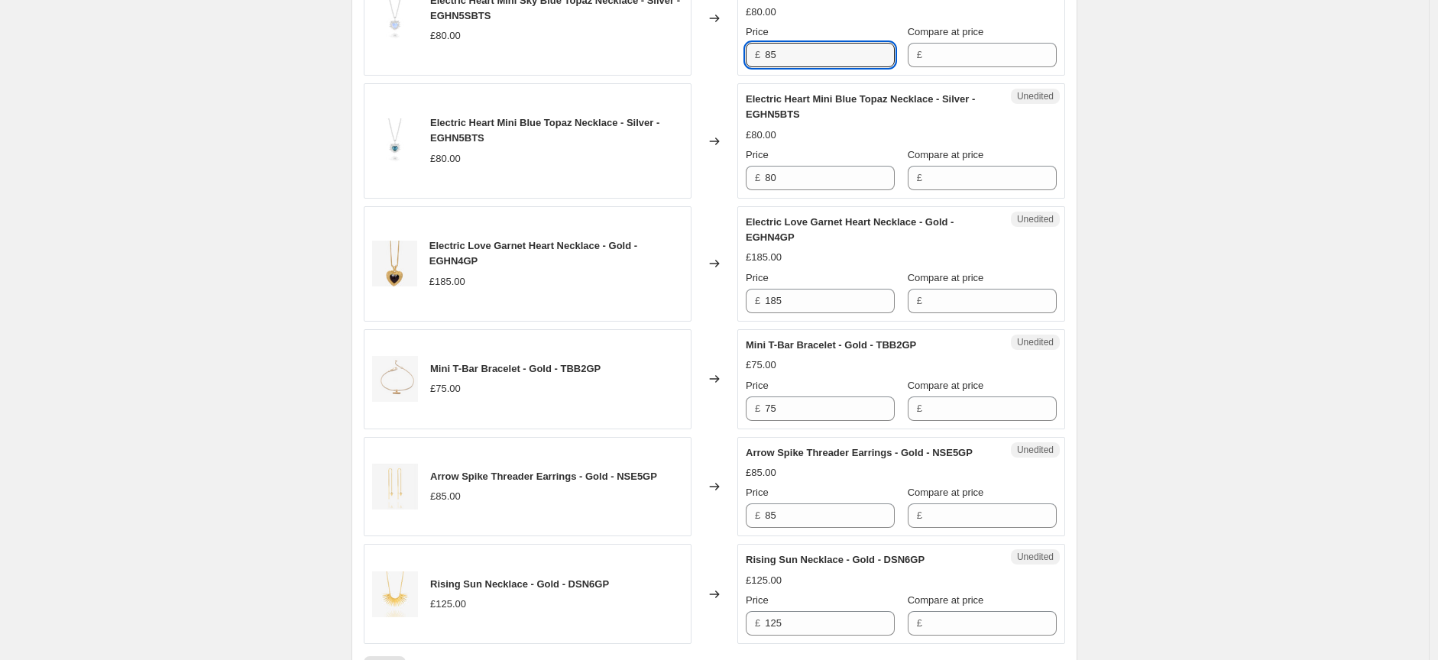
scroll to position [1720, 0]
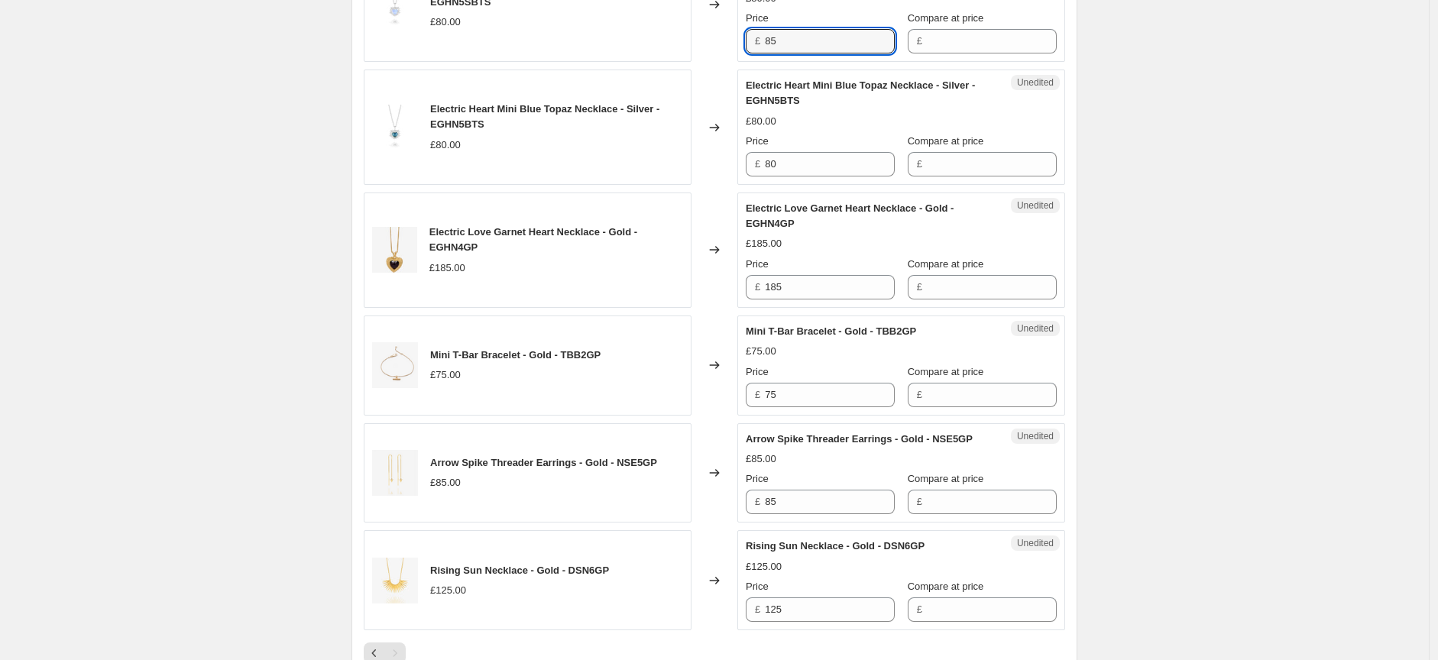
type input "85"
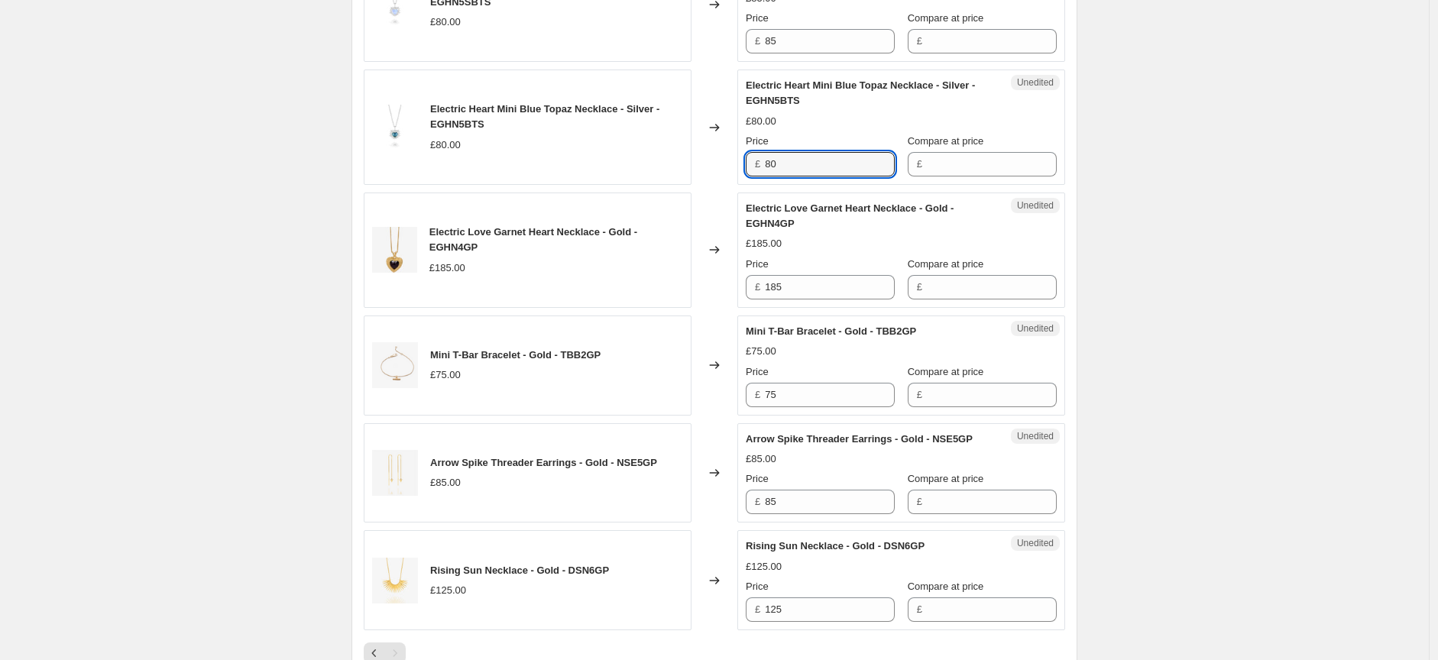
drag, startPoint x: 758, startPoint y: 168, endPoint x: 743, endPoint y: 169, distance: 14.5
click at [749, 169] on div "Unedited Electric Heart Mini Blue Topaz Necklace - Silver - EGHN5BTS £80.00 Pri…" at bounding box center [901, 127] width 328 height 115
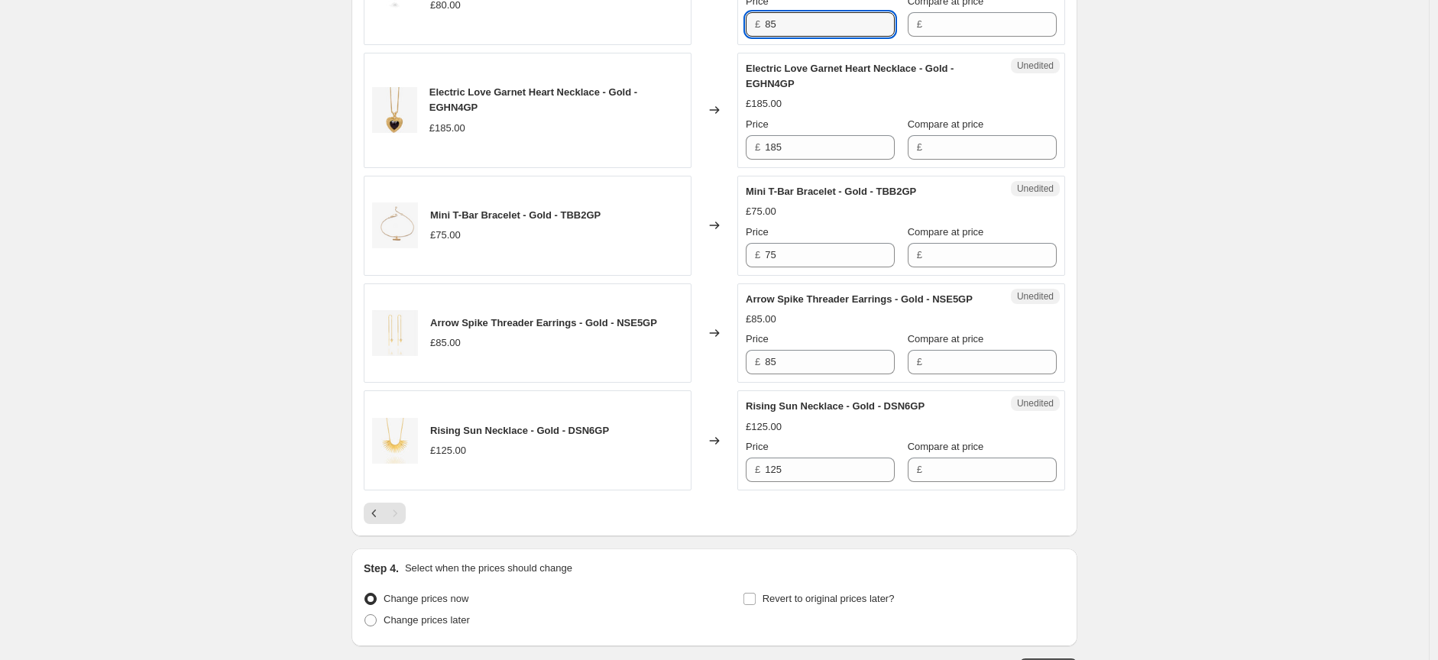
scroll to position [1889, 0]
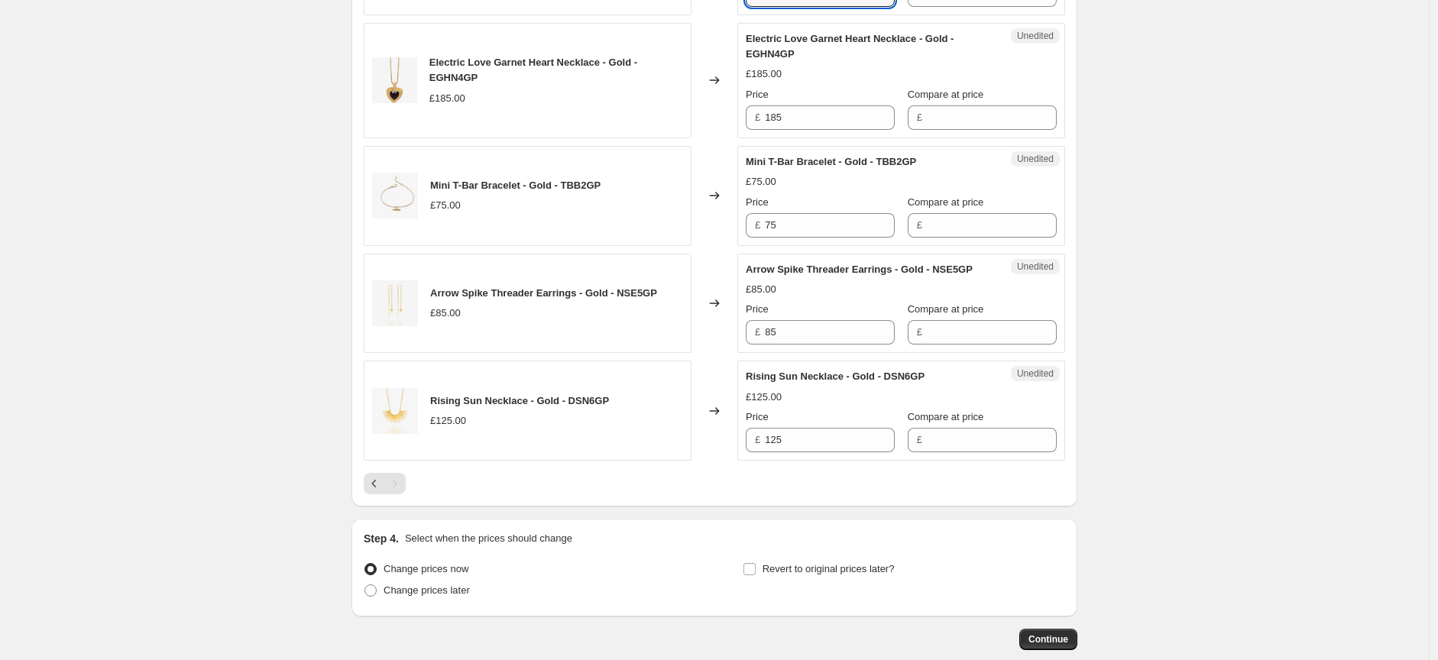
type input "85"
drag, startPoint x: 766, startPoint y: 122, endPoint x: 733, endPoint y: 122, distance: 32.1
click at [738, 123] on div "Electric Love Garnet Heart Necklace - Gold - EGHN4GP £185.00 Changed to Unedite…" at bounding box center [714, 80] width 701 height 115
type input "195"
drag, startPoint x: 782, startPoint y: 226, endPoint x: 742, endPoint y: 226, distance: 40.5
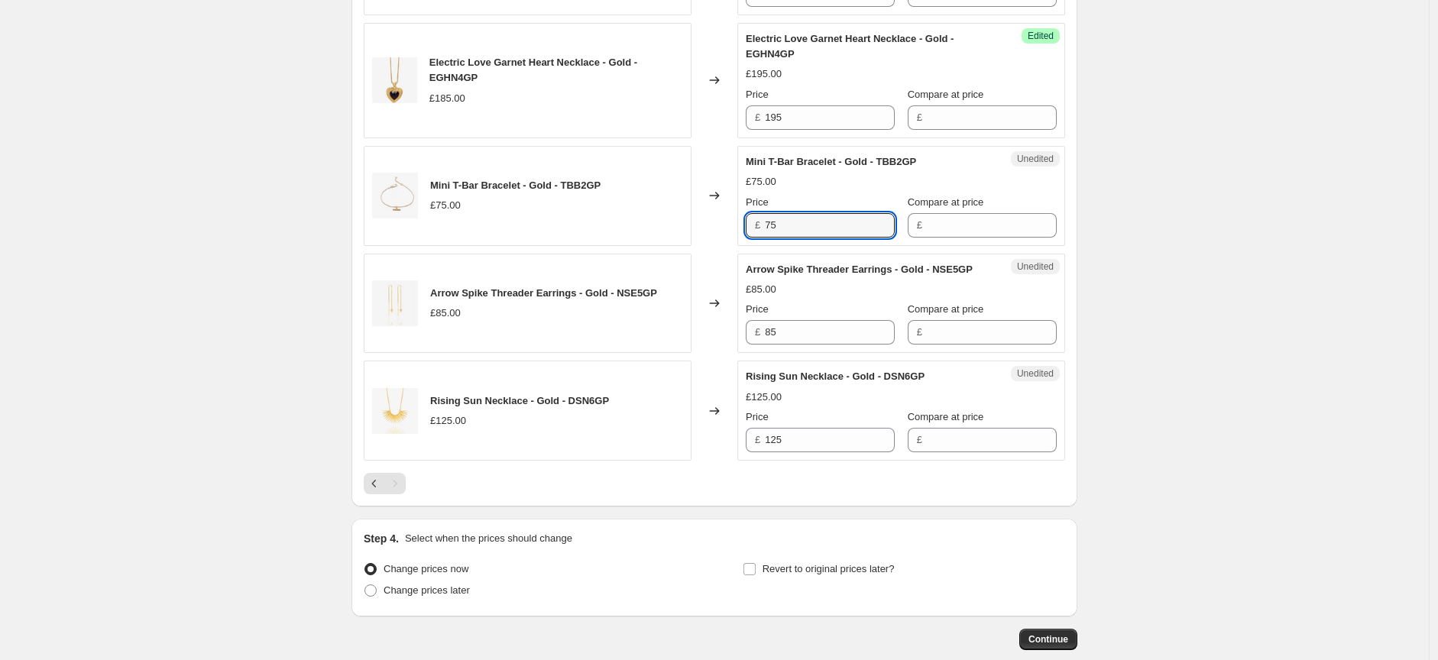
click at [742, 226] on div "Unedited Mini T-Bar Bracelet - Gold - TBB2GP £75.00 Price £ 75 Compare at price…" at bounding box center [901, 196] width 328 height 100
type input "80"
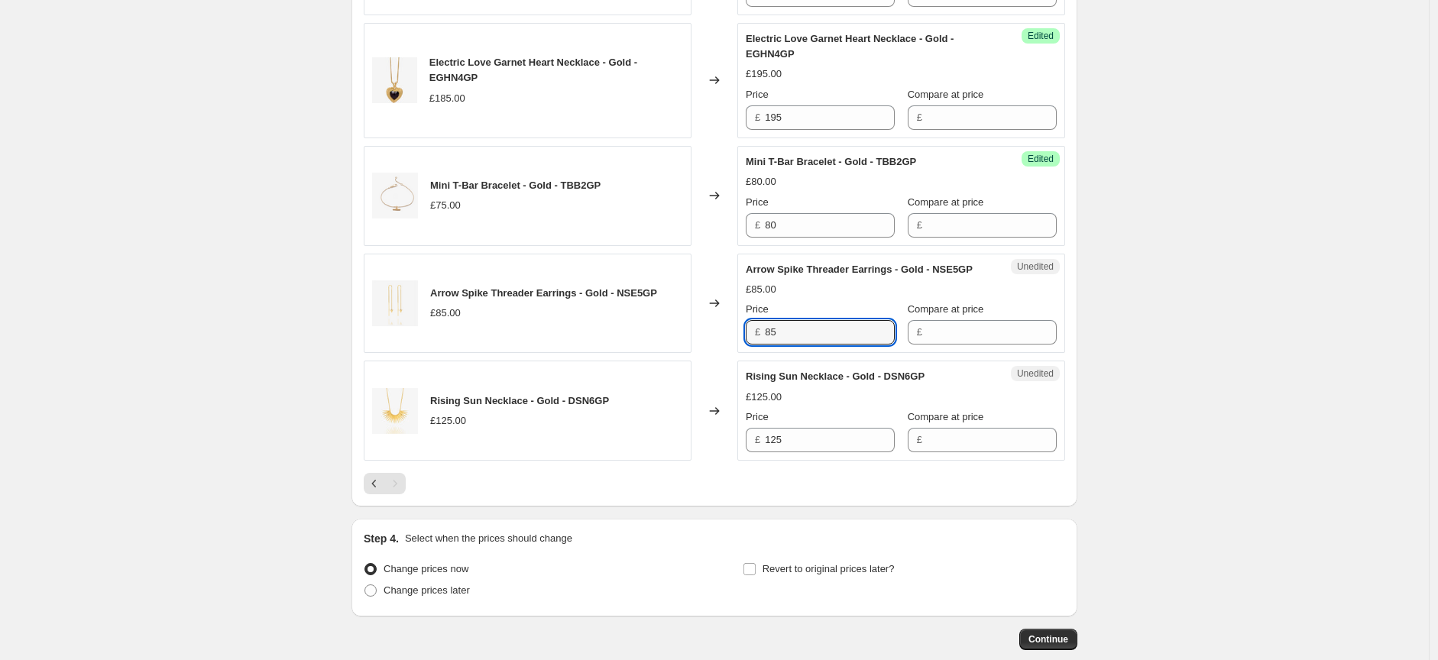
drag, startPoint x: 770, startPoint y: 338, endPoint x: 759, endPoint y: 338, distance: 10.7
click at [759, 338] on div "£ 85" at bounding box center [820, 332] width 149 height 24
type input "90"
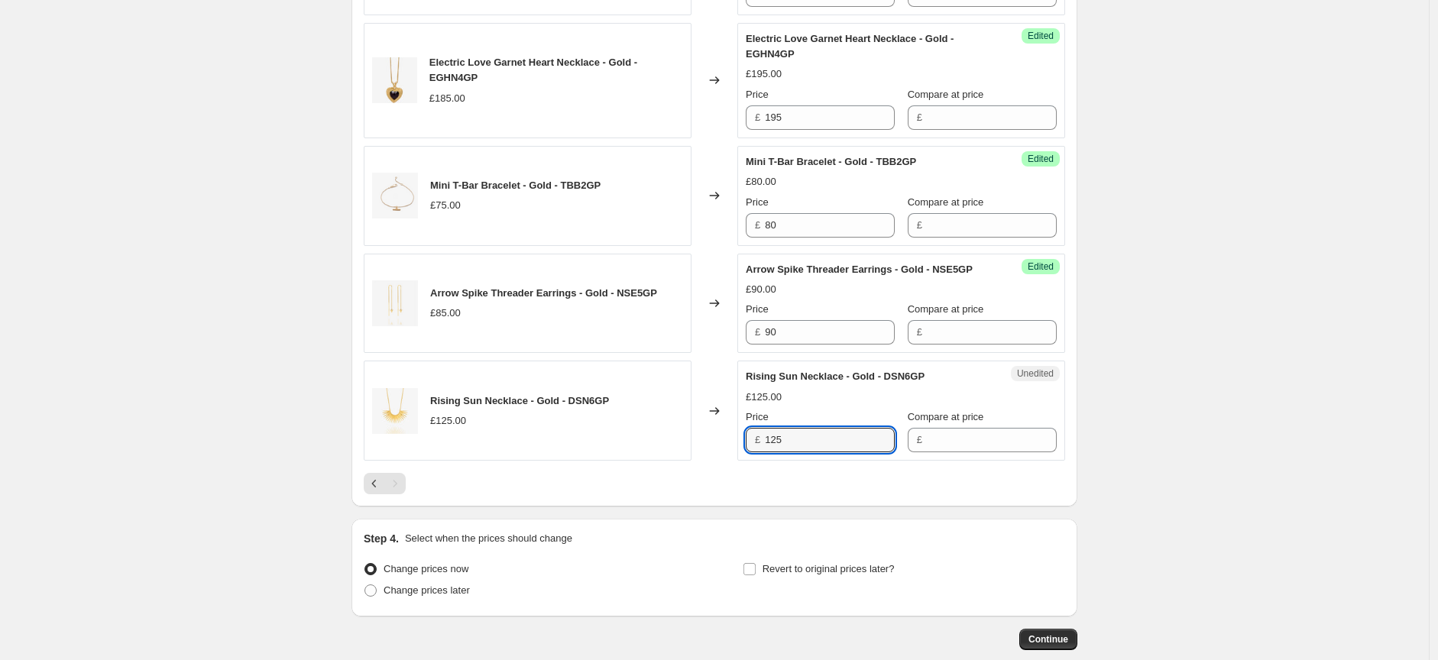
drag, startPoint x: 783, startPoint y: 448, endPoint x: 766, endPoint y: 444, distance: 18.0
click at [766, 445] on div "£ 125" at bounding box center [820, 440] width 149 height 24
type input "135"
click at [377, 592] on span at bounding box center [370, 590] width 12 height 12
click at [365, 585] on input "Change prices later" at bounding box center [364, 584] width 1 height 1
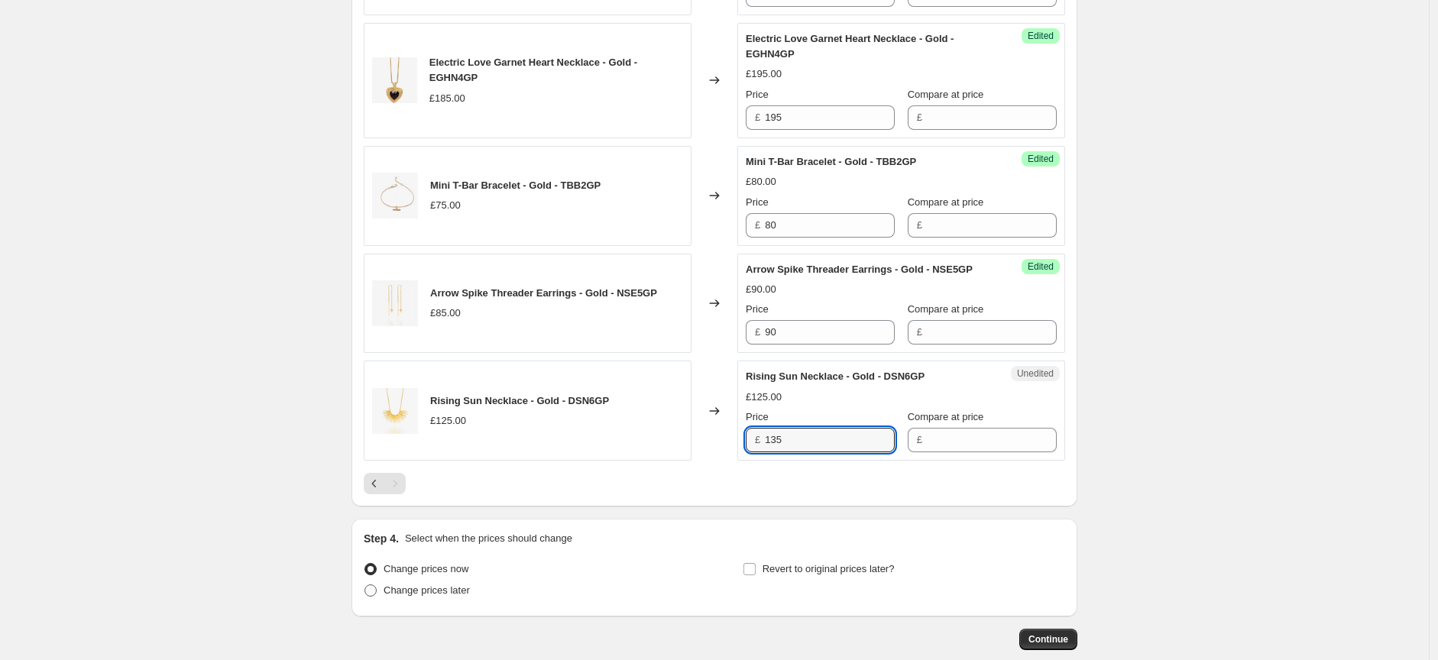
radio input "true"
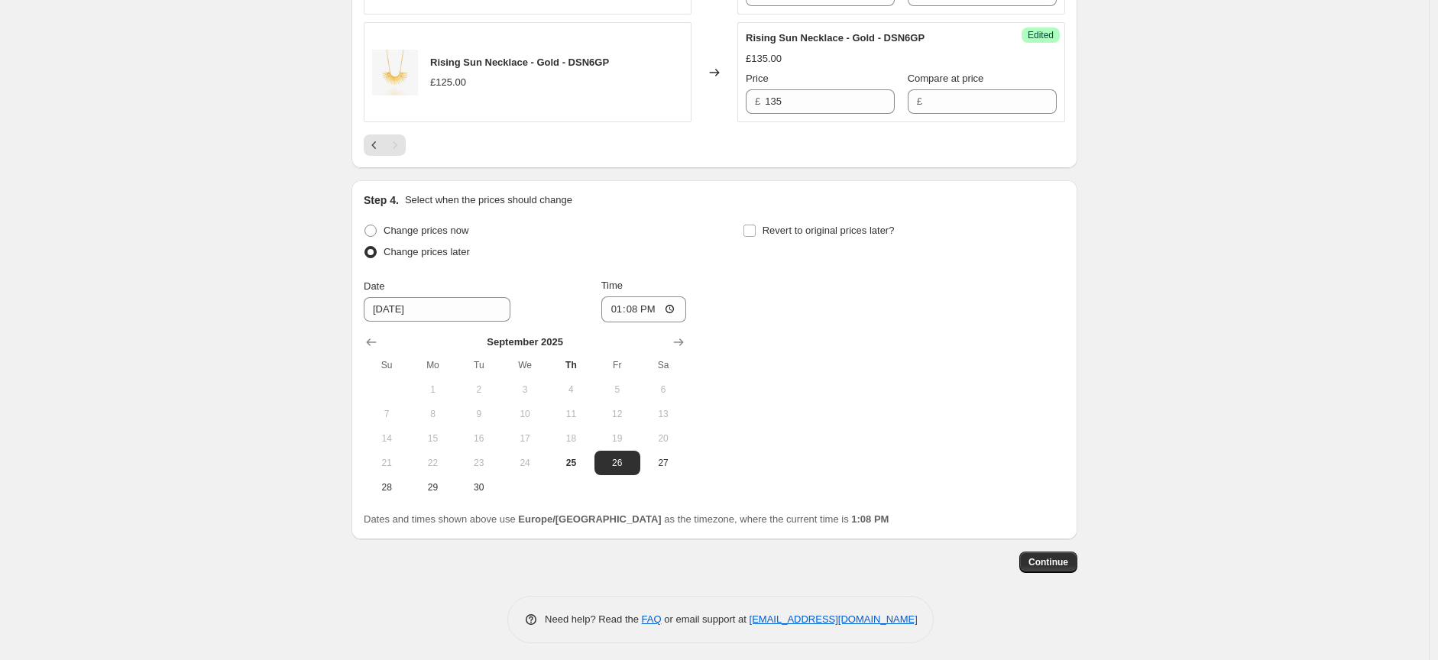
scroll to position [2229, 0]
click at [432, 492] on span "29" at bounding box center [433, 487] width 34 height 12
type input "9/29/2025"
click at [673, 307] on input "13:08" at bounding box center [644, 309] width 86 height 26
type input "08:00"
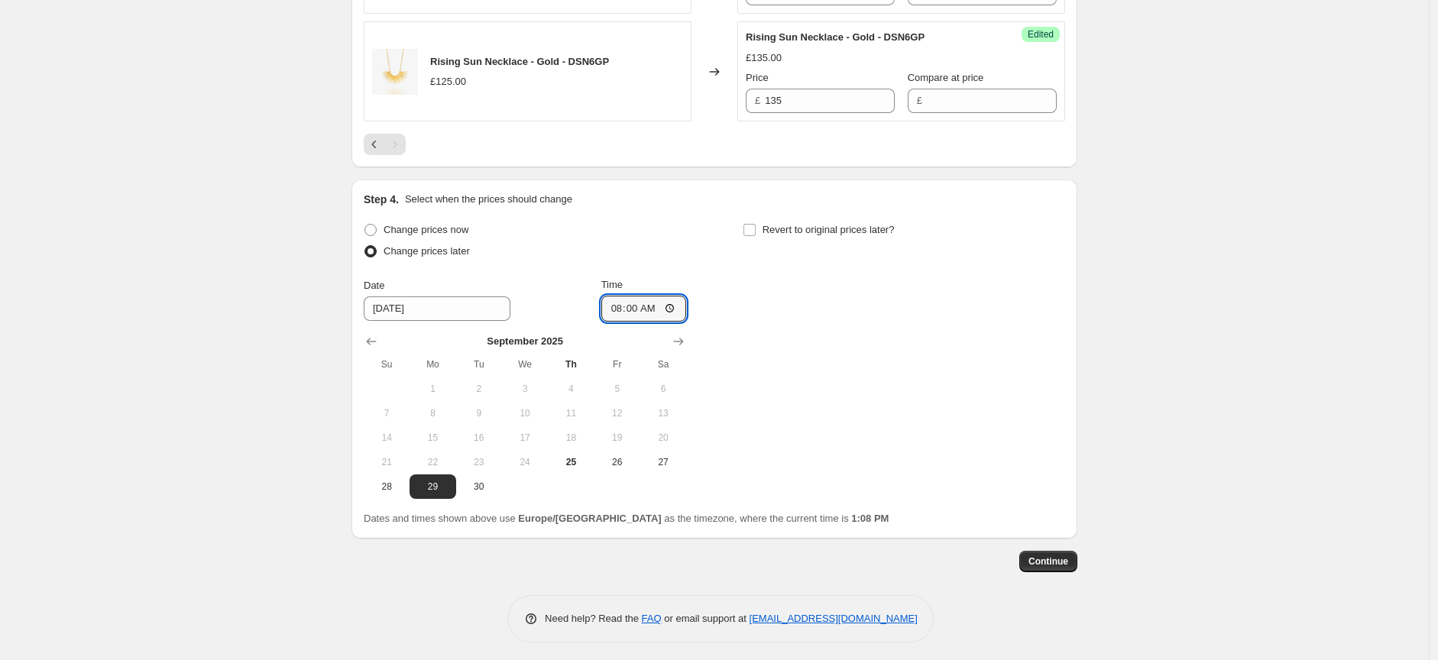
click at [784, 391] on div "Change prices now Change prices later Date 9/29/2025 Time 08:00 September 2025 …" at bounding box center [714, 359] width 701 height 280
click at [1037, 562] on span "Continue" at bounding box center [1048, 561] width 40 height 12
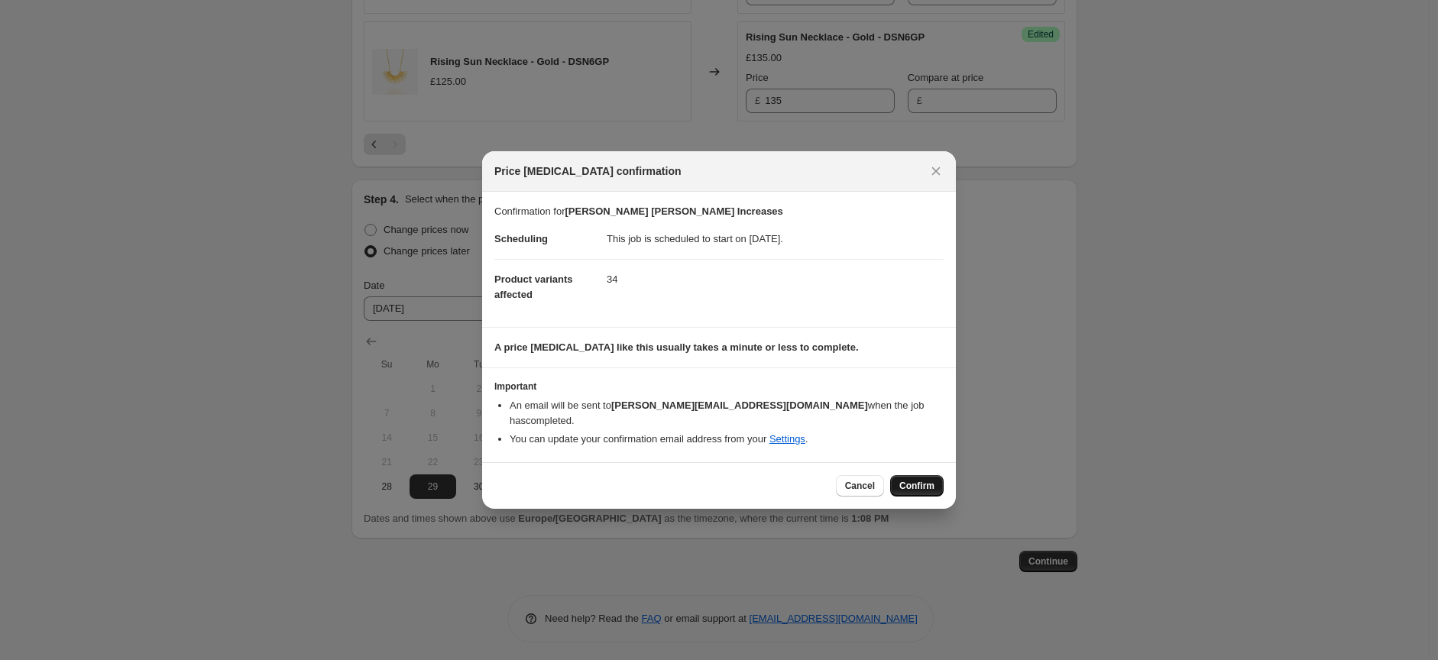
click at [911, 481] on span "Confirm" at bounding box center [916, 486] width 35 height 12
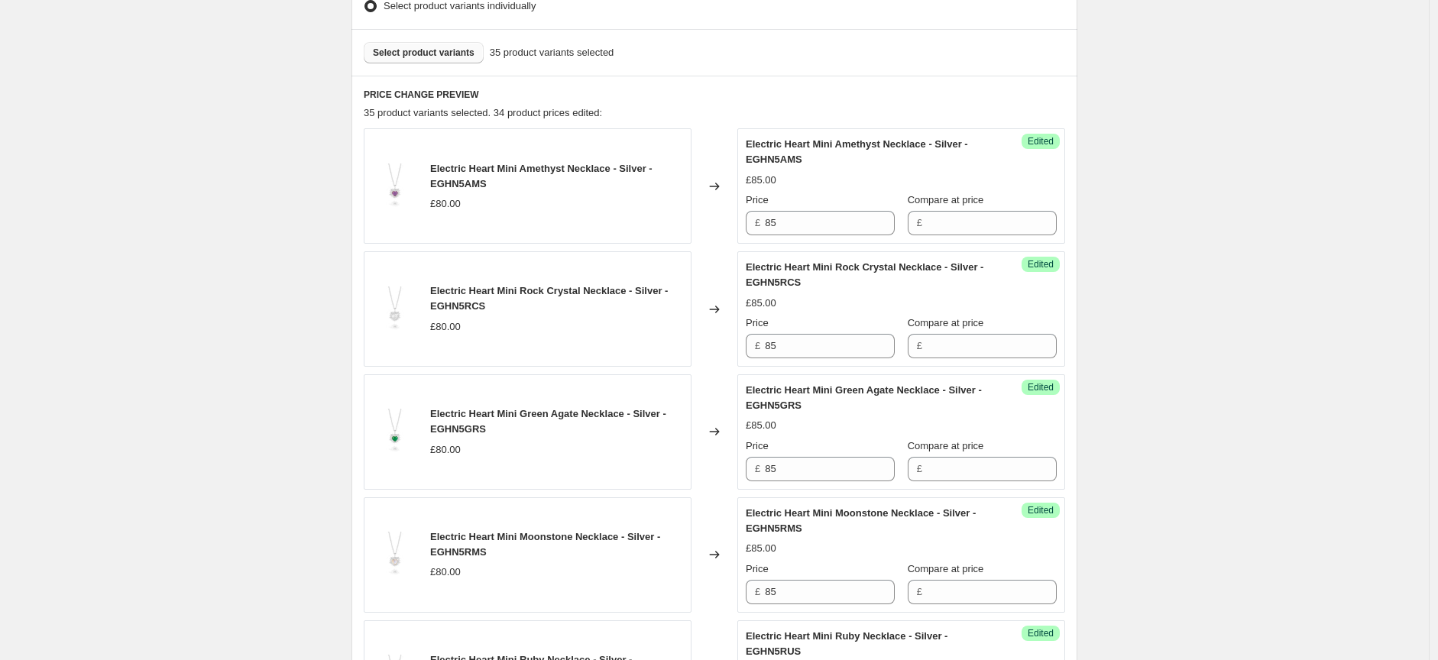
scroll to position [446, 0]
